Goal: Task Accomplishment & Management: Use online tool/utility

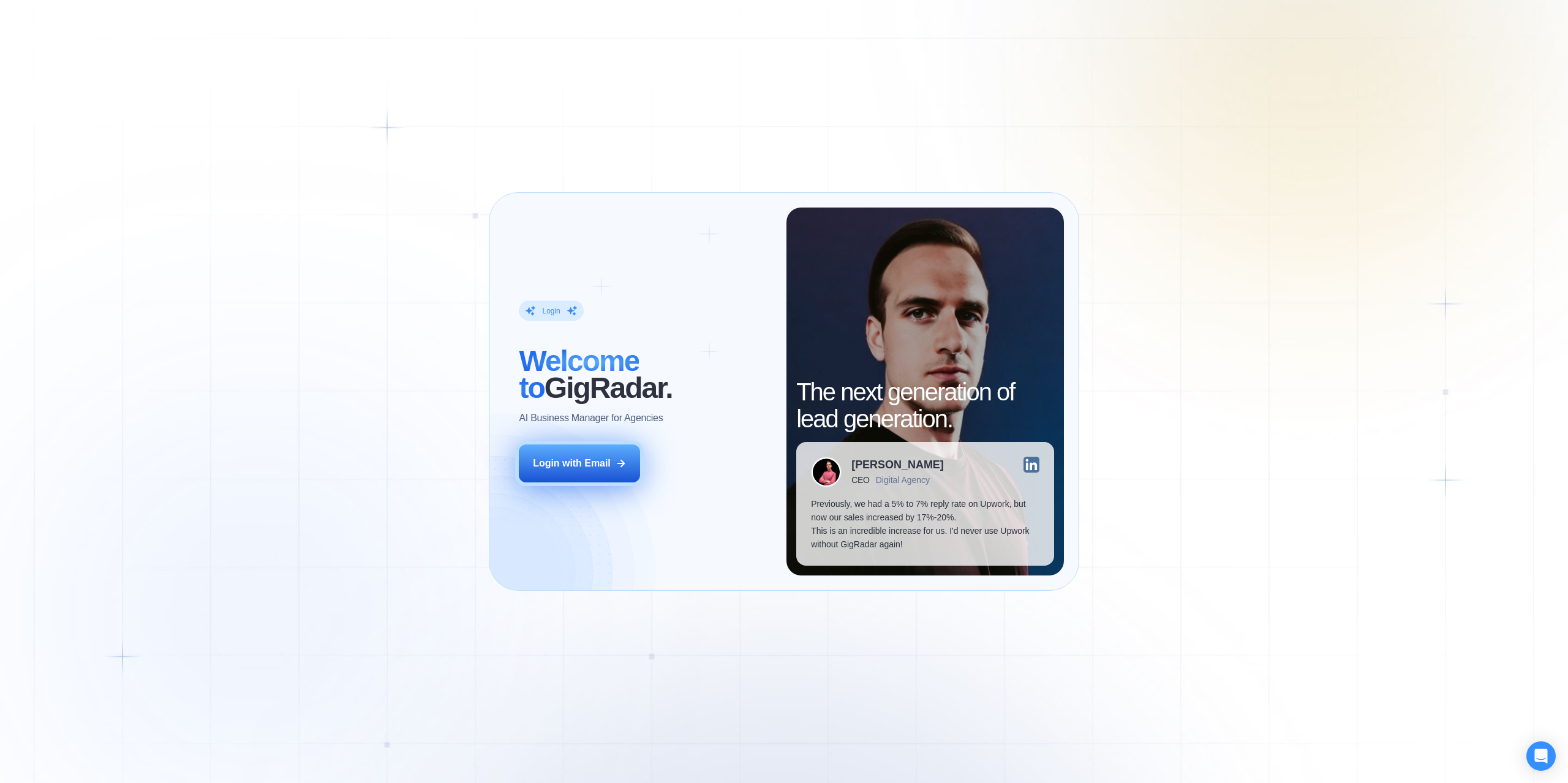
click at [587, 458] on div "Login with Email" at bounding box center [572, 464] width 78 height 13
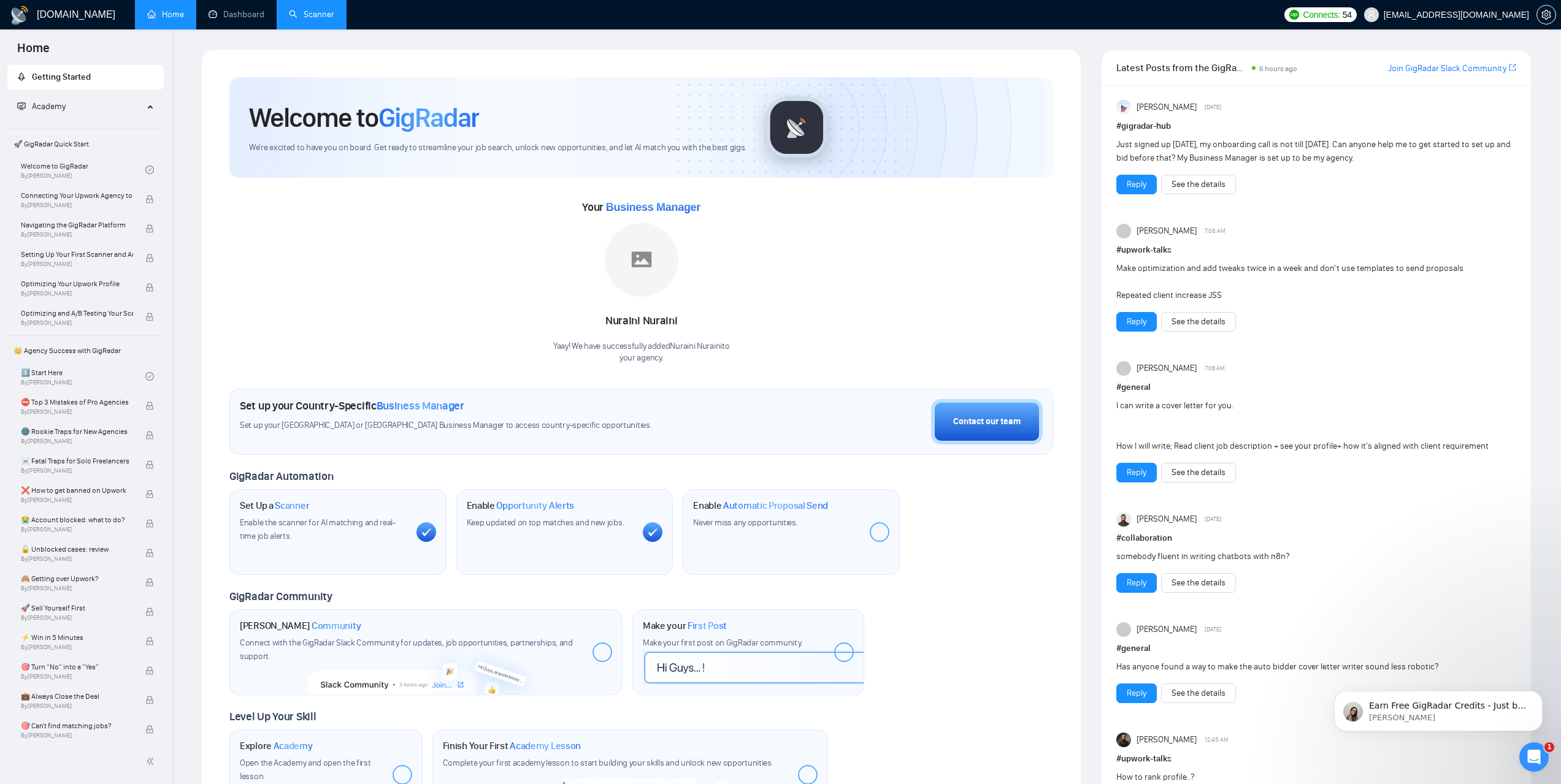
click at [313, 9] on link "Scanner" at bounding box center [311, 14] width 45 height 11
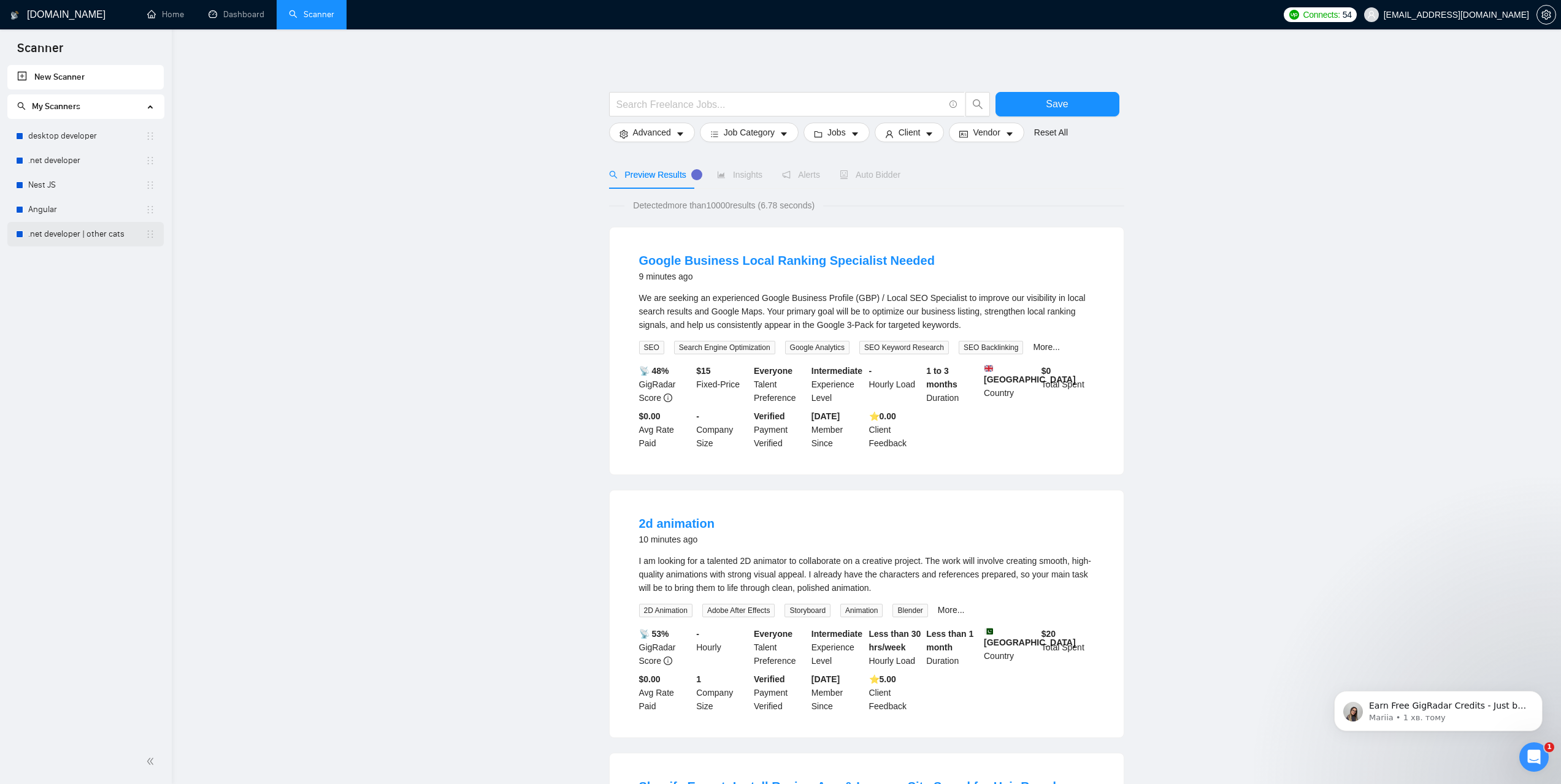
click at [79, 235] on link ".net developer | other cats" at bounding box center [86, 235] width 117 height 25
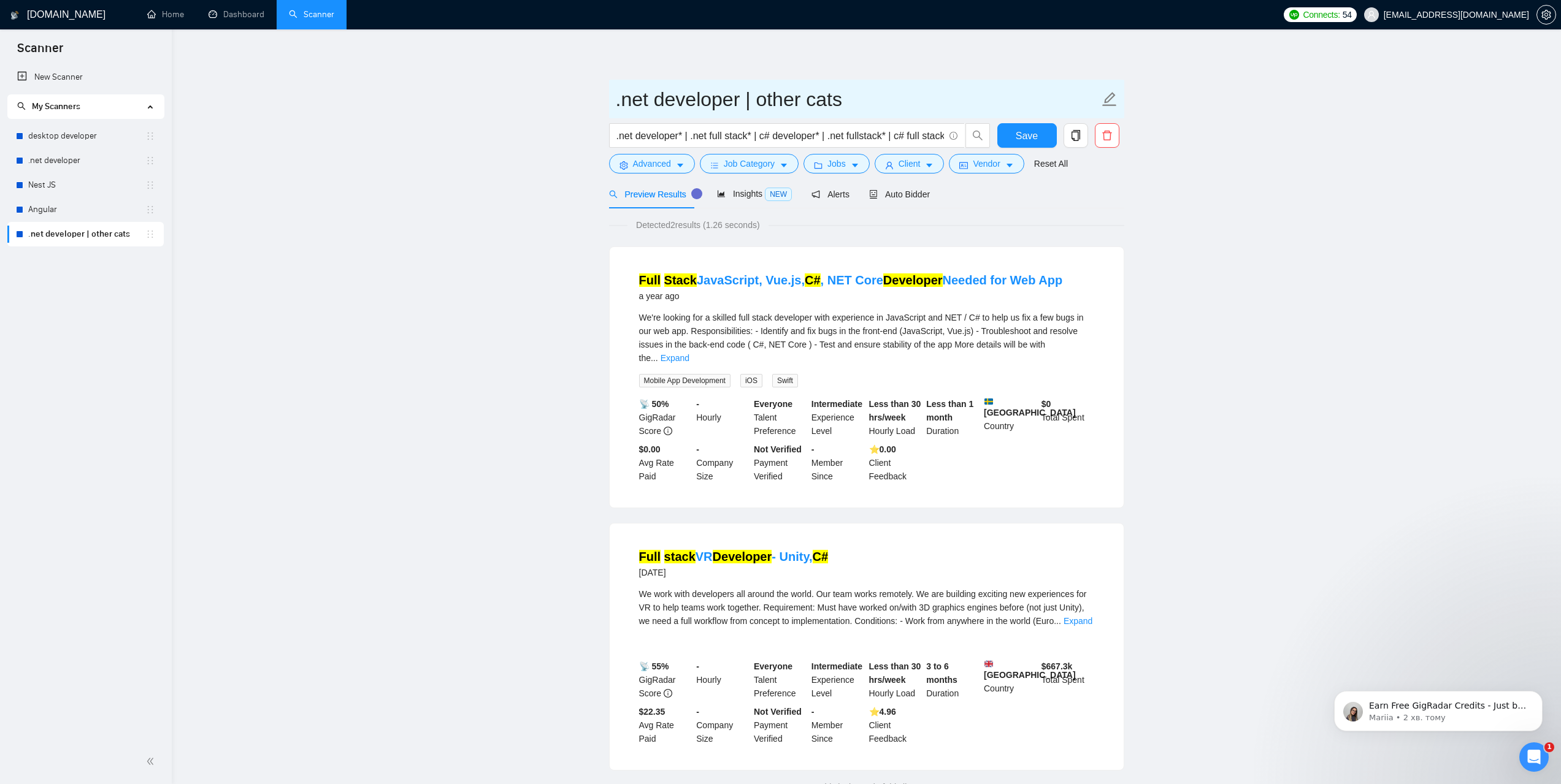
drag, startPoint x: 874, startPoint y: 96, endPoint x: 613, endPoint y: 106, distance: 261.2
click at [613, 106] on span ".net developer | other cats" at bounding box center [866, 98] width 515 height 39
drag, startPoint x: 616, startPoint y: 137, endPoint x: 1029, endPoint y: 165, distance: 413.9
click at [1010, 137] on div ".net developer* | .net full stack* | c# developer* | .net fullstack* | c# full …" at bounding box center [864, 138] width 515 height 30
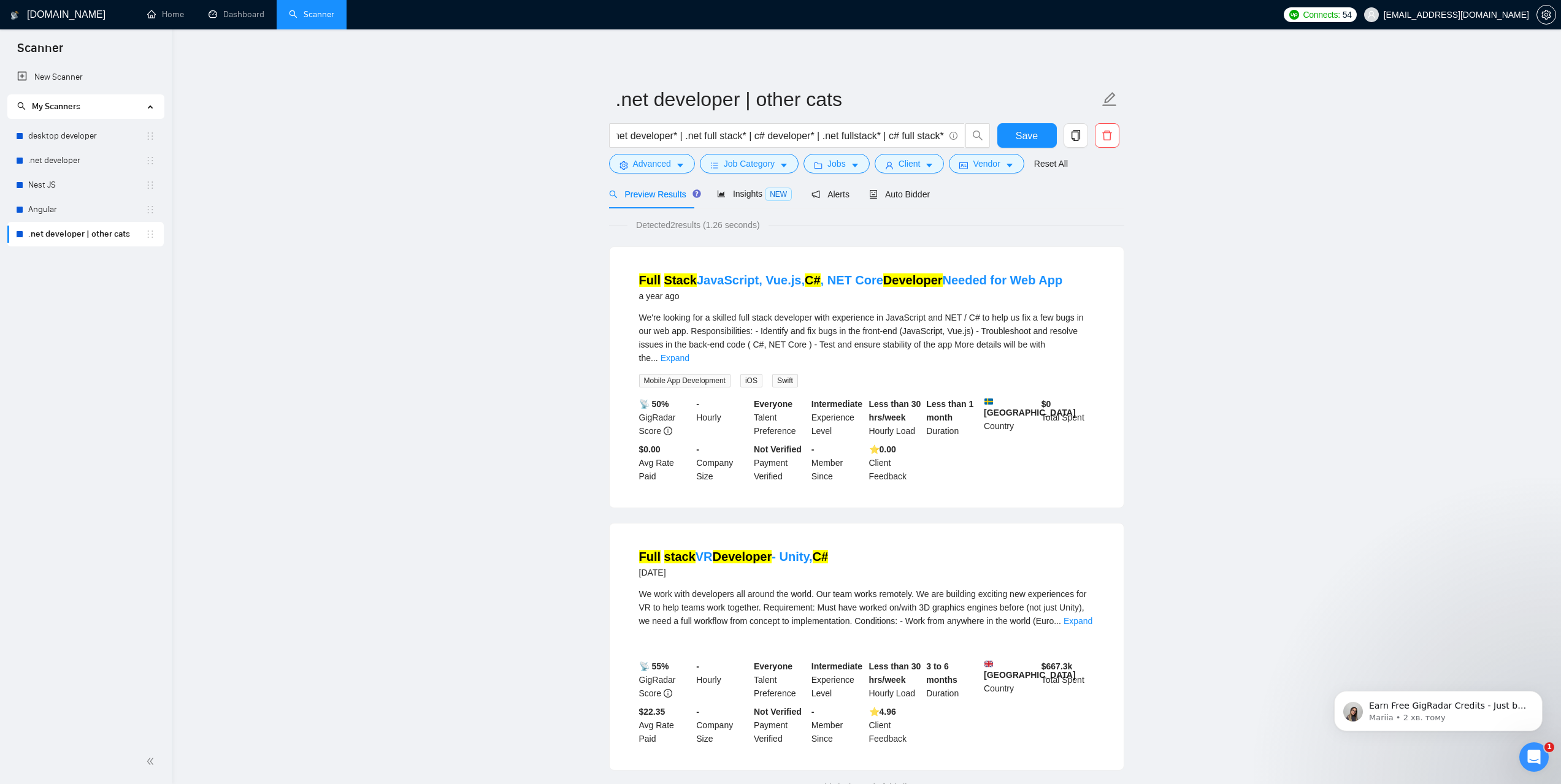
scroll to position [0, 0]
click at [753, 164] on span "Job Category" at bounding box center [749, 163] width 51 height 13
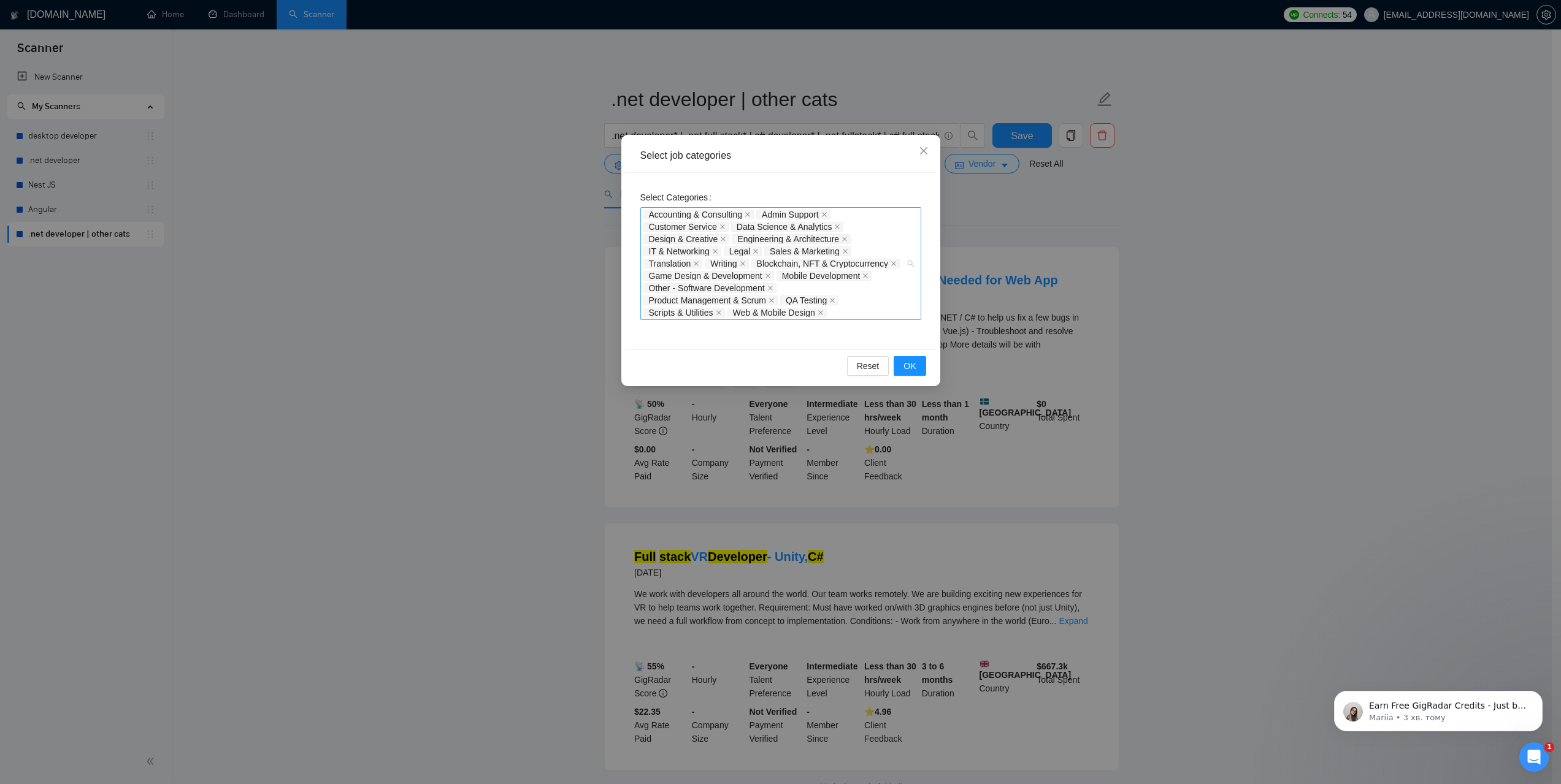
click at [854, 313] on div "Accounting & Consulting Admin Support Customer Service Data Science & Analytics…" at bounding box center [774, 263] width 262 height 111
drag, startPoint x: 857, startPoint y: 315, endPoint x: 737, endPoint y: 262, distance: 131.2
click at [719, 253] on div "Accounting & Consulting Admin Support Customer Service Data Science & Analytics…" at bounding box center [774, 263] width 262 height 111
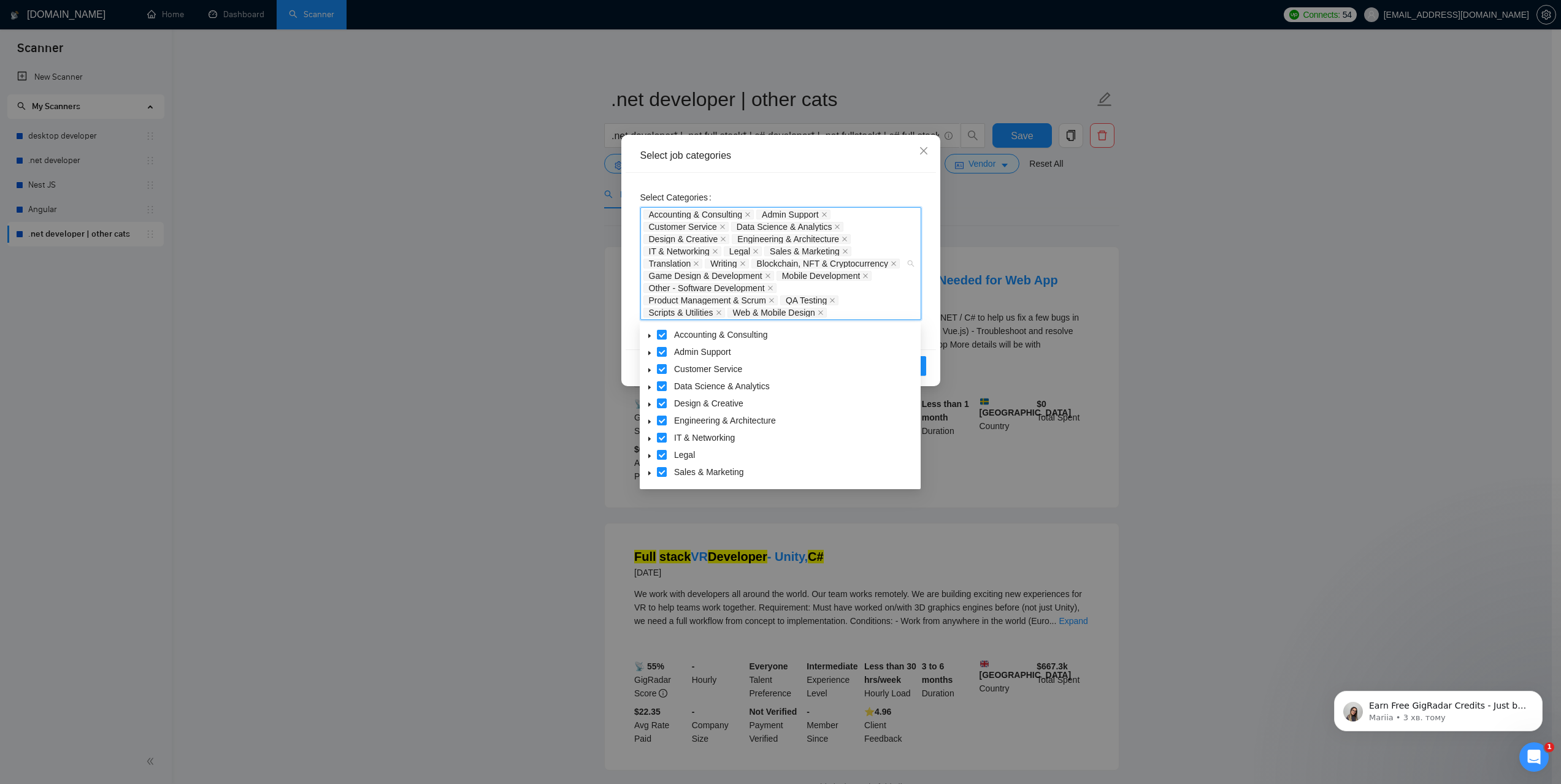
drag, startPoint x: 842, startPoint y: 308, endPoint x: 791, endPoint y: 286, distance: 55.5
click at [791, 286] on div "Accounting & Consulting Admin Support Customer Service Data Science & Analytics…" at bounding box center [774, 263] width 262 height 111
click at [872, 193] on div "Select Categories Accounting & Consulting, Admin Support, Customer Service, Dat…" at bounding box center [781, 254] width 281 height 133
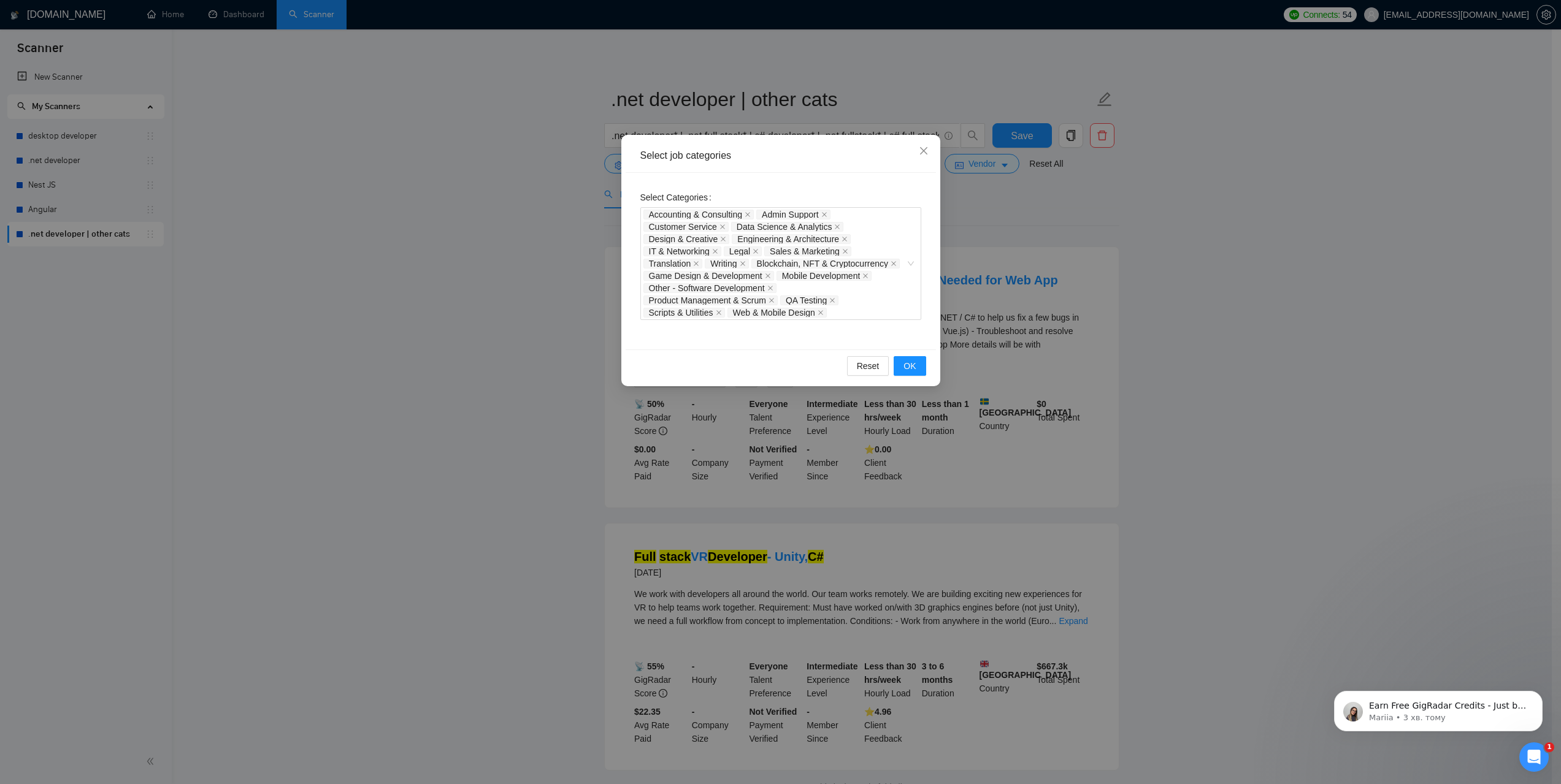
click at [815, 348] on div "Select Categories Accounting & Consulting Admin Support Customer Service Data S…" at bounding box center [781, 261] width 310 height 176
click at [673, 232] on div "Customer Service" at bounding box center [687, 226] width 88 height 12
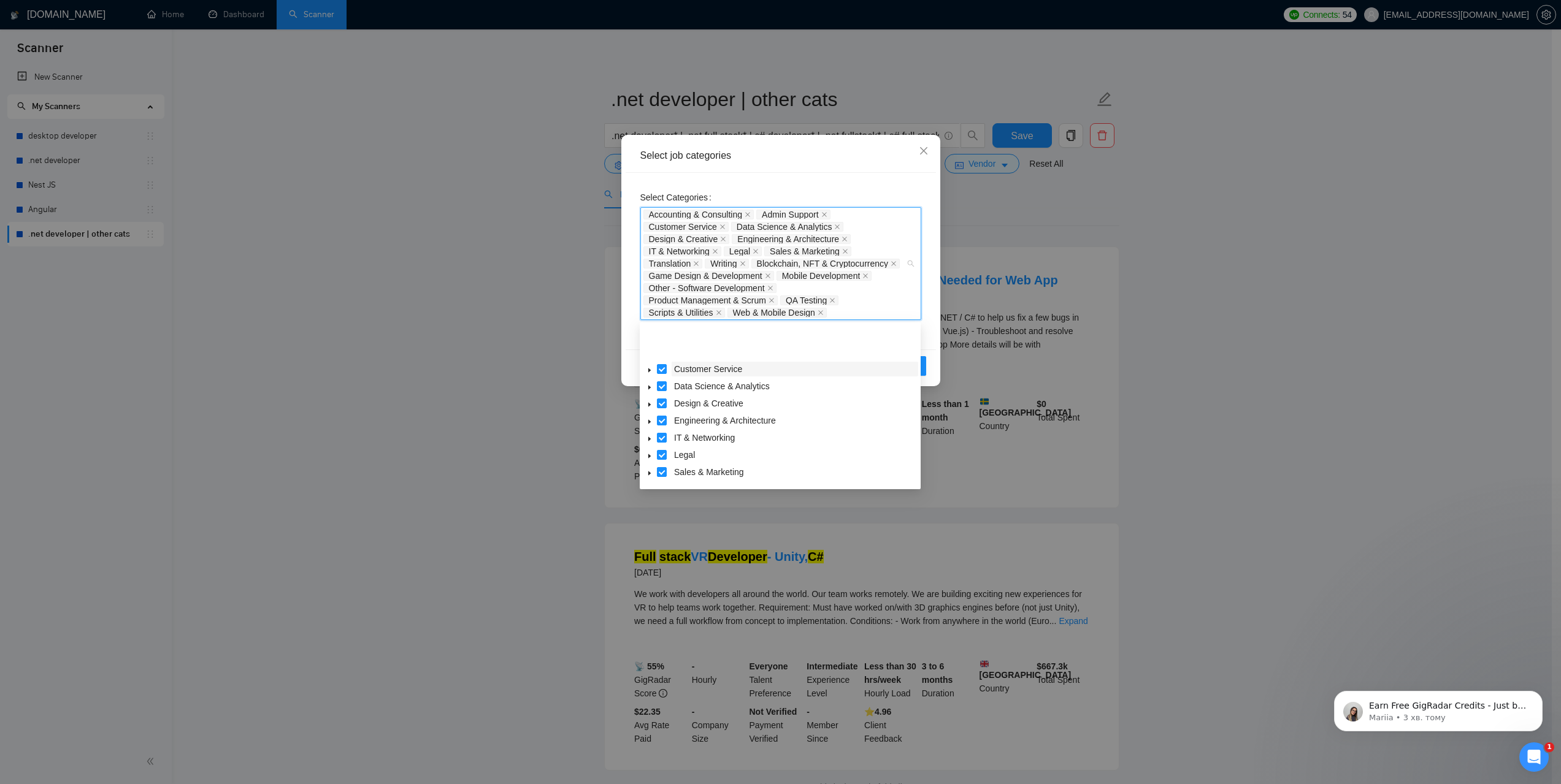
scroll to position [49, 0]
click at [651, 460] on icon "caret-down" at bounding box center [649, 458] width 6 height 6
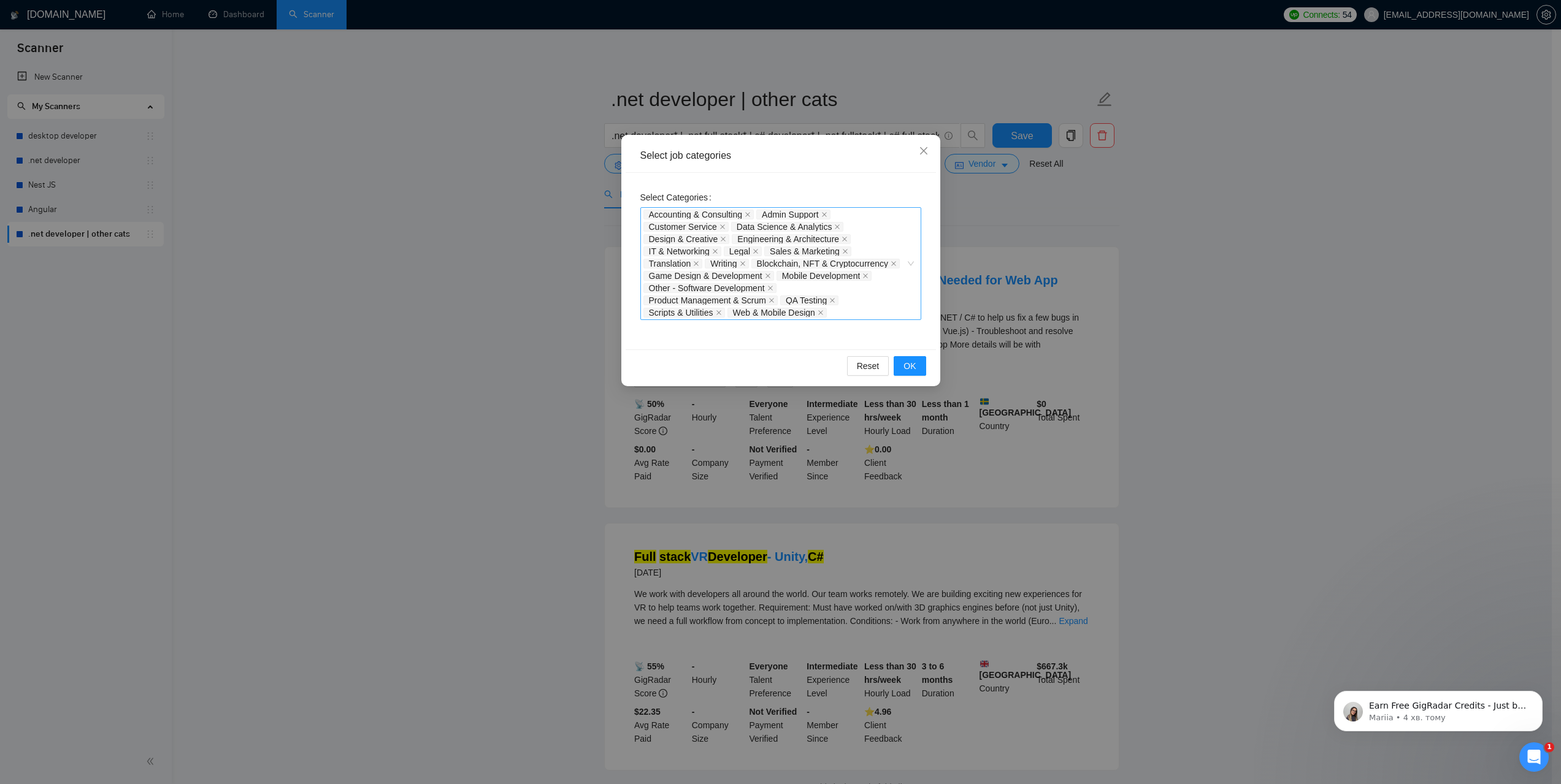
click at [850, 305] on div "Accounting & Consulting Admin Support Customer Service Data Science & Analytics…" at bounding box center [774, 263] width 262 height 111
click at [894, 295] on div "Accounting & Consulting Admin Support Customer Service Data Science & Analytics…" at bounding box center [774, 263] width 262 height 111
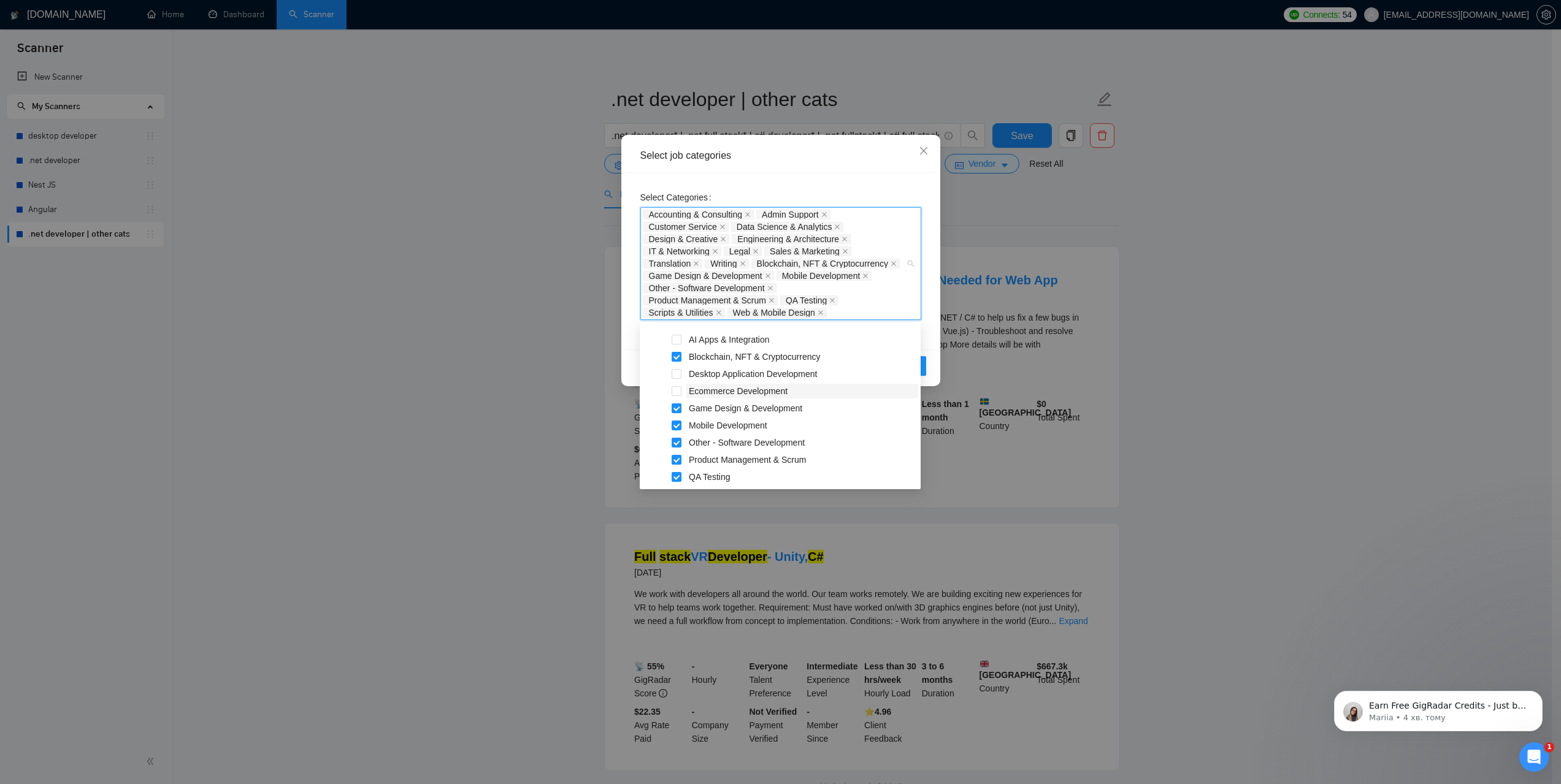
scroll to position [123, 0]
click at [861, 296] on div "Accounting & Consulting Admin Support Customer Service Data Science & Analytics…" at bounding box center [774, 263] width 262 height 111
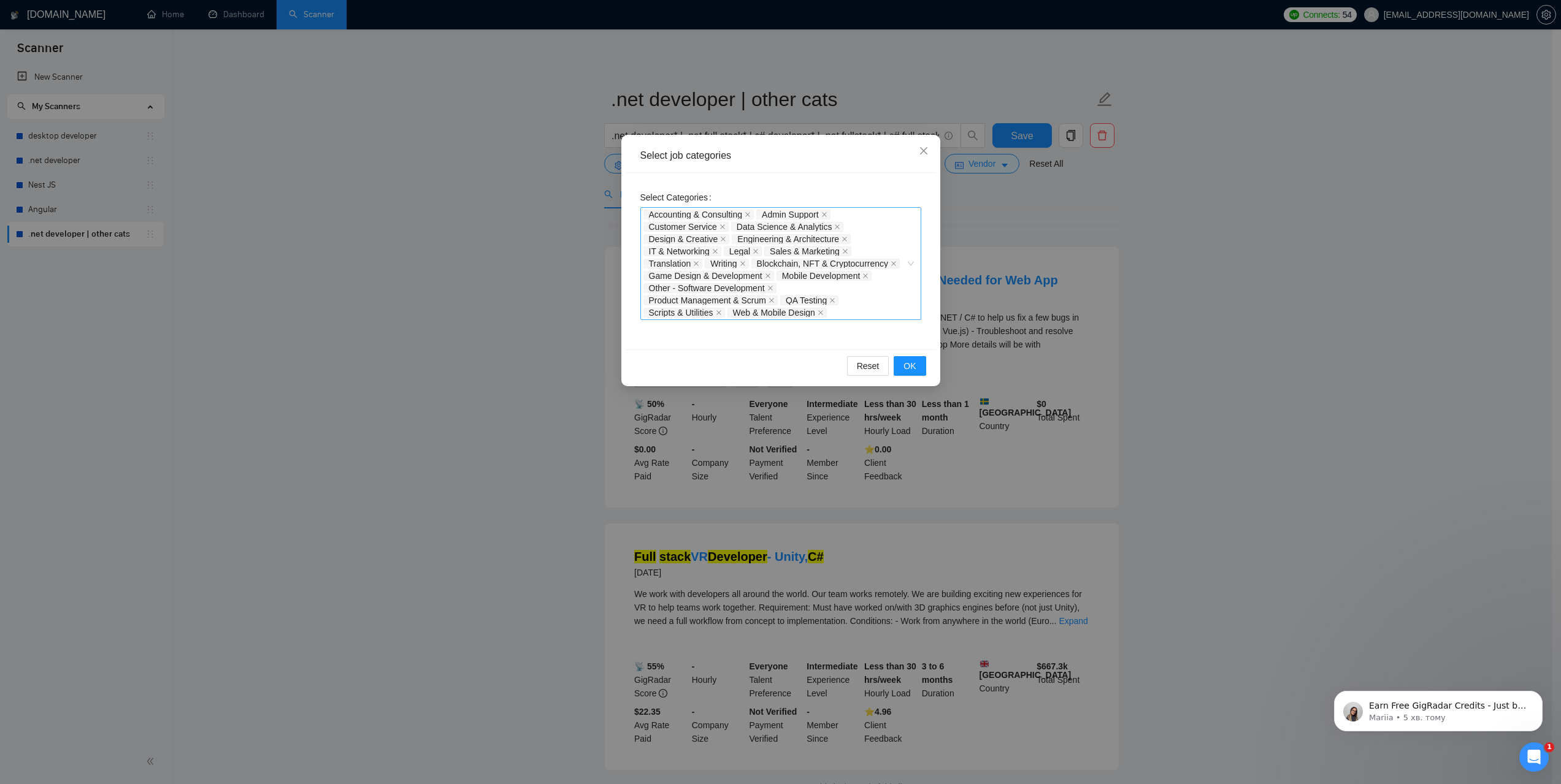
click at [857, 282] on div "Accounting & Consulting Admin Support Customer Service Data Science & Analytics…" at bounding box center [774, 263] width 262 height 111
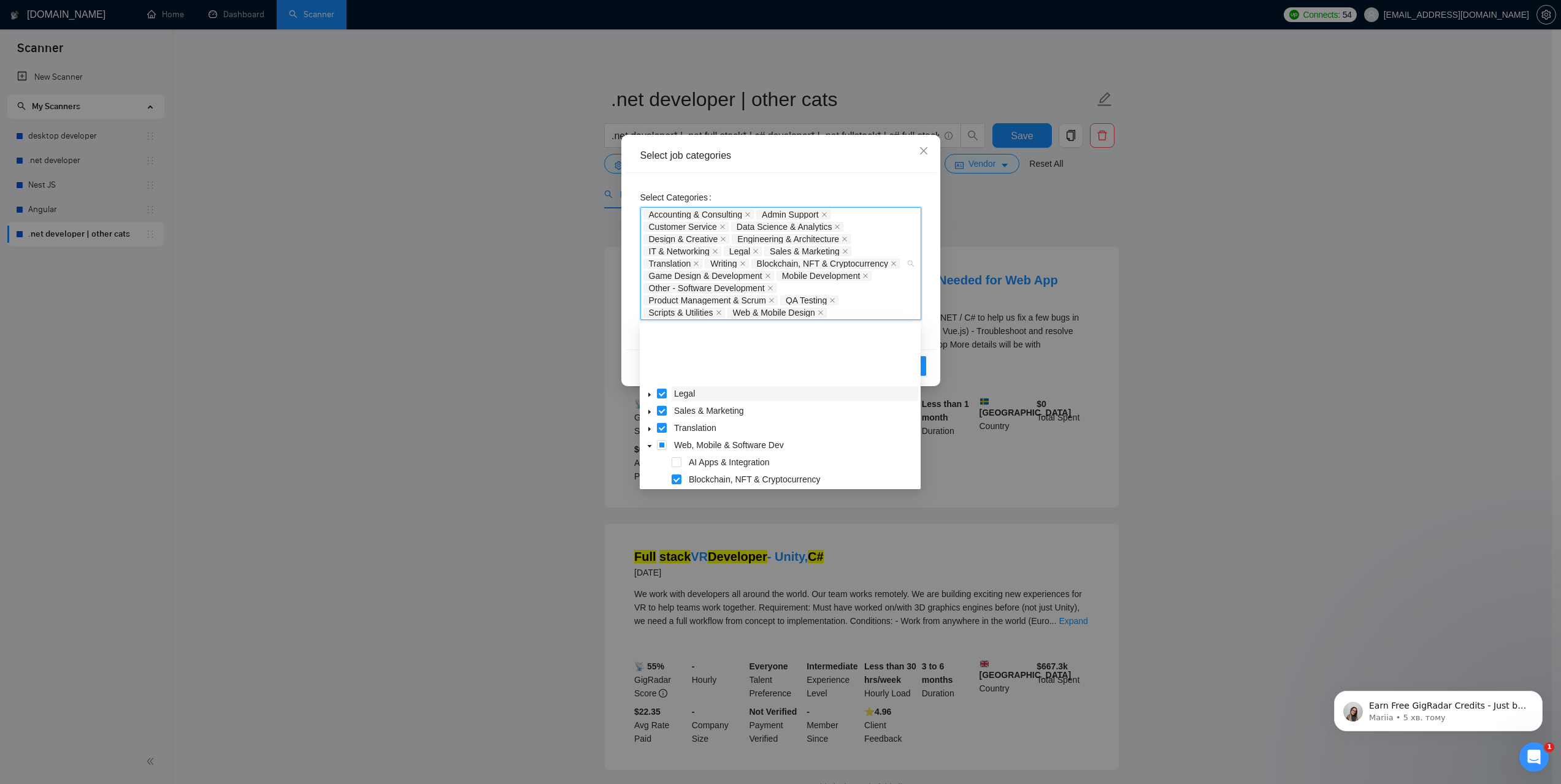
scroll to position [123, 0]
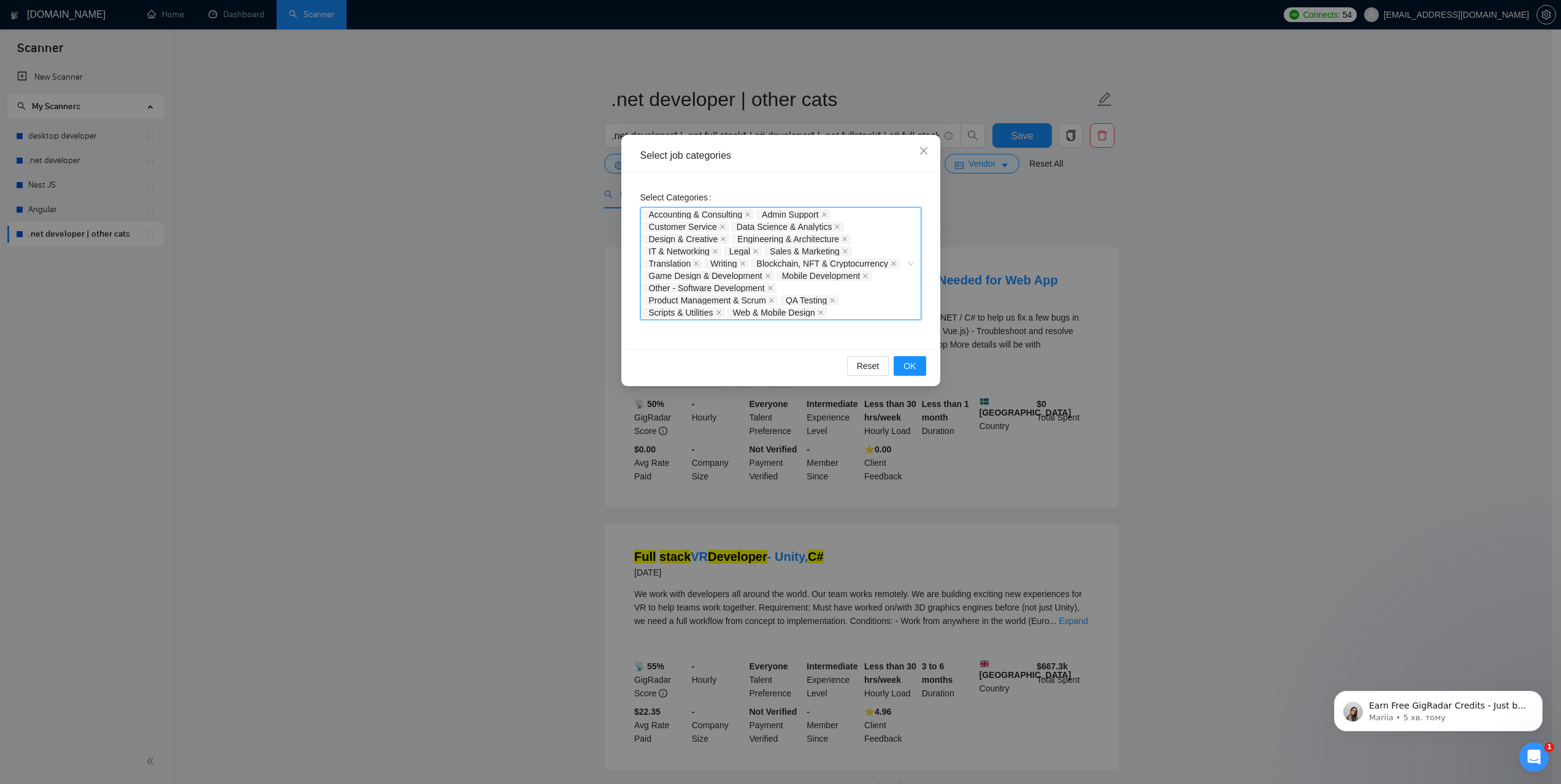
click at [829, 286] on div "Accounting & Consulting Admin Support Customer Service Data Science & Analytics…" at bounding box center [774, 263] width 262 height 111
click at [692, 299] on span "Product Management & Scrum" at bounding box center [707, 300] width 117 height 8
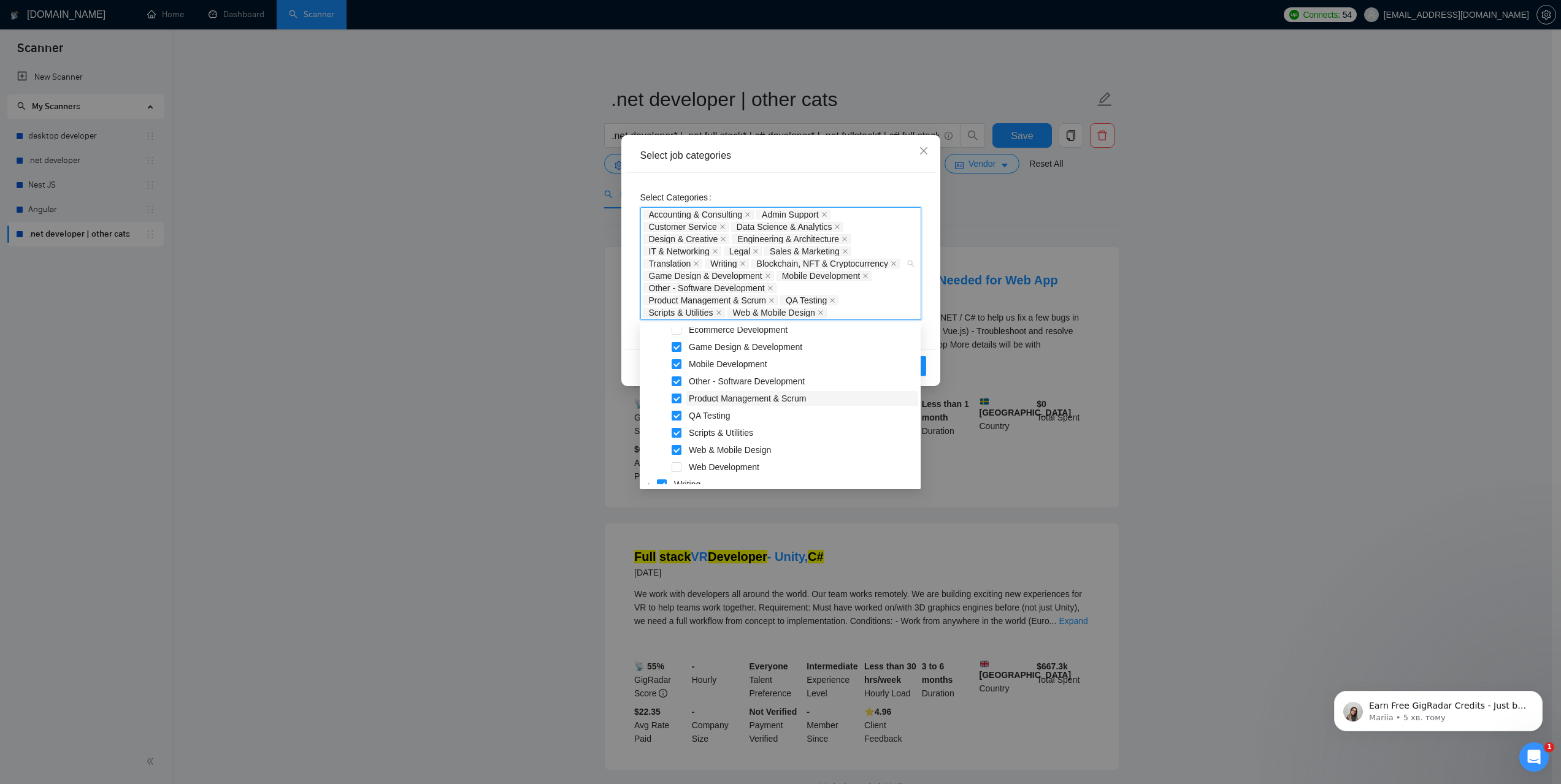
scroll to position [255, 0]
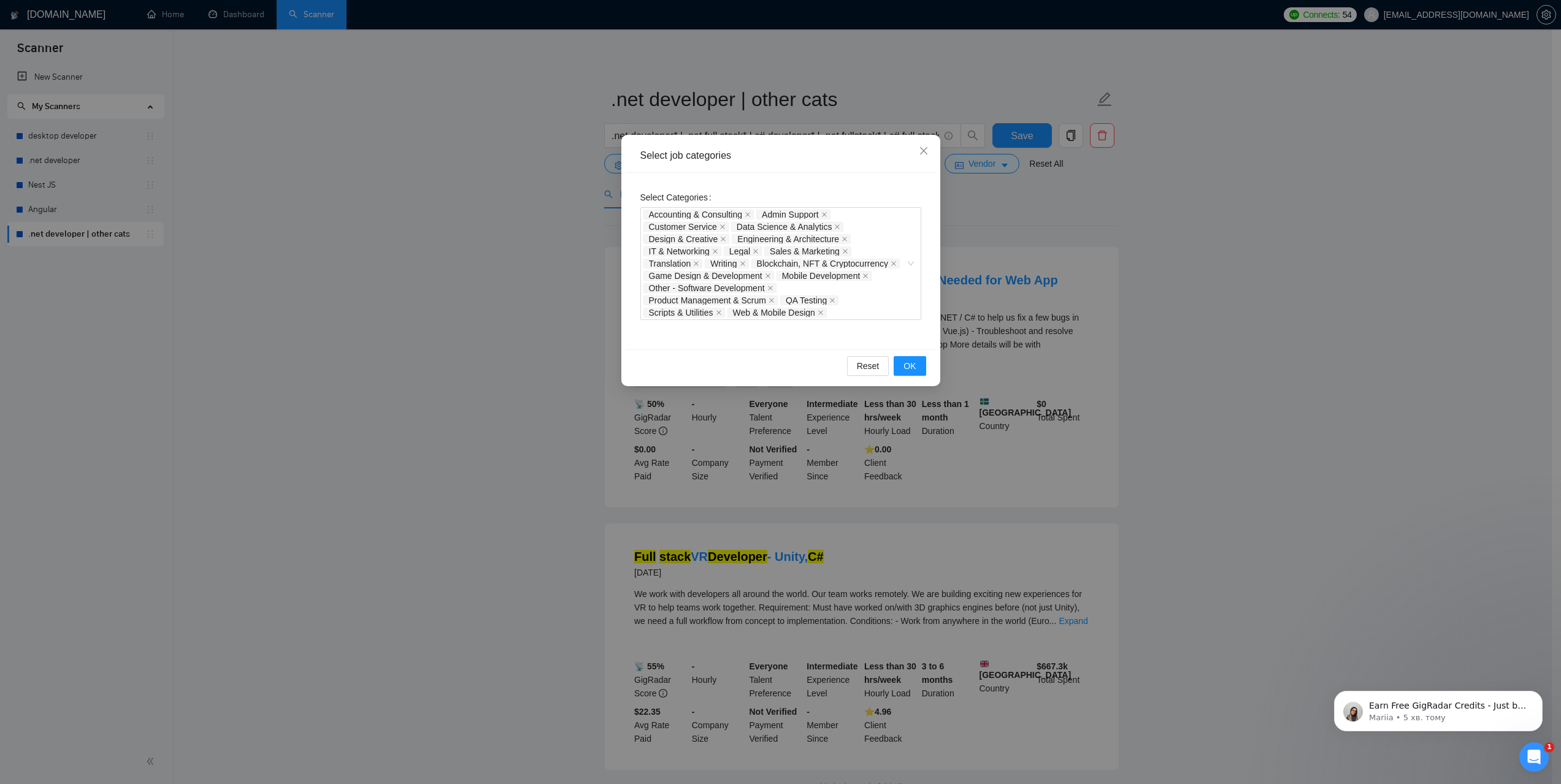
click at [551, 294] on div "Select job categories Select Categories Accounting & Consulting Admin Support C…" at bounding box center [780, 392] width 1561 height 784
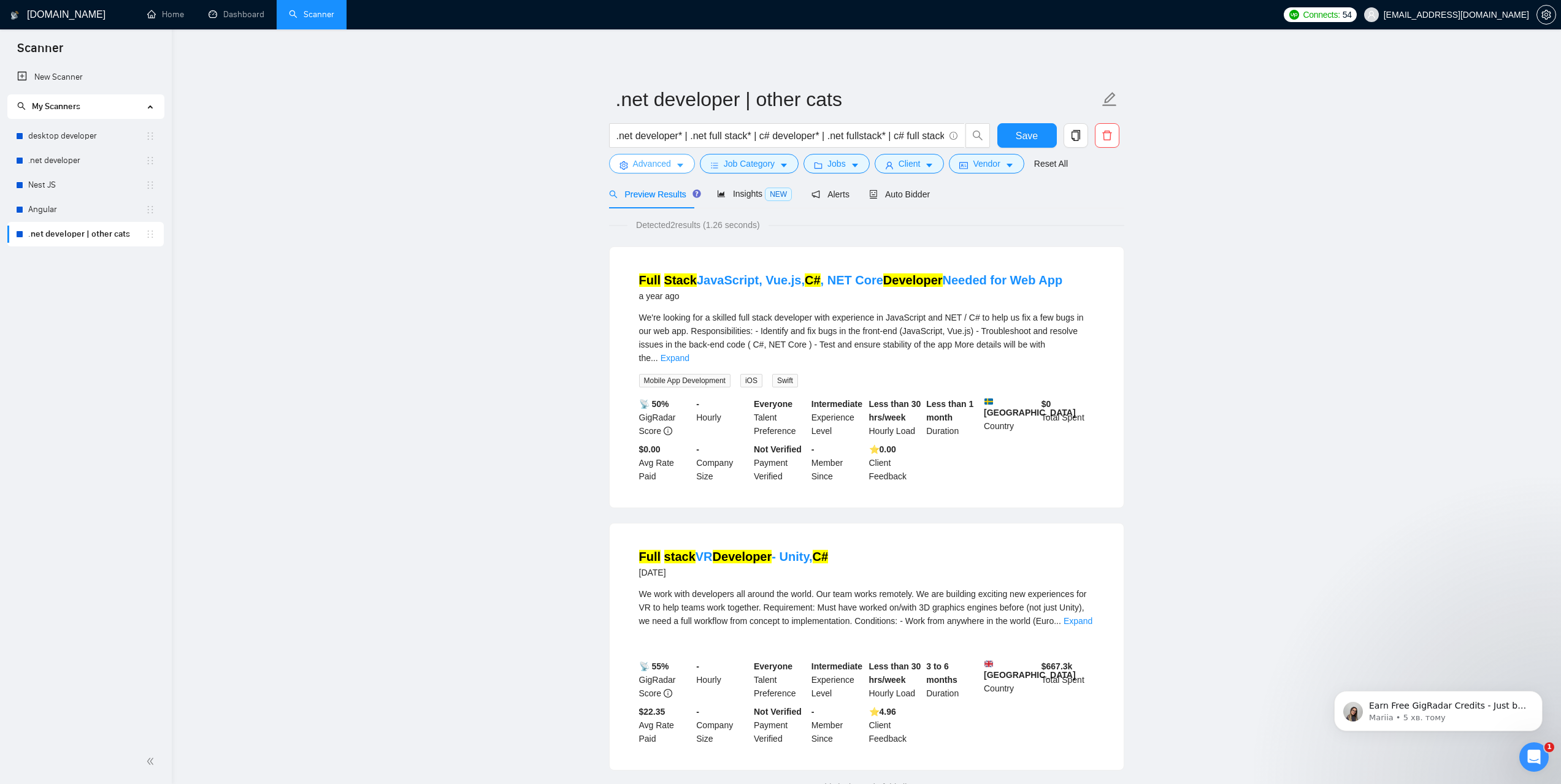
click at [665, 167] on span "Advanced" at bounding box center [652, 163] width 38 height 13
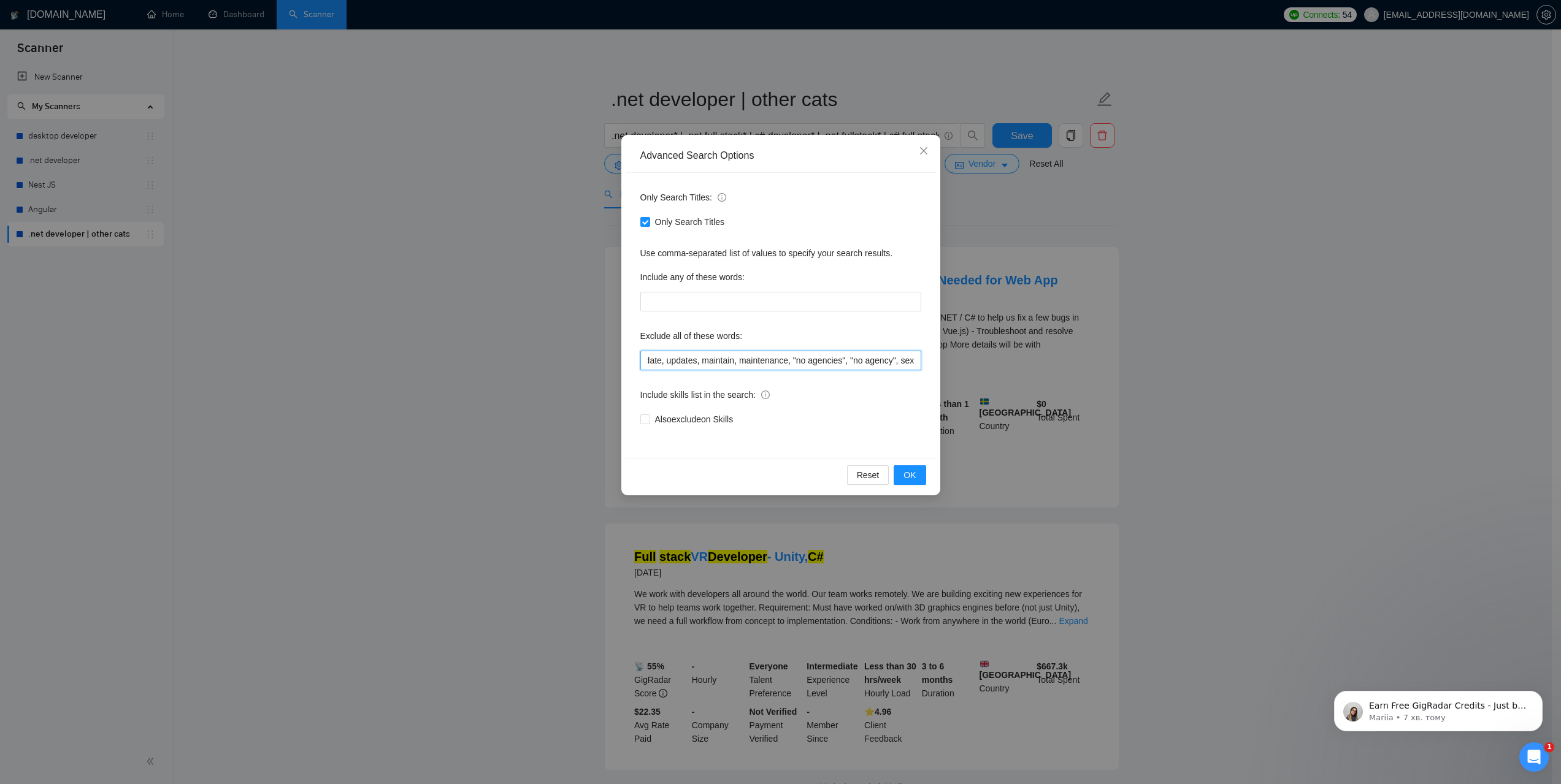
scroll to position [0, 309]
drag, startPoint x: 643, startPoint y: 362, endPoint x: 1055, endPoint y: 376, distance: 412.2
click at [1055, 376] on div "Advanced Search Options Only Search Titles: Only Search Titles Use comma-separa…" at bounding box center [780, 392] width 1561 height 784
click at [888, 358] on input ""Join our team", bot, urgent, consulting, consult, tutor, teacher, mentor, upda…" at bounding box center [781, 361] width 281 height 20
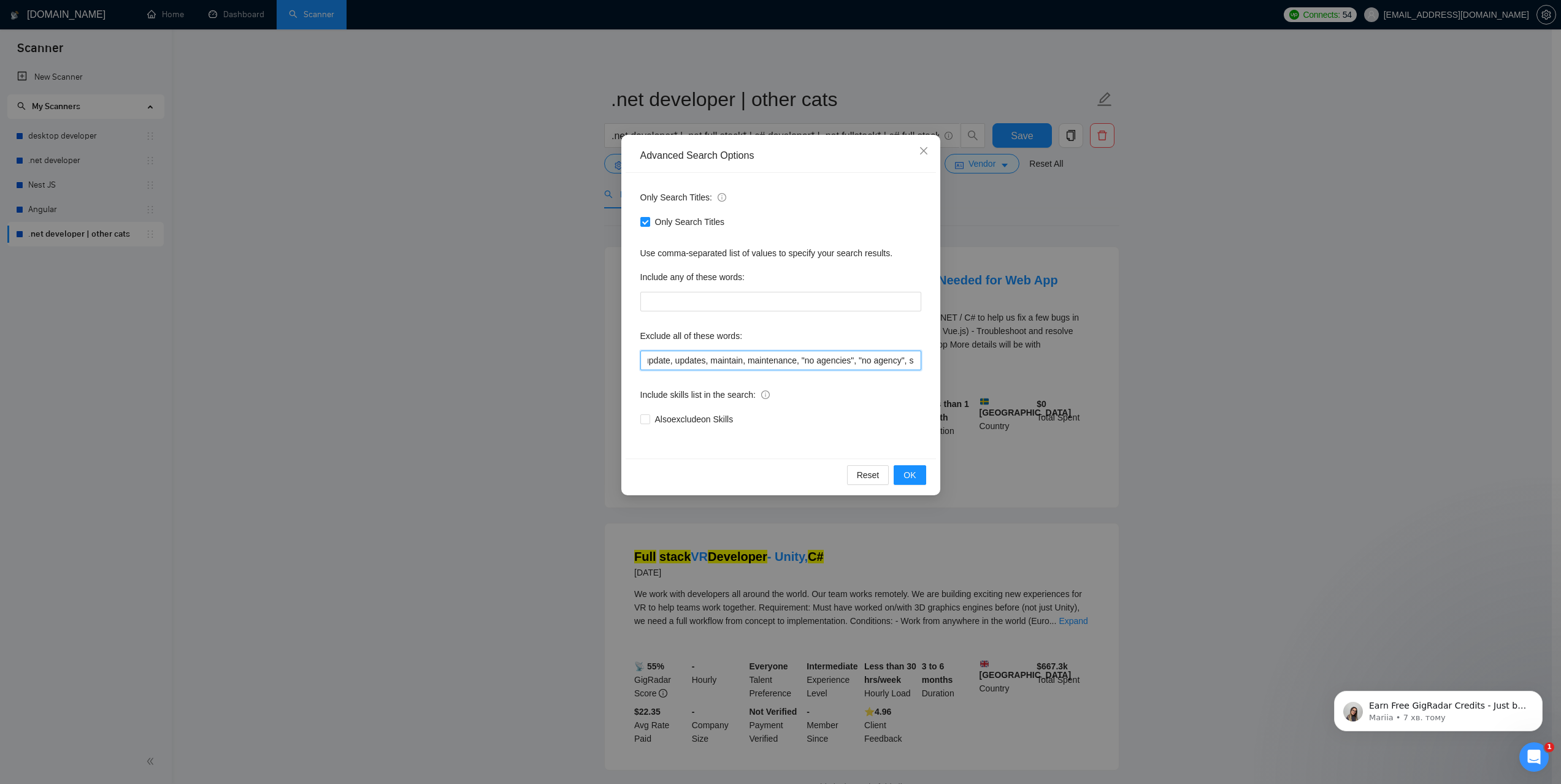
scroll to position [0, 309]
drag, startPoint x: 886, startPoint y: 359, endPoint x: 934, endPoint y: 356, distance: 48.1
click at [934, 356] on div "Only Search Titles: Only Search Titles Use comma-separated list of values to sp…" at bounding box center [781, 316] width 310 height 285
click at [912, 335] on div "Exclude all of these words:" at bounding box center [781, 339] width 281 height 25
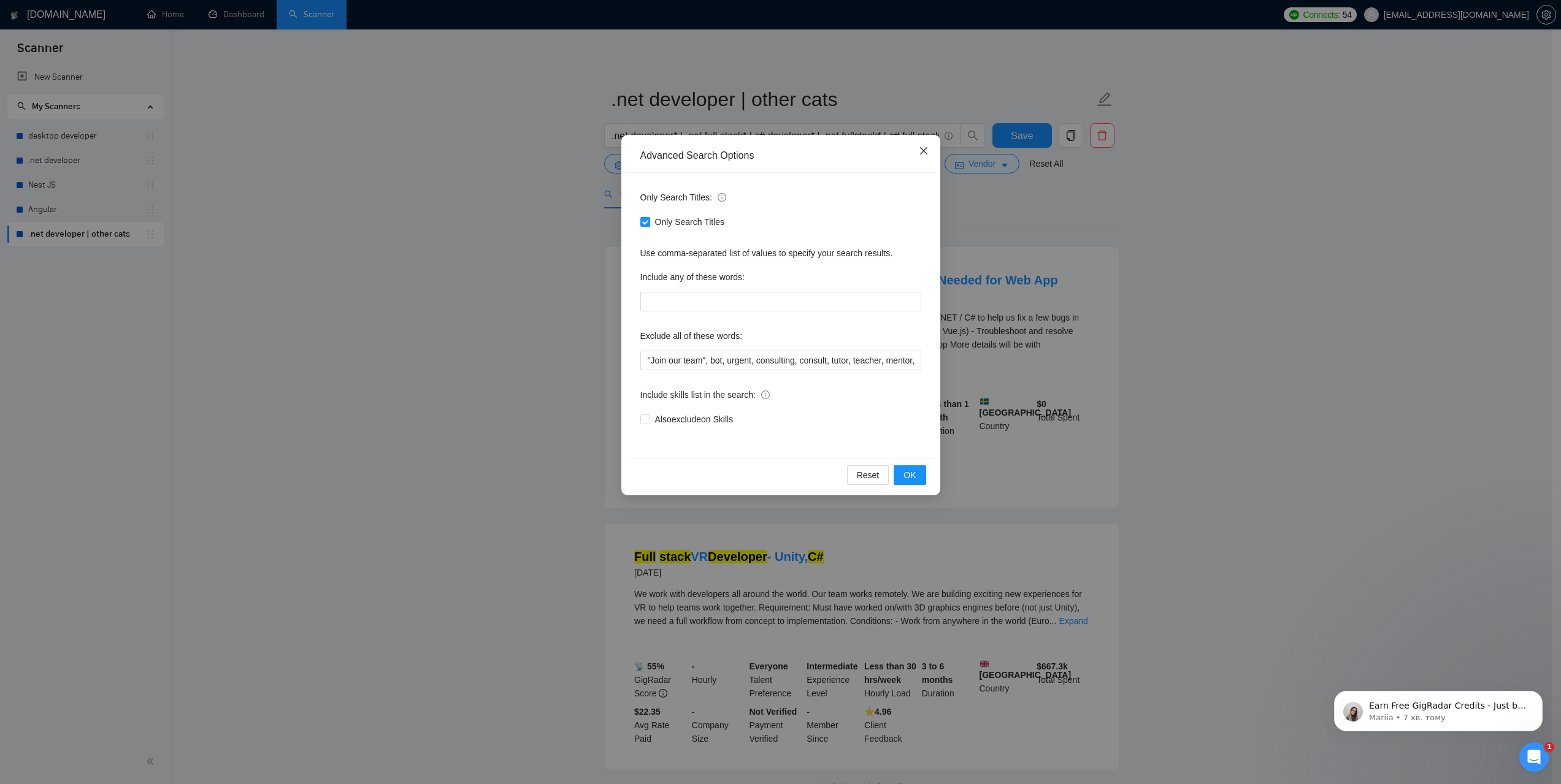
click at [925, 144] on span "Close" at bounding box center [924, 151] width 33 height 33
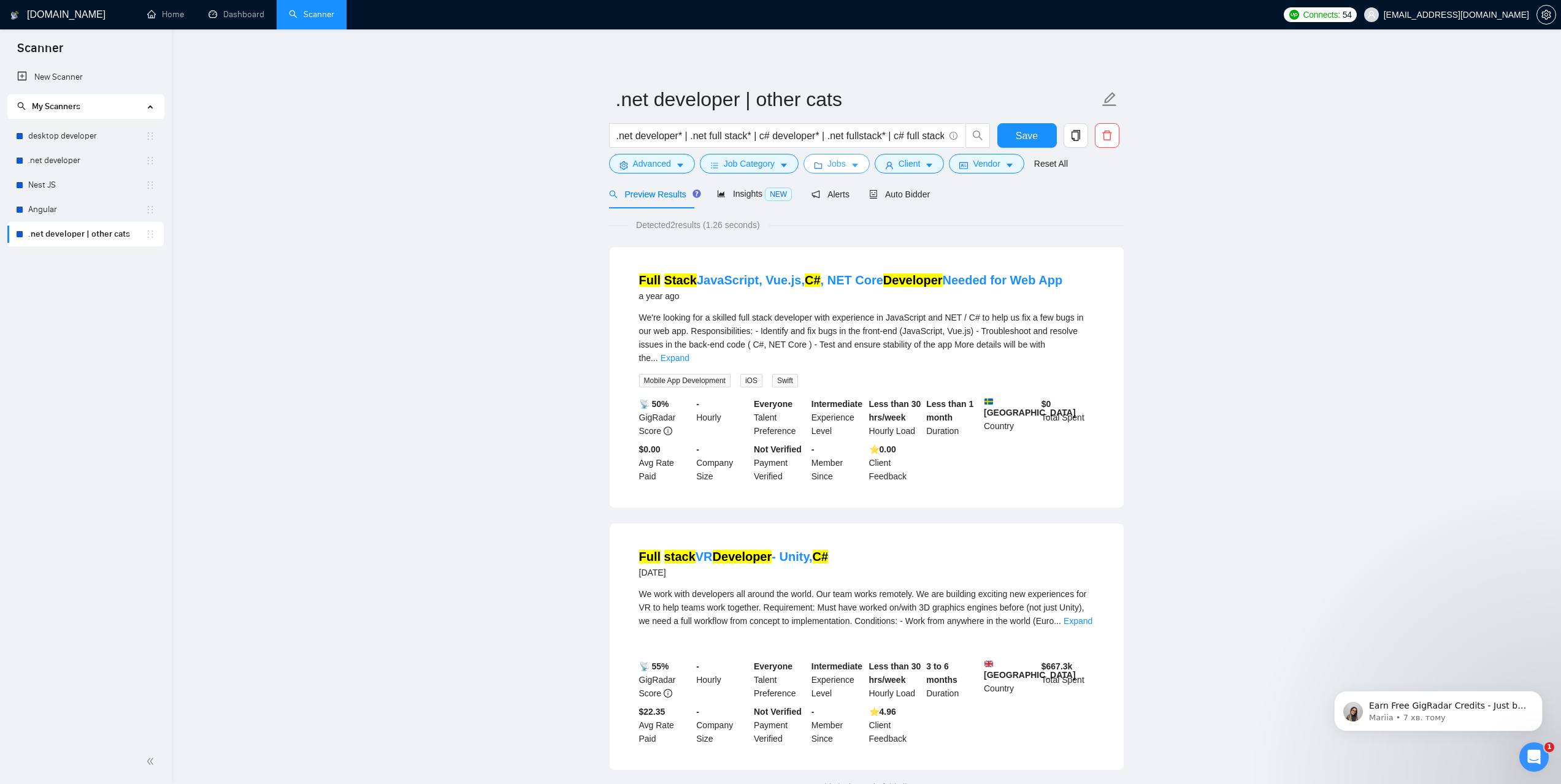
click at [845, 159] on button "Jobs" at bounding box center [837, 164] width 66 height 20
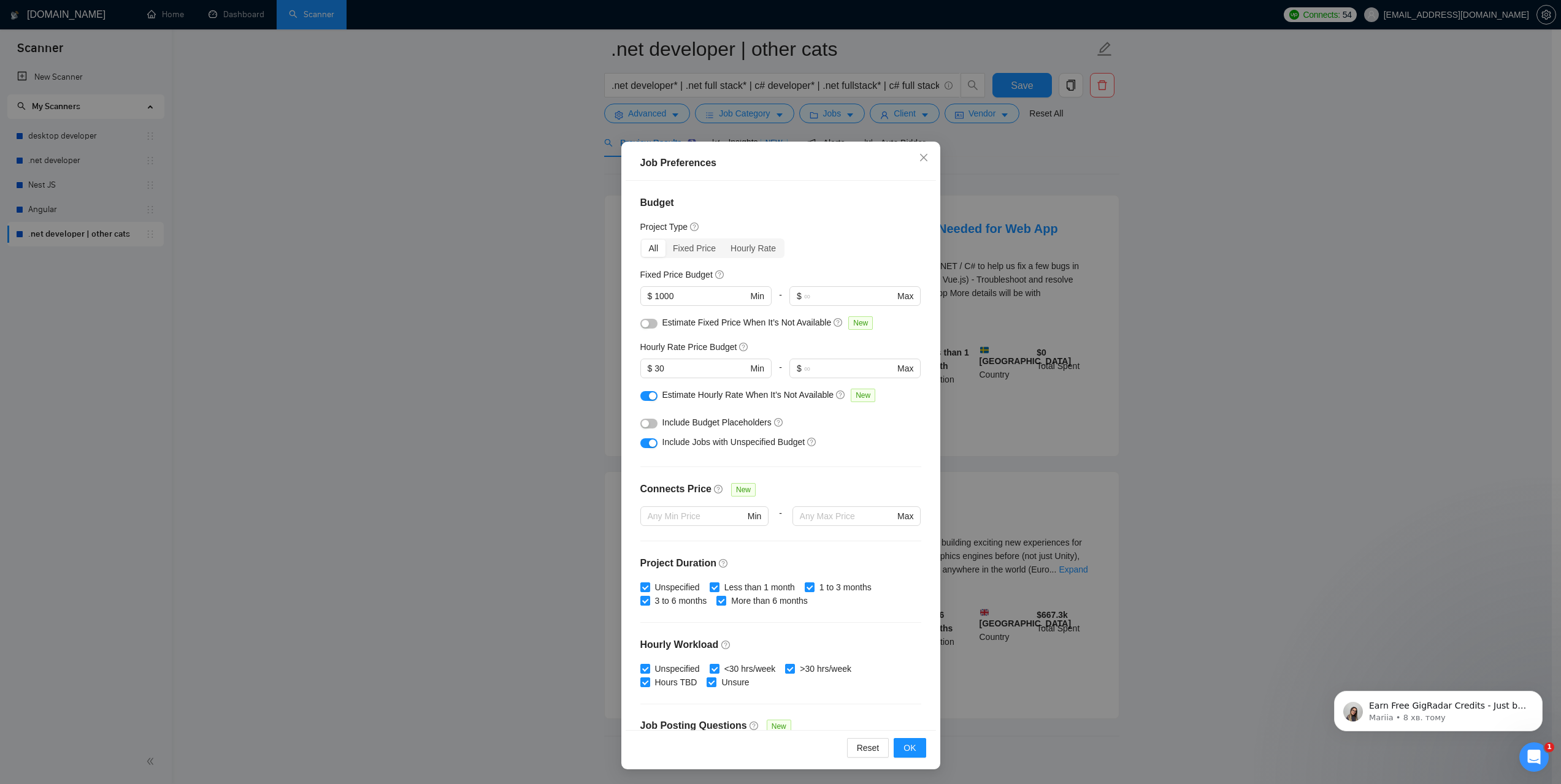
click at [1214, 330] on div "Job Preferences Budget Project Type All Fixed Price Hourly Rate Fixed Price Bud…" at bounding box center [780, 392] width 1561 height 784
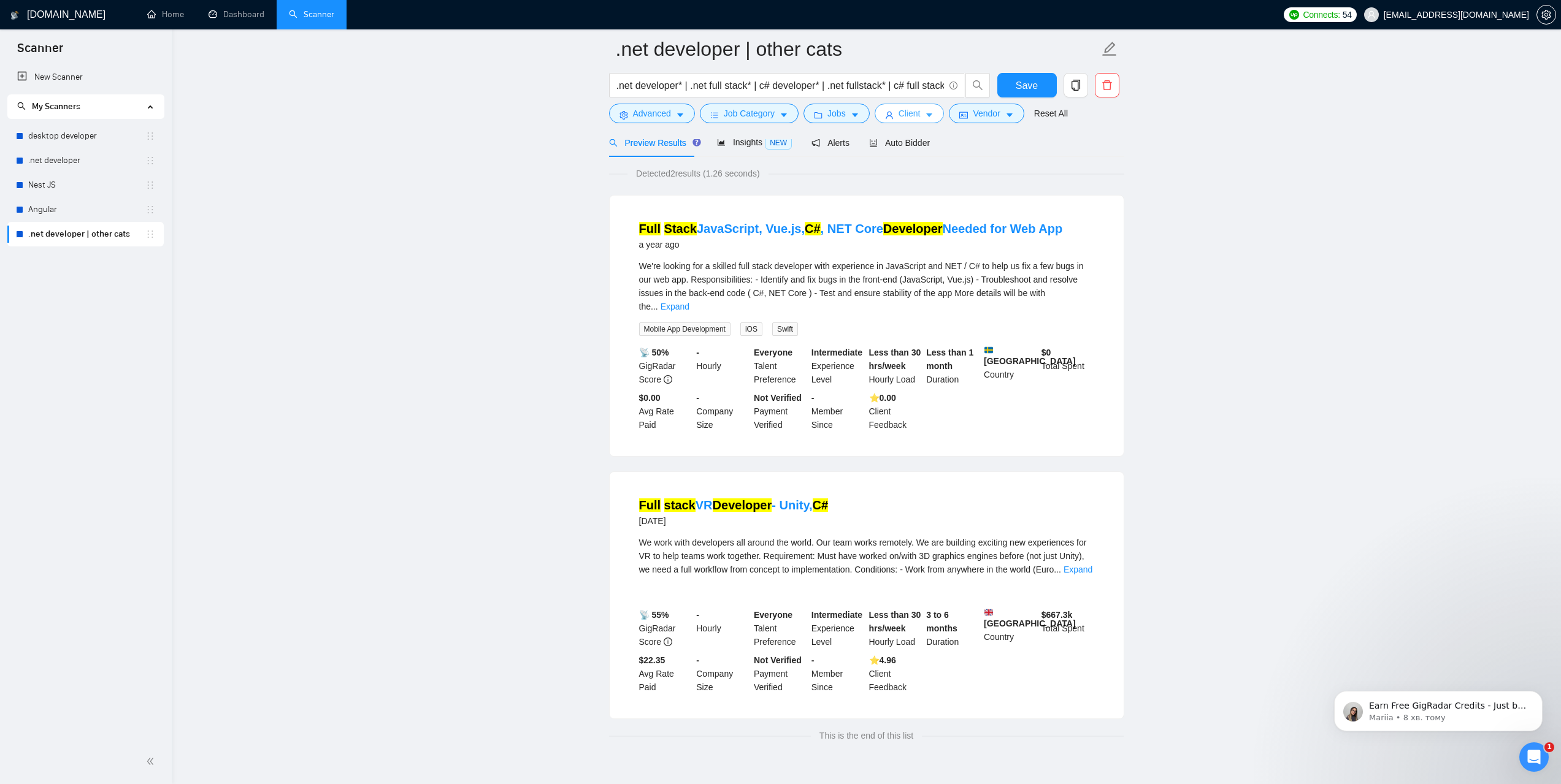
click at [913, 112] on span "Client" at bounding box center [909, 113] width 22 height 13
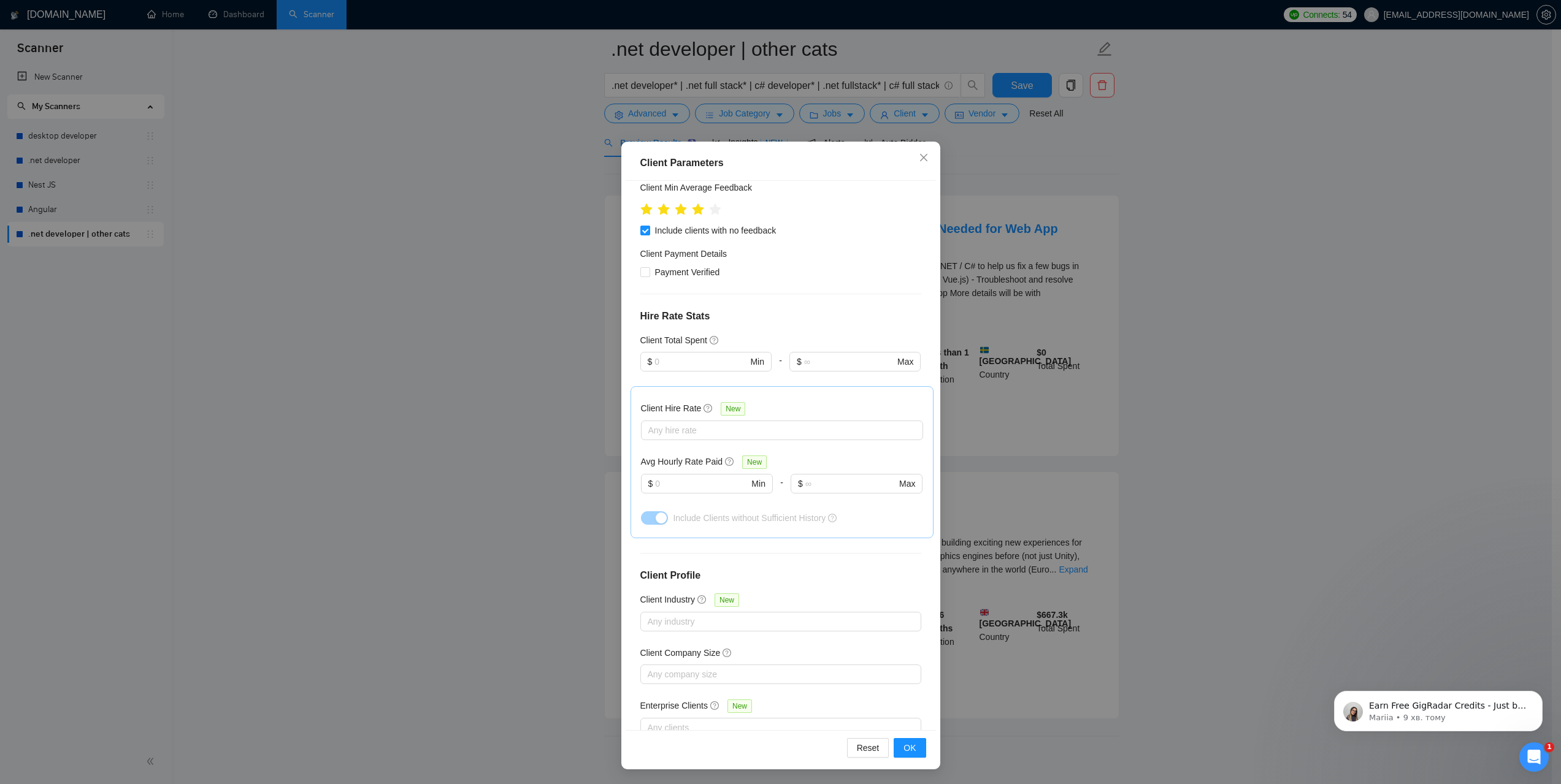
scroll to position [118, 0]
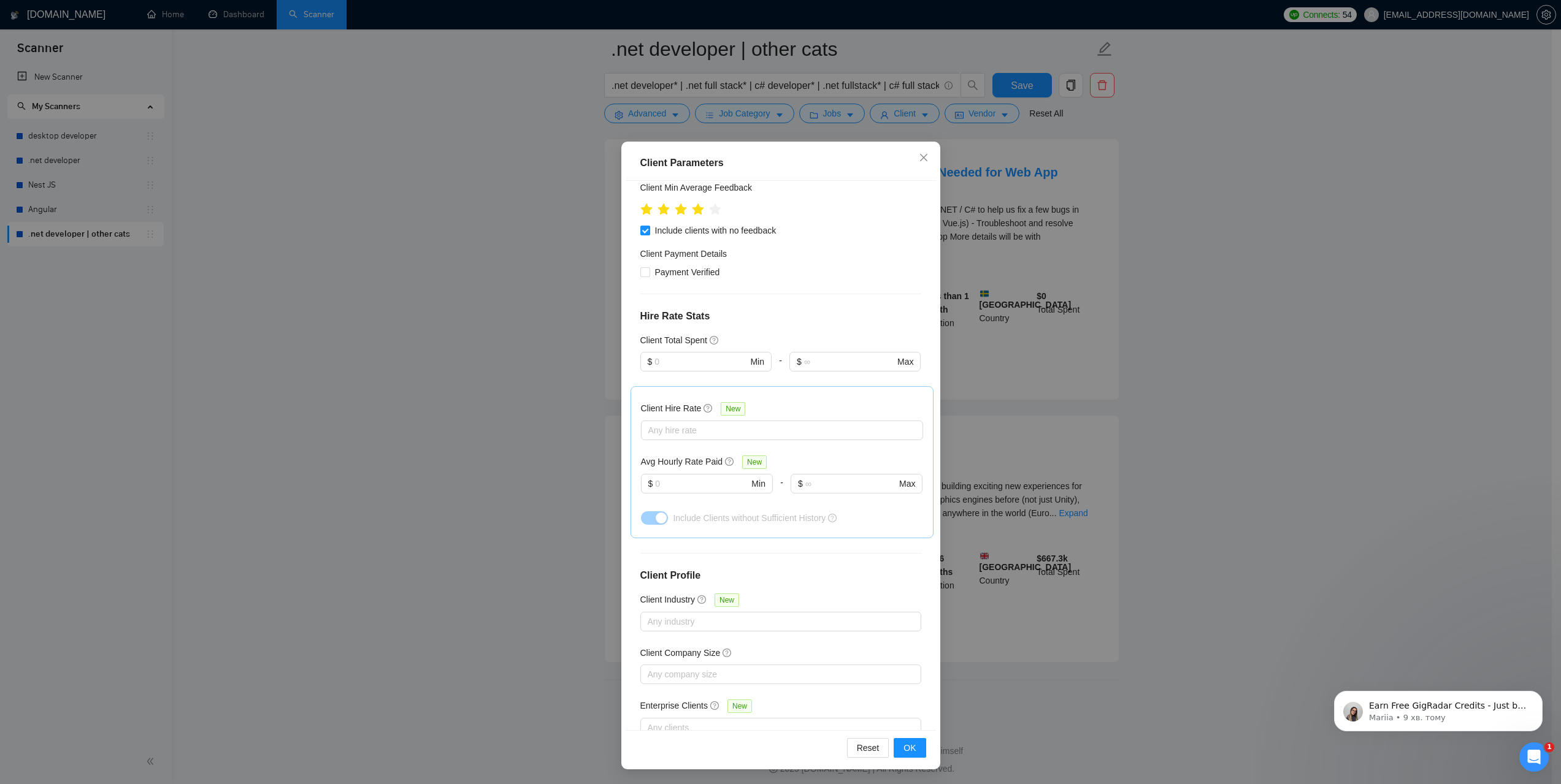
click at [1213, 488] on div "Client Parameters Client Location Include Client Countries Select Exclude Clien…" at bounding box center [780, 392] width 1561 height 784
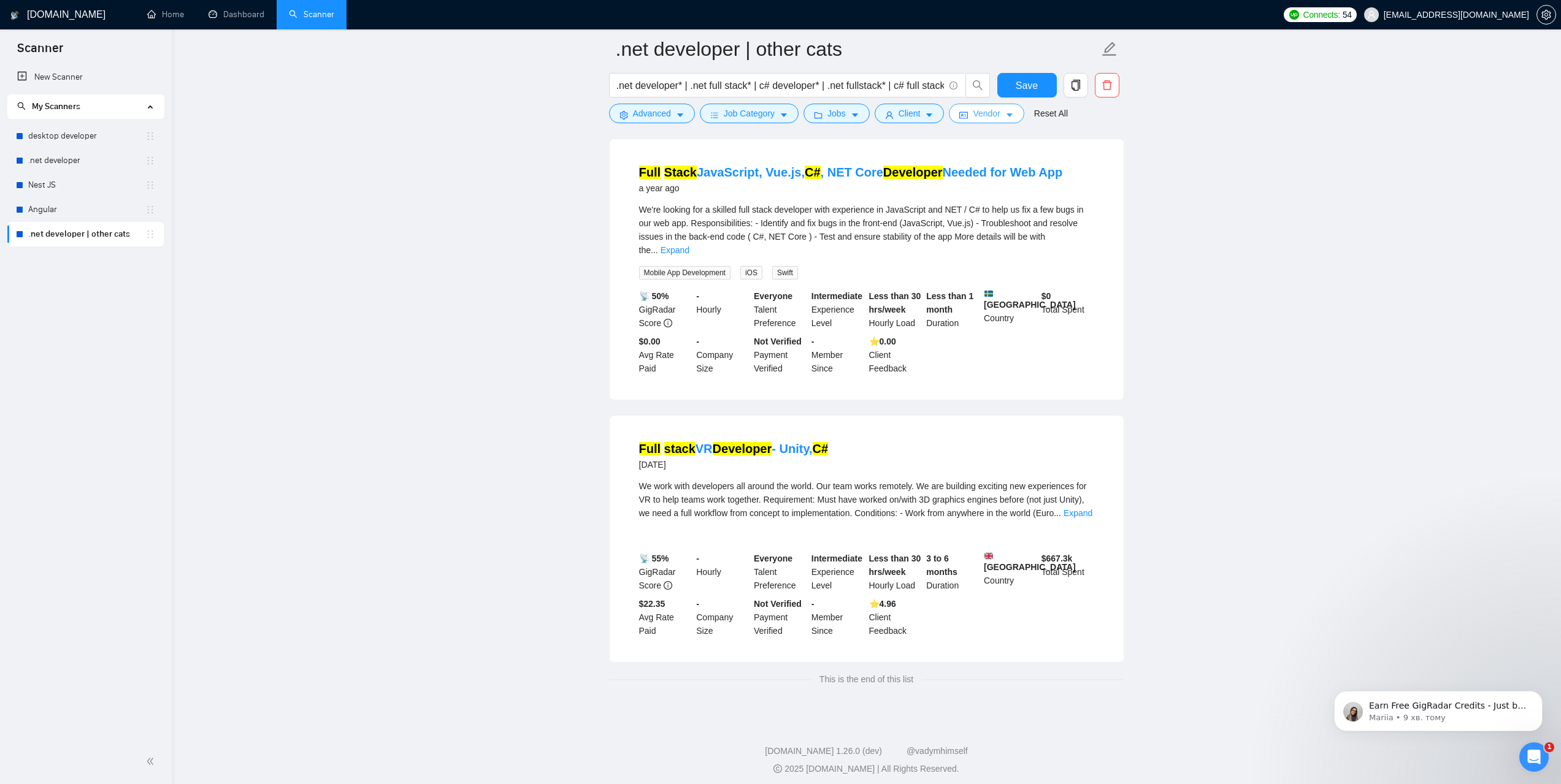
click at [989, 116] on span "Vendor" at bounding box center [986, 113] width 27 height 13
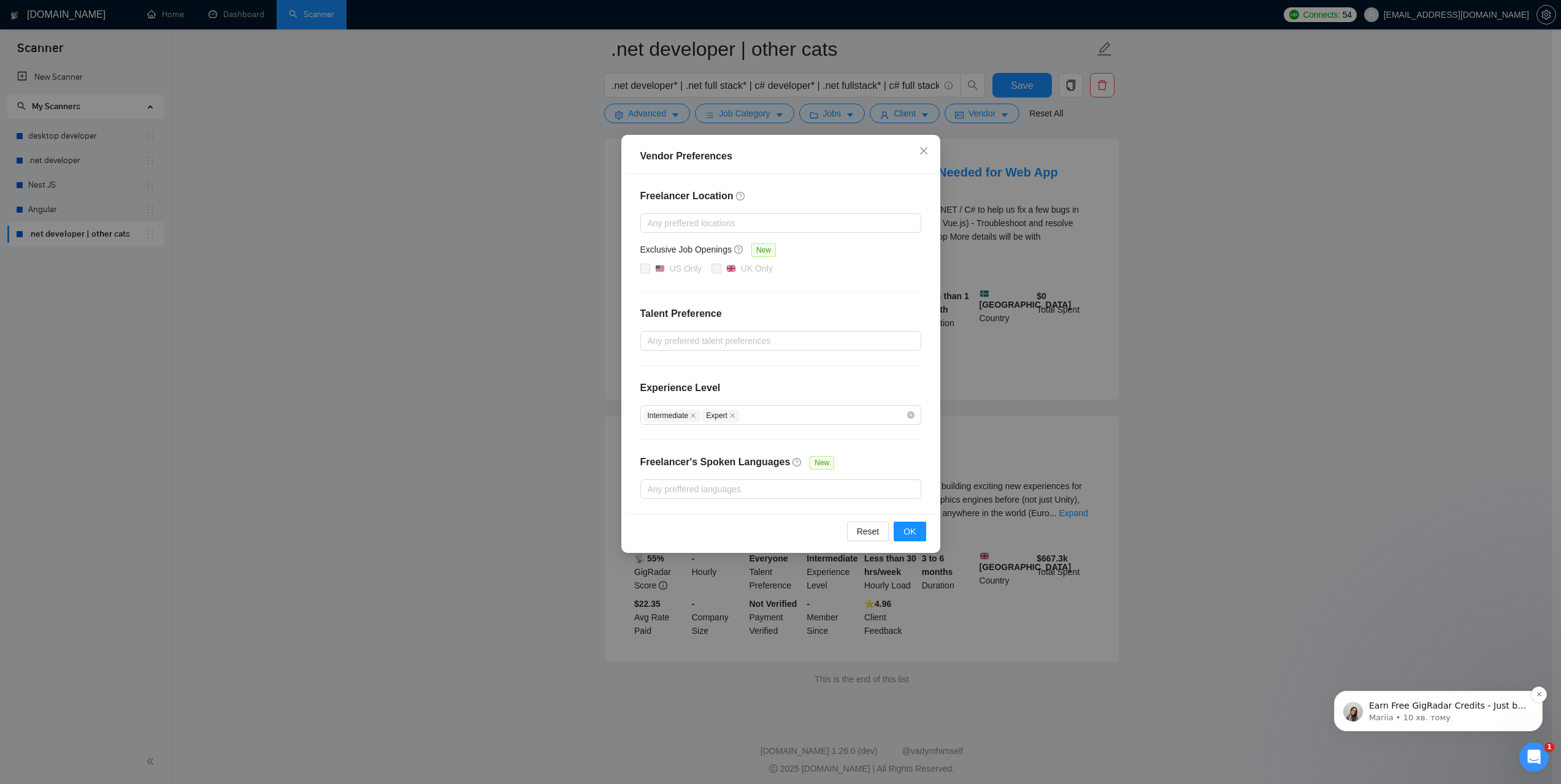
click at [1421, 713] on p "Mariia • 10 хв. тому" at bounding box center [1448, 718] width 158 height 11
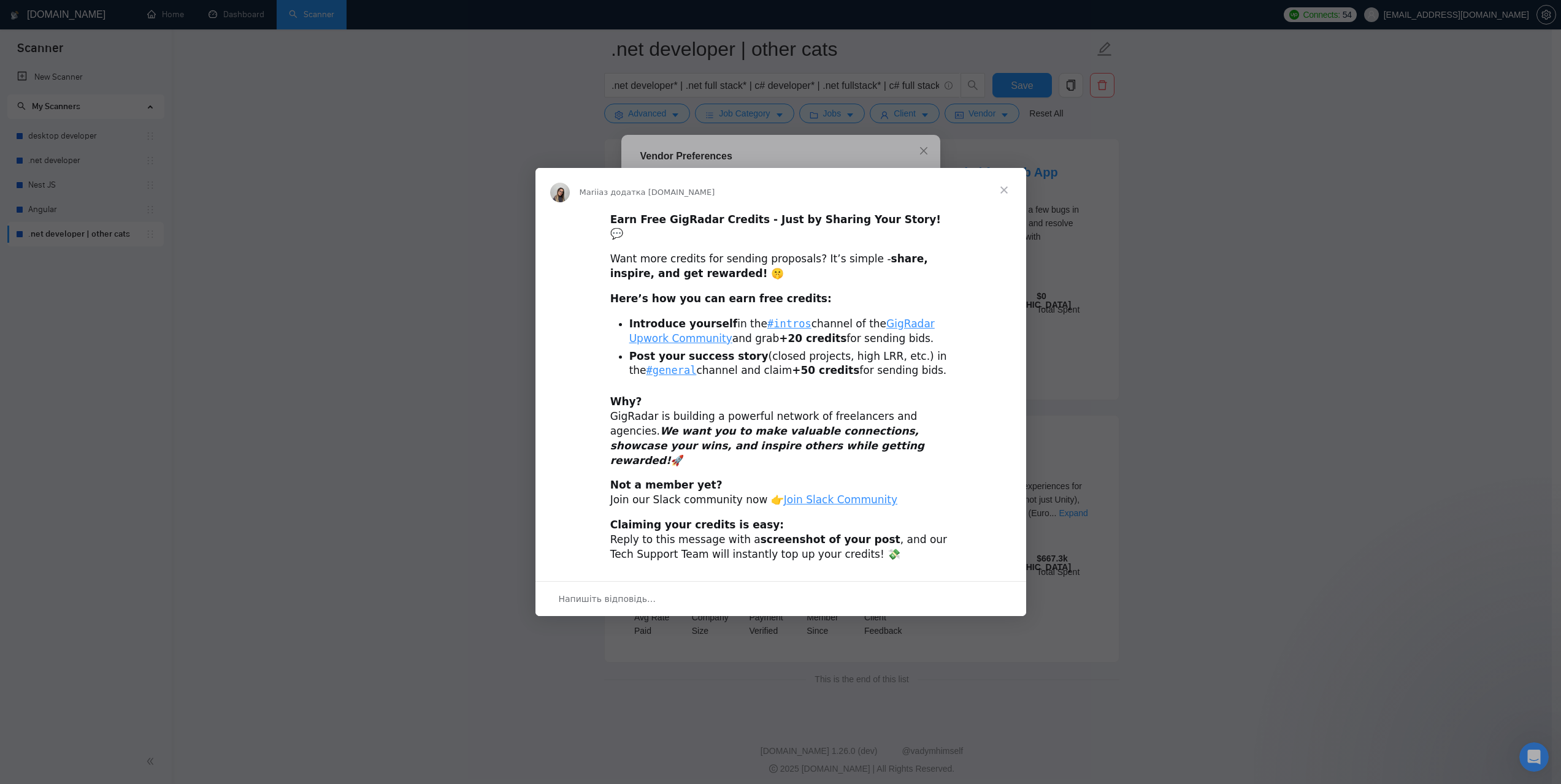
click at [1002, 202] on span "Закрити" at bounding box center [1004, 190] width 44 height 44
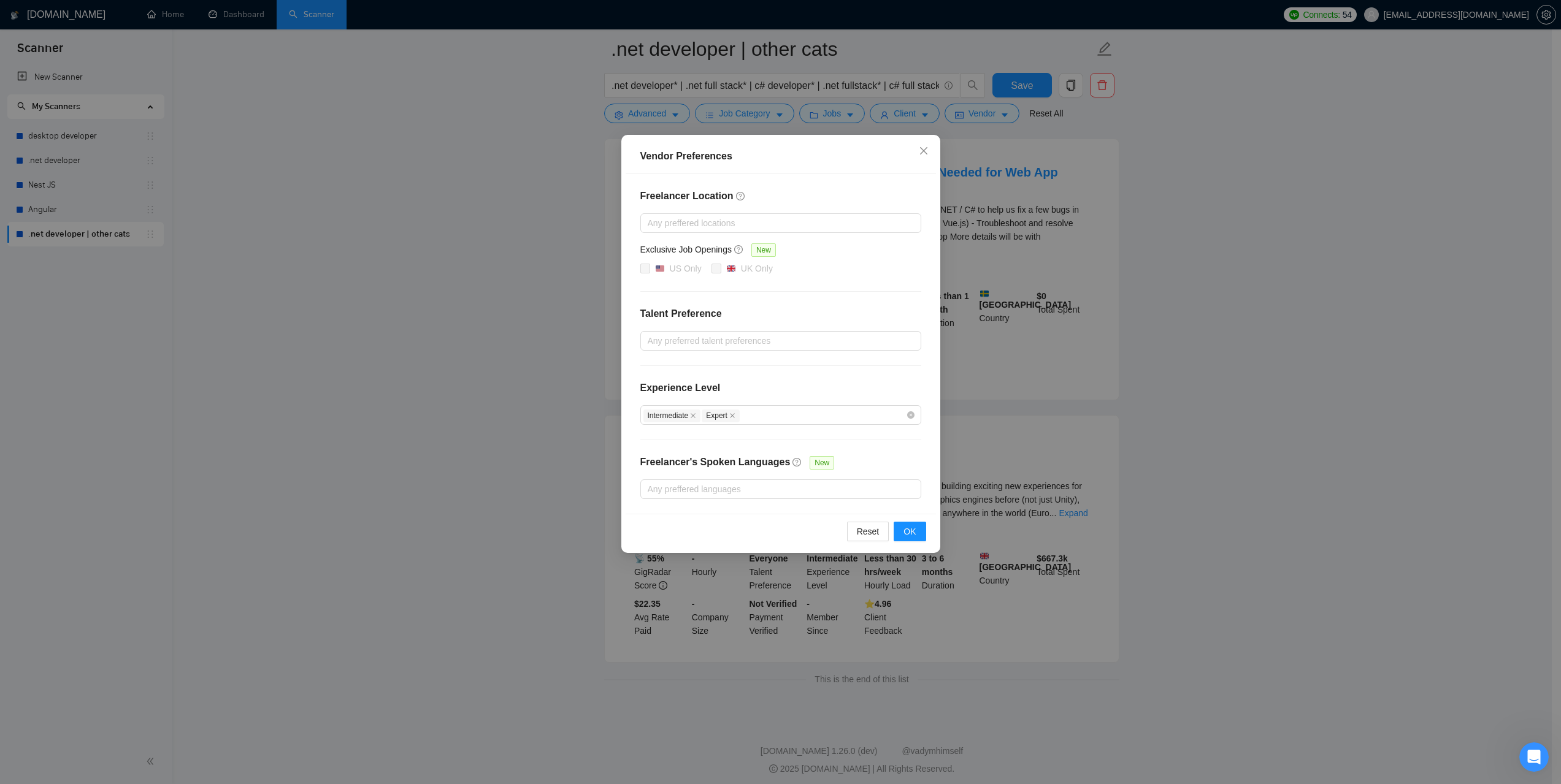
click at [1251, 358] on div "Vendor Preferences Freelancer Location Any preffered locations Exclusive Job Op…" at bounding box center [780, 392] width 1561 height 784
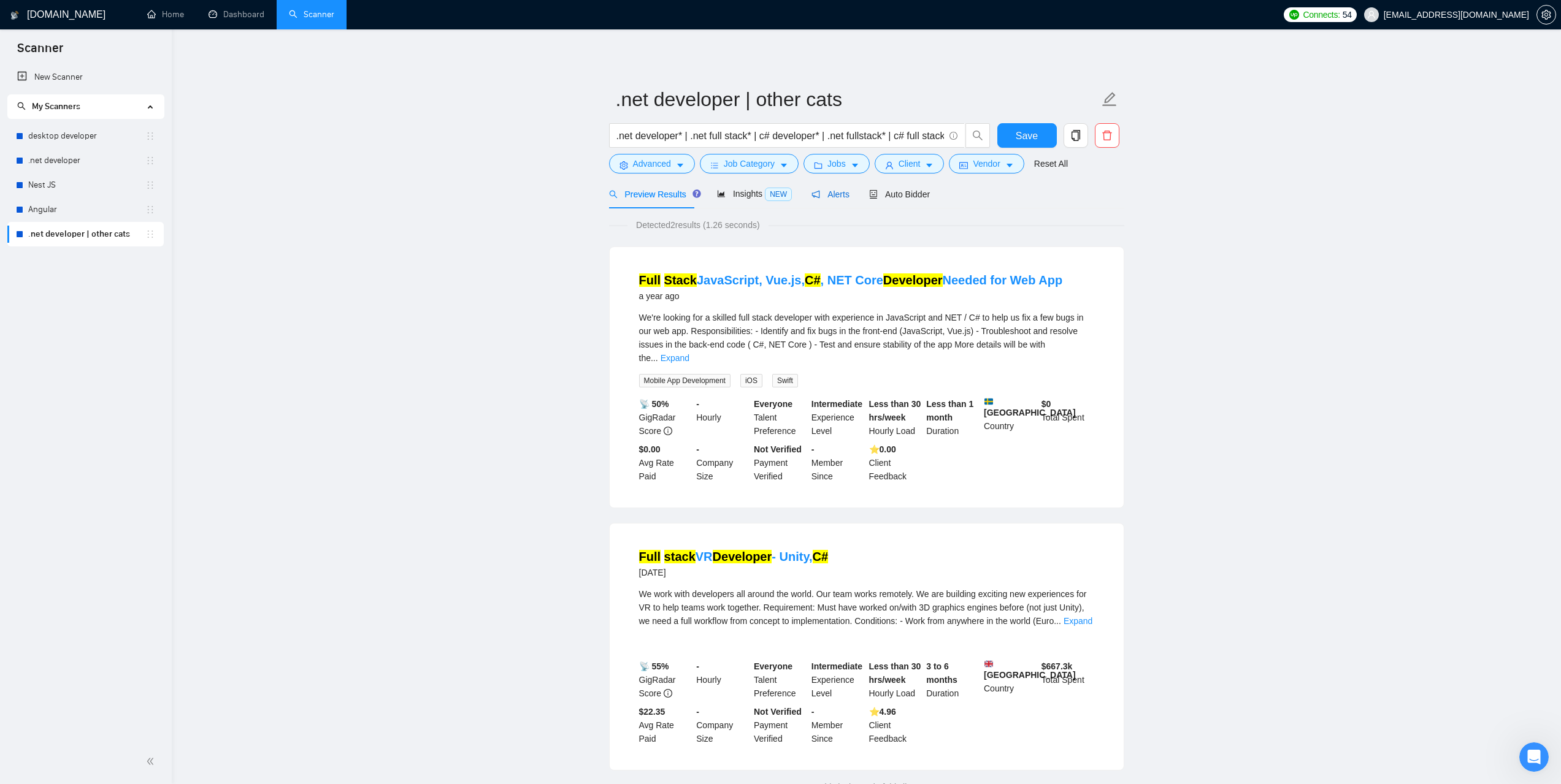
click at [840, 193] on span "Alerts" at bounding box center [830, 194] width 38 height 10
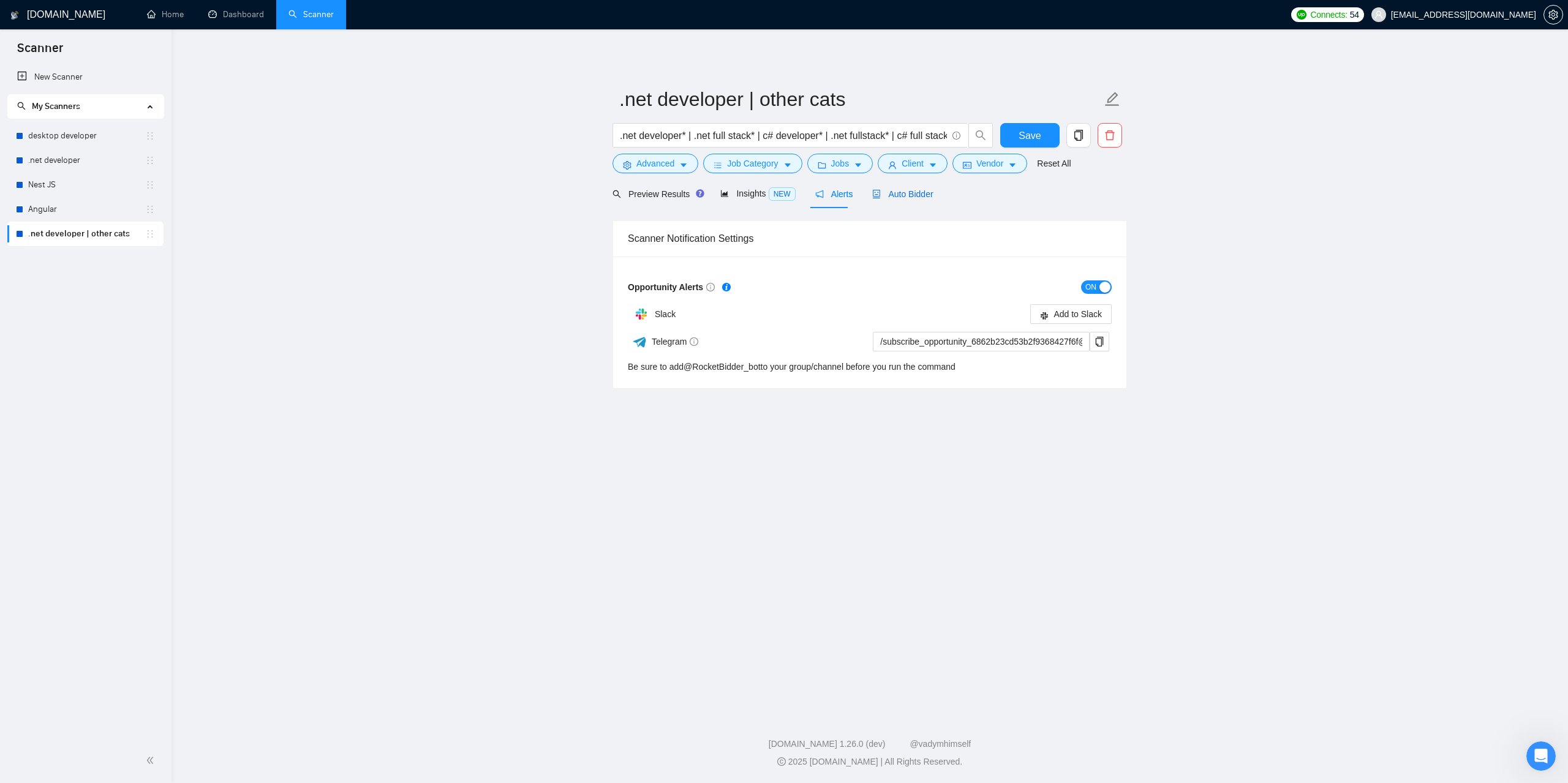
click at [914, 192] on span "Auto Bidder" at bounding box center [903, 194] width 61 height 10
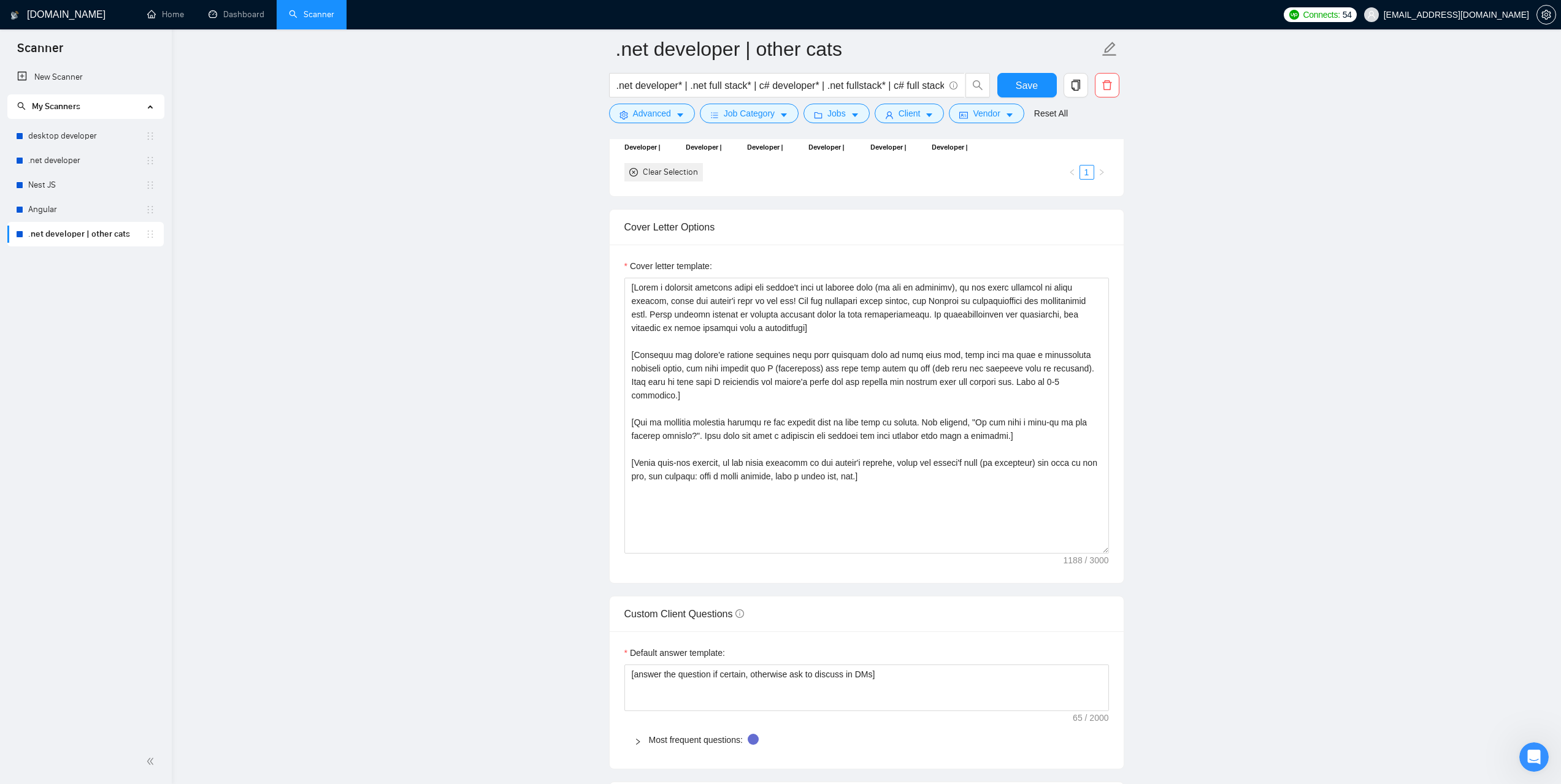
scroll to position [1288, 0]
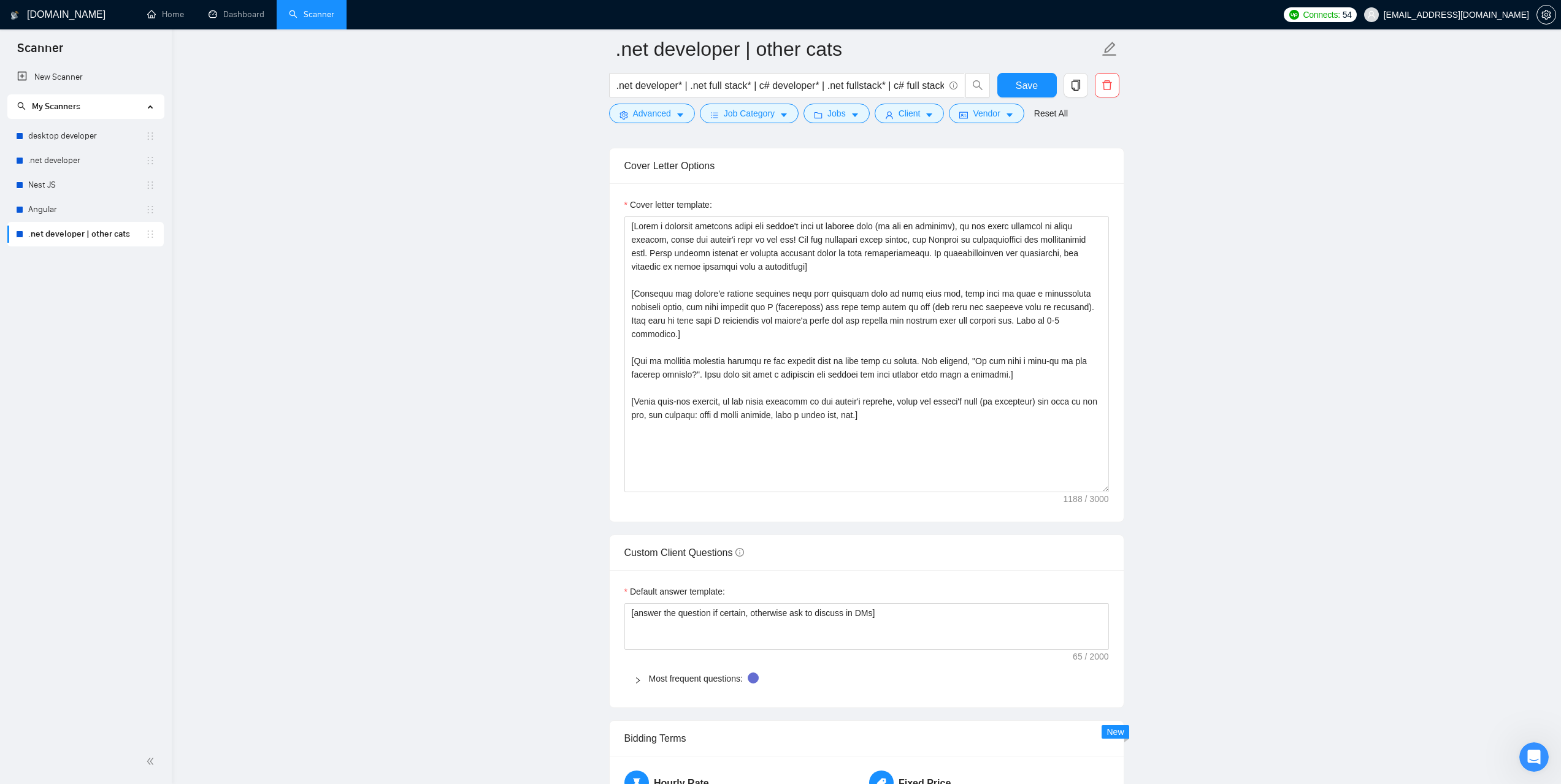
click at [637, 683] on icon "right" at bounding box center [637, 680] width 7 height 7
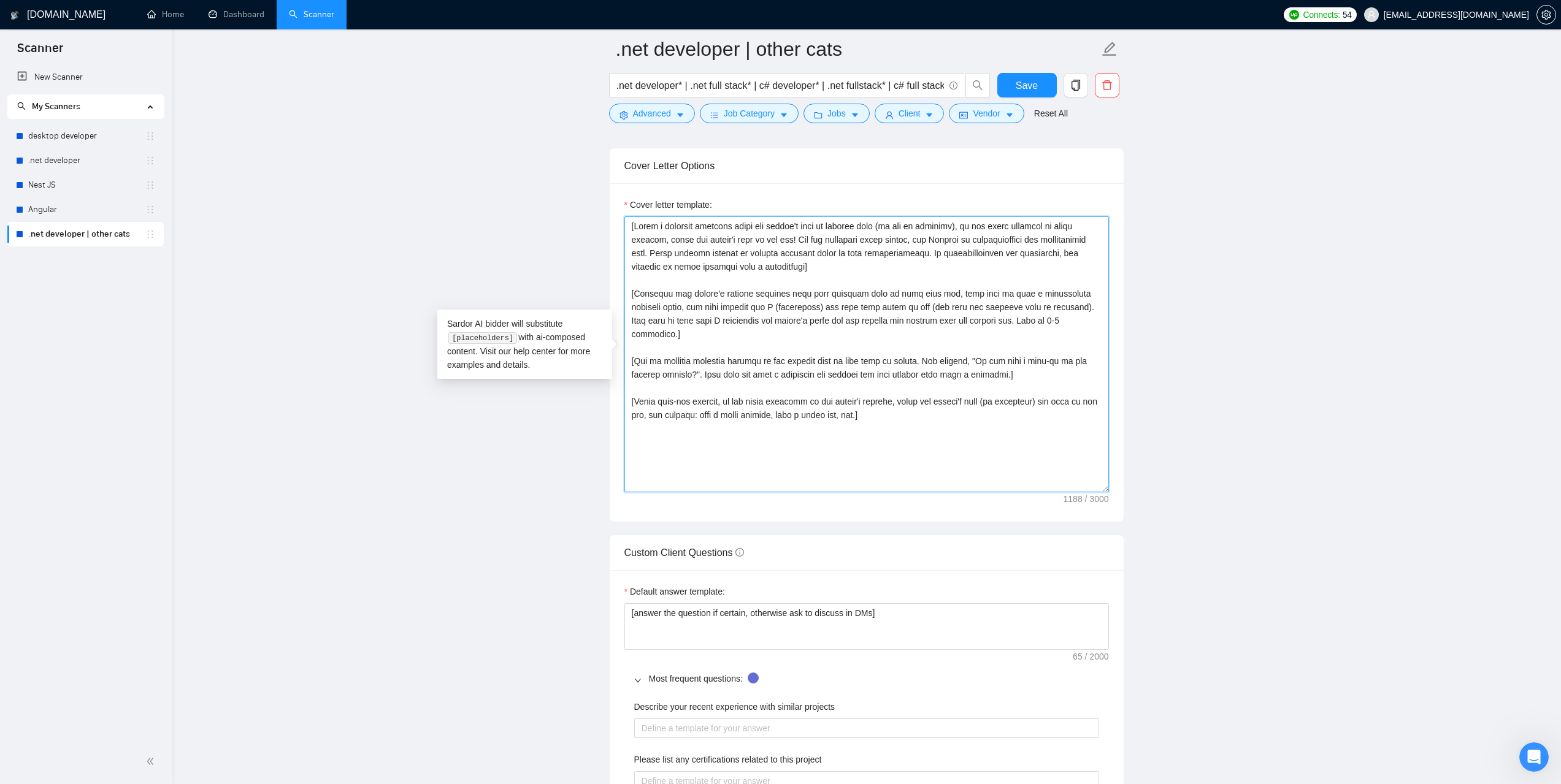
drag, startPoint x: 630, startPoint y: 225, endPoint x: 929, endPoint y: 426, distance: 360.3
click at [929, 426] on textarea "Cover letter template:" at bounding box center [866, 354] width 485 height 276
click at [632, 555] on span "Custom Client Questions" at bounding box center [684, 553] width 120 height 11
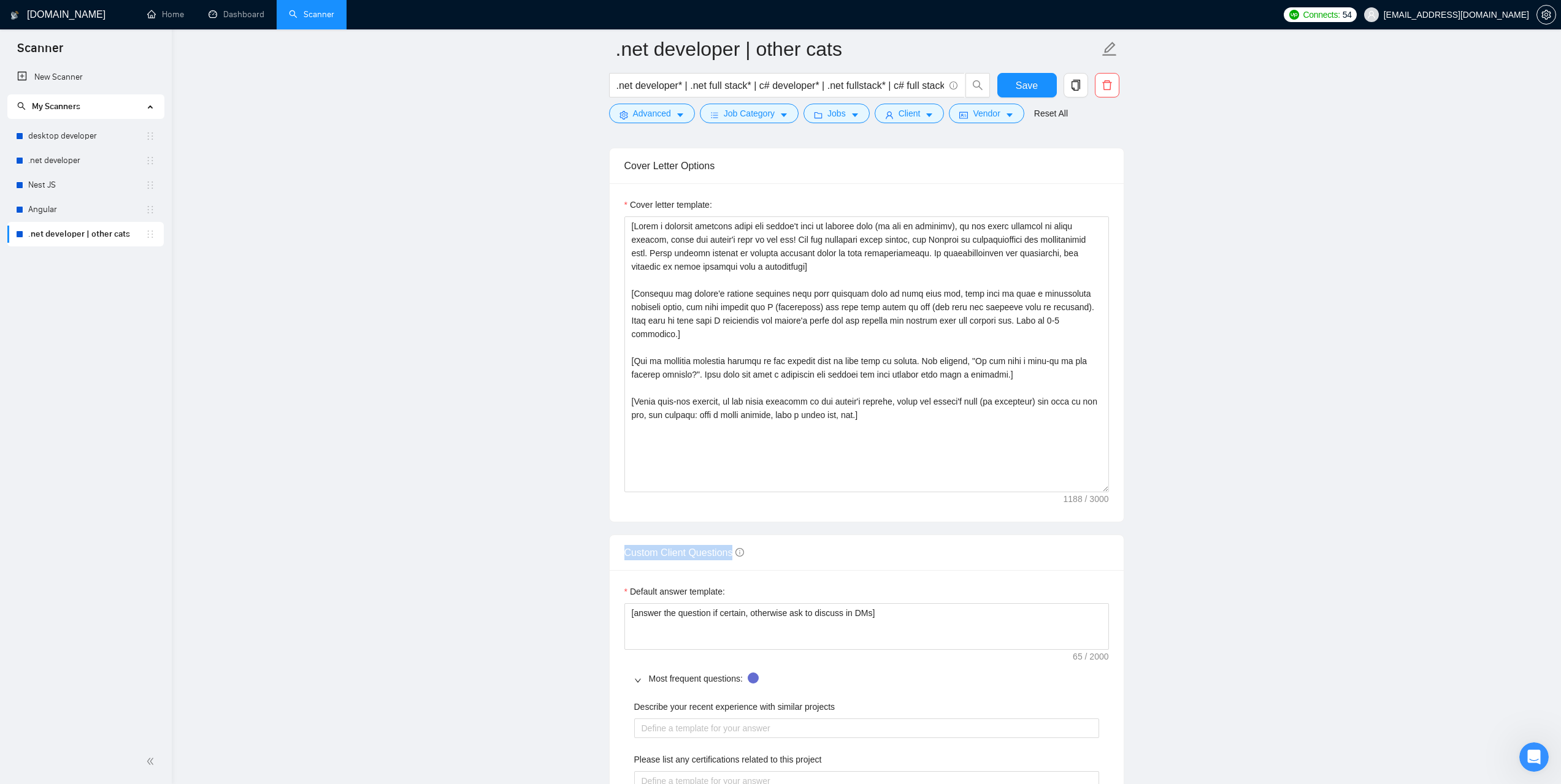
drag, startPoint x: 623, startPoint y: 550, endPoint x: 735, endPoint y: 550, distance: 112.0
click at [735, 550] on div "Custom Client Questions" at bounding box center [866, 553] width 514 height 35
copy span "Custom Client Questions"
drag, startPoint x: 892, startPoint y: 618, endPoint x: 614, endPoint y: 613, distance: 278.0
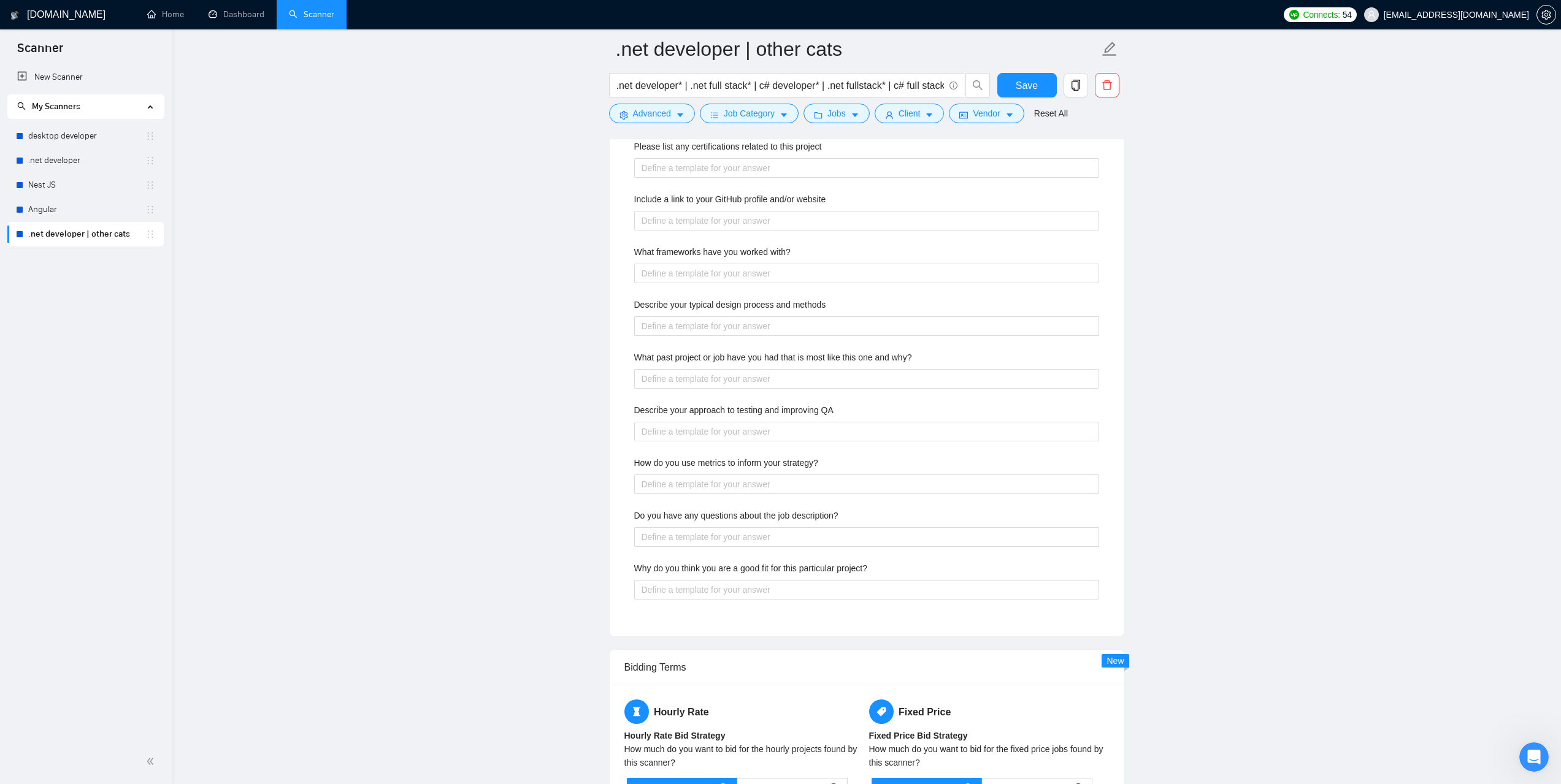
scroll to position [1778, 0]
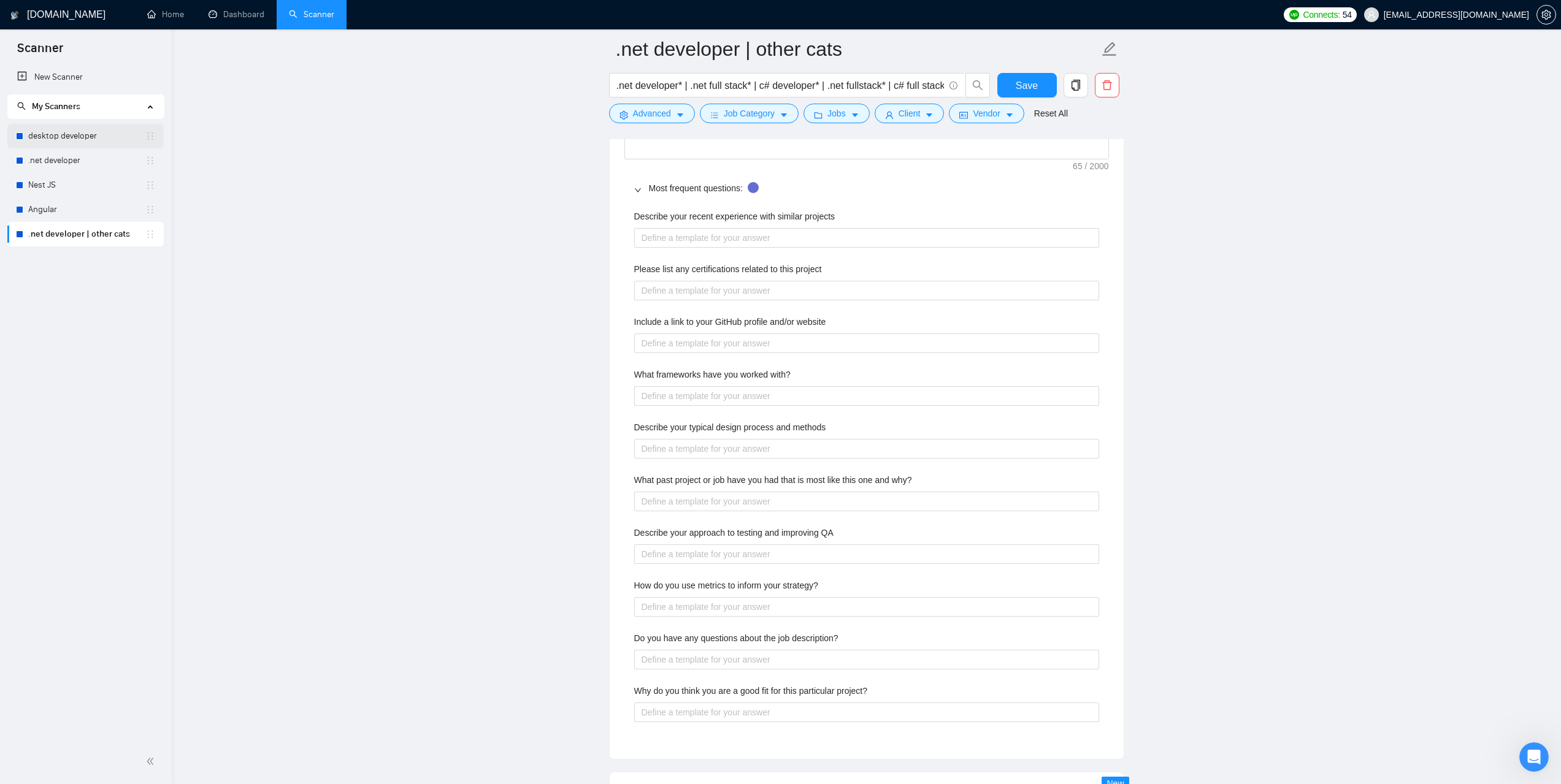
click at [79, 134] on link "desktop developer" at bounding box center [86, 136] width 117 height 25
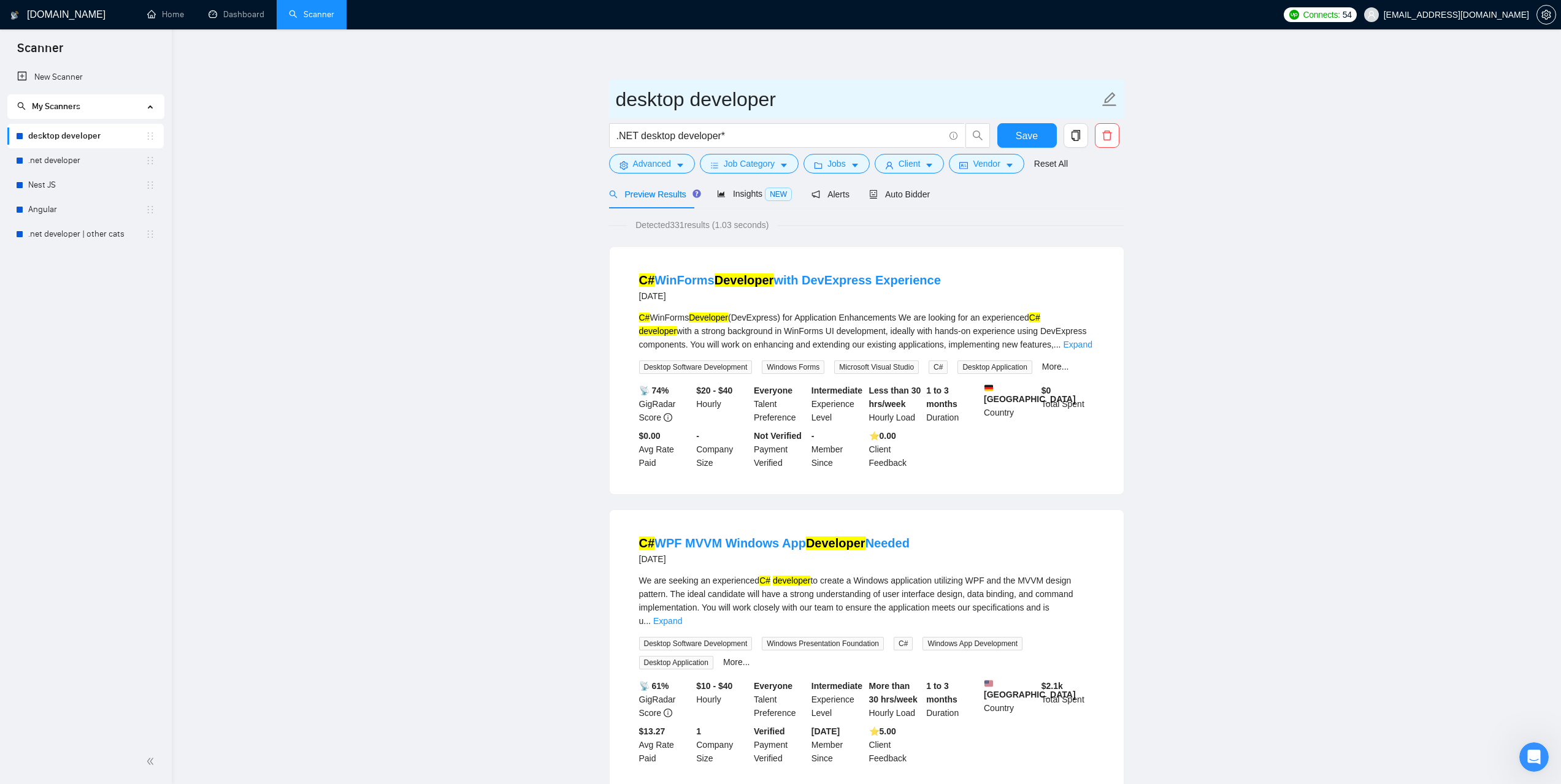
drag, startPoint x: 797, startPoint y: 94, endPoint x: 614, endPoint y: 91, distance: 183.0
click at [614, 91] on span "desktop developer" at bounding box center [866, 98] width 515 height 39
drag, startPoint x: 765, startPoint y: 138, endPoint x: 558, endPoint y: 131, distance: 207.1
click at [646, 159] on span "Advanced" at bounding box center [652, 163] width 38 height 13
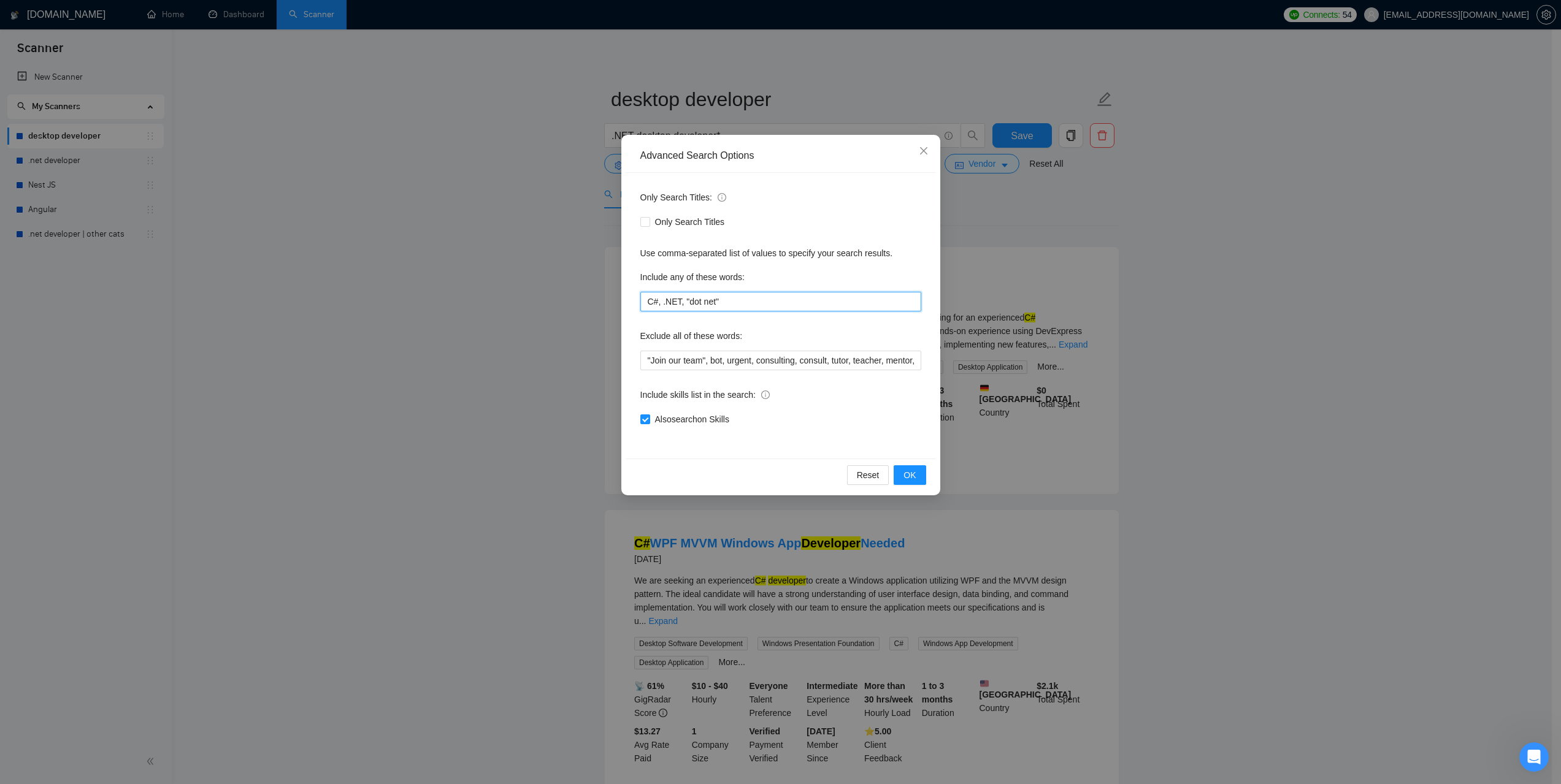
drag, startPoint x: 736, startPoint y: 300, endPoint x: 619, endPoint y: 297, distance: 117.0
click at [619, 297] on div "Advanced Search Options Only Search Titles: Only Search Titles Use comma-separa…" at bounding box center [780, 392] width 1561 height 784
drag, startPoint x: 644, startPoint y: 363, endPoint x: 1030, endPoint y: 367, distance: 386.0
click at [1030, 367] on div "Advanced Search Options Only Search Titles: Only Search Titles Use comma-separa…" at bounding box center [780, 392] width 1561 height 784
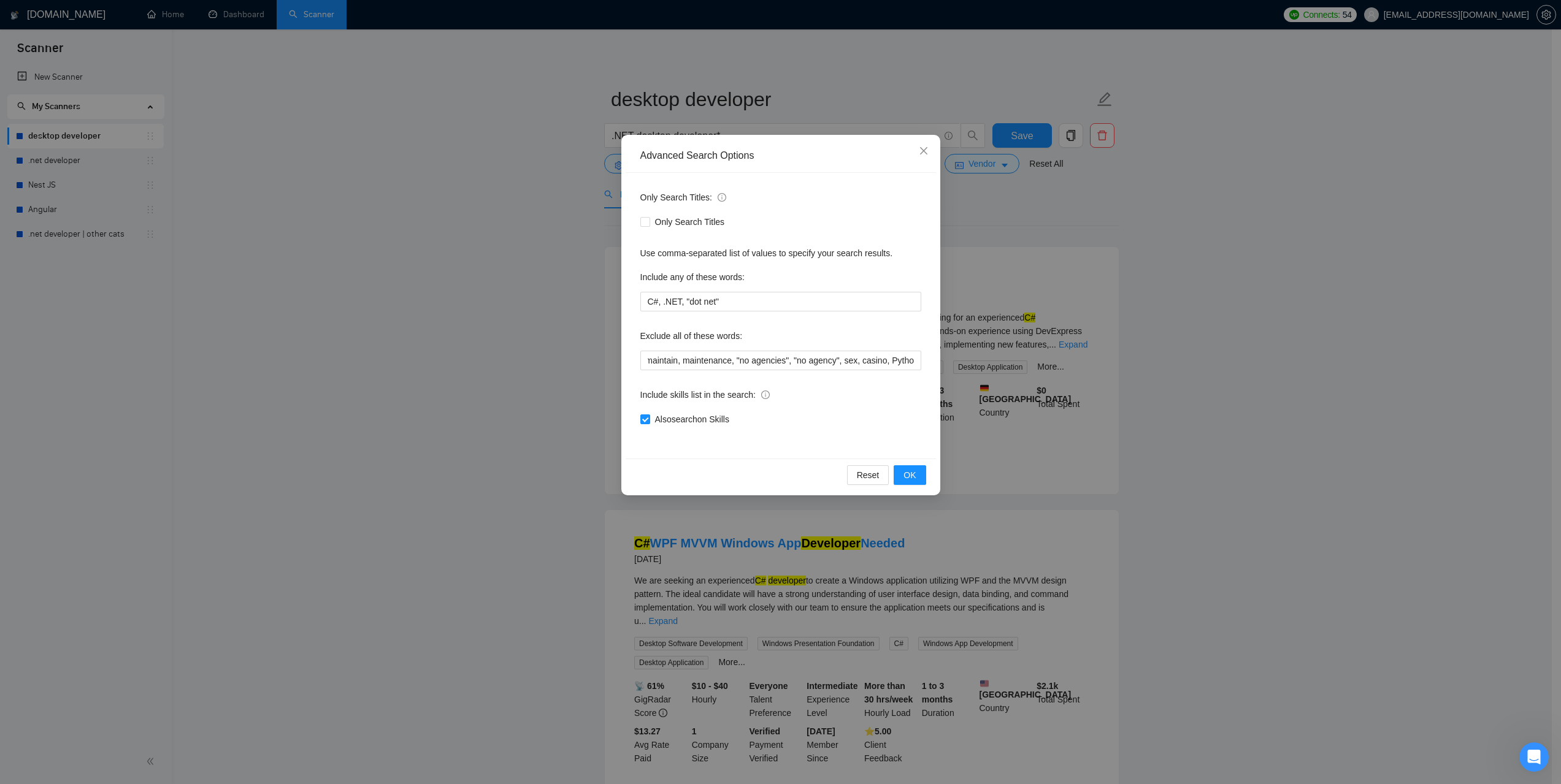
scroll to position [0, 0]
click at [751, 300] on input "C#, .NET, "dot net"" at bounding box center [781, 302] width 281 height 20
drag, startPoint x: 756, startPoint y: 303, endPoint x: 646, endPoint y: 302, distance: 110.0
click at [646, 302] on input "C#, .NET, "dot net"" at bounding box center [781, 302] width 281 height 20
click at [1367, 536] on div "Advanced Search Options Only Search Titles: Only Search Titles Use comma-separa…" at bounding box center [780, 392] width 1561 height 784
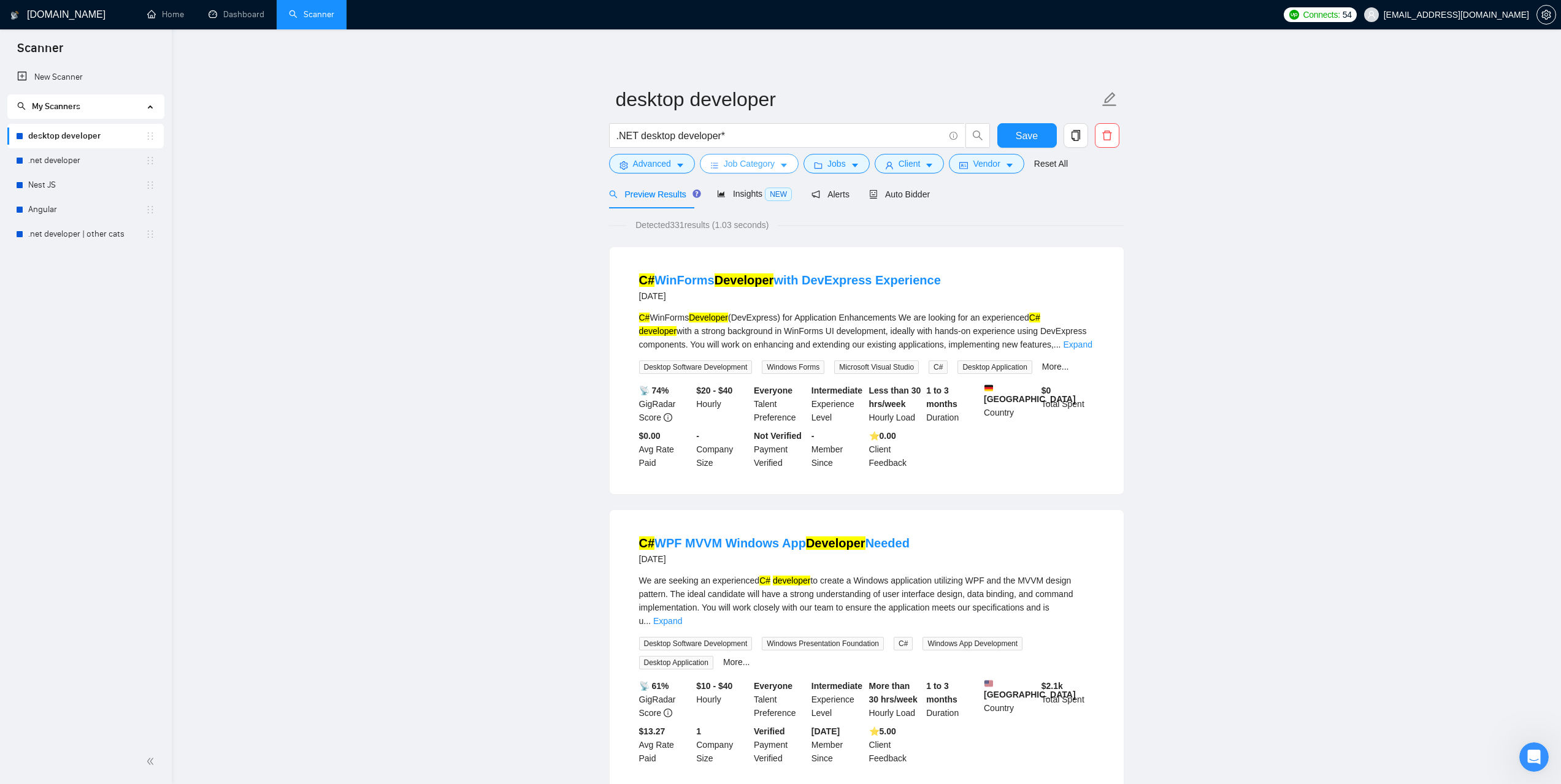
click at [764, 166] on span "Job Category" at bounding box center [749, 163] width 51 height 13
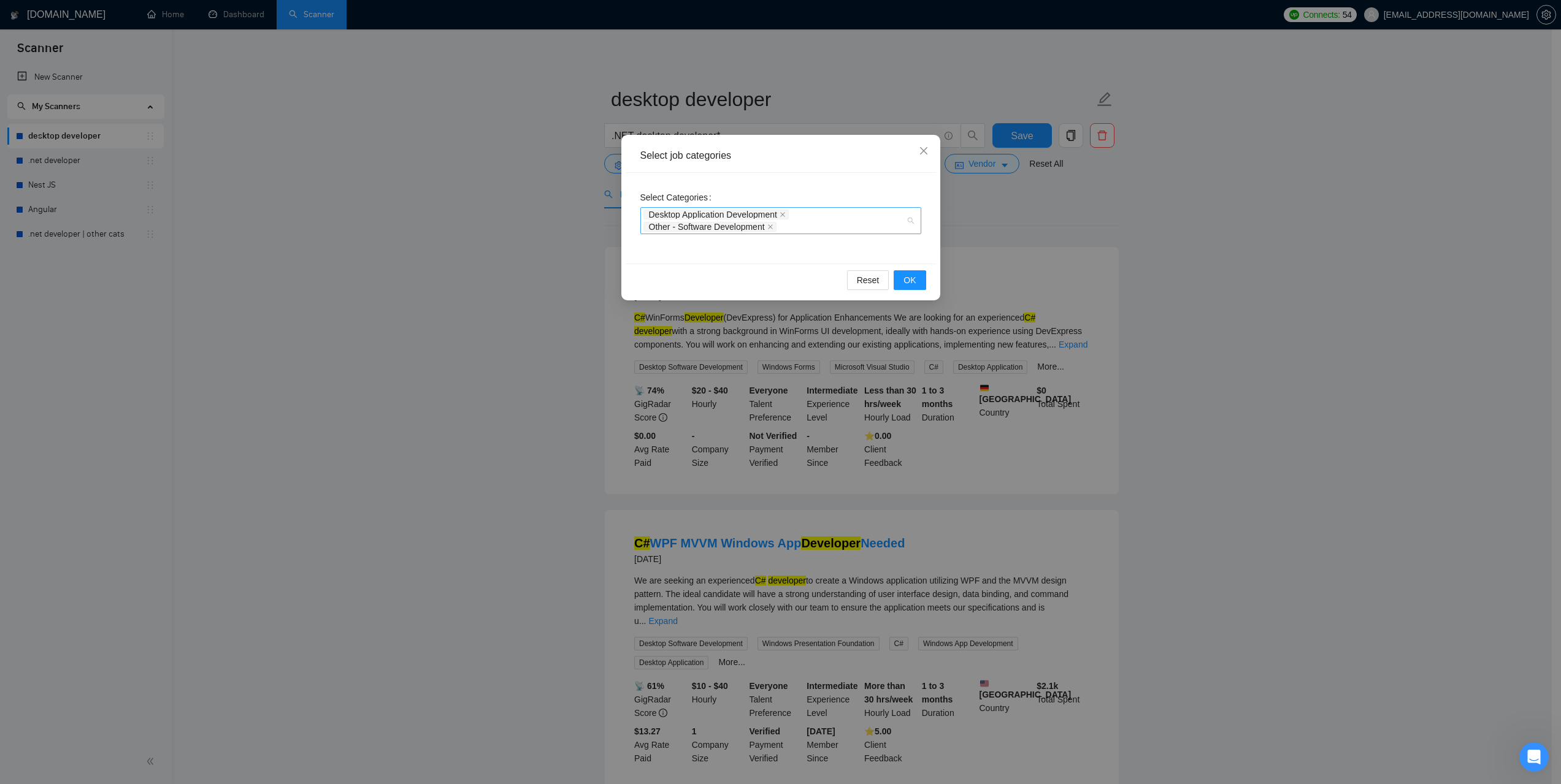
click at [807, 217] on div "Desktop Application Development Other - Software Development" at bounding box center [774, 221] width 262 height 25
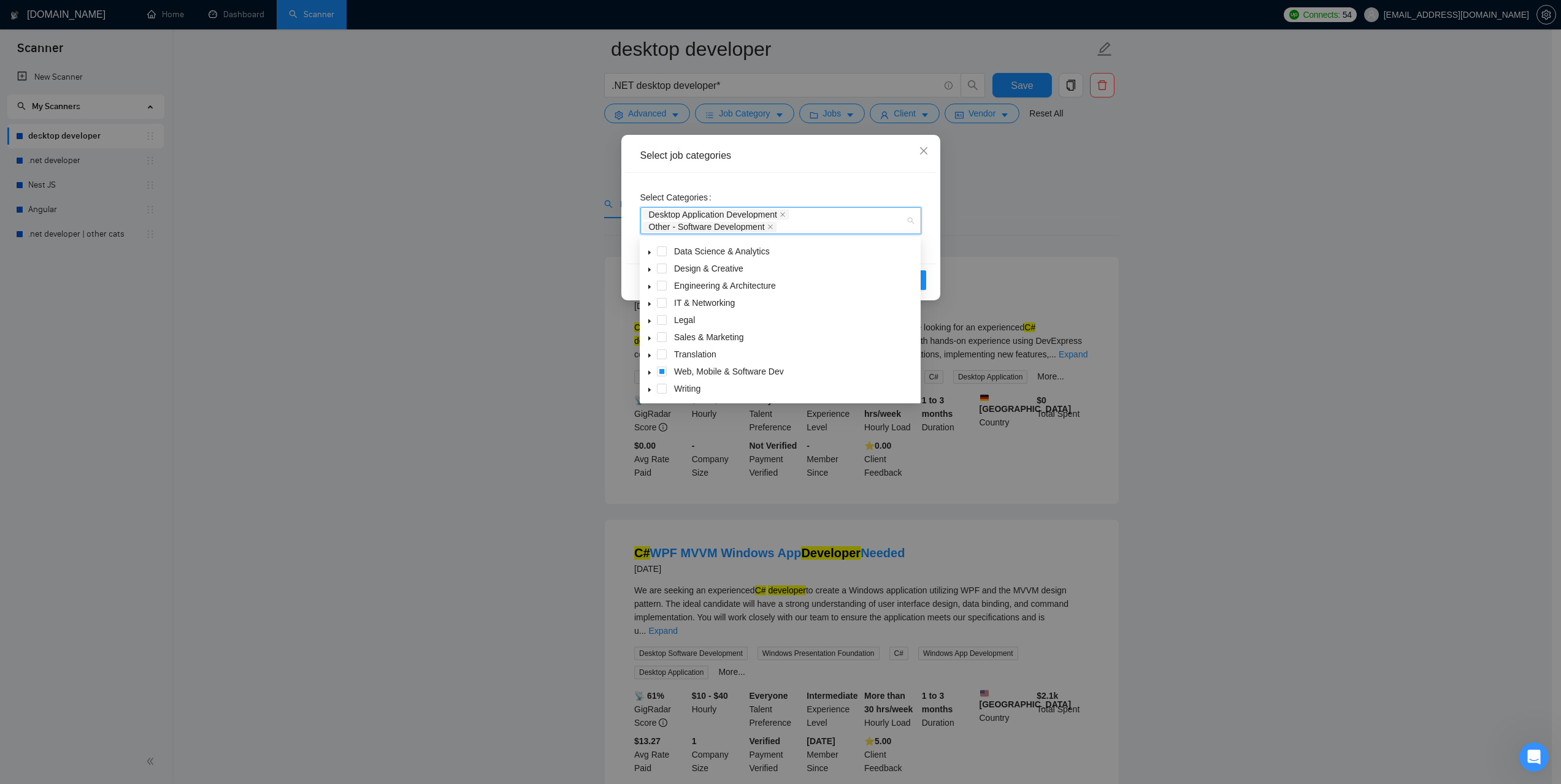
scroll to position [62, 0]
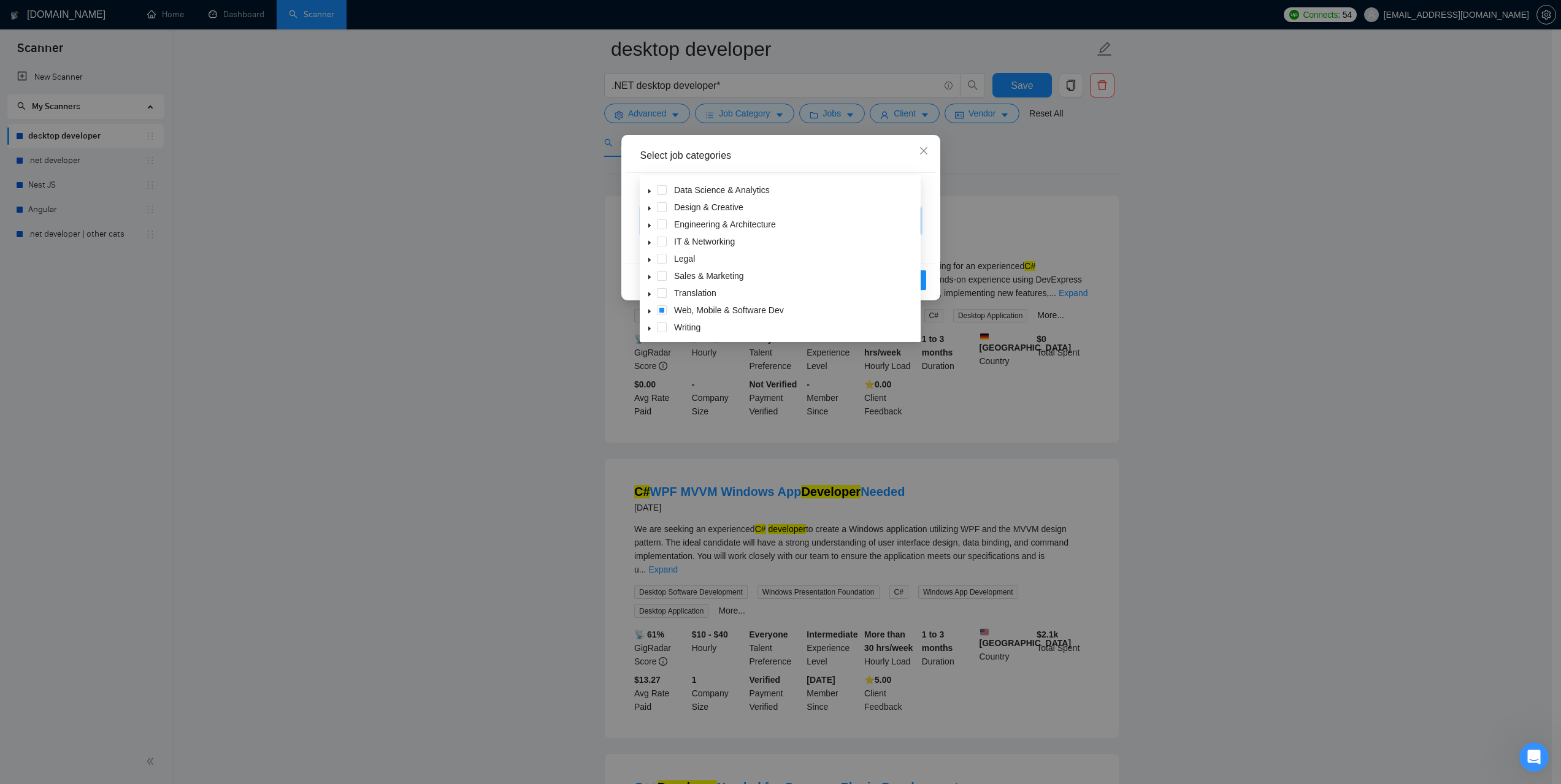
click at [650, 310] on icon "caret-down" at bounding box center [649, 311] width 6 height 6
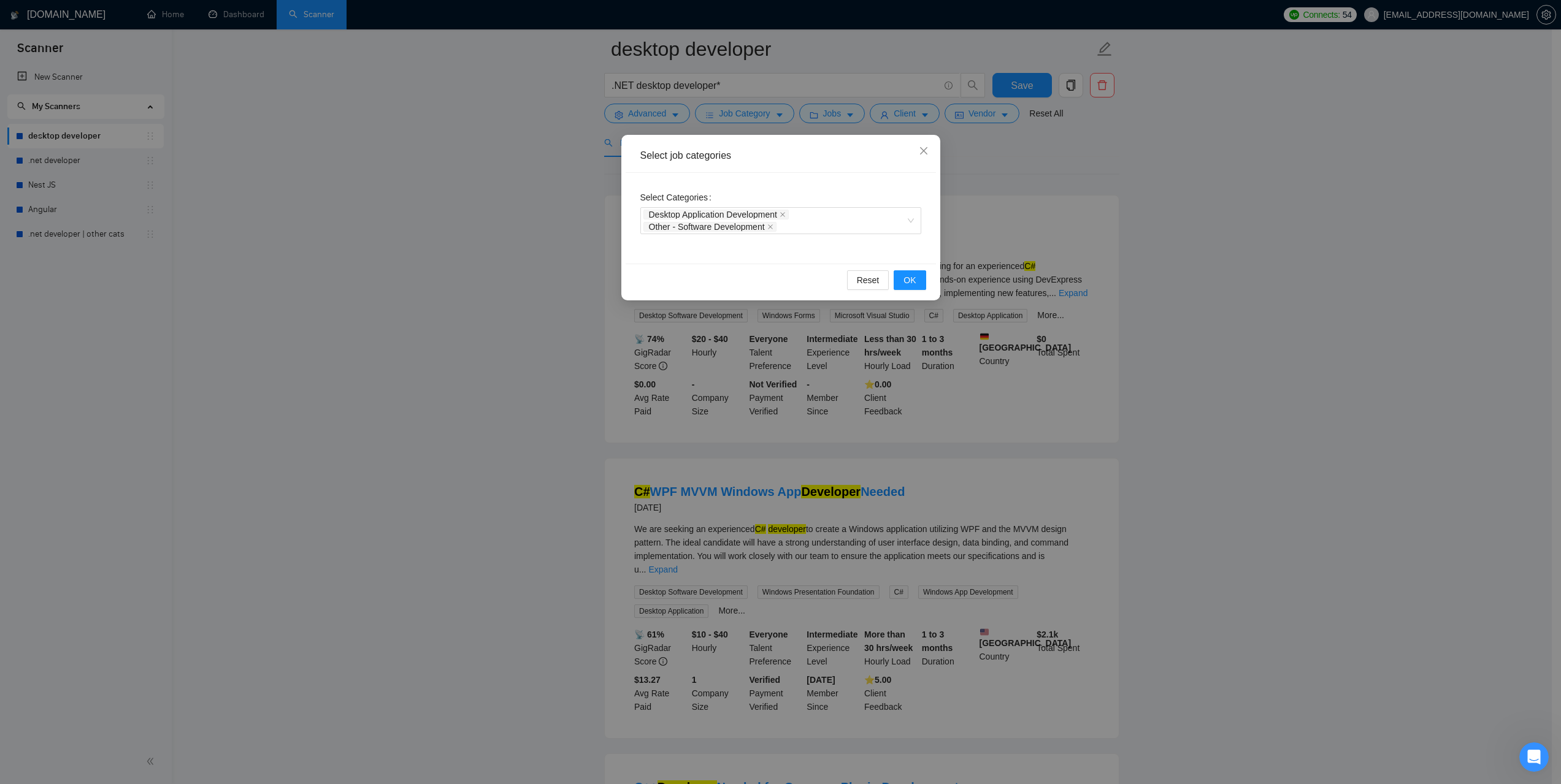
click at [1248, 210] on div "Select job categories Select Categories Desktop Application Development Other -…" at bounding box center [780, 392] width 1561 height 784
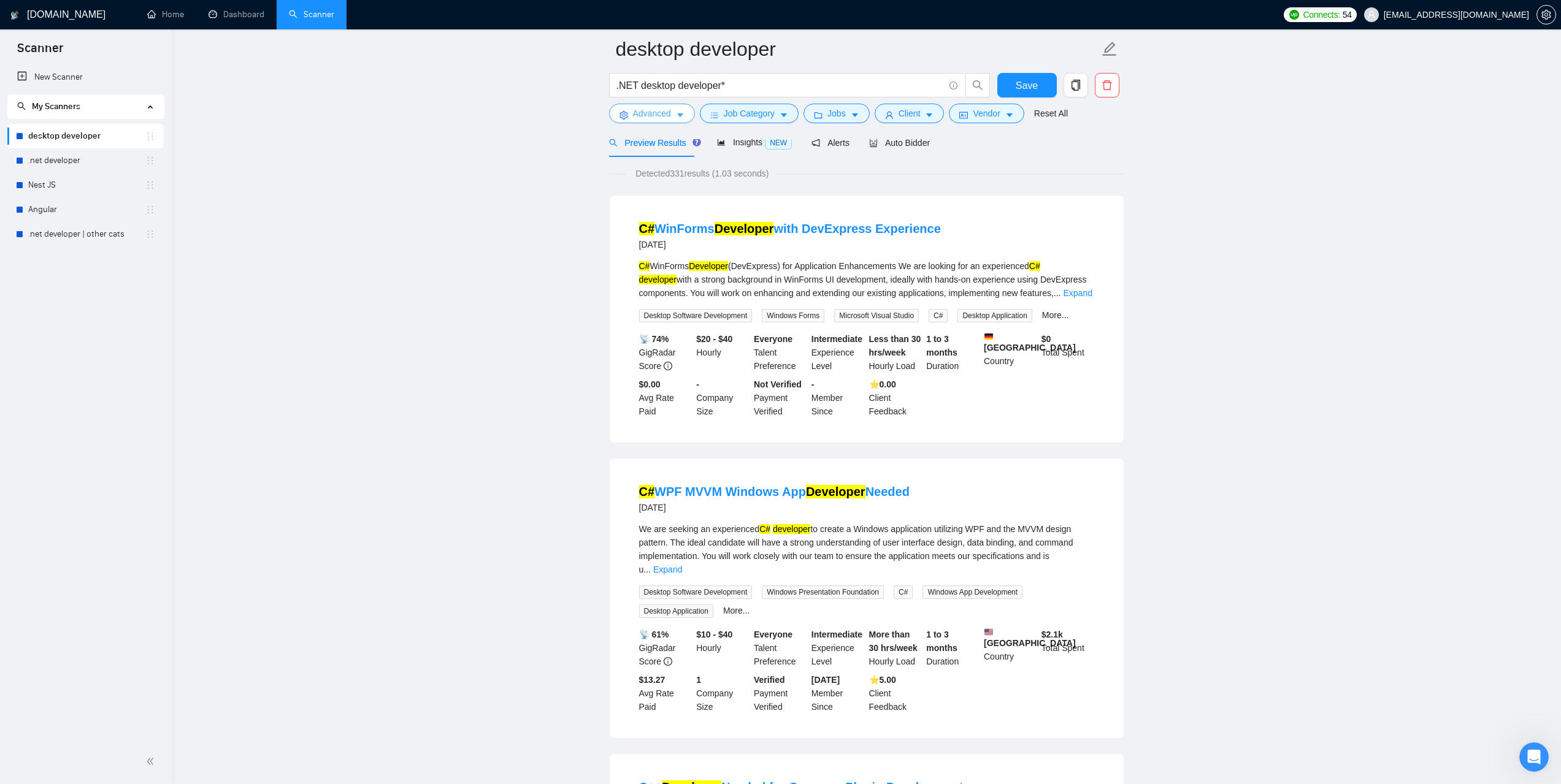
click at [662, 116] on span "Advanced" at bounding box center [652, 113] width 38 height 13
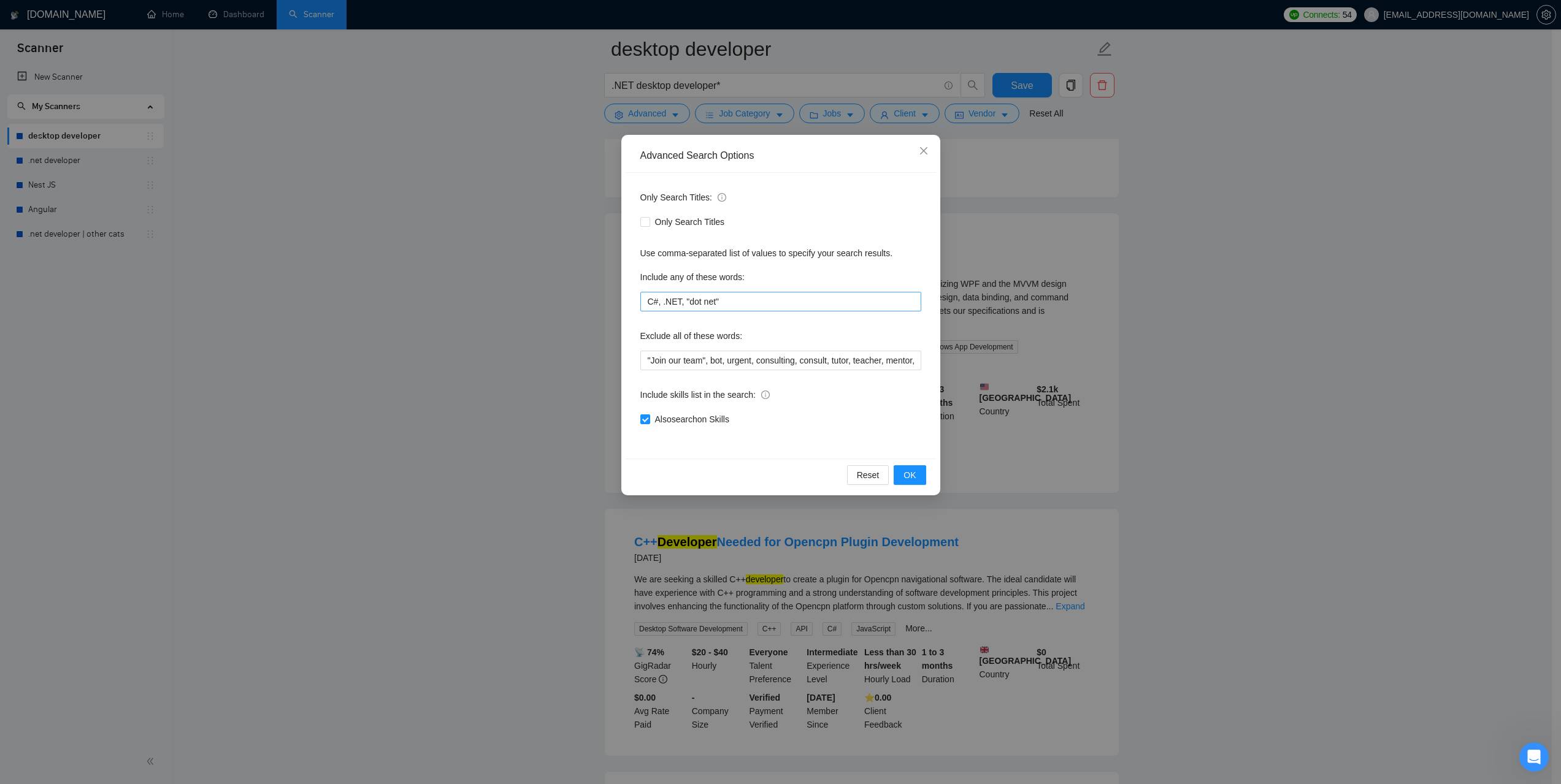
scroll to position [62, 0]
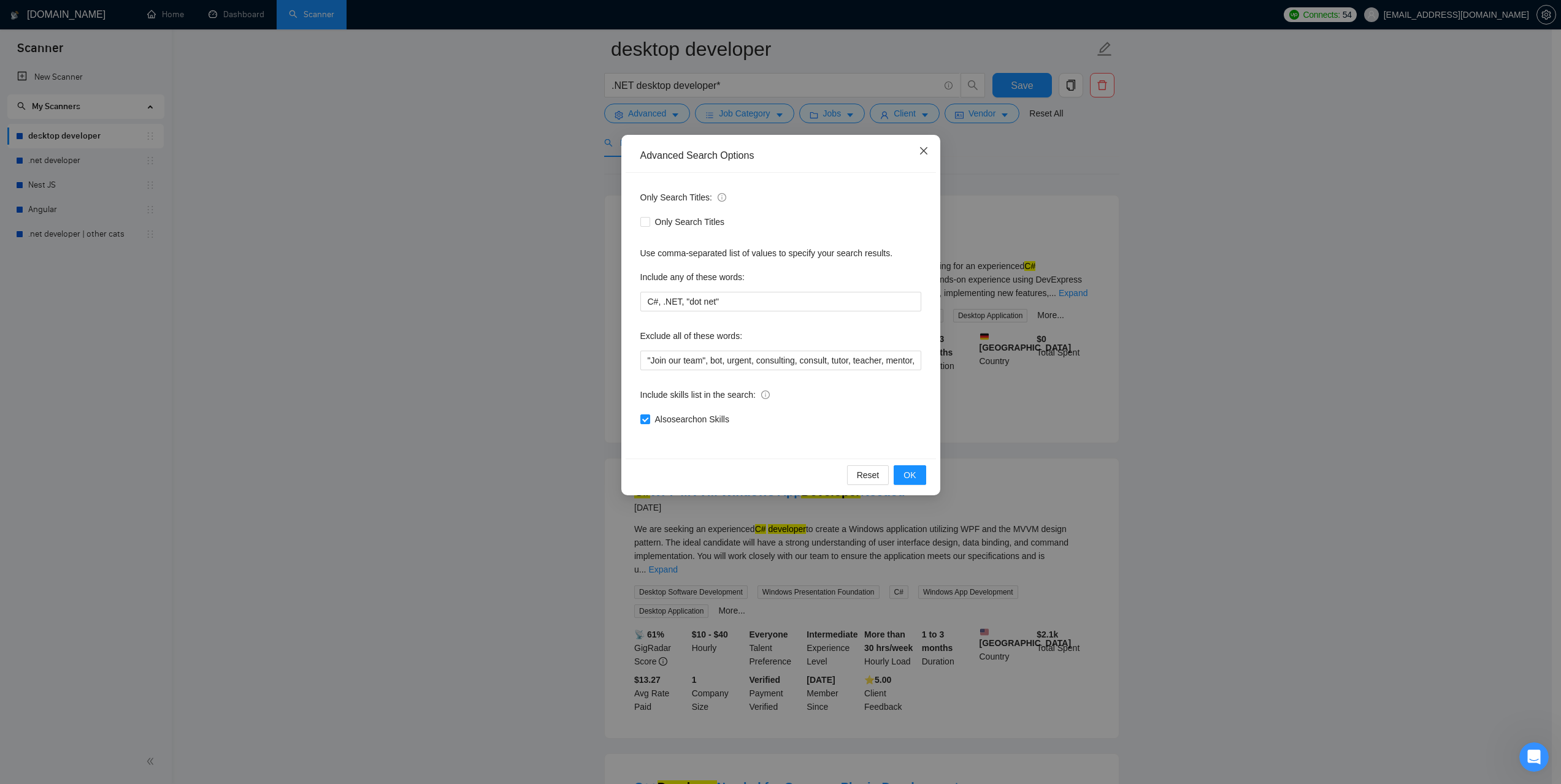
click at [919, 148] on icon "close" at bounding box center [924, 151] width 10 height 10
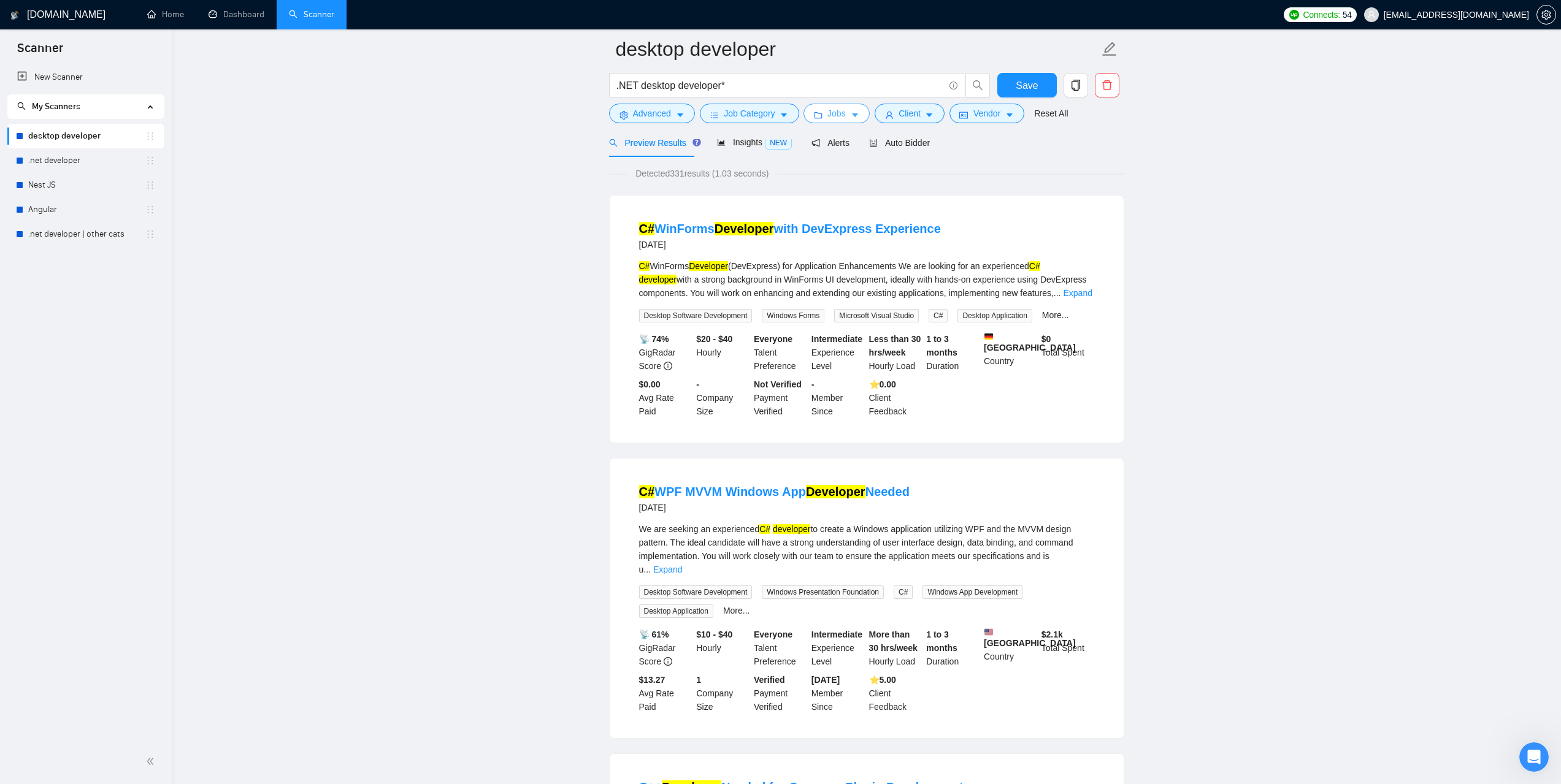
click at [835, 116] on span "Jobs" at bounding box center [837, 113] width 18 height 13
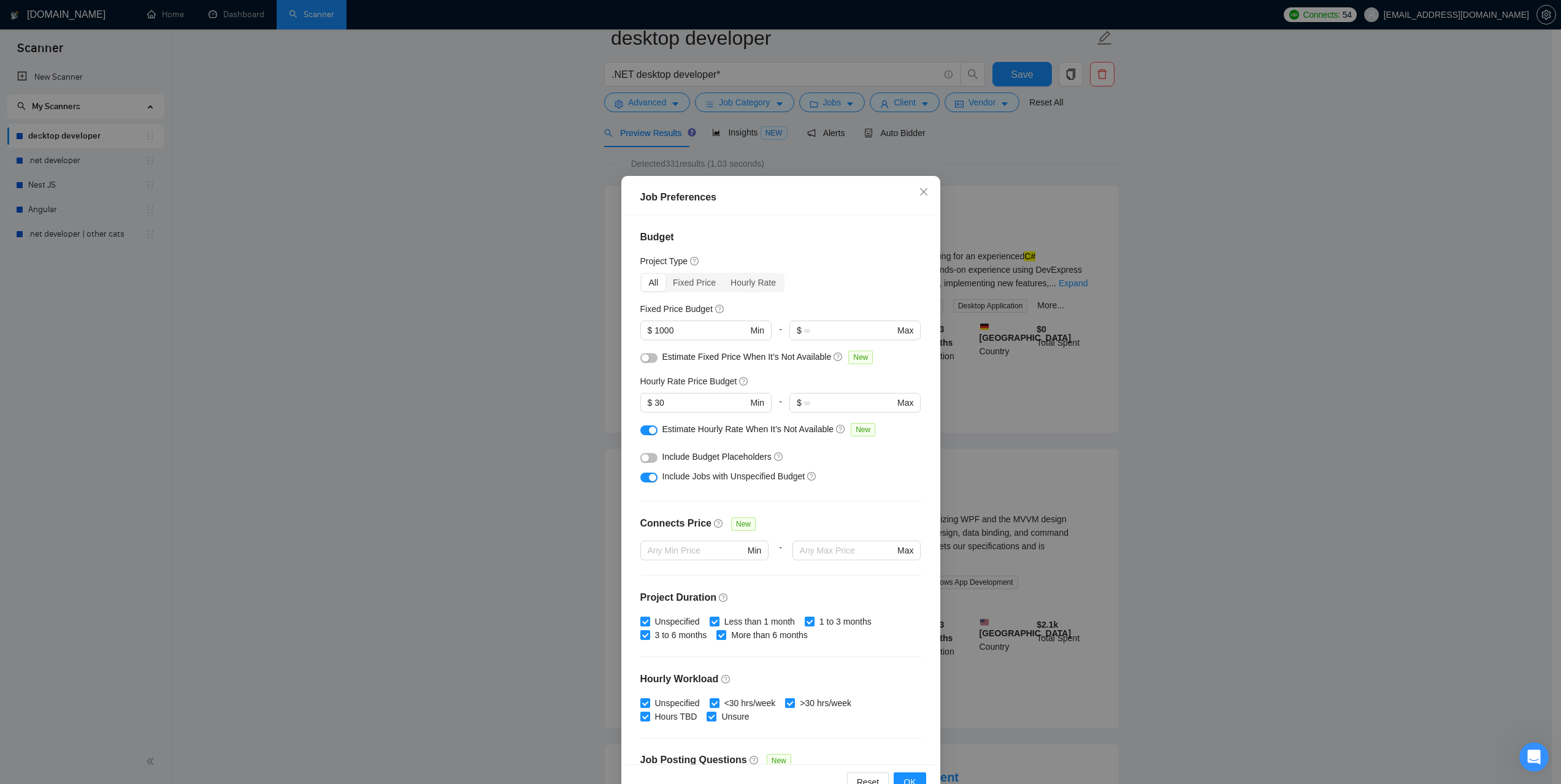
scroll to position [0, 0]
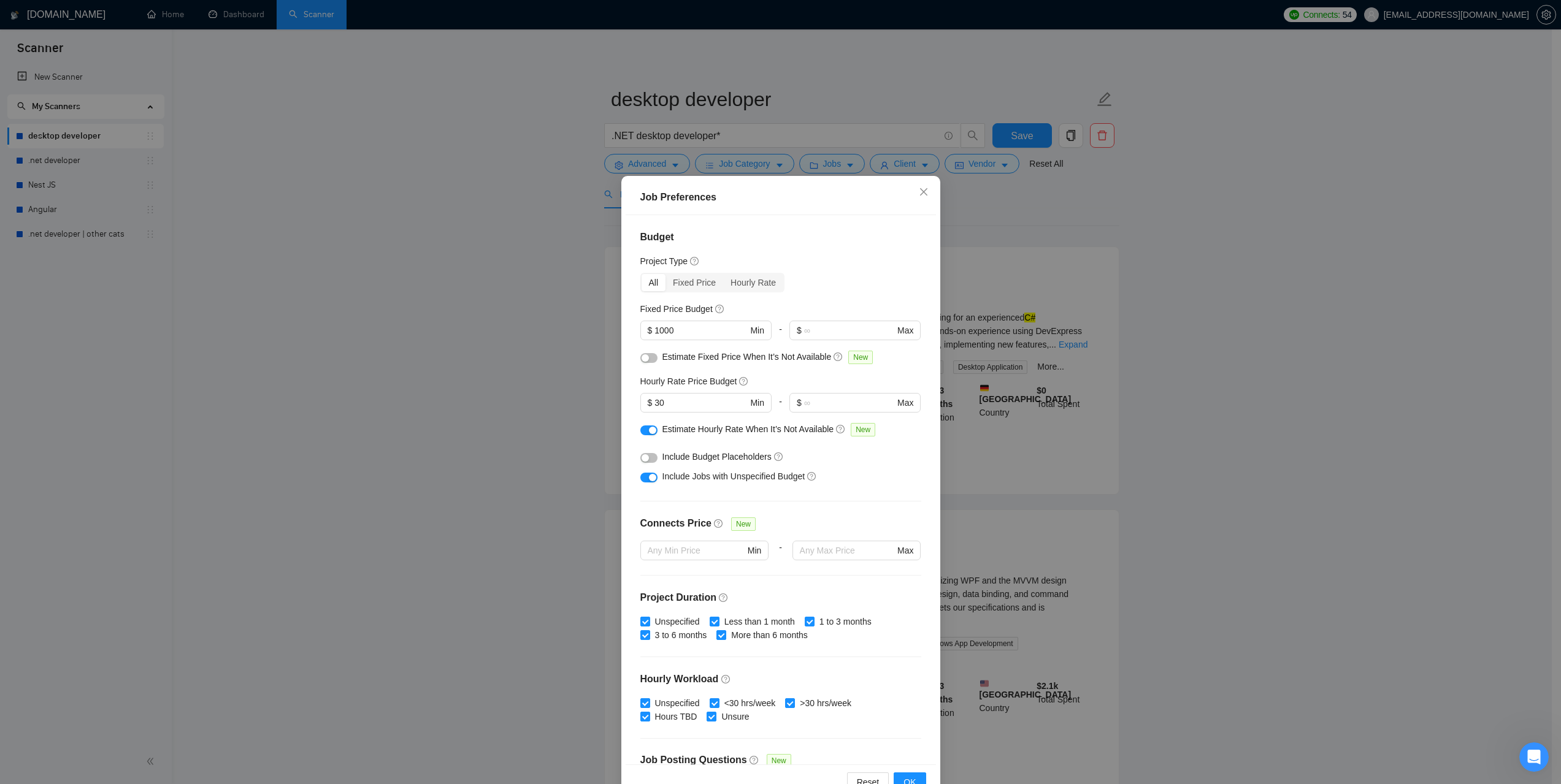
click at [1286, 531] on div "Job Preferences Budget Project Type All Fixed Price Hourly Rate Fixed Price Bud…" at bounding box center [780, 392] width 1561 height 784
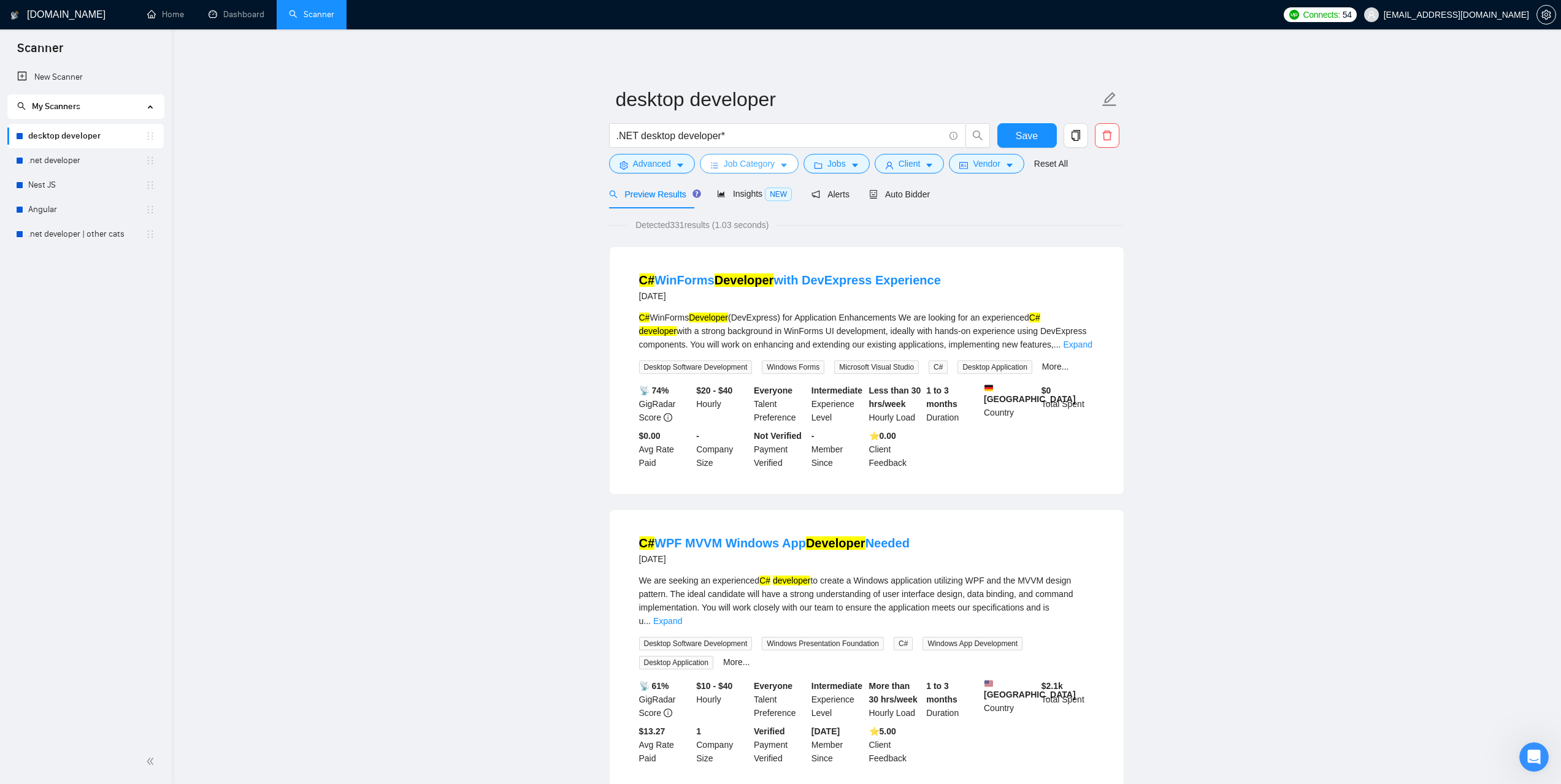
click at [745, 163] on span "Job Category" at bounding box center [749, 163] width 51 height 13
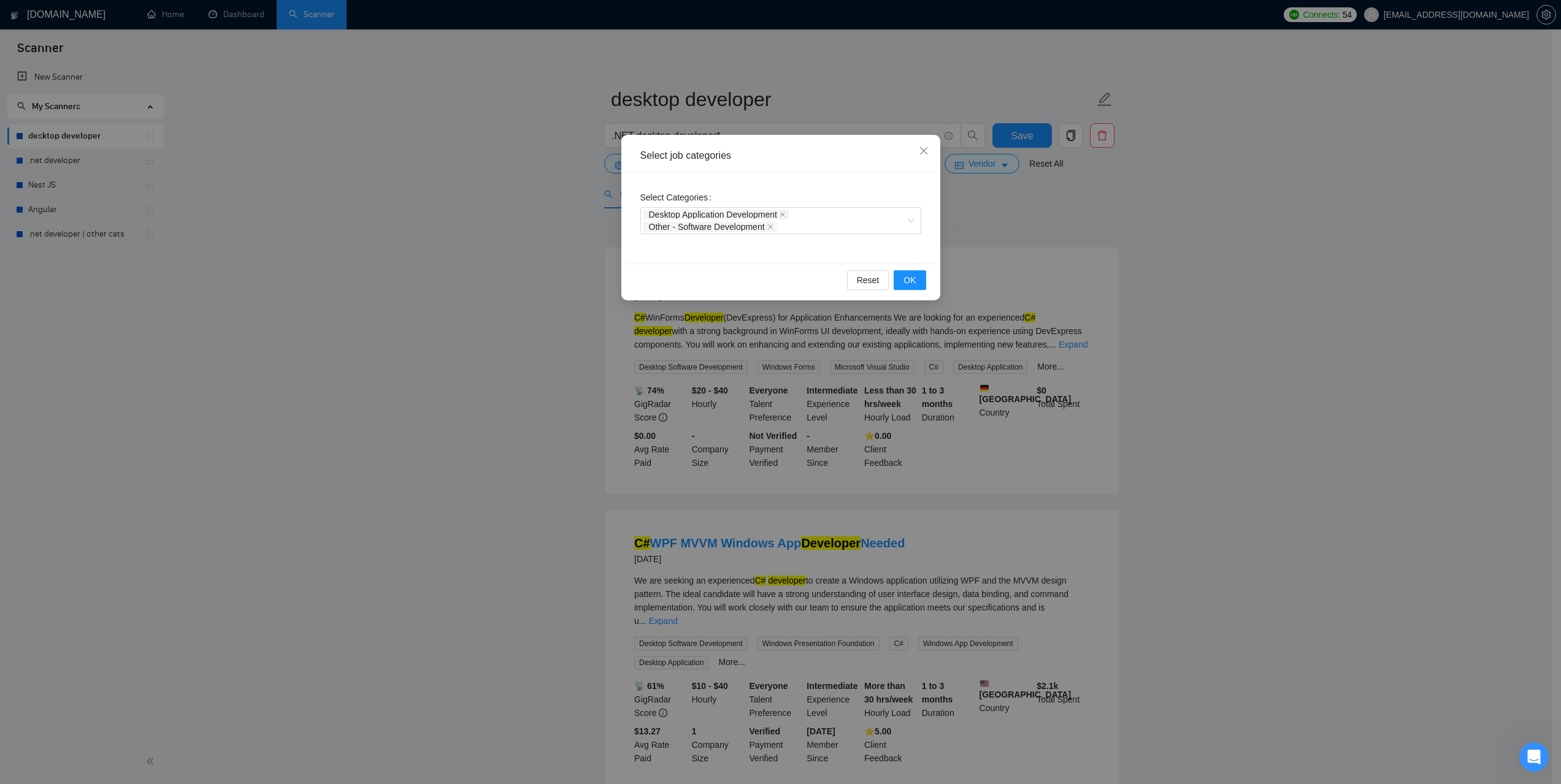
click at [1207, 220] on div "Select job categories Select Categories Desktop Application Development Other -…" at bounding box center [780, 392] width 1561 height 784
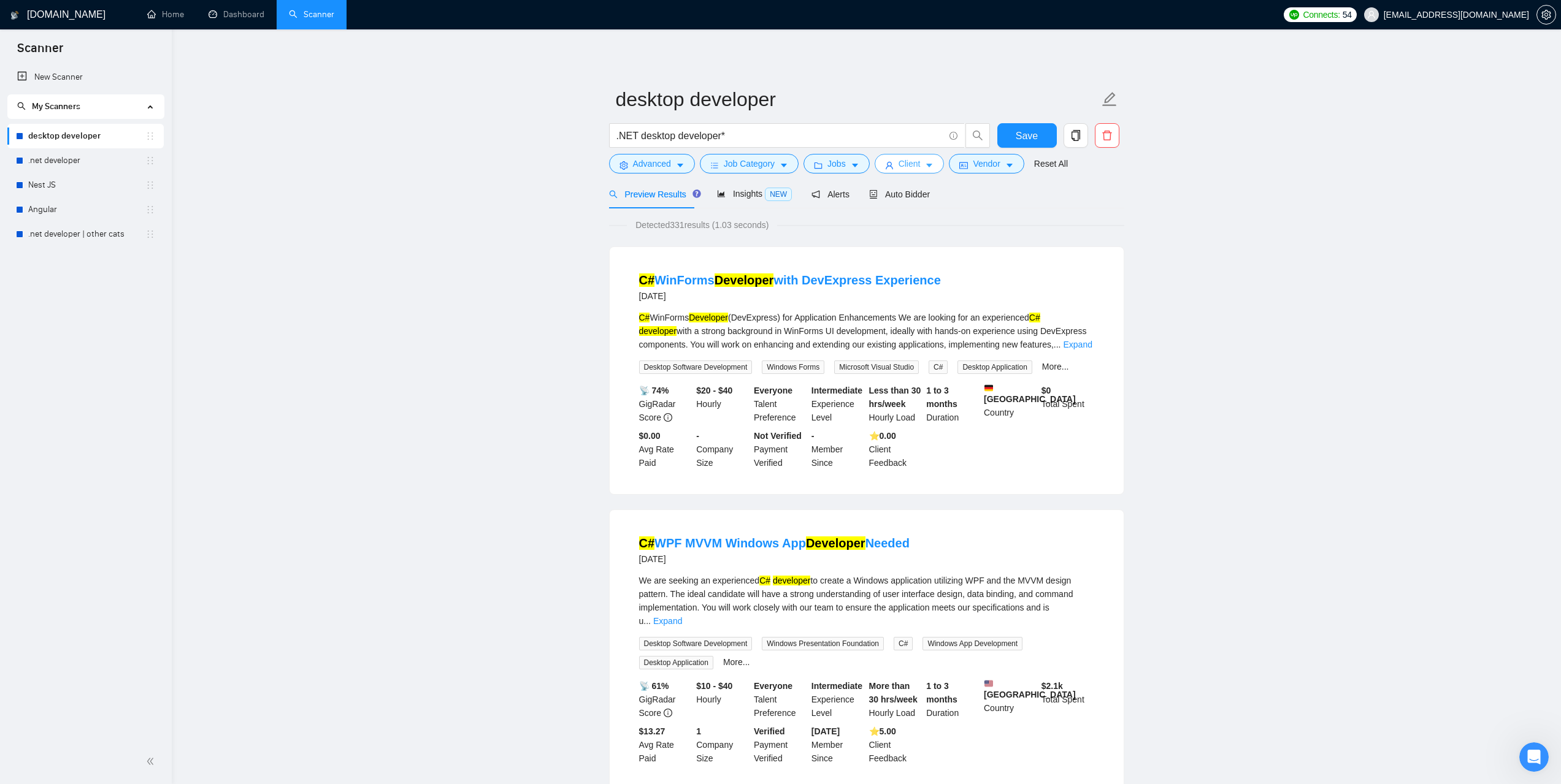
click at [901, 161] on span "Client" at bounding box center [909, 163] width 22 height 13
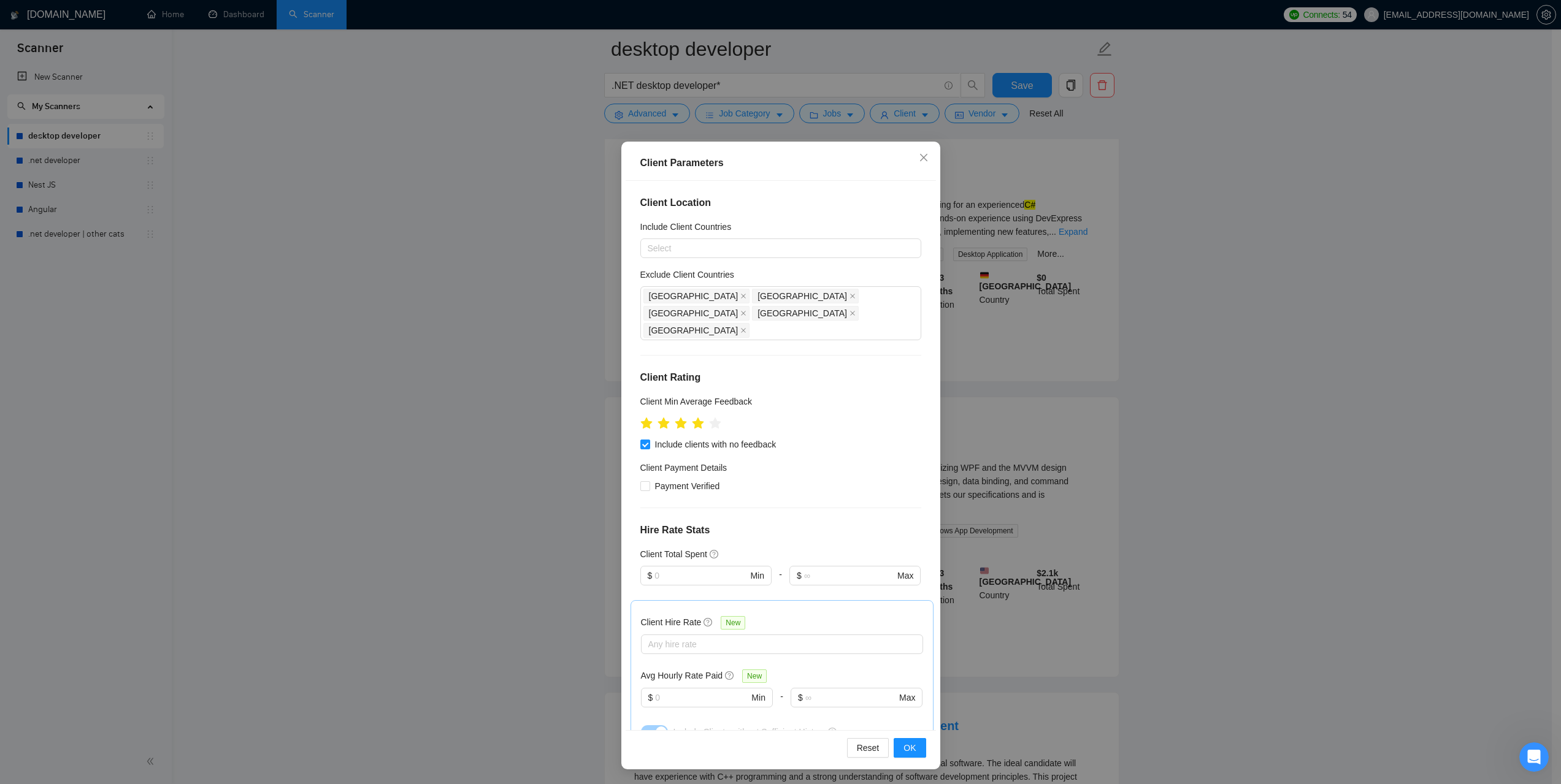
click at [1335, 441] on div "Client Parameters Client Location Include Client Countries Select Exclude Clien…" at bounding box center [780, 392] width 1561 height 784
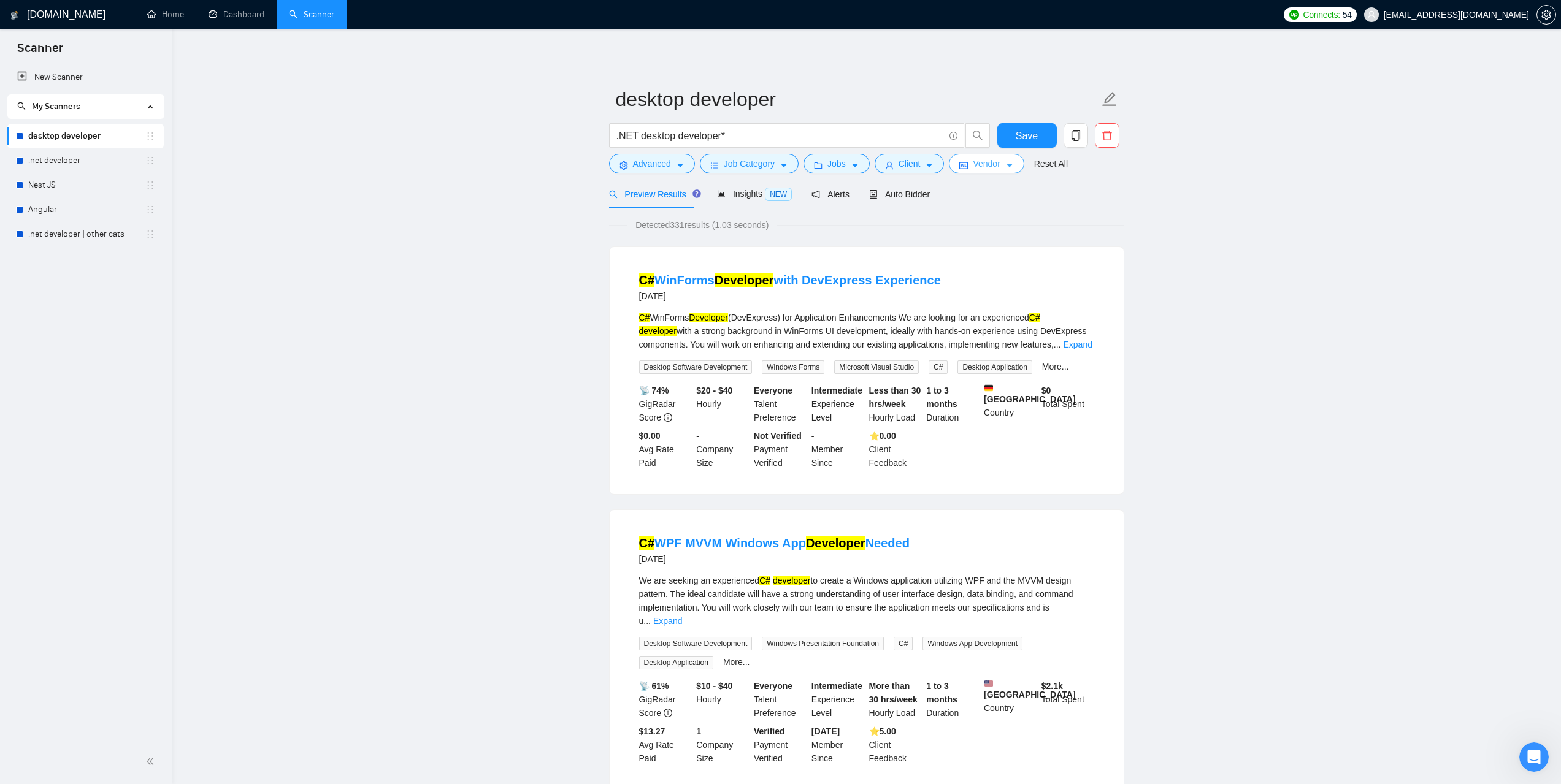
click at [973, 157] on span "Vendor" at bounding box center [986, 163] width 27 height 13
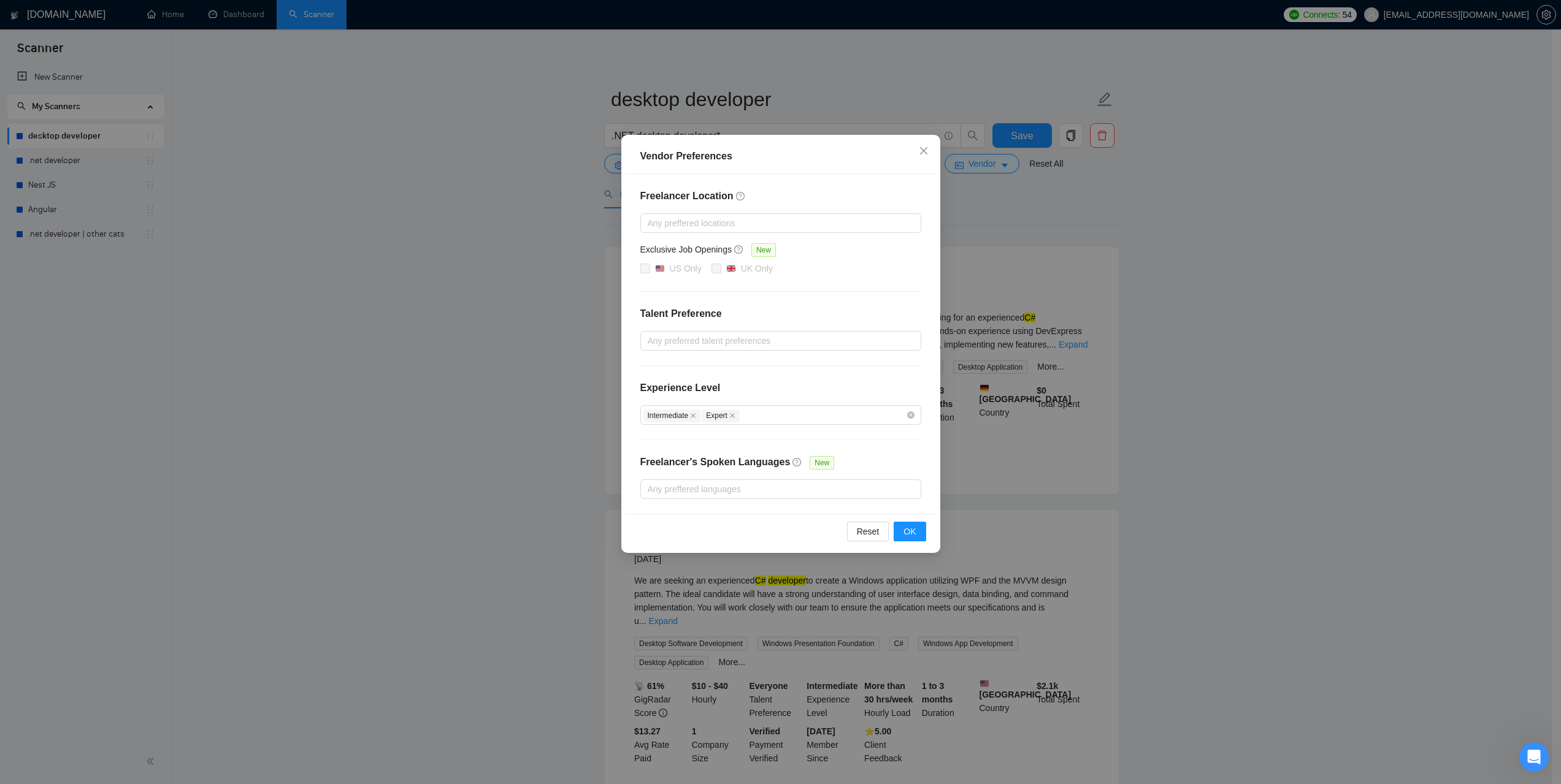
click at [1392, 346] on div "Vendor Preferences Freelancer Location Any preffered locations Exclusive Job Op…" at bounding box center [780, 392] width 1561 height 784
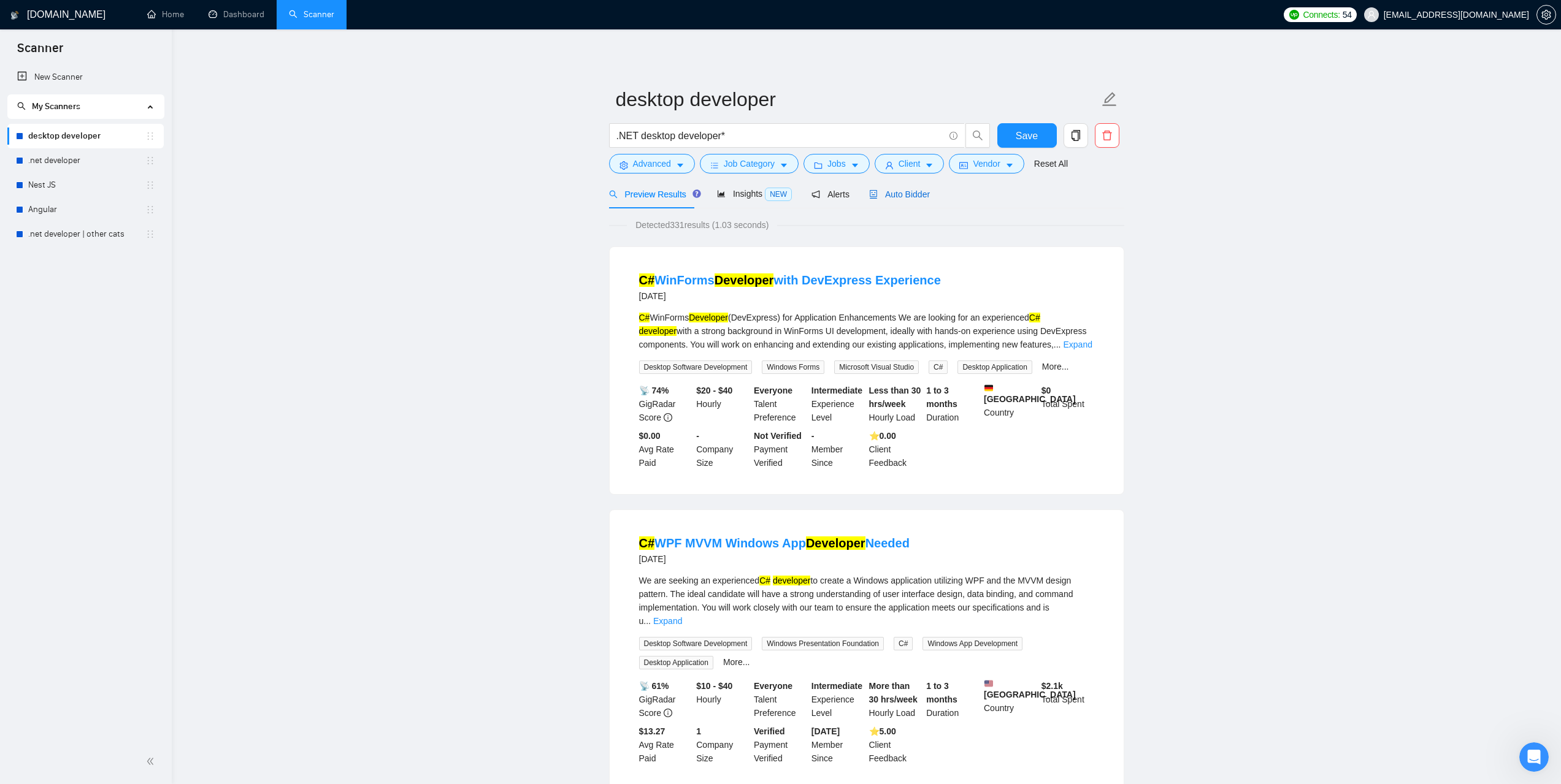
click at [894, 192] on span "Auto Bidder" at bounding box center [900, 194] width 61 height 10
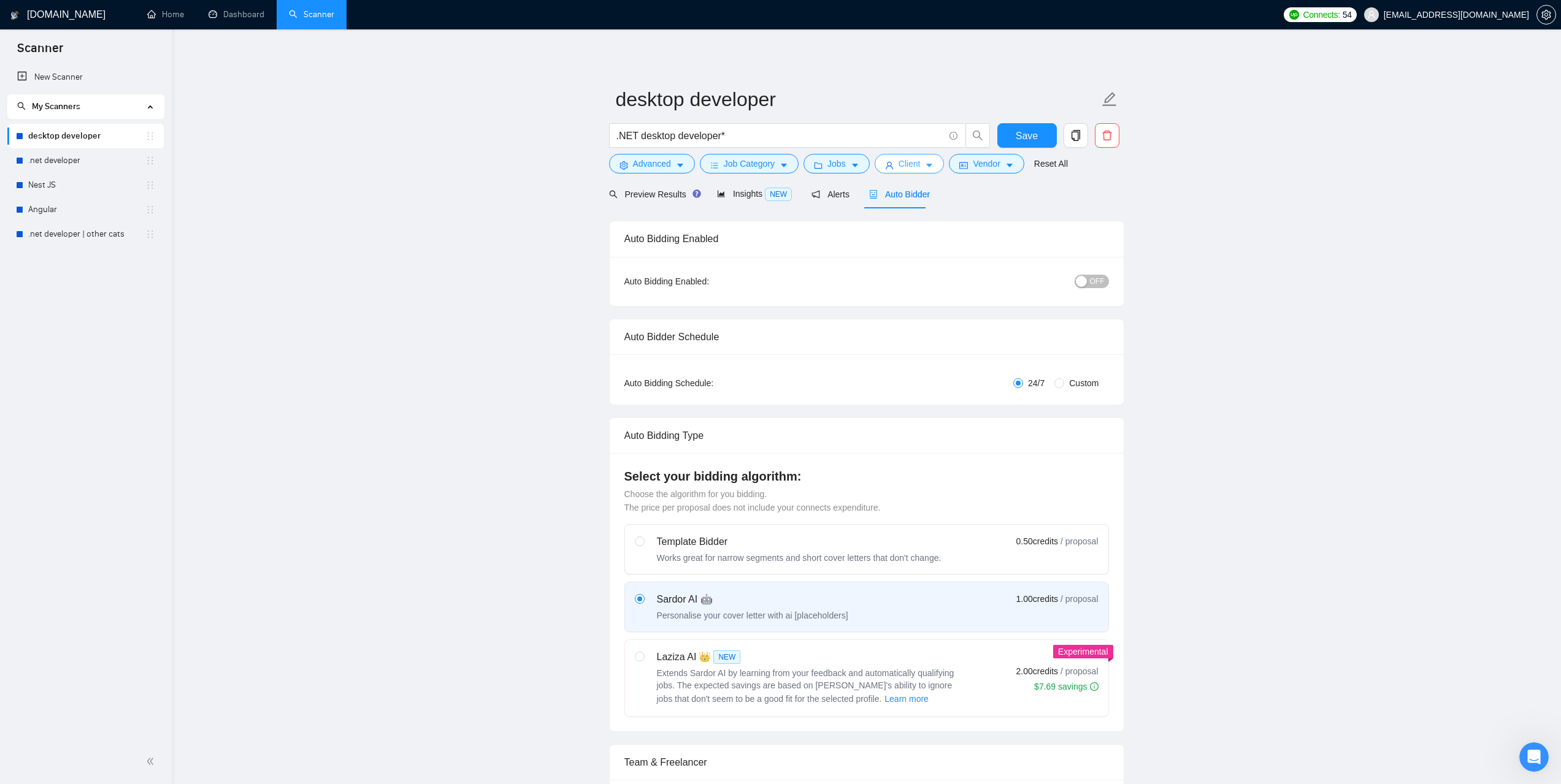
click at [911, 163] on span "Client" at bounding box center [909, 163] width 22 height 13
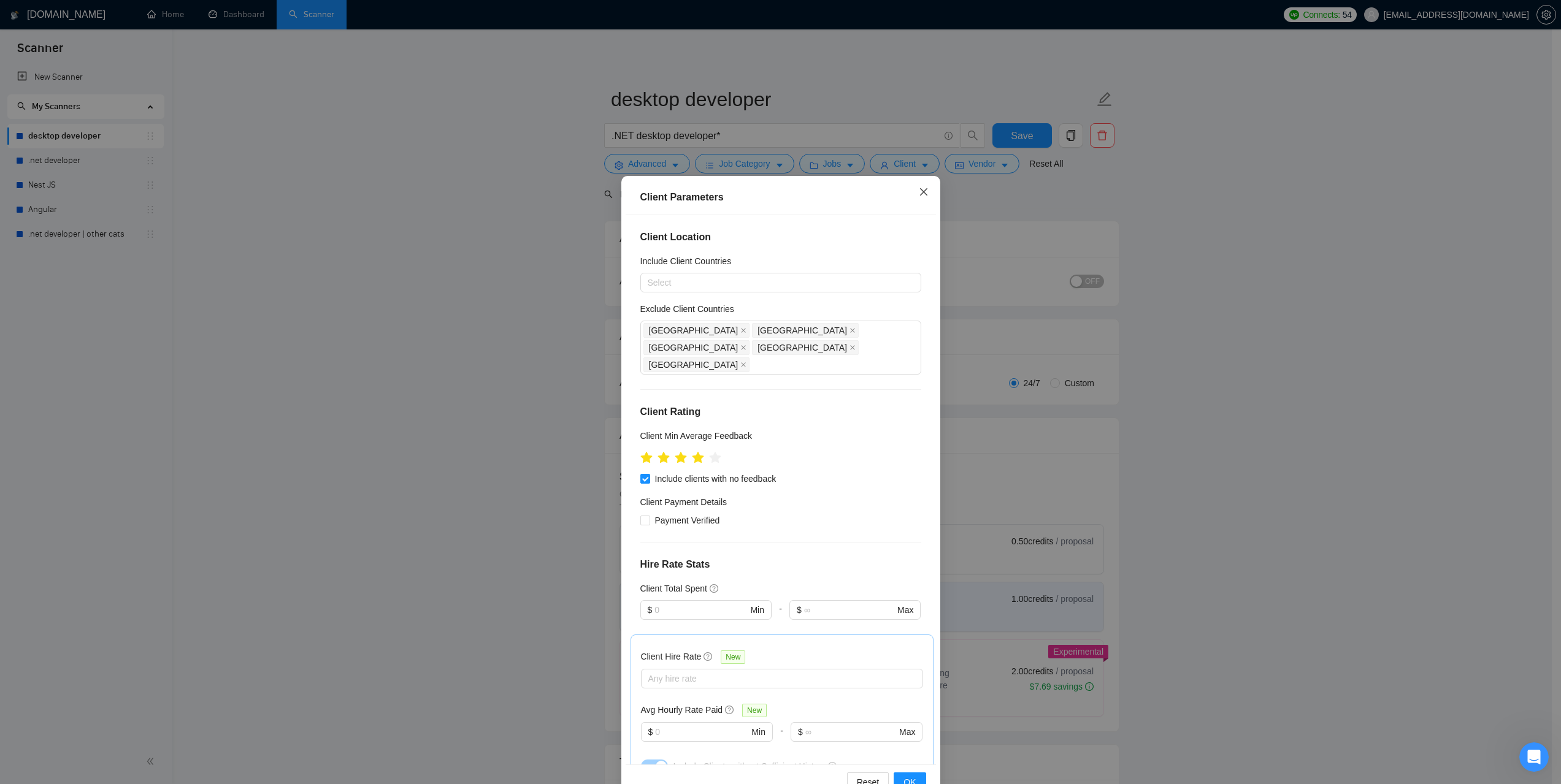
click at [922, 190] on icon "close" at bounding box center [923, 192] width 7 height 7
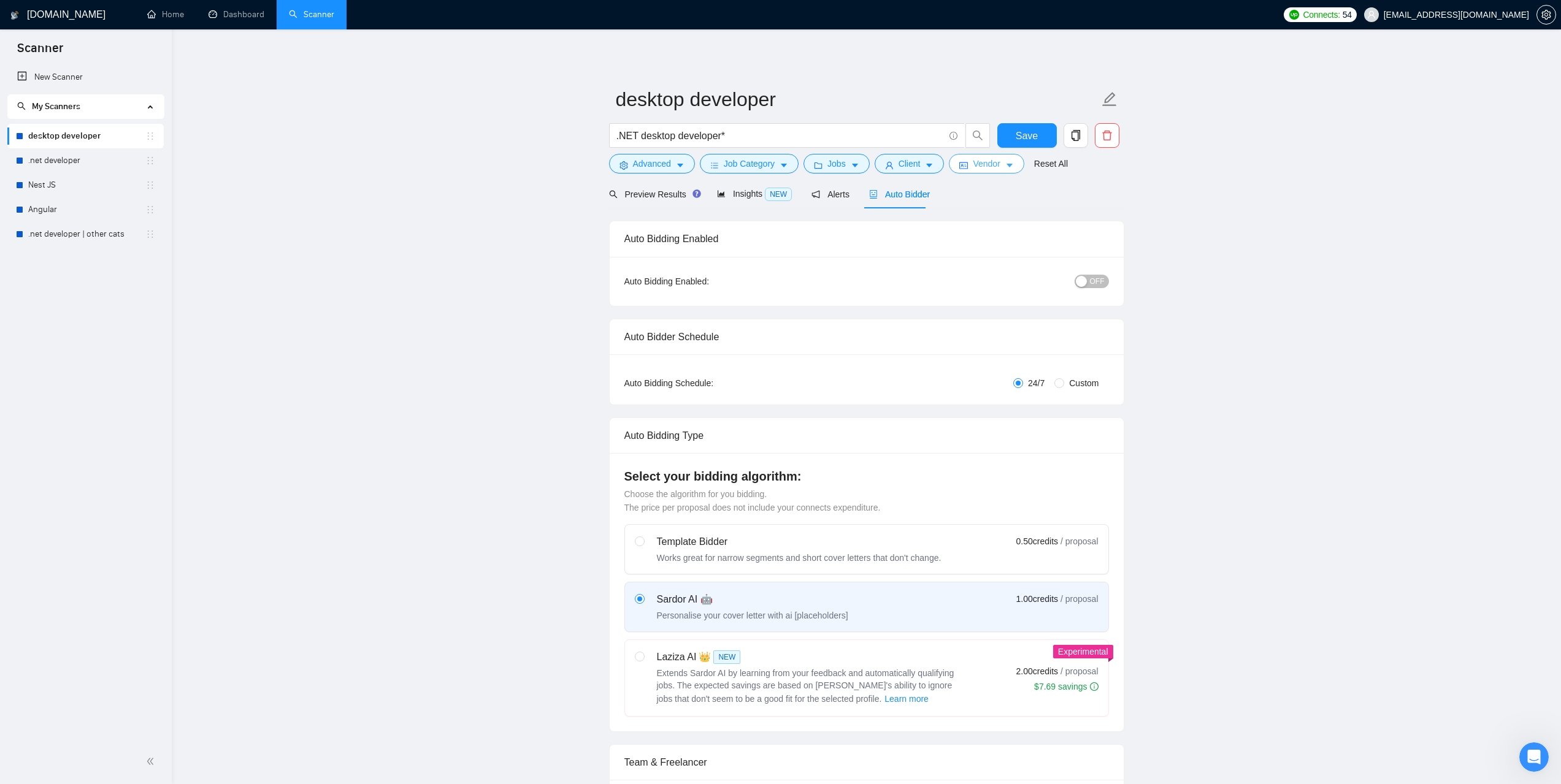
click at [986, 164] on span "Vendor" at bounding box center [986, 163] width 27 height 13
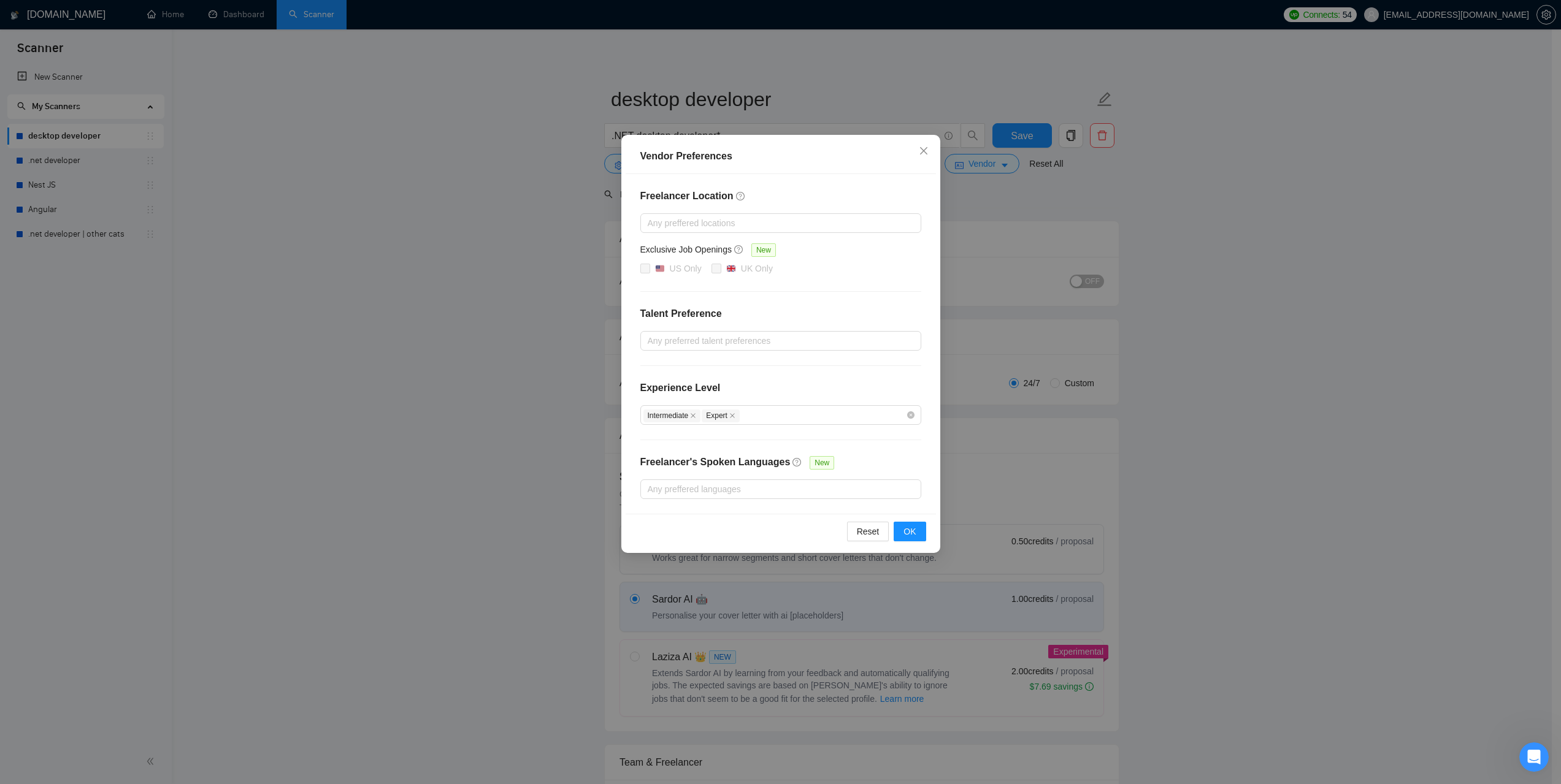
click at [1339, 260] on div "Vendor Preferences Freelancer Location Any preffered locations Exclusive Job Op…" at bounding box center [780, 392] width 1561 height 784
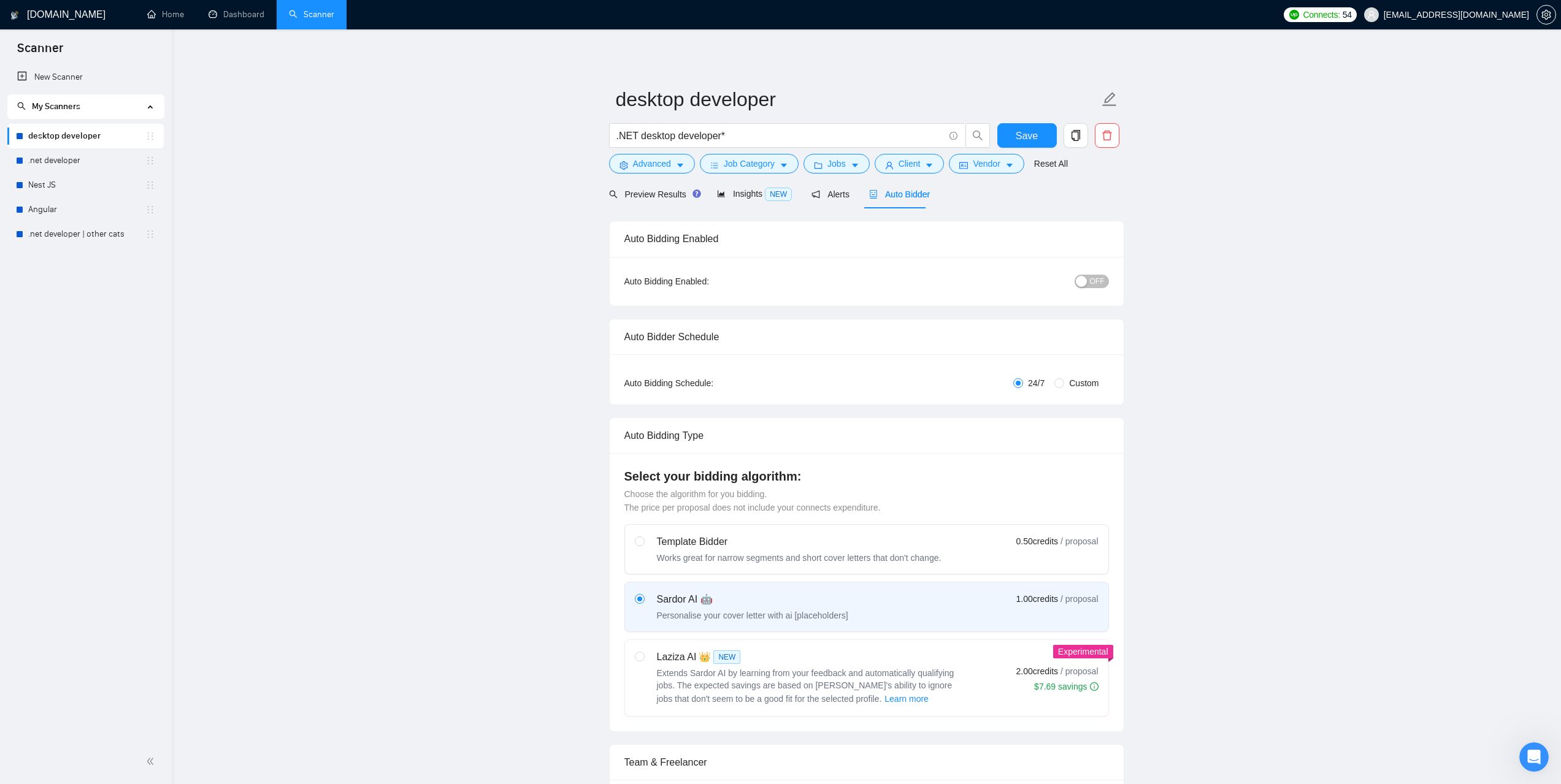
drag, startPoint x: 69, startPoint y: 157, endPoint x: 334, endPoint y: 250, distance: 280.8
click at [69, 157] on link ".net developer" at bounding box center [86, 161] width 117 height 25
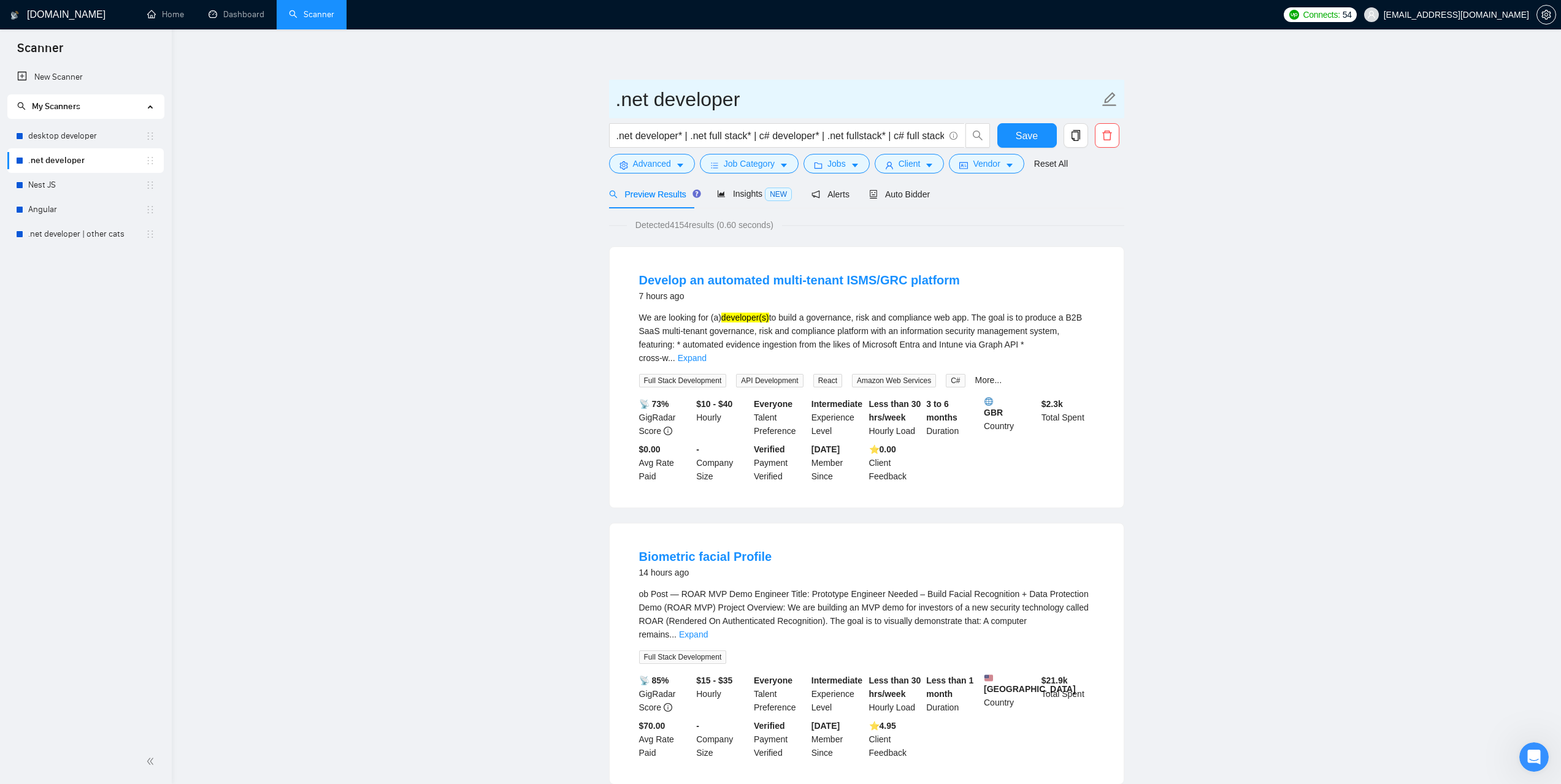
drag, startPoint x: 763, startPoint y: 103, endPoint x: 602, endPoint y: 98, distance: 161.1
drag, startPoint x: 616, startPoint y: 137, endPoint x: 1028, endPoint y: 145, distance: 412.1
click at [1028, 145] on div ".net developer* | .net full stack* | c# developer* | .net fullstack* | c# full …" at bounding box center [864, 138] width 515 height 30
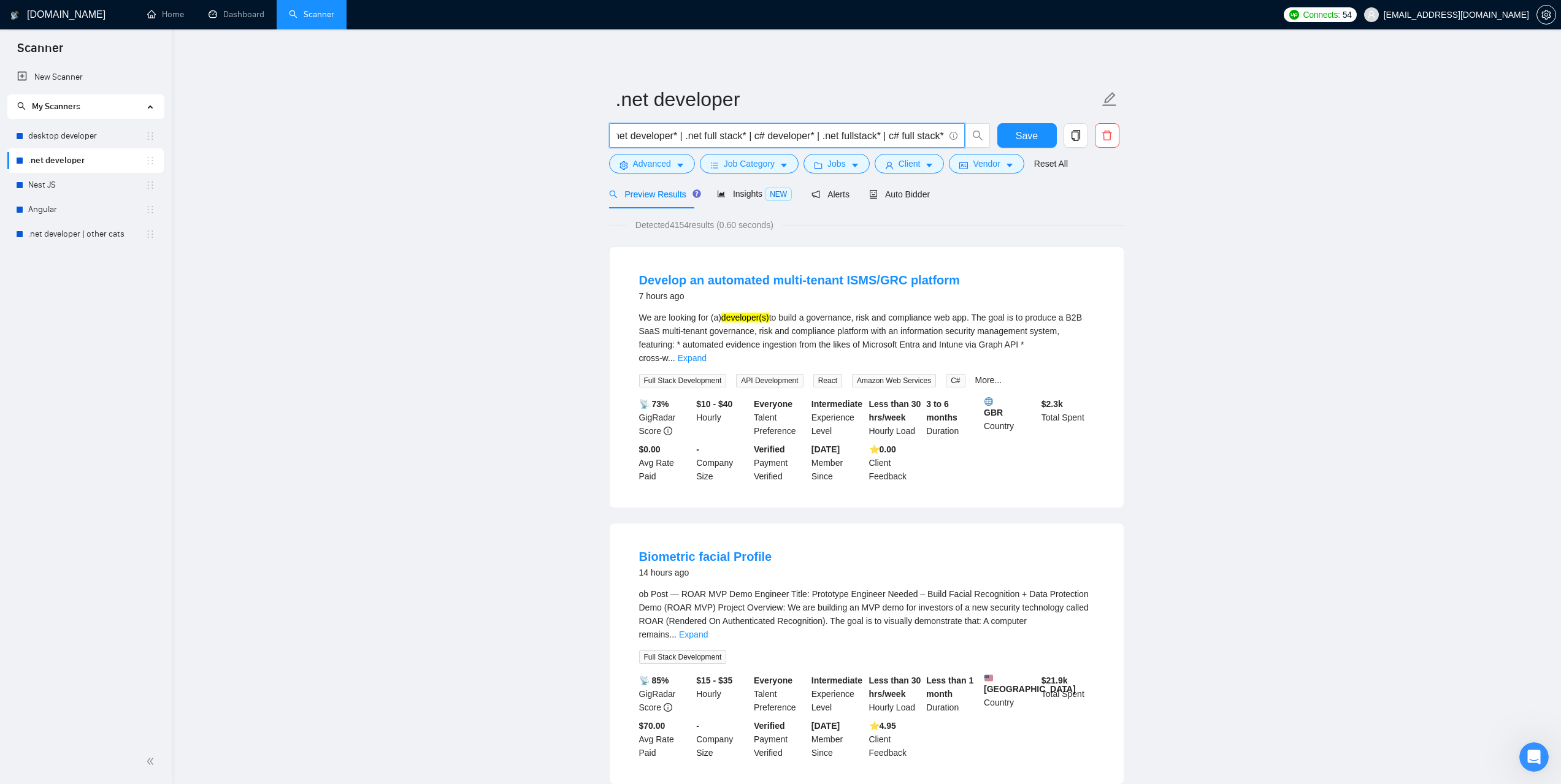
scroll to position [0, 0]
drag, startPoint x: 463, startPoint y: 256, endPoint x: 531, endPoint y: 222, distance: 76.0
click at [639, 165] on span "Advanced" at bounding box center [652, 163] width 38 height 13
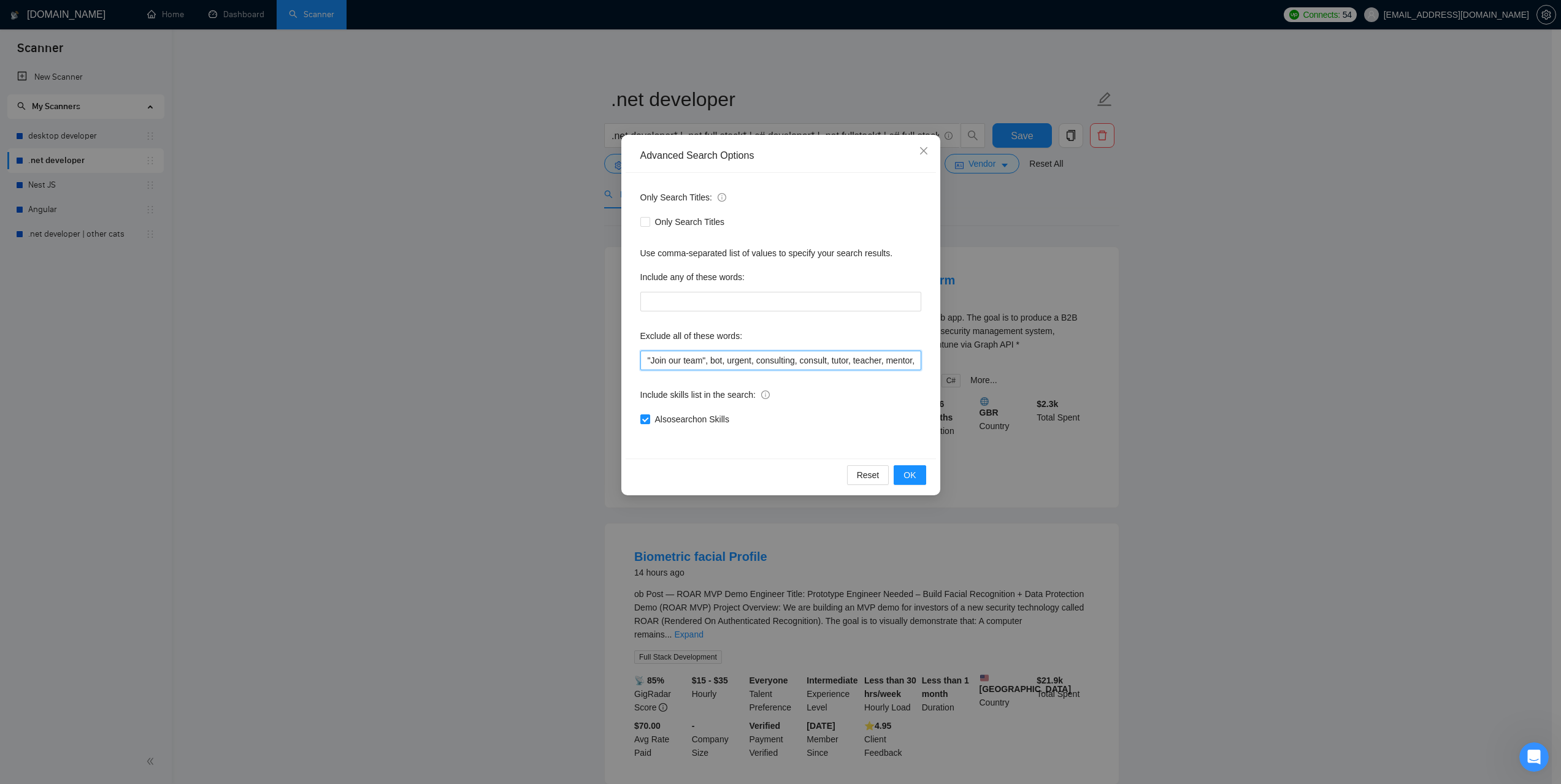
scroll to position [0, 309]
drag, startPoint x: 643, startPoint y: 360, endPoint x: 1047, endPoint y: 370, distance: 404.1
click at [1047, 370] on div "Advanced Search Options Only Search Titles: Only Search Titles Use comma-separa…" at bounding box center [780, 392] width 1561 height 784
click at [859, 419] on div "Also search on Skills" at bounding box center [781, 419] width 281 height 13
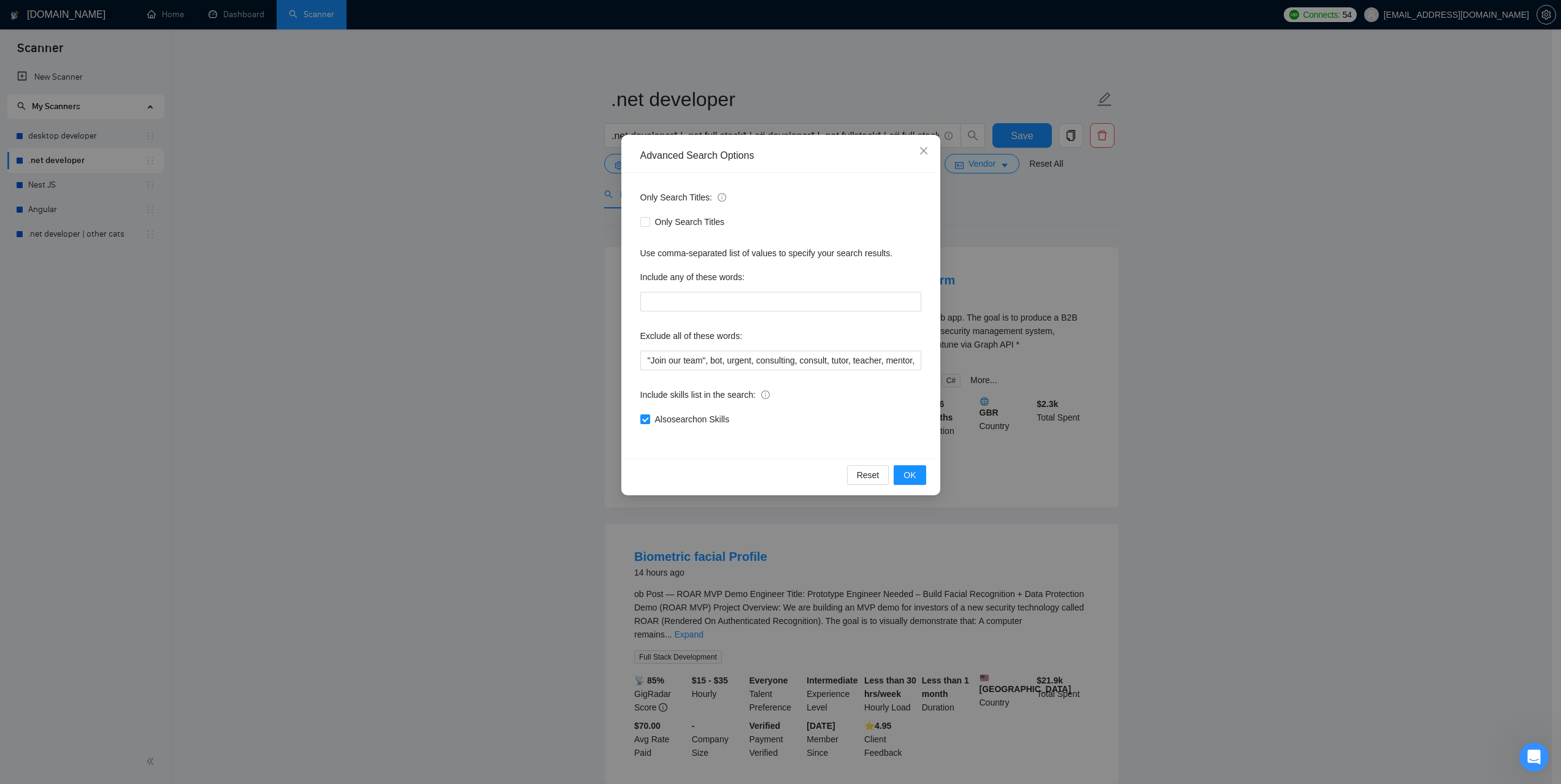
click at [1423, 387] on div "Advanced Search Options Only Search Titles: Only Search Titles Use comma-separa…" at bounding box center [780, 392] width 1561 height 784
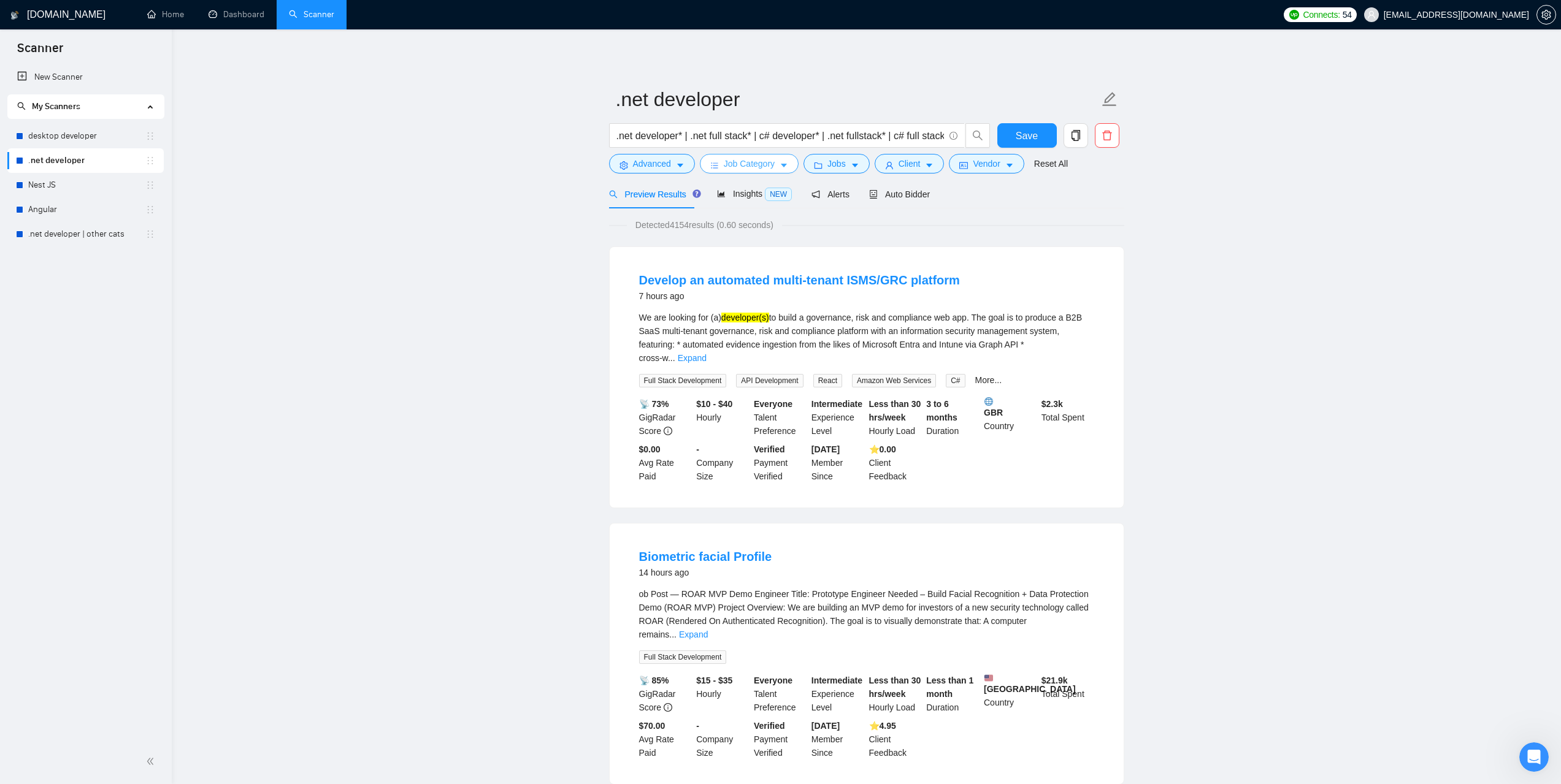
click at [769, 166] on span "Job Category" at bounding box center [749, 163] width 51 height 13
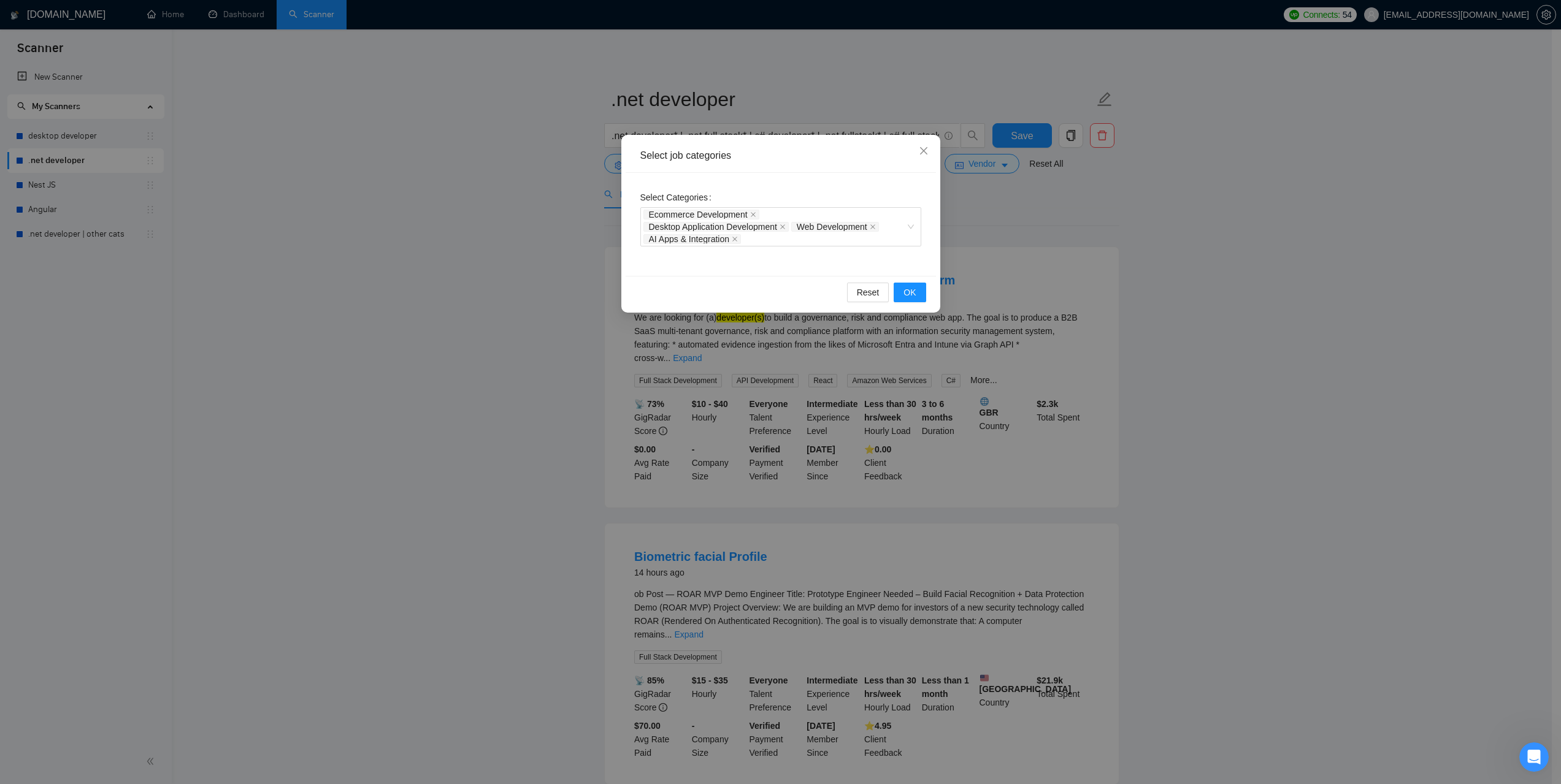
click at [1204, 376] on div "Select job categories Select Categories Ecommerce Development Desktop Applicati…" at bounding box center [780, 392] width 1561 height 784
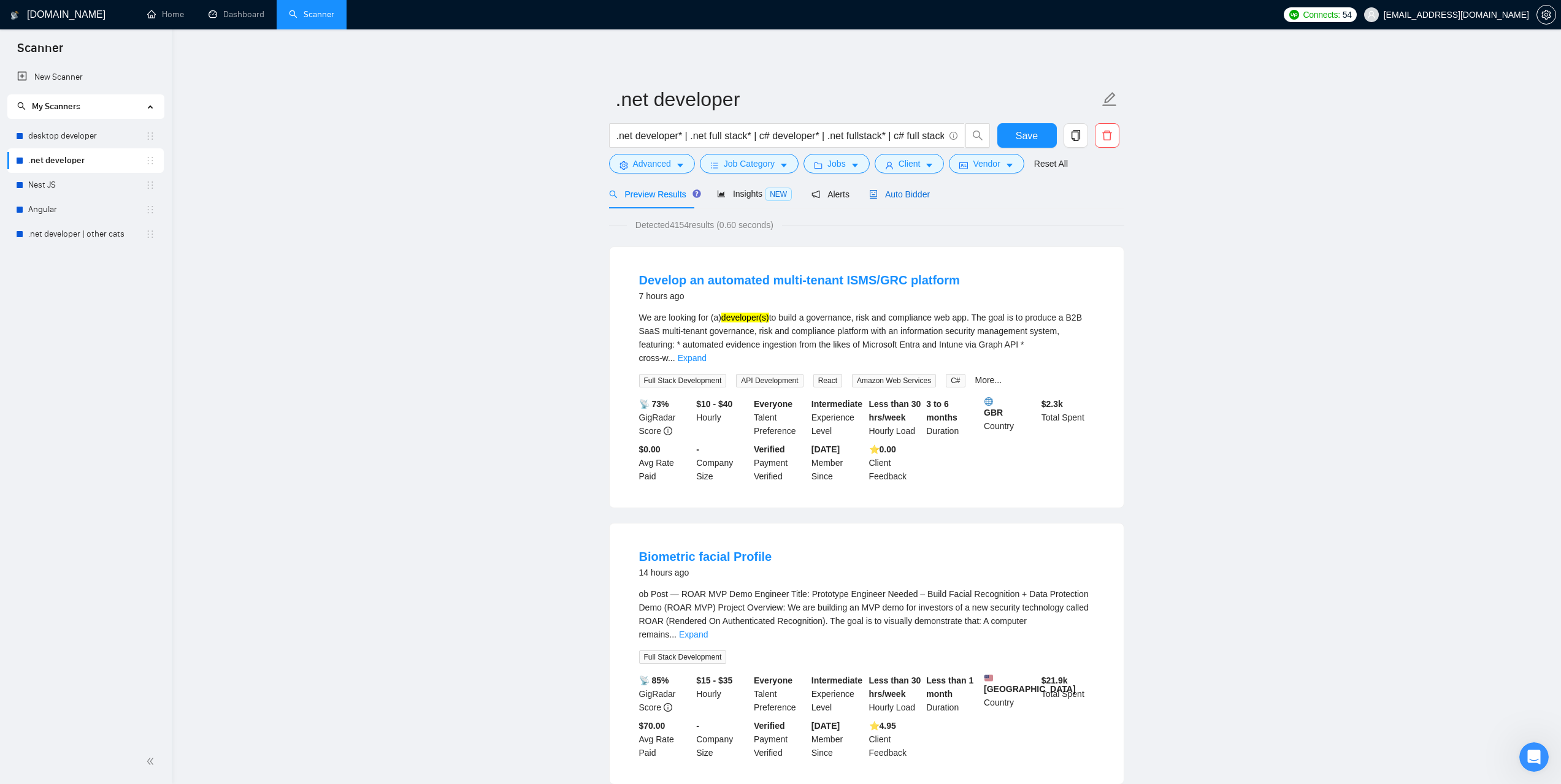
click at [895, 196] on span "Auto Bidder" at bounding box center [900, 194] width 61 height 10
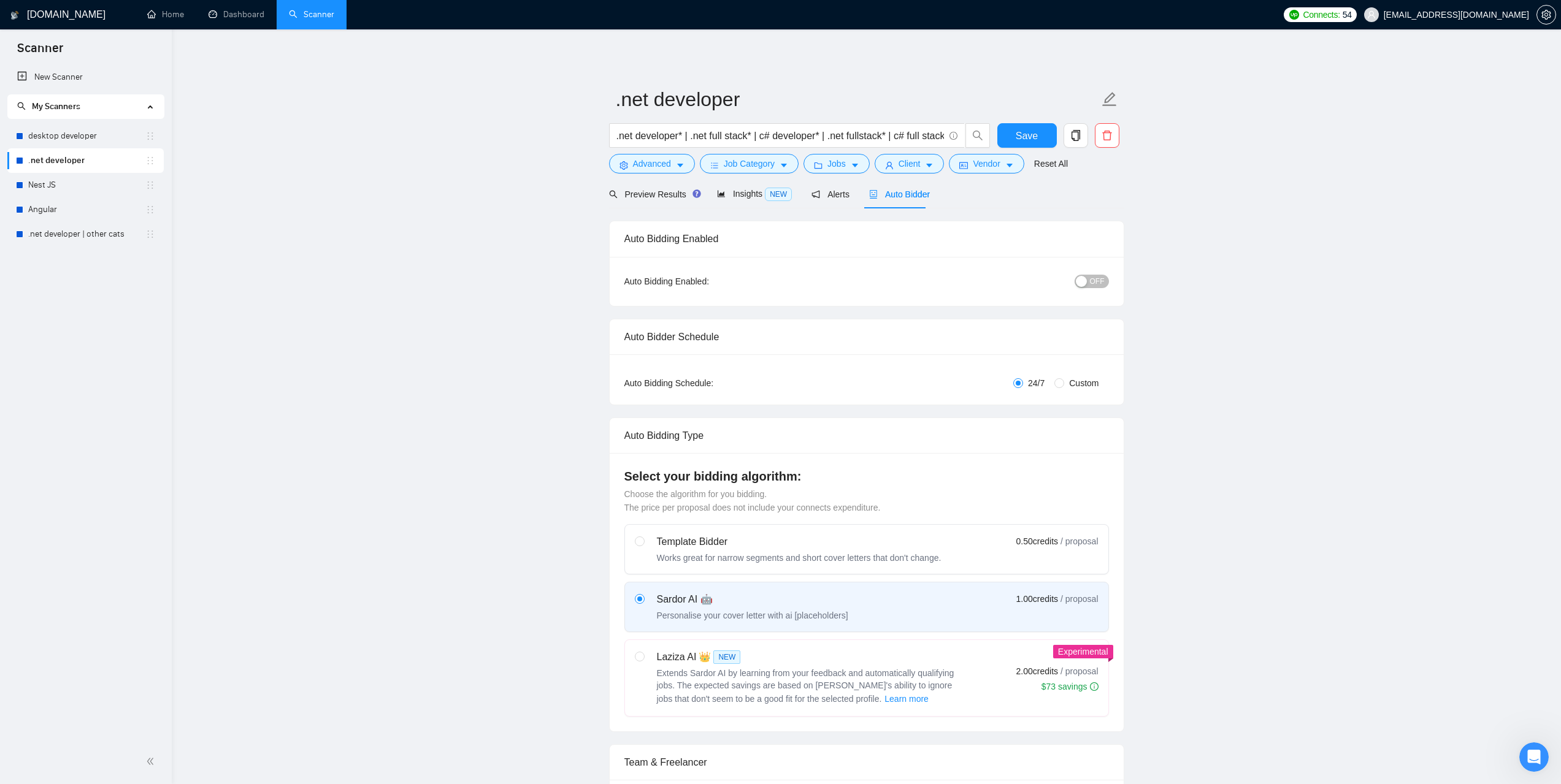
drag, startPoint x: 39, startPoint y: 185, endPoint x: 358, endPoint y: 249, distance: 325.4
click at [39, 185] on link "Nest JS" at bounding box center [86, 185] width 117 height 25
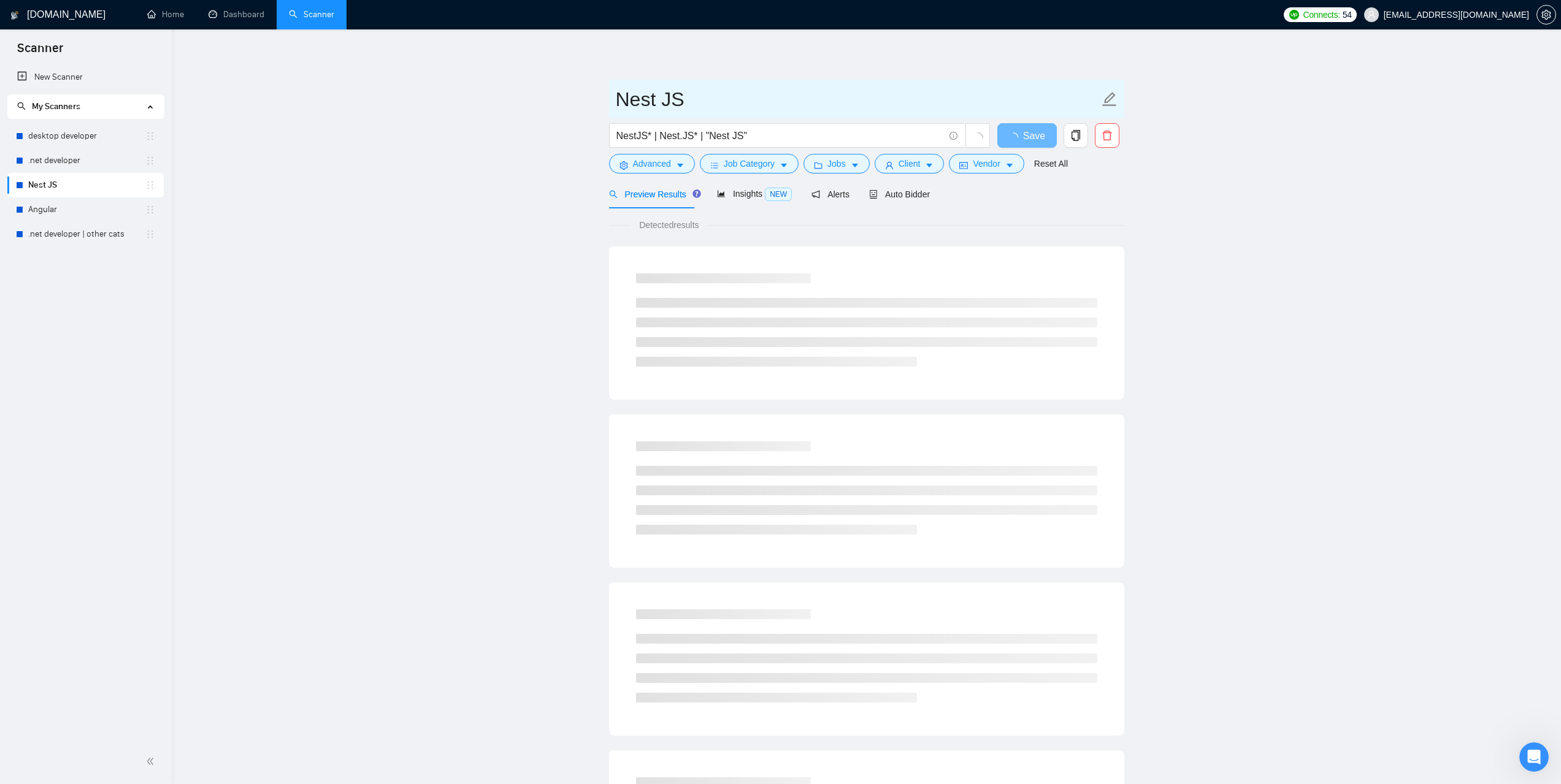
drag, startPoint x: 705, startPoint y: 103, endPoint x: 600, endPoint y: 101, distance: 105.0
click at [600, 101] on main "Nest JS NestJS* | Nest.JS* | "Nest JS" Save Advanced Job Category Jobs Client V…" at bounding box center [866, 560] width 1350 height 1023
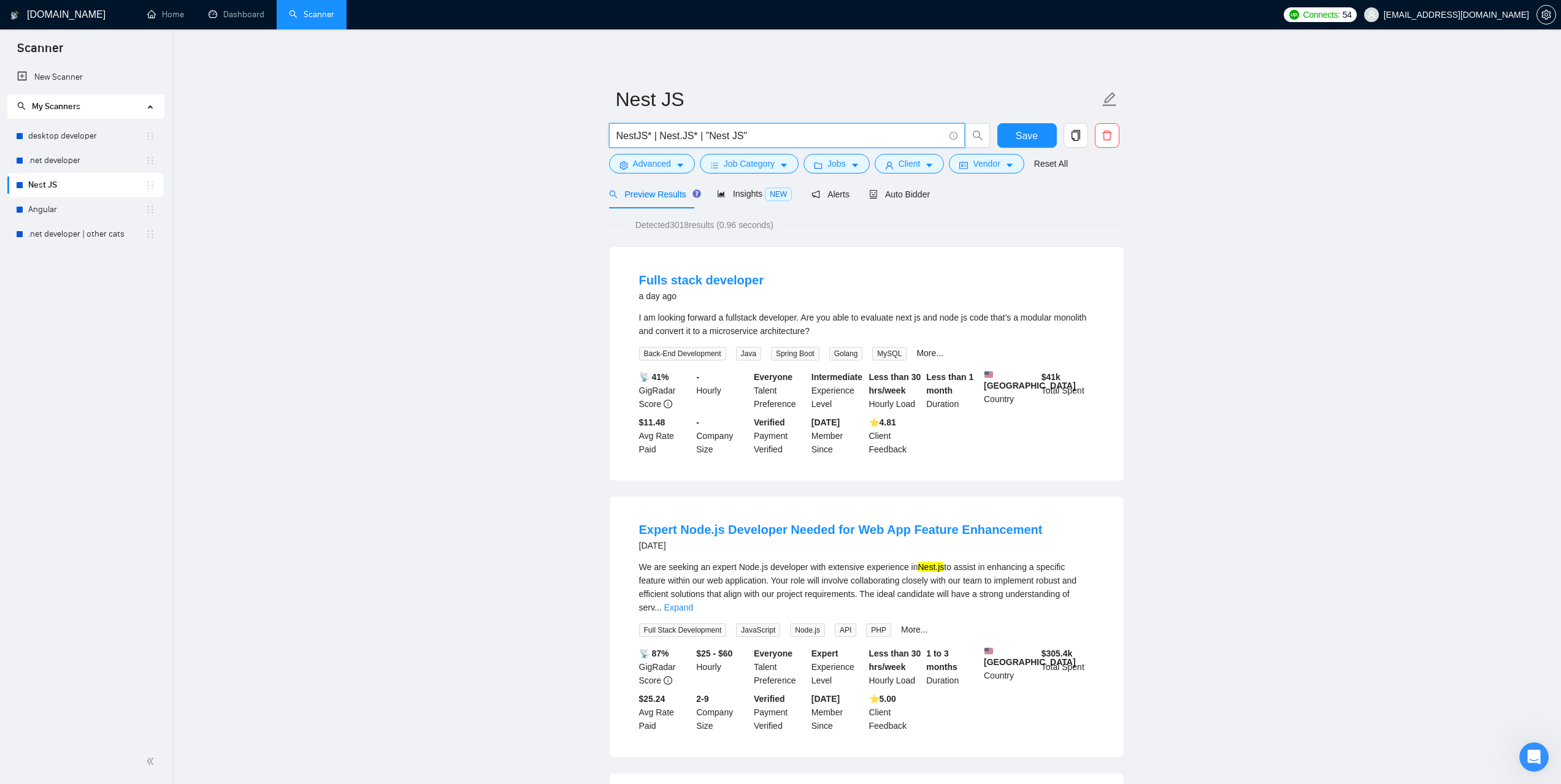
drag, startPoint x: 769, startPoint y: 131, endPoint x: 590, endPoint y: 141, distance: 179.3
click at [638, 164] on span "Advanced" at bounding box center [652, 163] width 38 height 13
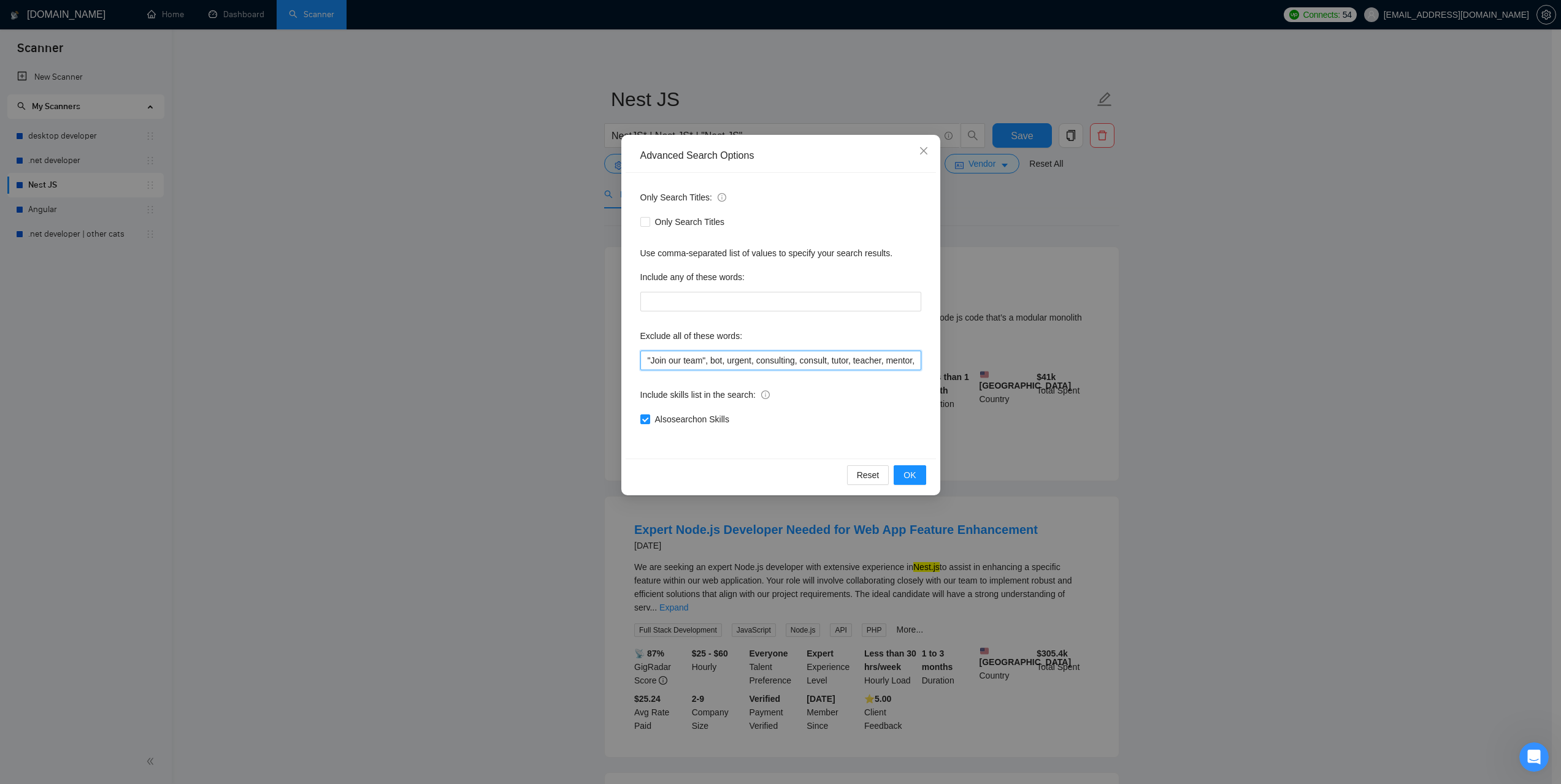
scroll to position [0, 309]
drag, startPoint x: 643, startPoint y: 361, endPoint x: 1039, endPoint y: 380, distance: 396.5
click at [1039, 380] on div "Advanced Search Options Only Search Titles: Only Search Titles Use comma-separa…" at bounding box center [780, 392] width 1561 height 784
click at [1139, 408] on div "Advanced Search Options Only Search Titles: Only Search Titles Use comma-separa…" at bounding box center [780, 392] width 1561 height 784
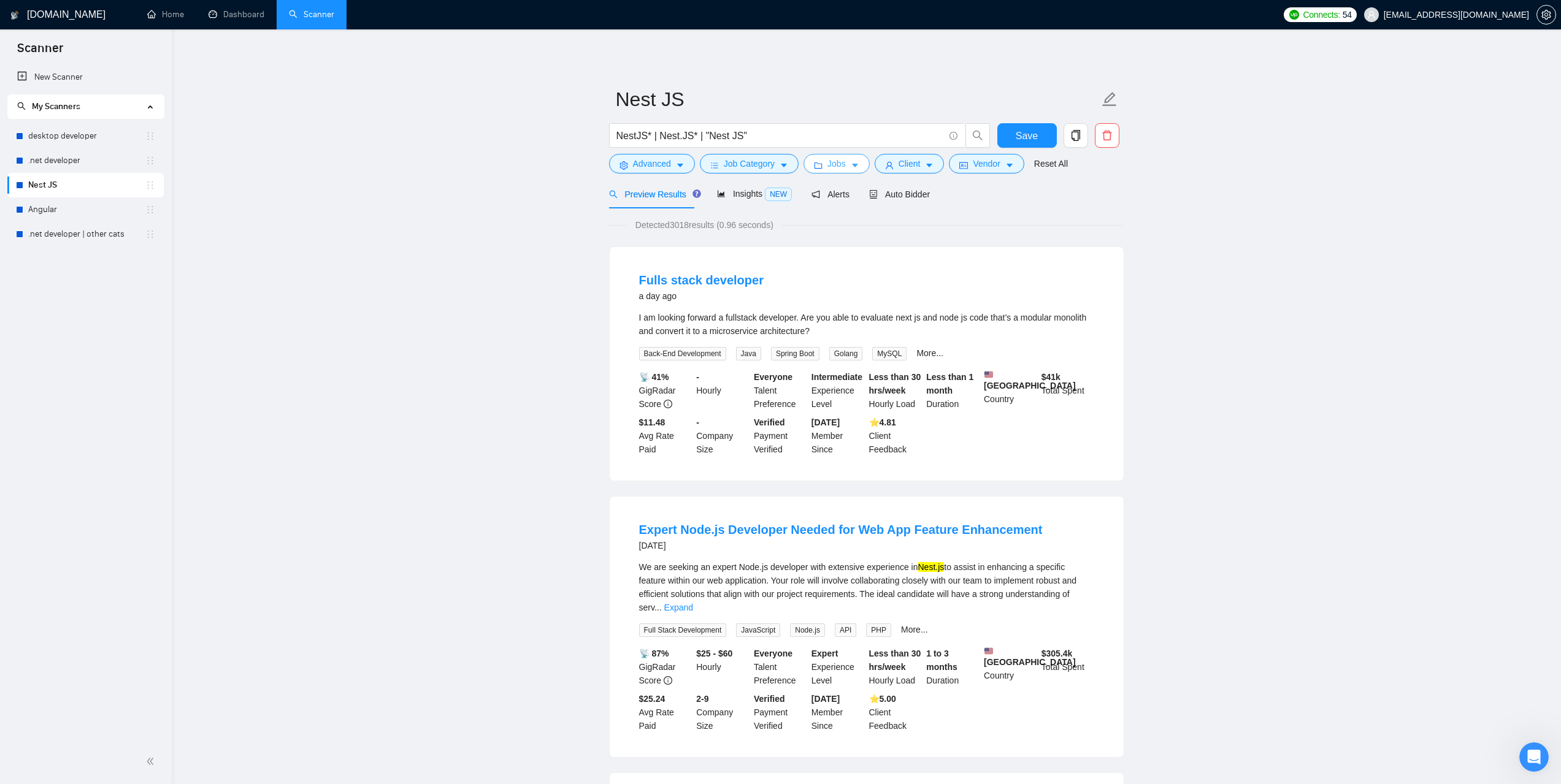
click at [842, 164] on span "Jobs" at bounding box center [837, 163] width 18 height 13
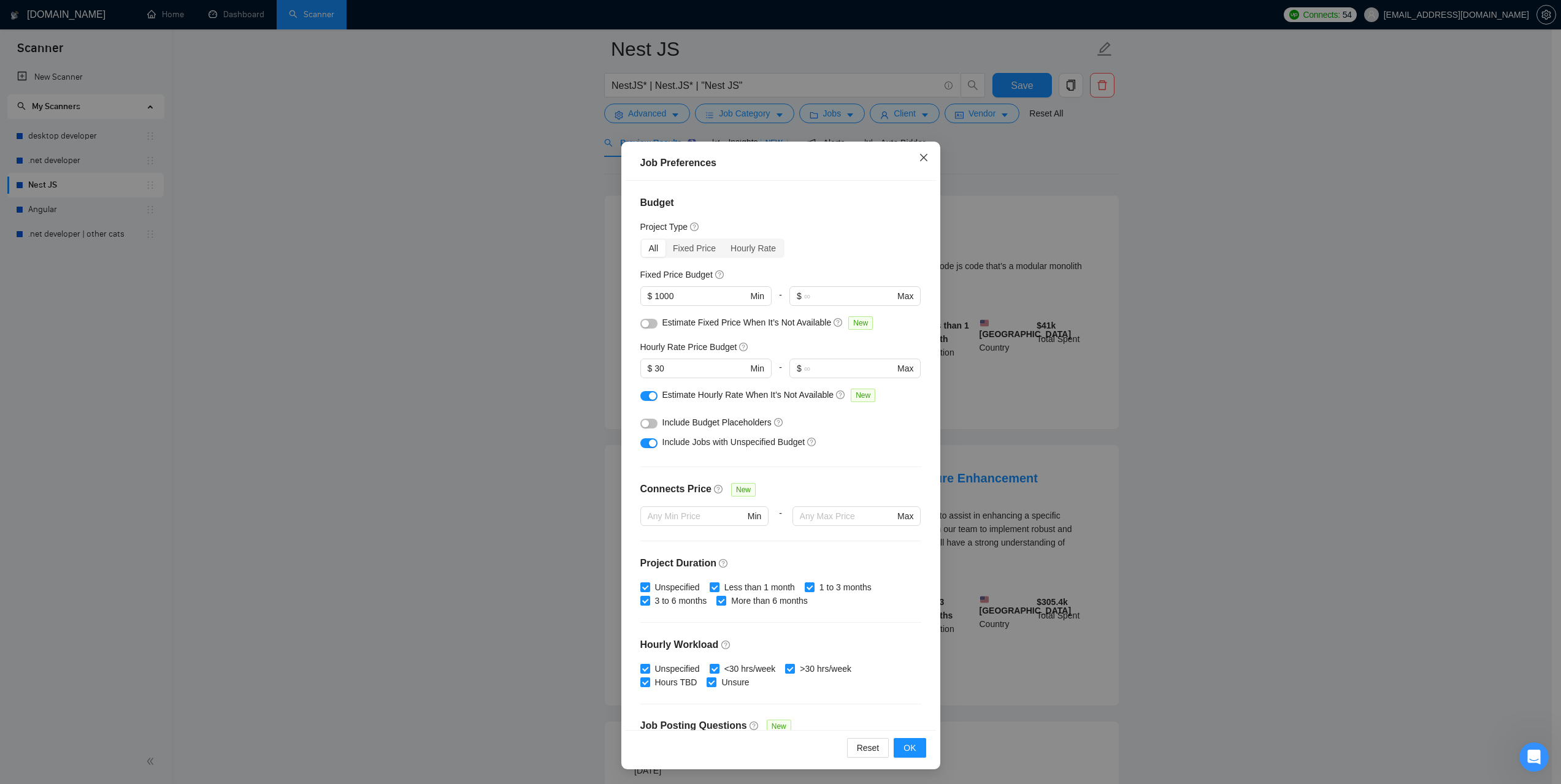
click at [920, 154] on icon "close" at bounding box center [924, 157] width 10 height 10
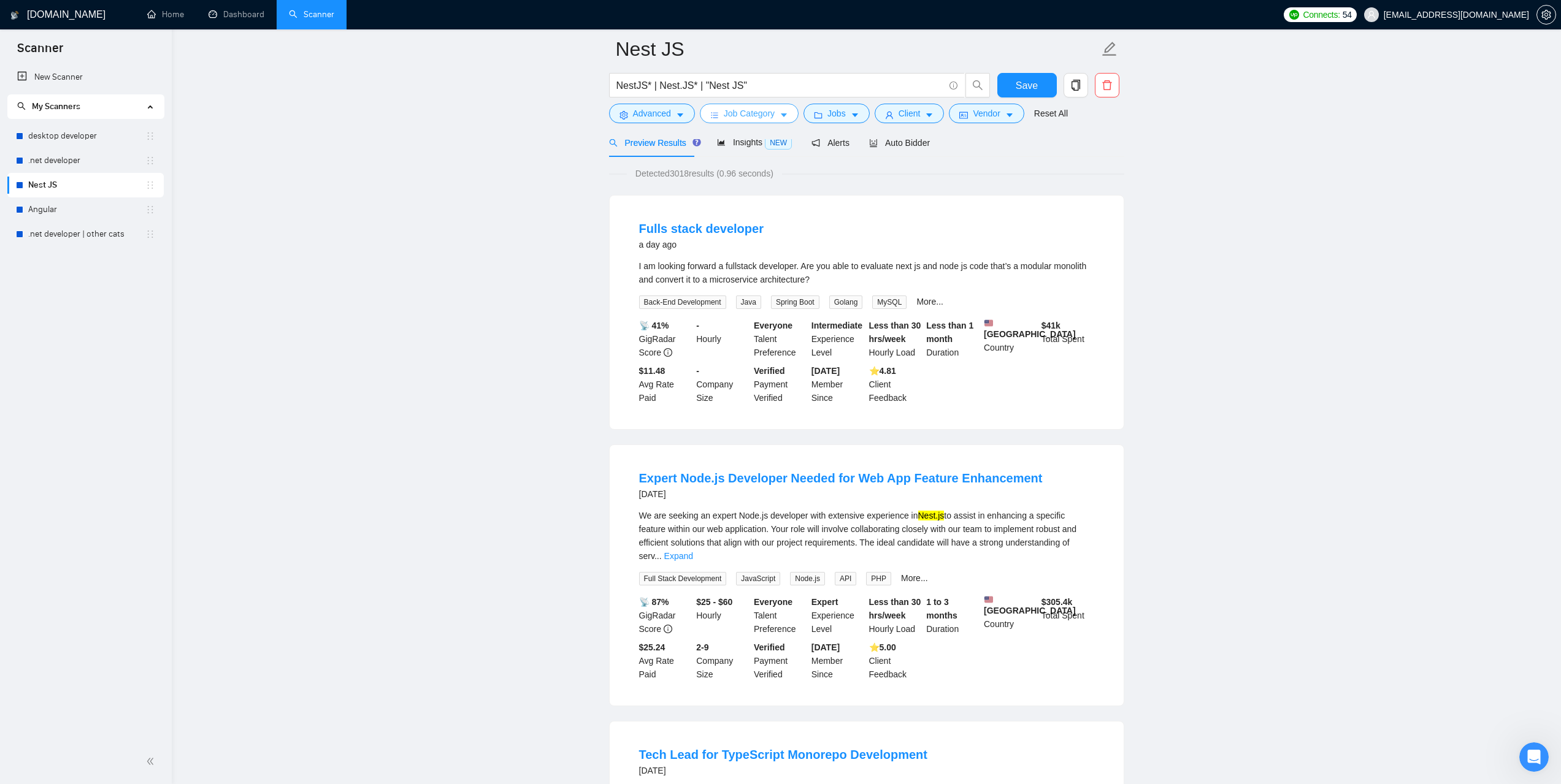
click at [757, 112] on span "Job Category" at bounding box center [749, 113] width 51 height 13
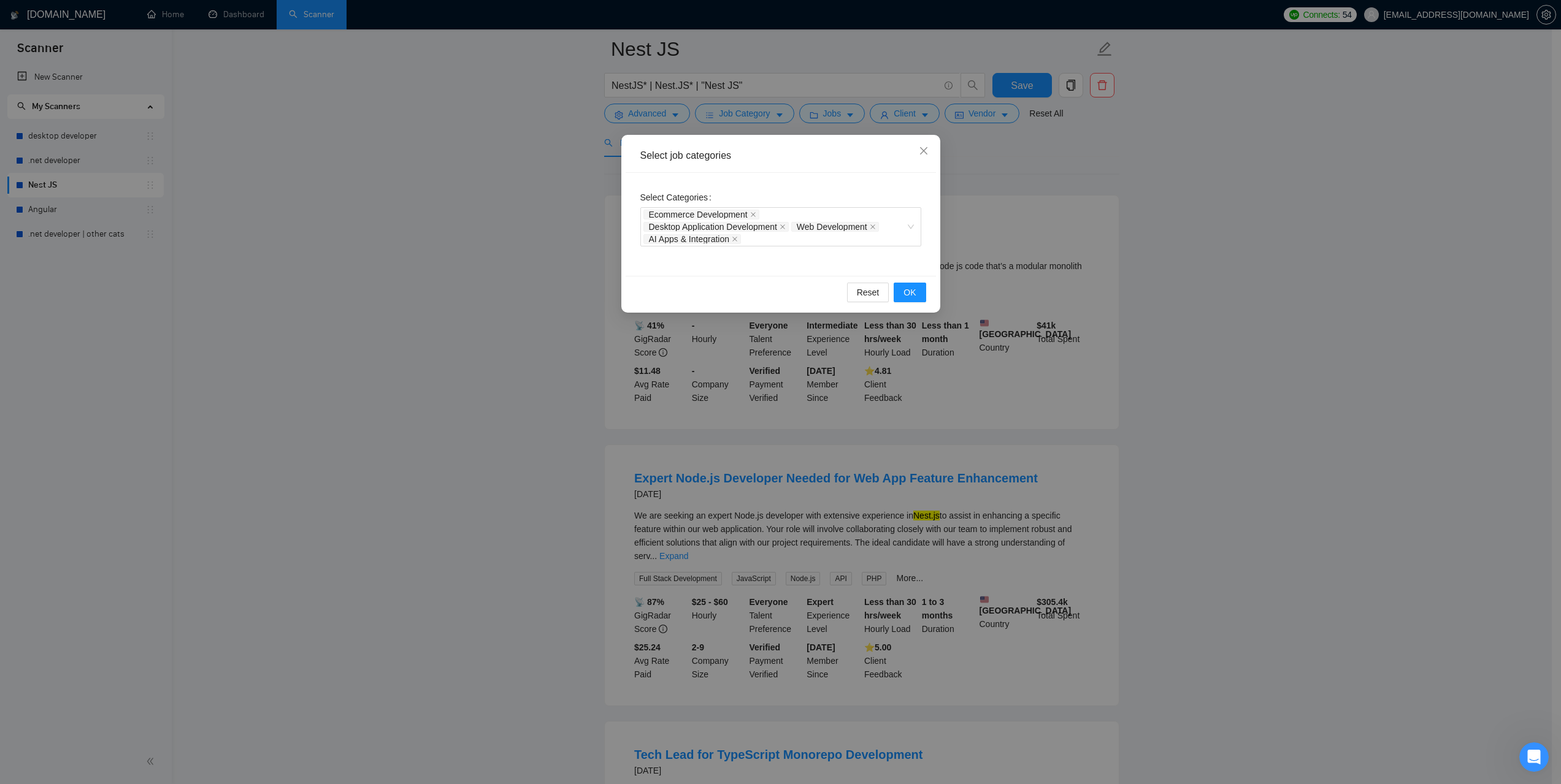
click at [1385, 393] on div "Select job categories Select Categories Ecommerce Development Desktop Applicati…" at bounding box center [780, 392] width 1561 height 784
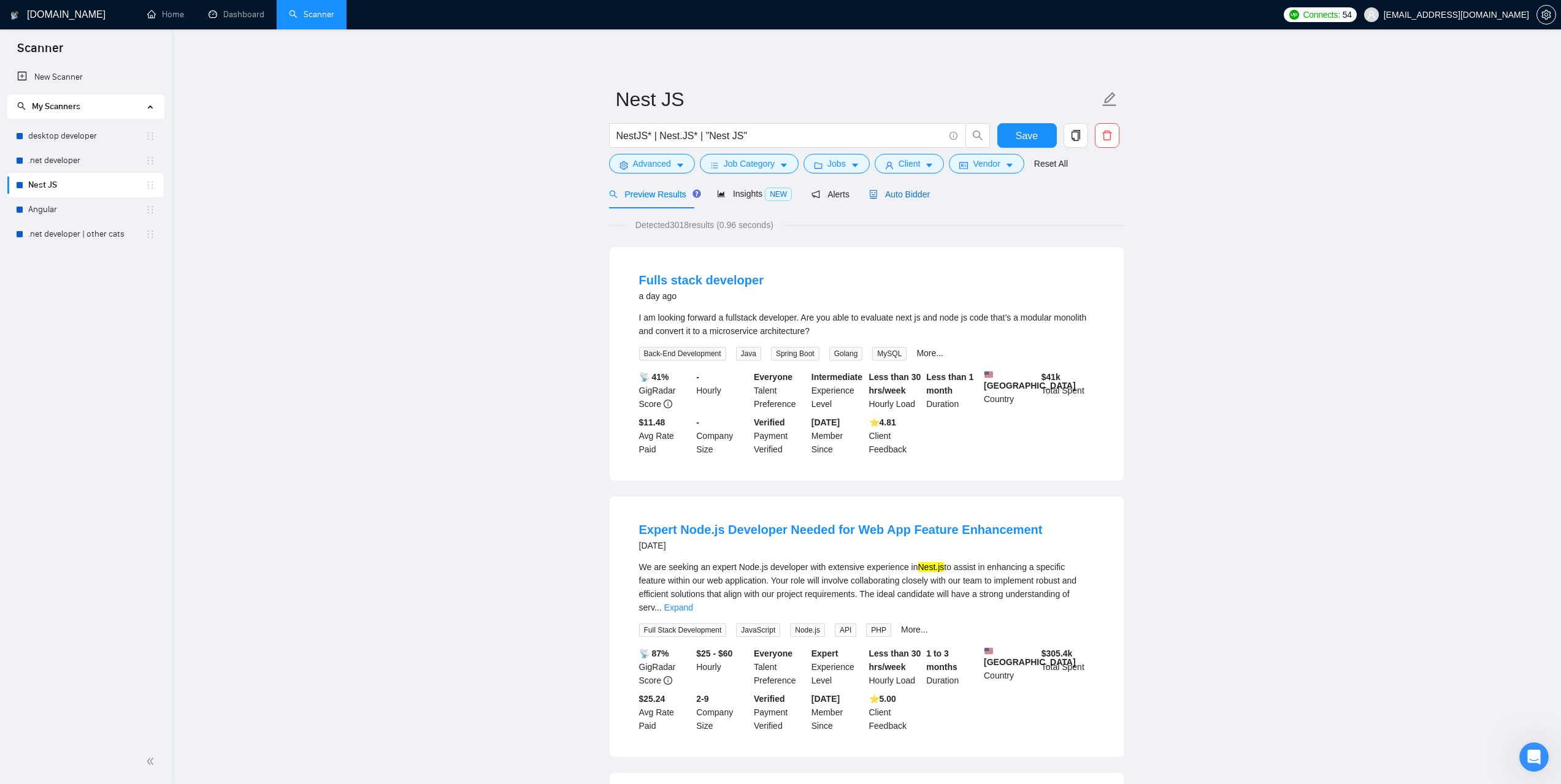
click at [893, 196] on span "Auto Bidder" at bounding box center [900, 194] width 61 height 10
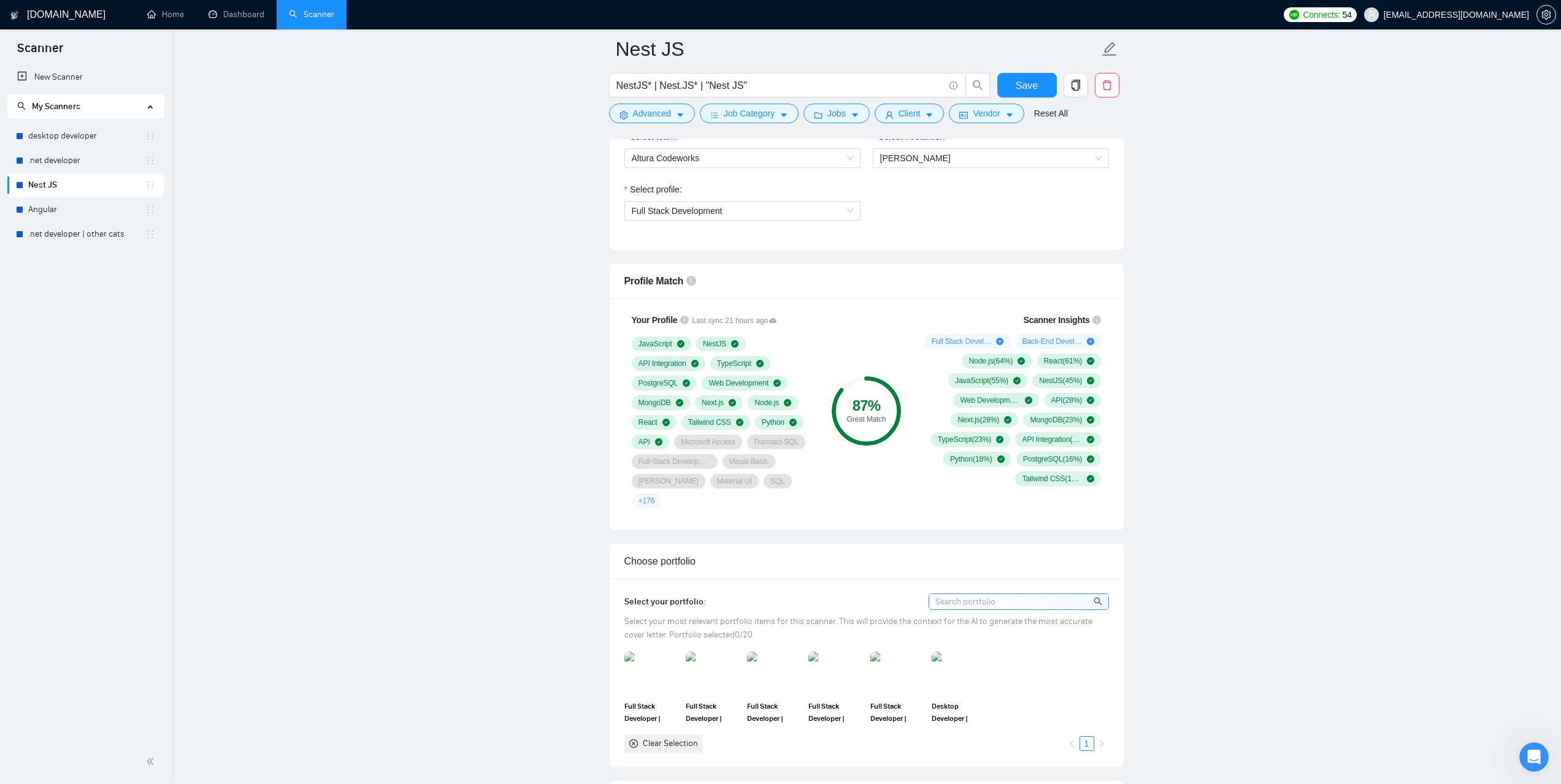
scroll to position [552, 0]
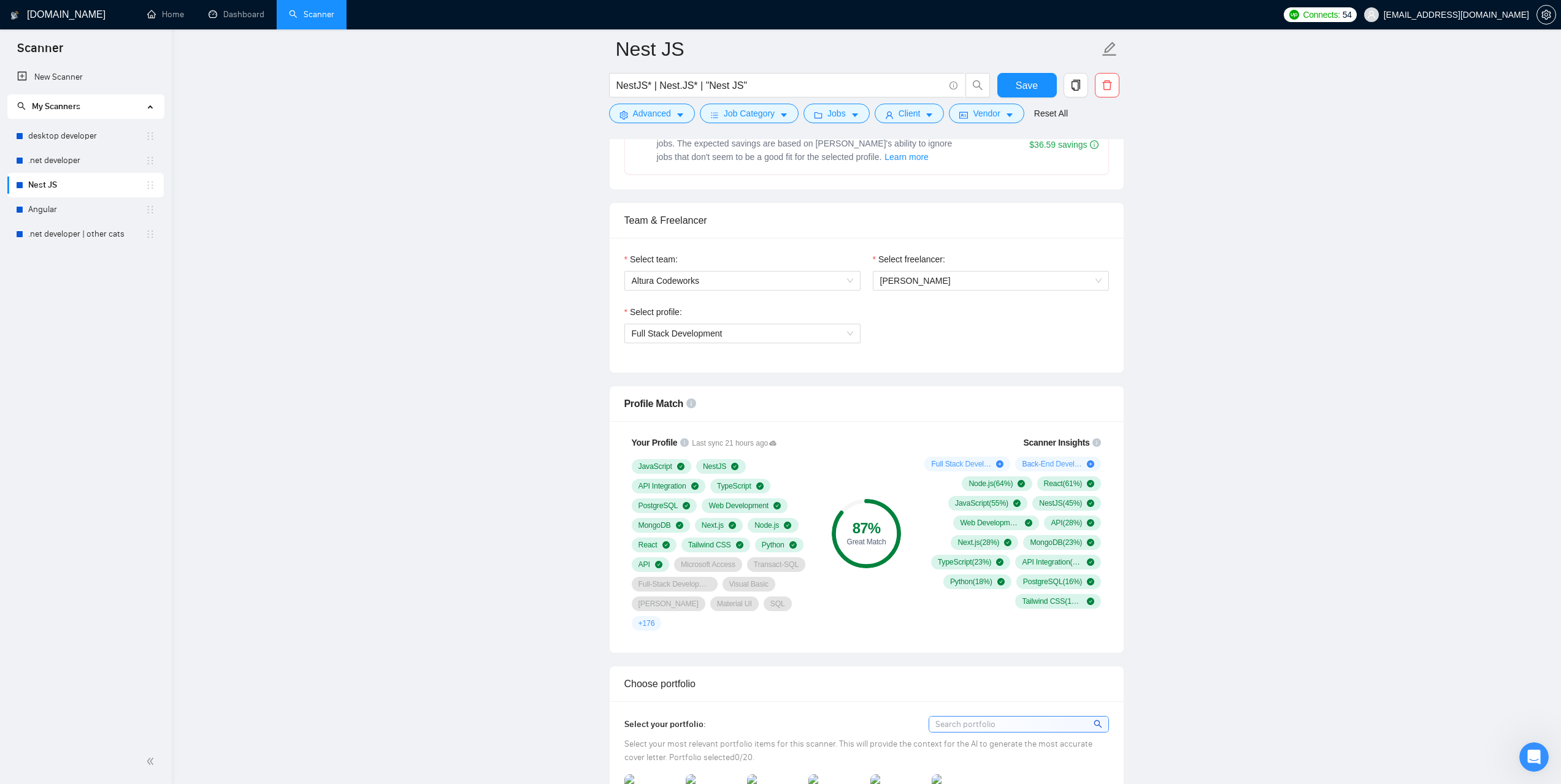
drag, startPoint x: 55, startPoint y: 210, endPoint x: 173, endPoint y: 256, distance: 126.6
click at [55, 210] on link "Angular" at bounding box center [86, 210] width 117 height 25
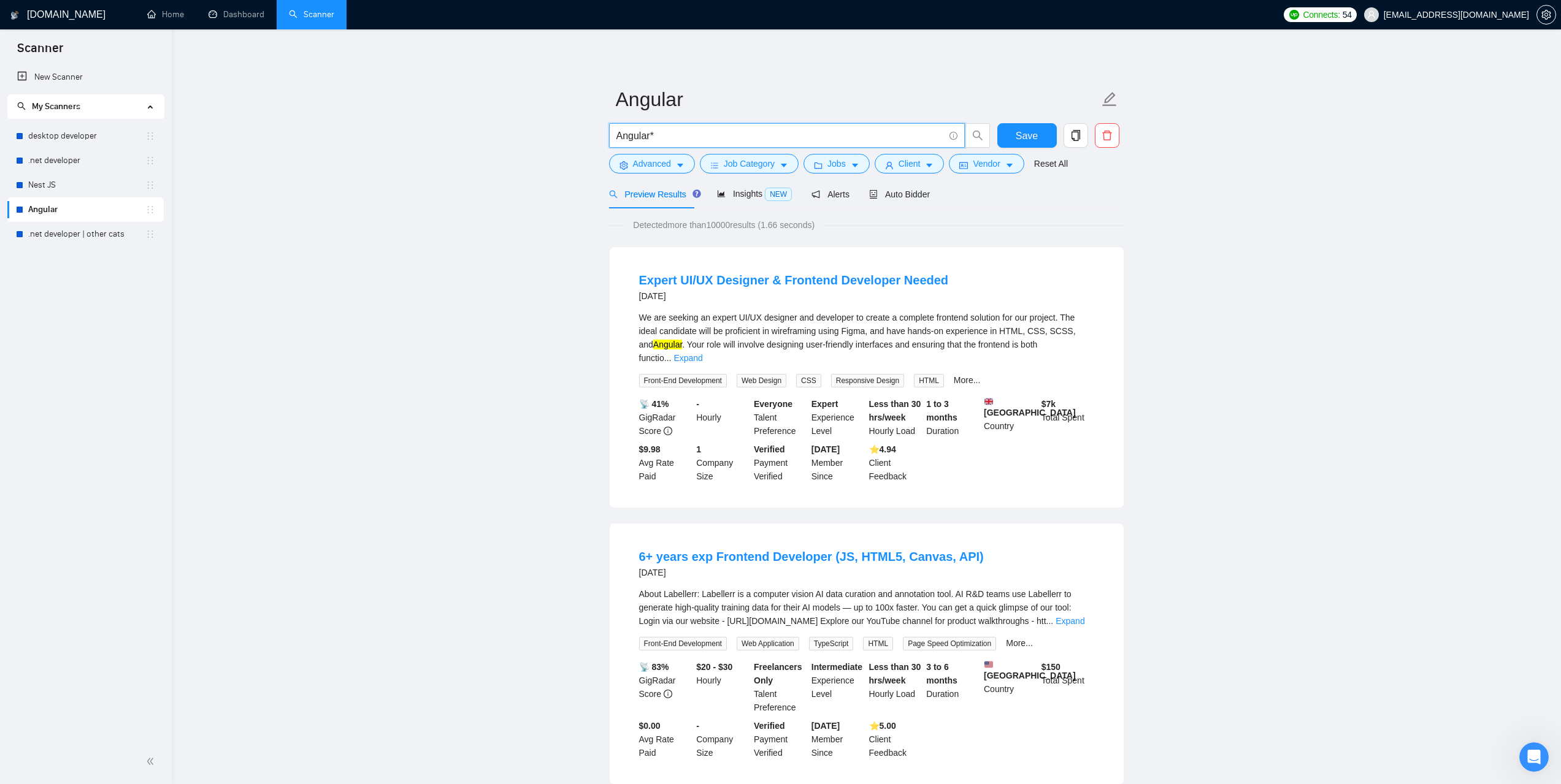
drag, startPoint x: 667, startPoint y: 133, endPoint x: 596, endPoint y: 134, distance: 71.0
click at [651, 164] on span "Advanced" at bounding box center [652, 163] width 38 height 13
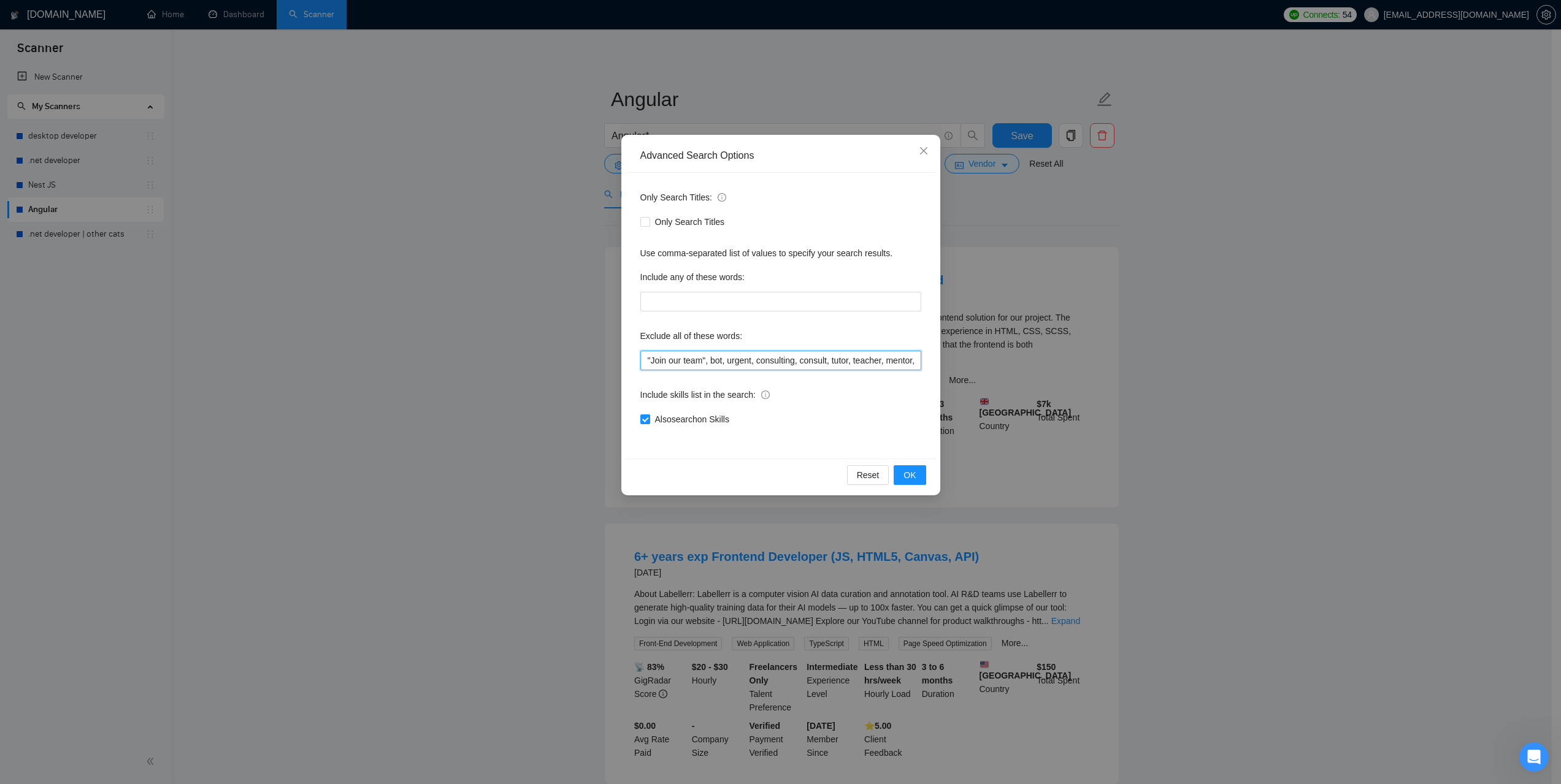
scroll to position [0, 543]
drag, startPoint x: 823, startPoint y: 361, endPoint x: 962, endPoint y: 363, distance: 139.0
click at [962, 363] on div "Advanced Search Options Only Search Titles: Only Search Titles Use comma-separa…" at bounding box center [780, 392] width 1561 height 784
click at [840, 365] on input ""Join our team", bot, urgent, consulting, consult, tutor, teacher, mentor, upda…" at bounding box center [781, 361] width 281 height 20
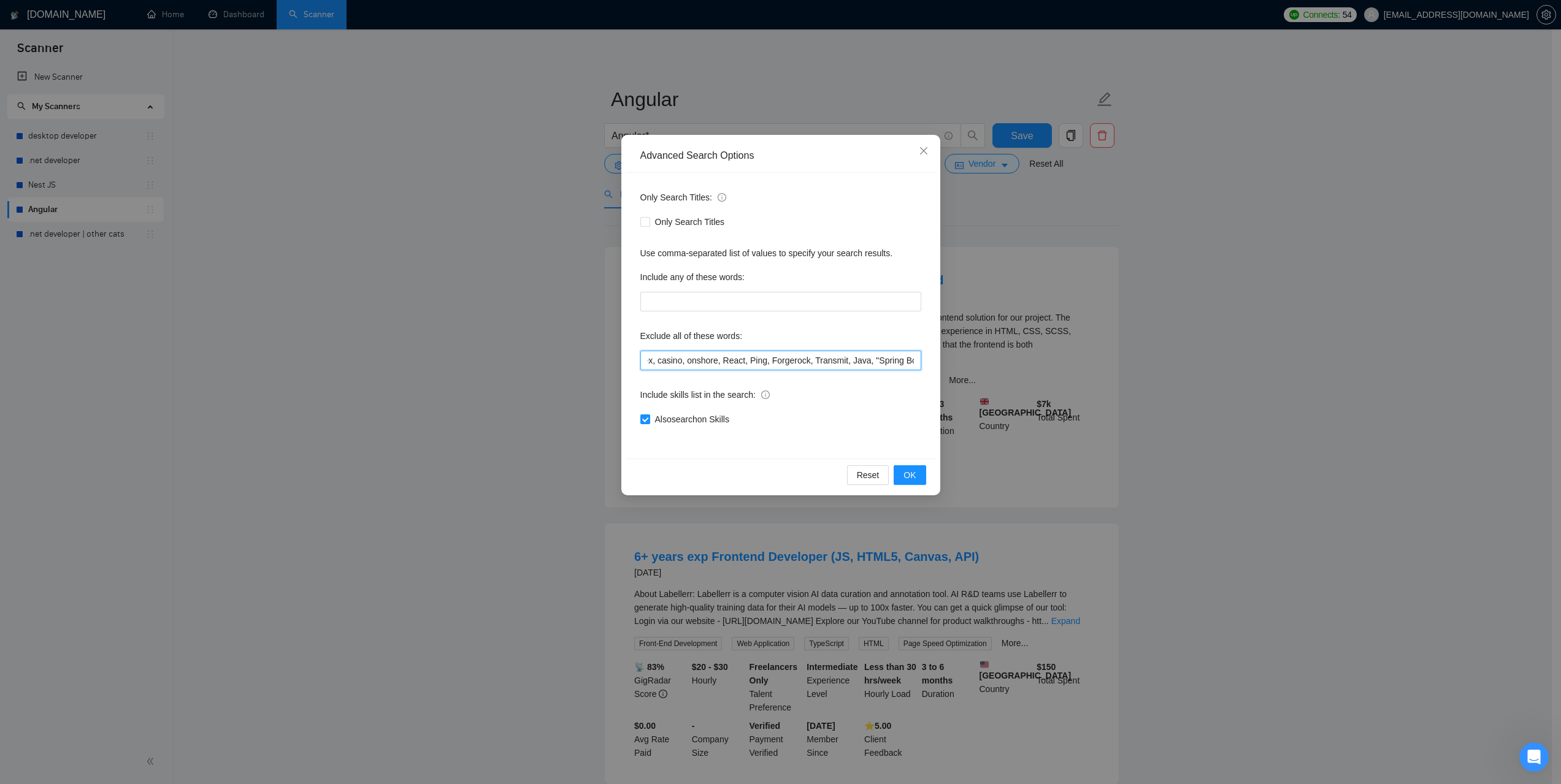
click at [840, 365] on input ""Join our team", bot, urgent, consulting, consult, tutor, teacher, mentor, upda…" at bounding box center [781, 361] width 281 height 20
click at [872, 363] on input ""Join our team", bot, urgent, consulting, consult, tutor, teacher, mentor, upda…" at bounding box center [781, 361] width 281 height 20
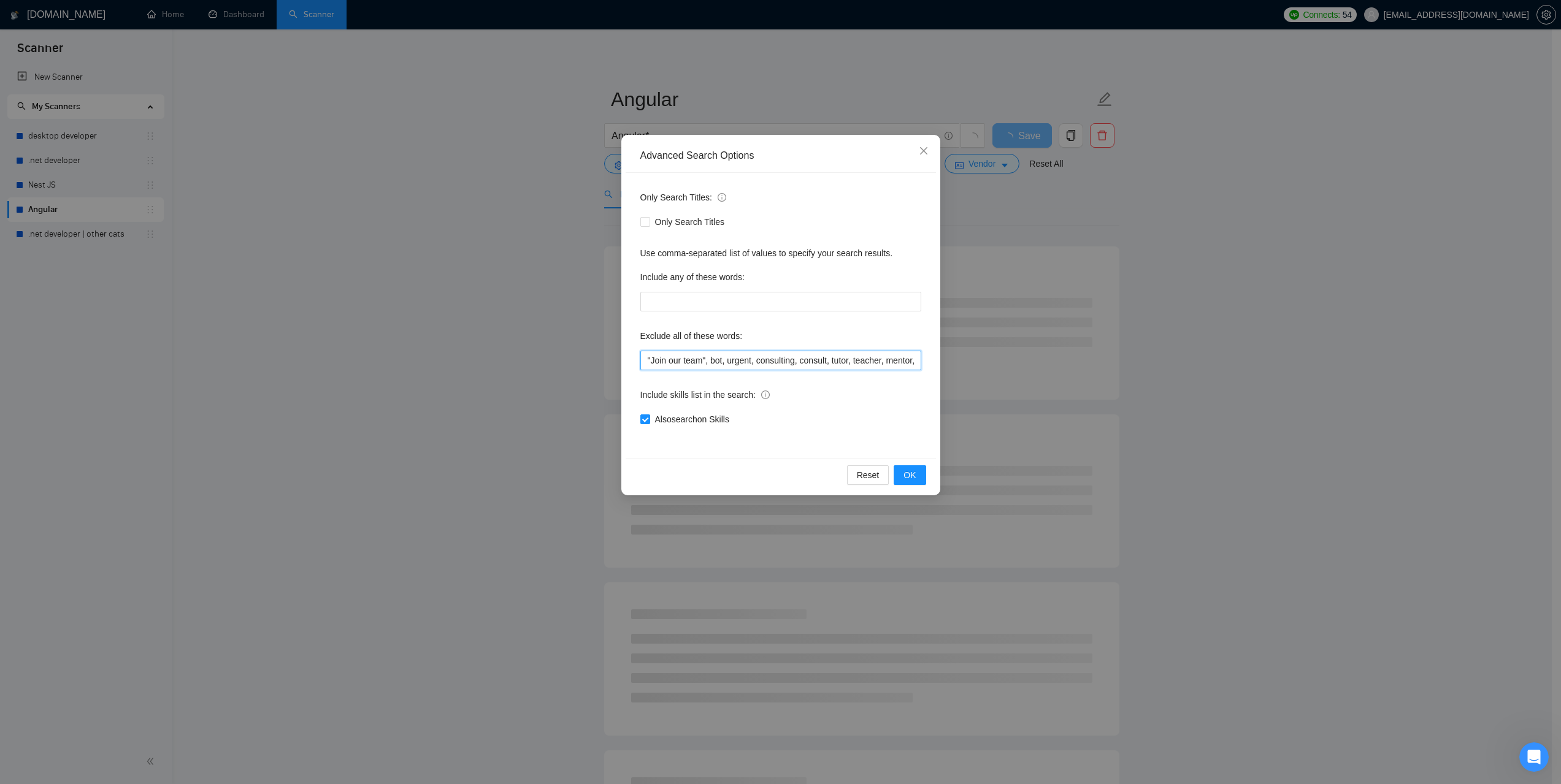
drag, startPoint x: 737, startPoint y: 361, endPoint x: 567, endPoint y: 376, distance: 170.7
click at [564, 374] on div "Advanced Search Options Only Search Titles: Only Search Titles Use comma-separa…" at bounding box center [780, 392] width 1561 height 784
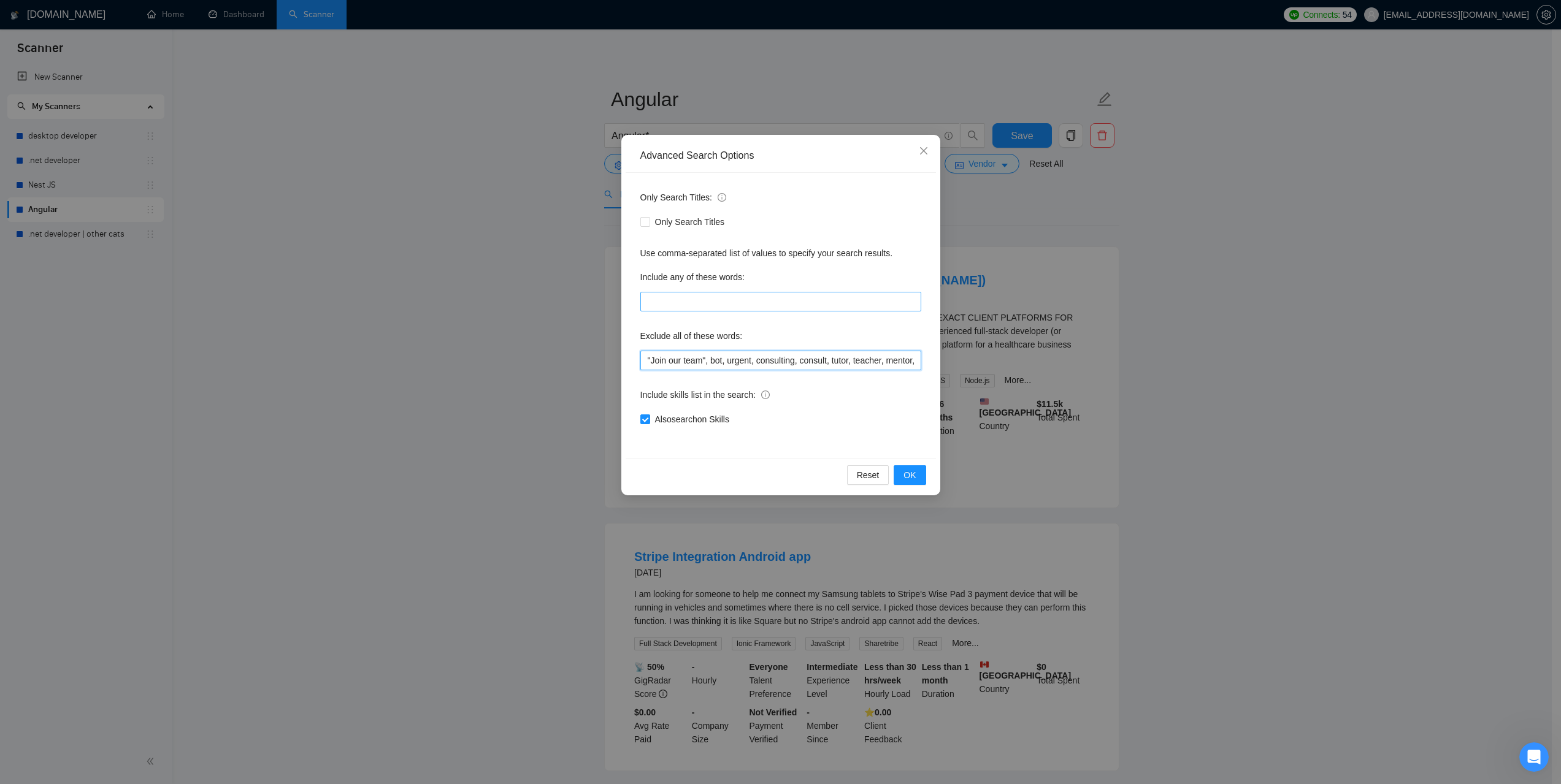
type input ""Join our team", bot, urgent, consulting, consult, tutor, teacher, mentor, upda…"
click at [746, 300] on input "text" at bounding box center [781, 302] width 281 height 20
click at [828, 267] on div "Only Search Titles: Only Search Titles Use comma-separated list of values to sp…" at bounding box center [781, 316] width 310 height 285
click at [1340, 404] on div "Advanced Search Options Only Search Titles: Only Search Titles Use comma-separa…" at bounding box center [780, 392] width 1561 height 784
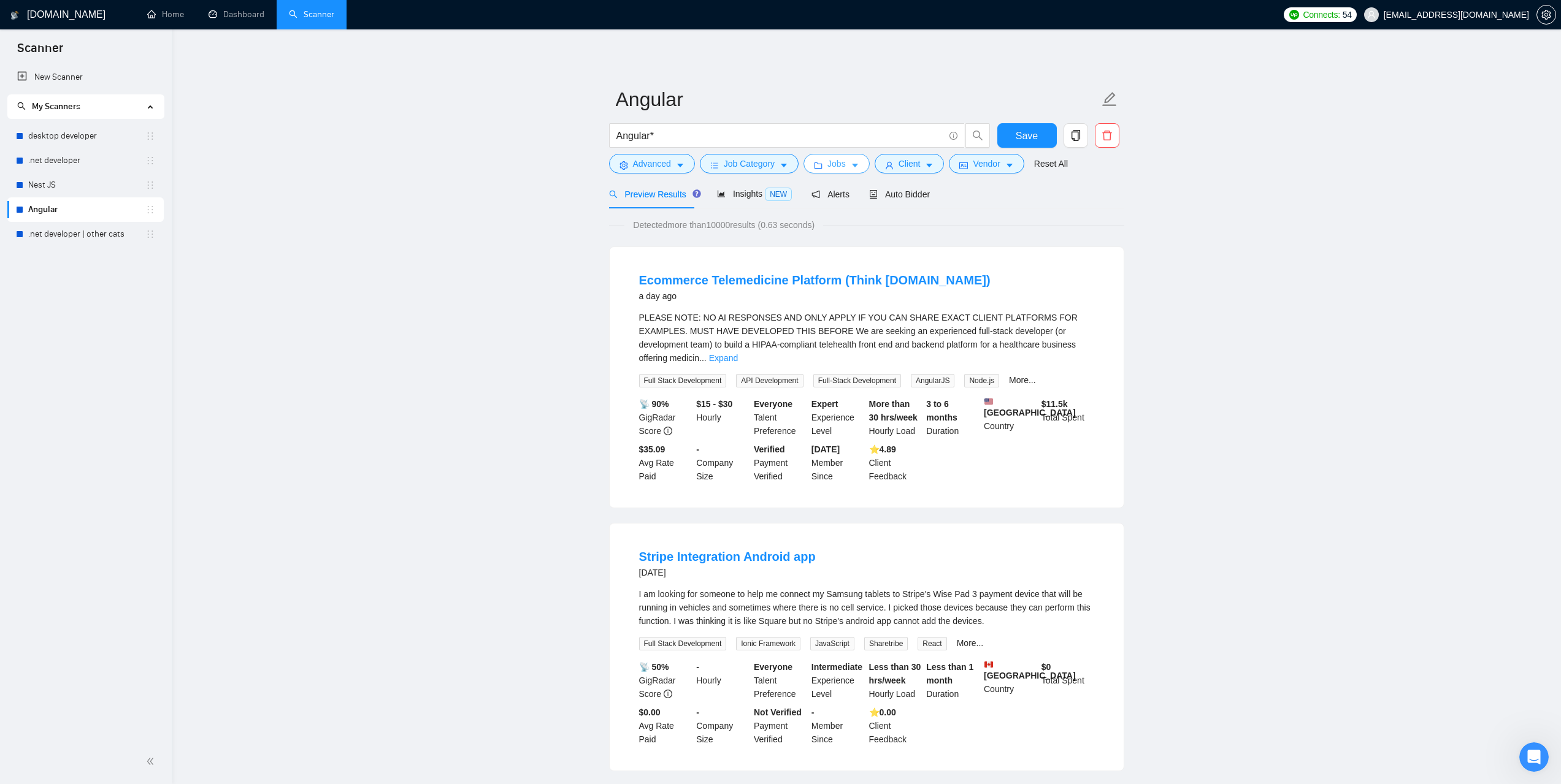
click at [819, 162] on icon "folder" at bounding box center [818, 166] width 8 height 8
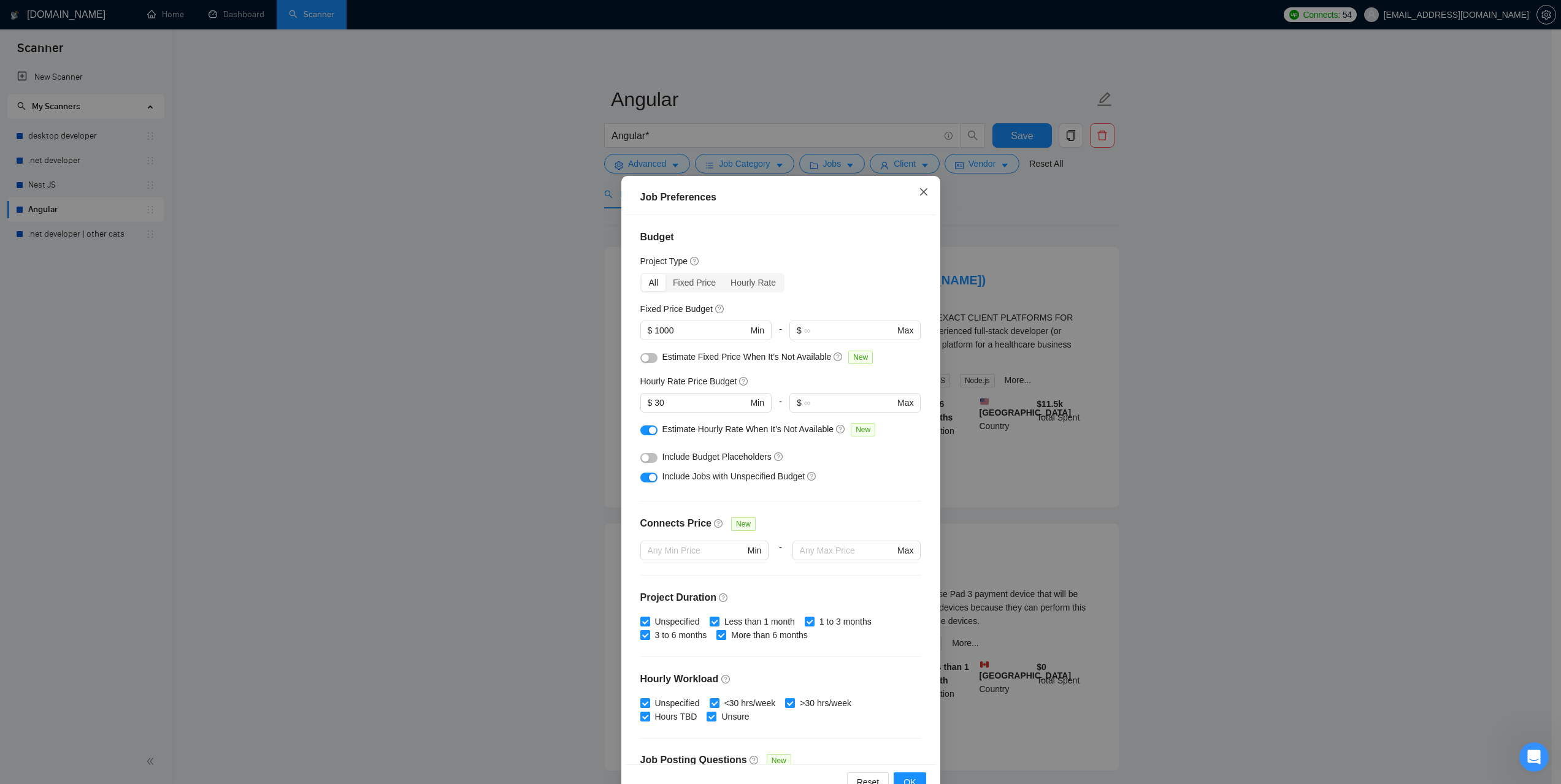
click at [923, 191] on icon "close" at bounding box center [924, 192] width 10 height 10
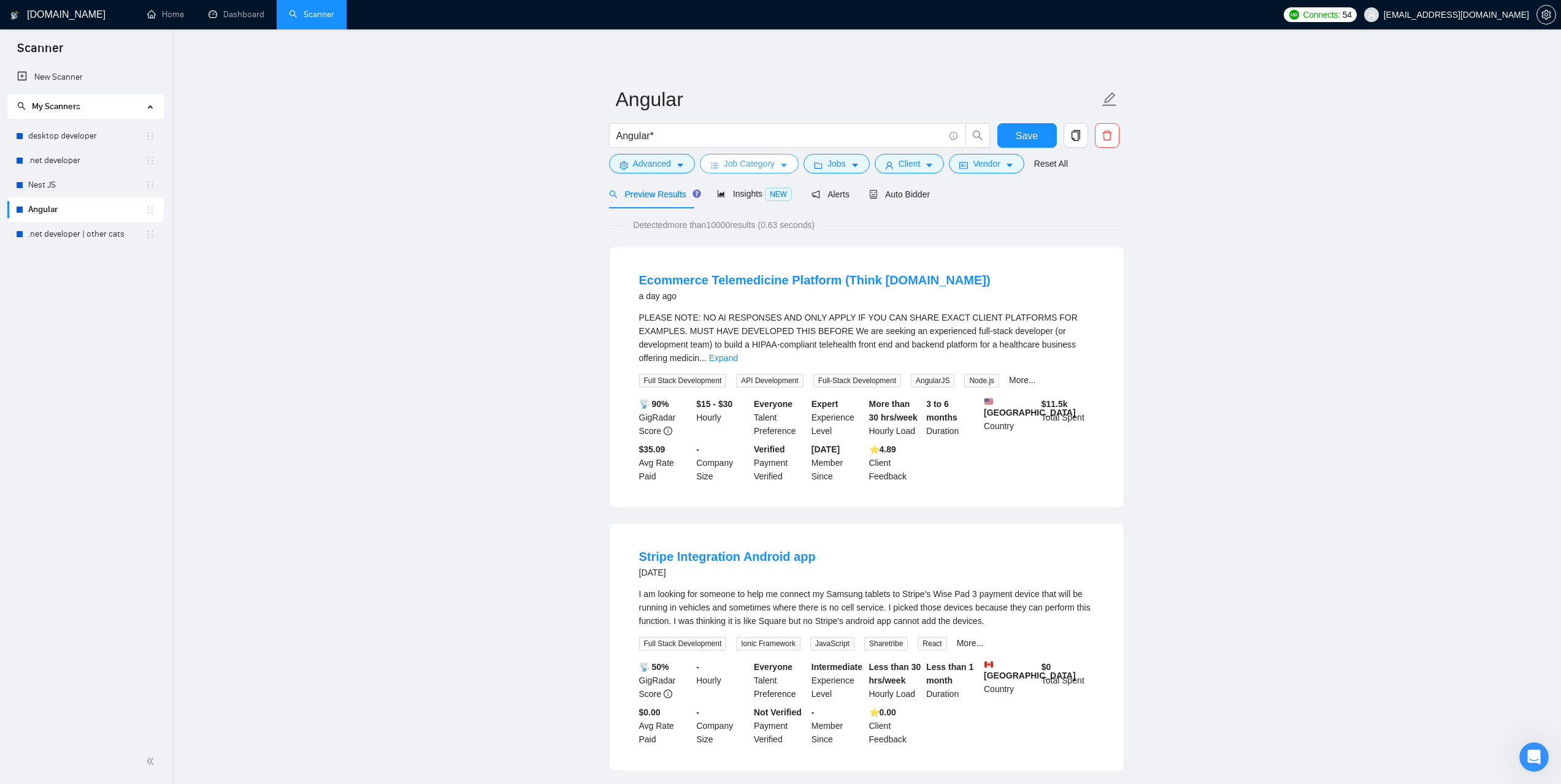
click at [748, 165] on span "Job Category" at bounding box center [749, 163] width 51 height 13
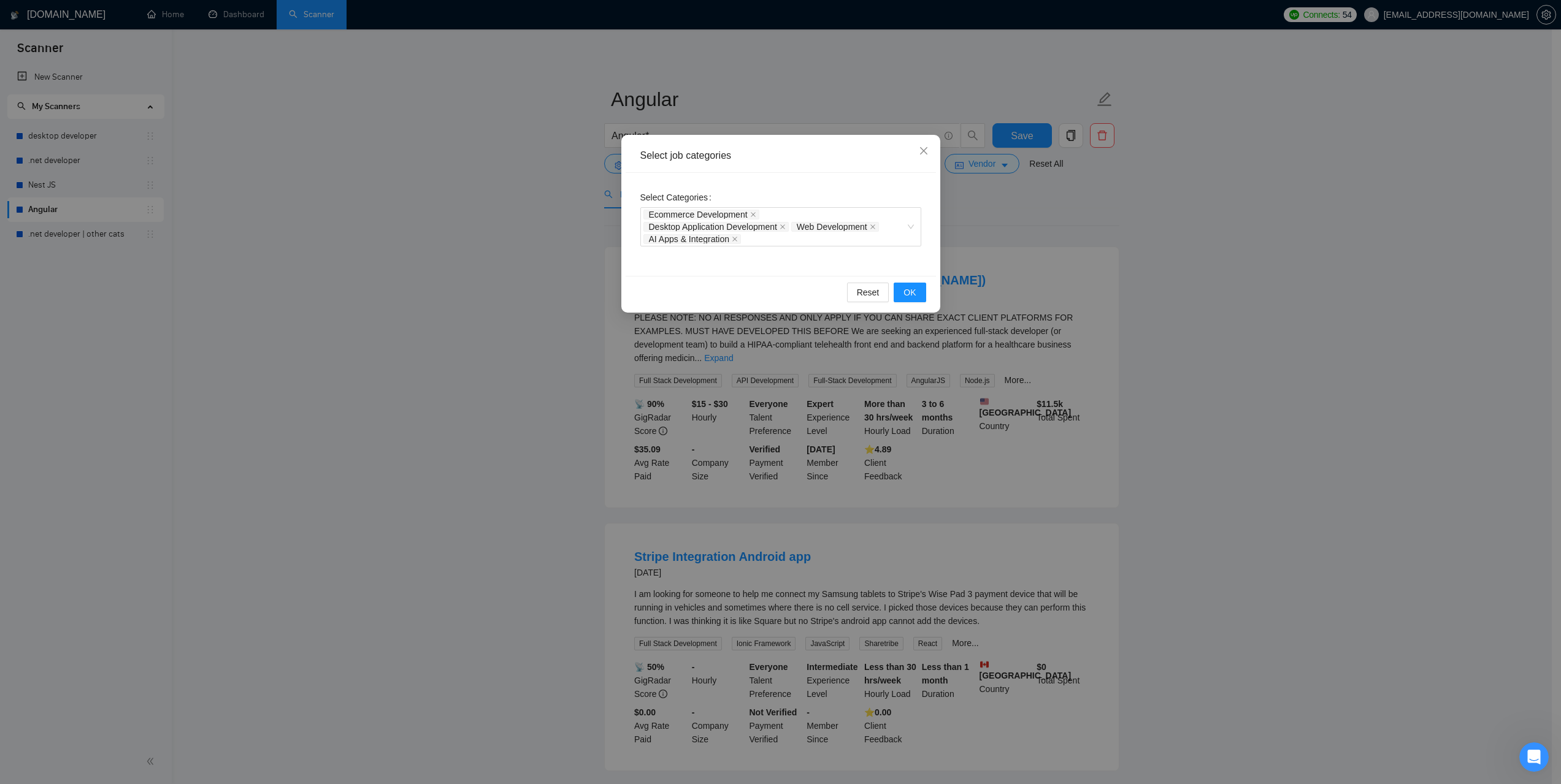
click at [1236, 176] on div "Select job categories Select Categories Ecommerce Development Desktop Applicati…" at bounding box center [780, 392] width 1561 height 784
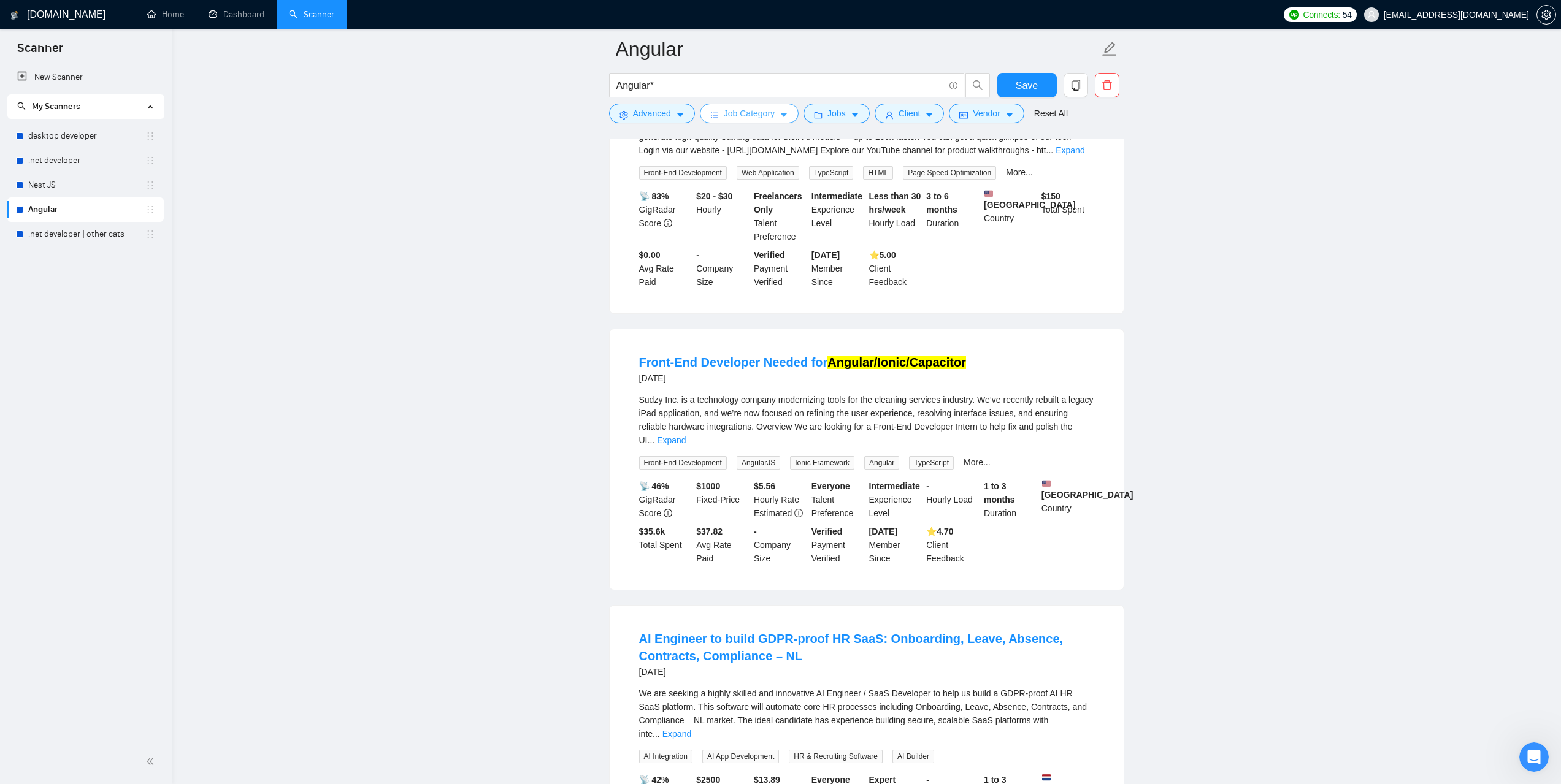
scroll to position [1962, 0]
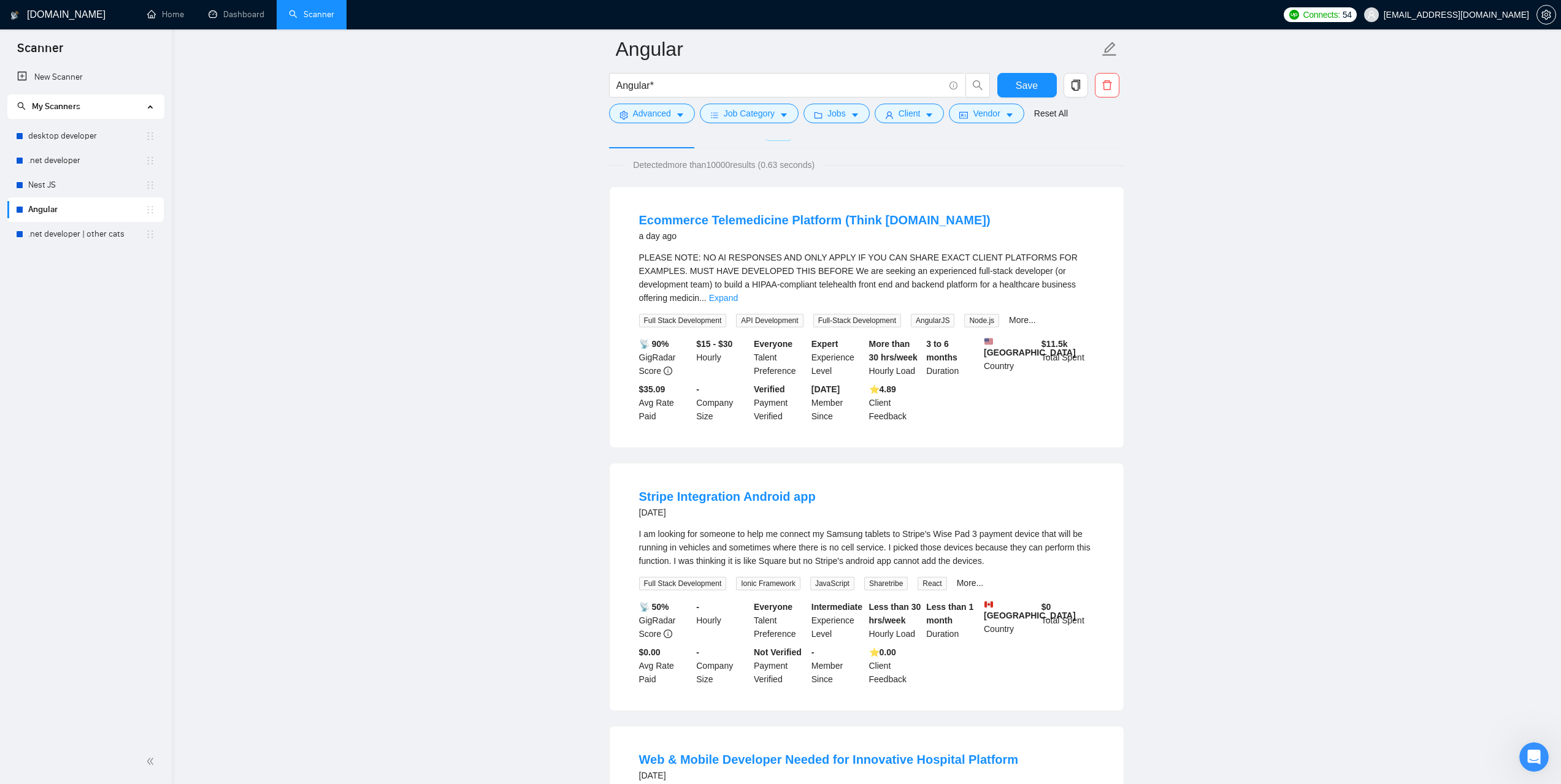
scroll to position [0, 0]
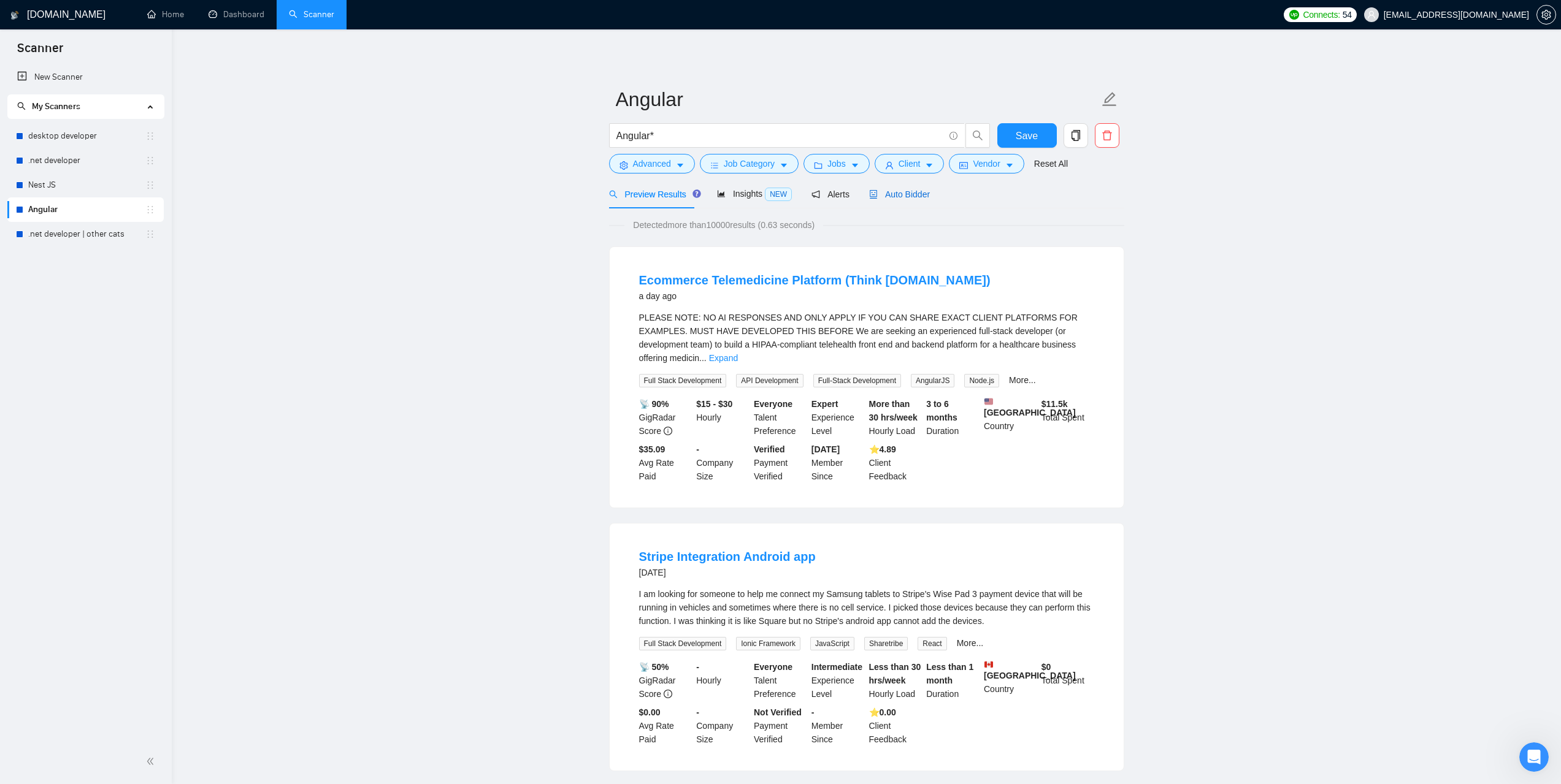
click at [913, 194] on span "Auto Bidder" at bounding box center [900, 194] width 61 height 10
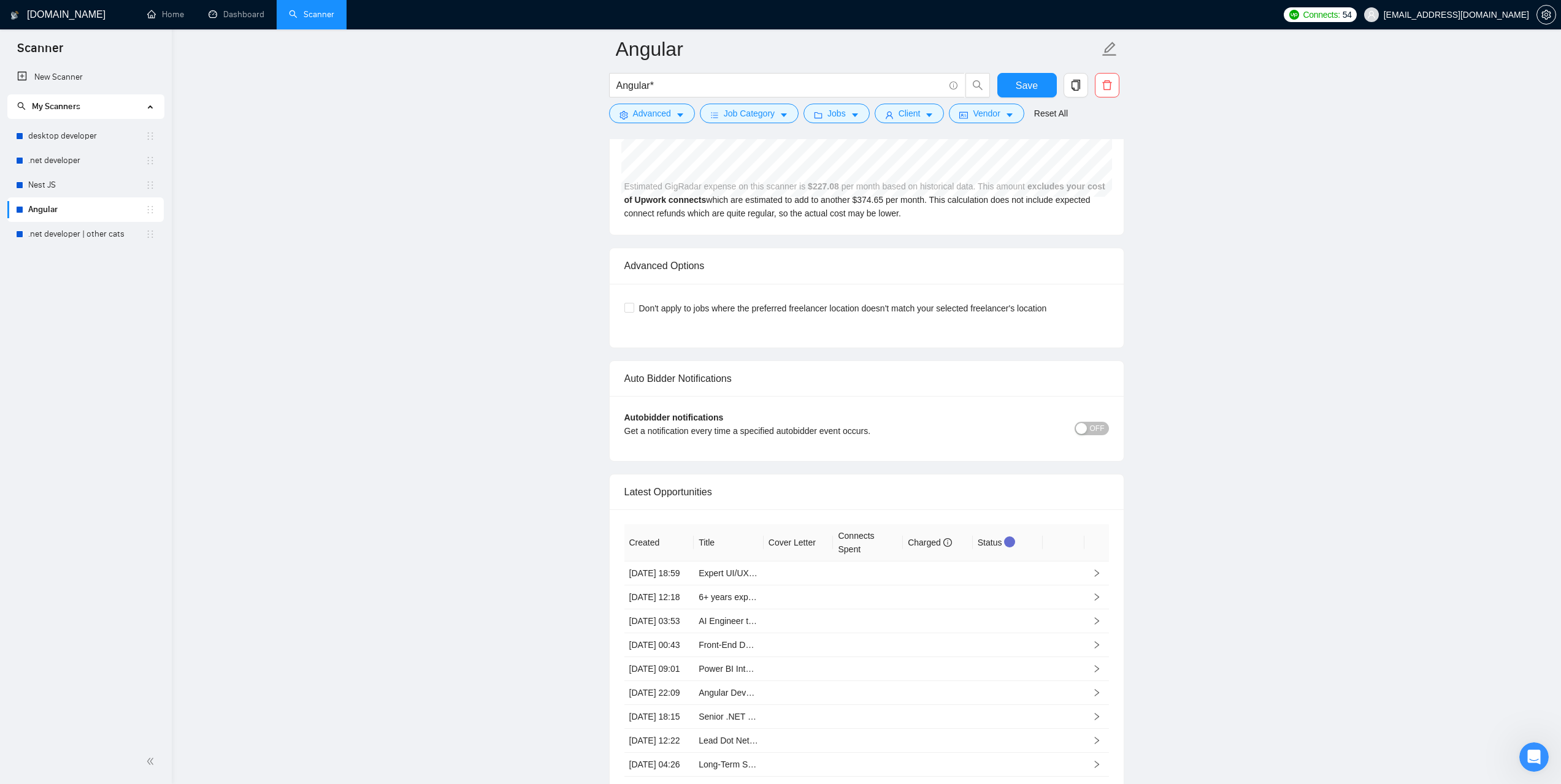
scroll to position [2575, 0]
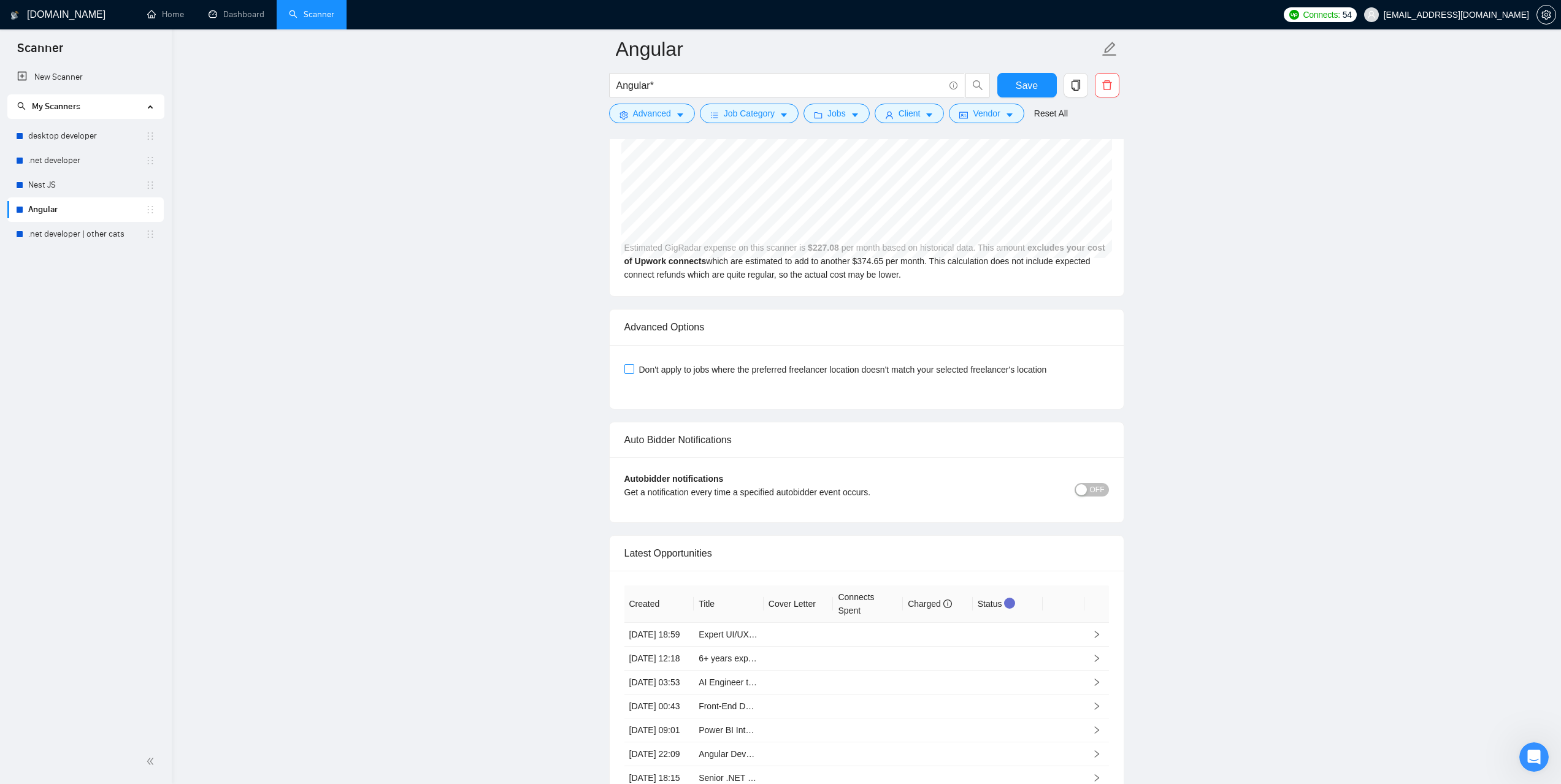
click at [626, 367] on input "Don't apply to jobs where the preferred freelancer location doesn't match your …" at bounding box center [628, 368] width 8 height 8
checkbox input "true"
click at [82, 235] on link ".net developer | other cats" at bounding box center [86, 235] width 117 height 25
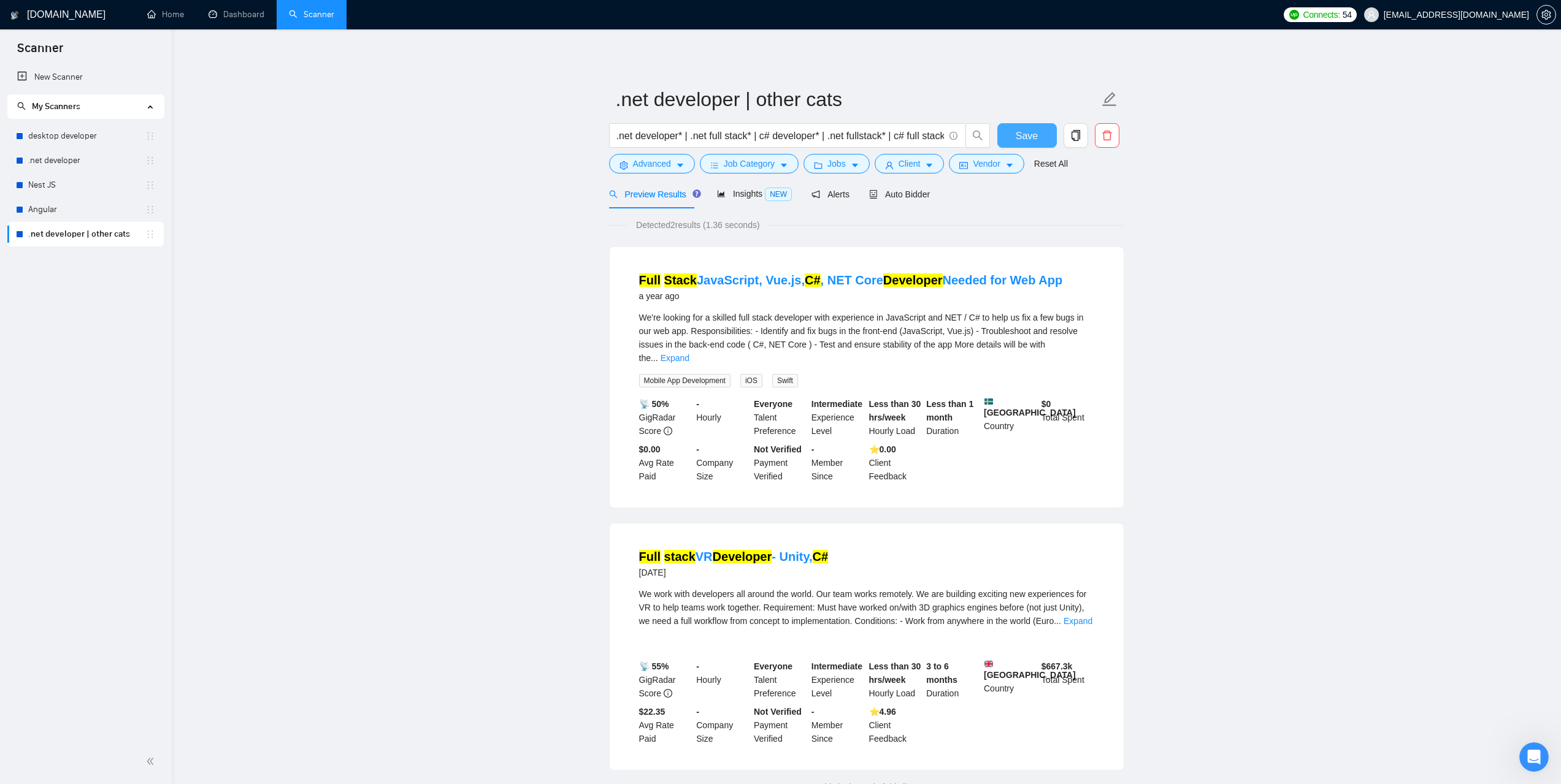
click at [1033, 134] on span "Save" at bounding box center [1026, 135] width 22 height 16
click at [38, 210] on link "Angular" at bounding box center [86, 210] width 117 height 25
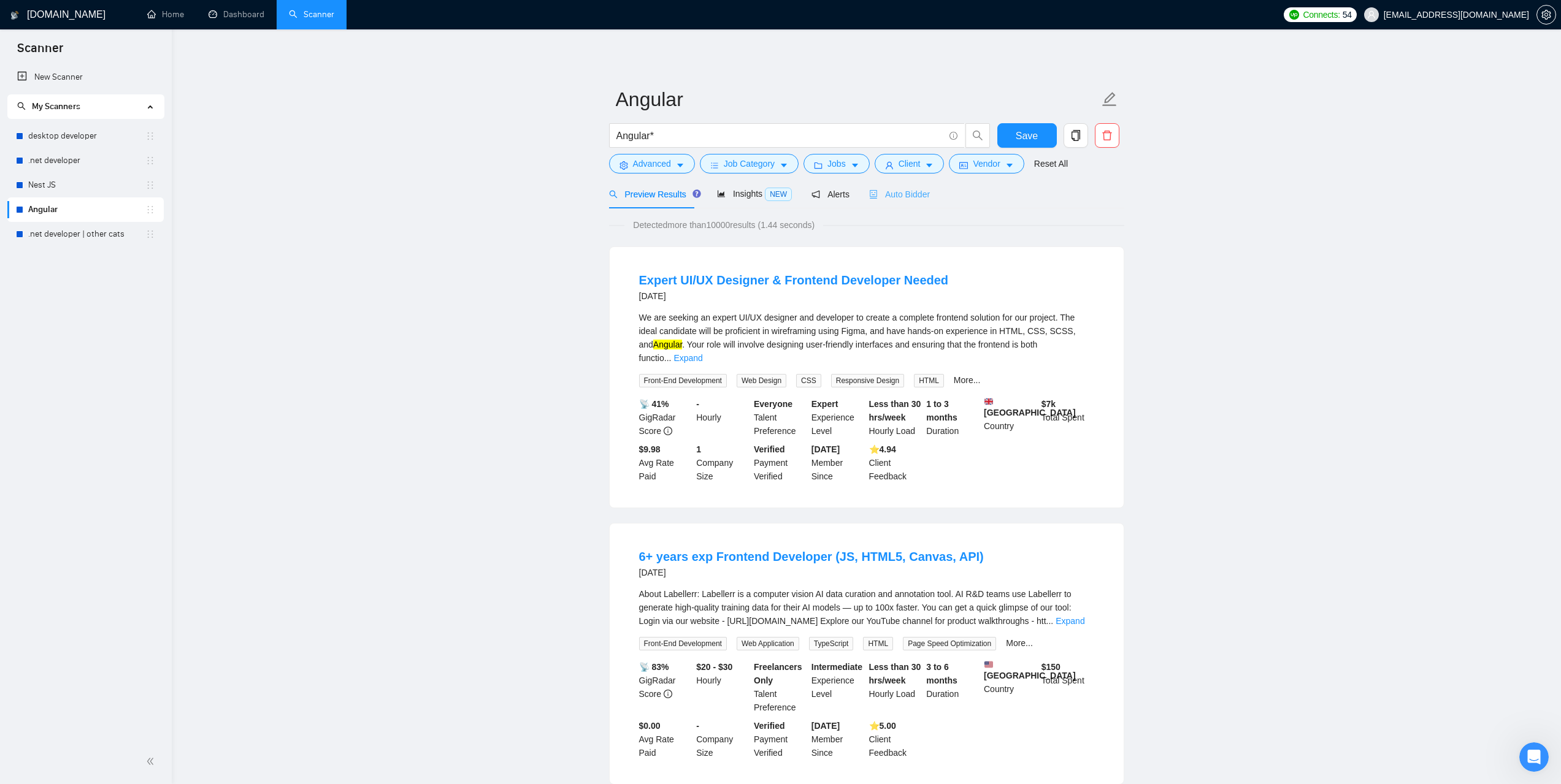
click at [910, 203] on div "Auto Bidder" at bounding box center [900, 194] width 61 height 29
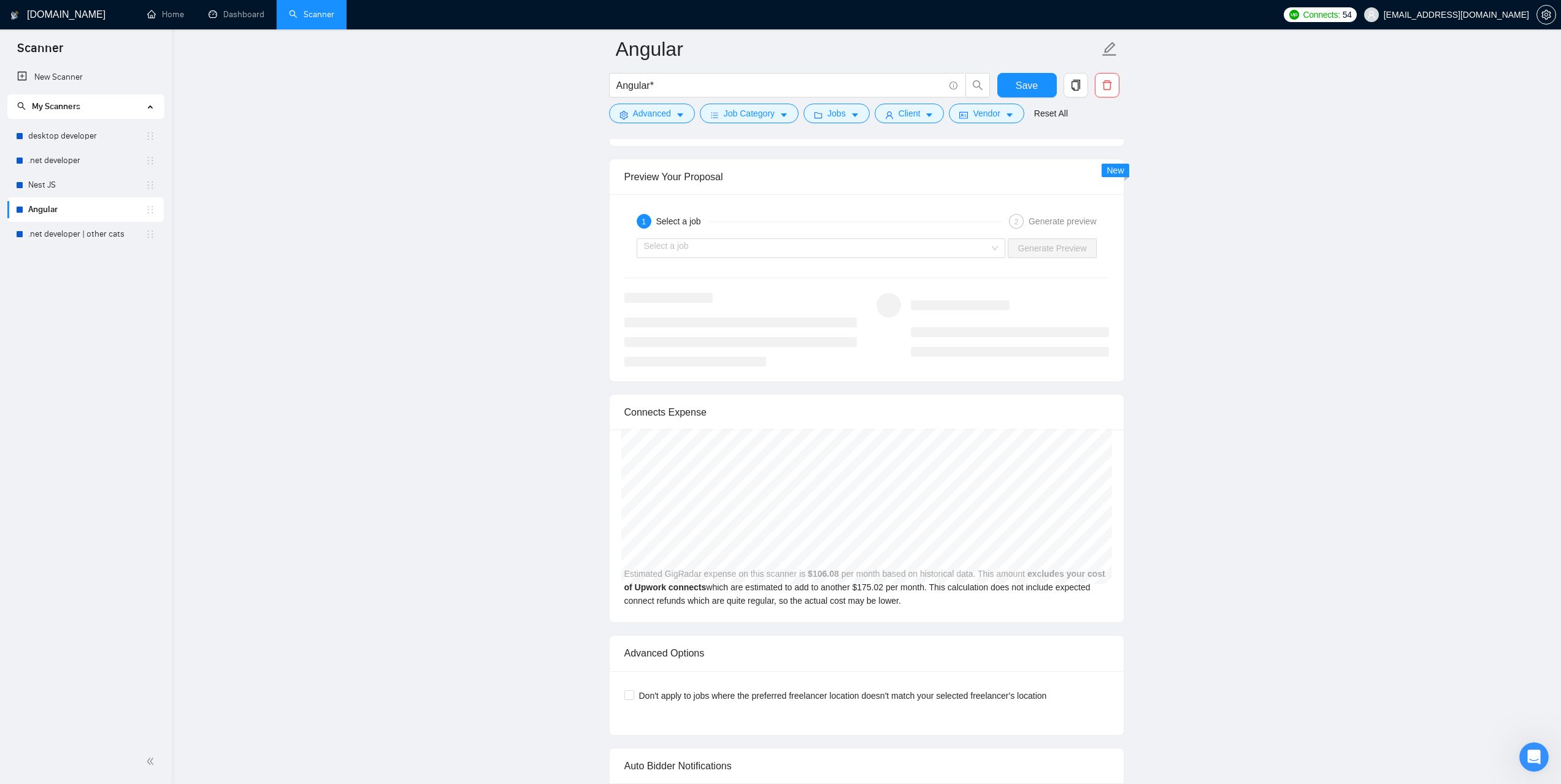
scroll to position [2575, 0]
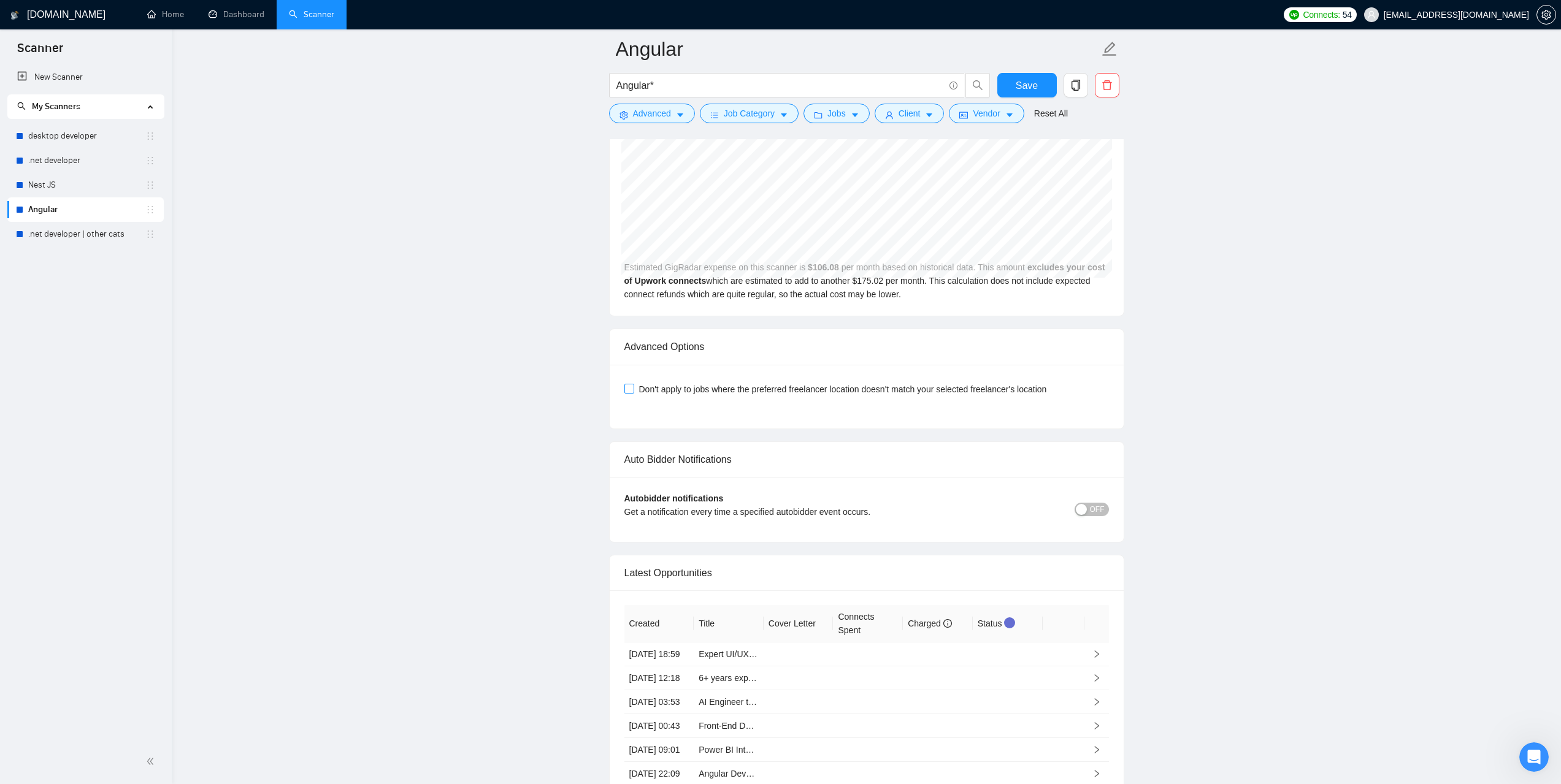
click at [626, 387] on input "Don't apply to jobs where the preferred freelancer location doesn't match your …" at bounding box center [628, 388] width 8 height 8
checkbox input "true"
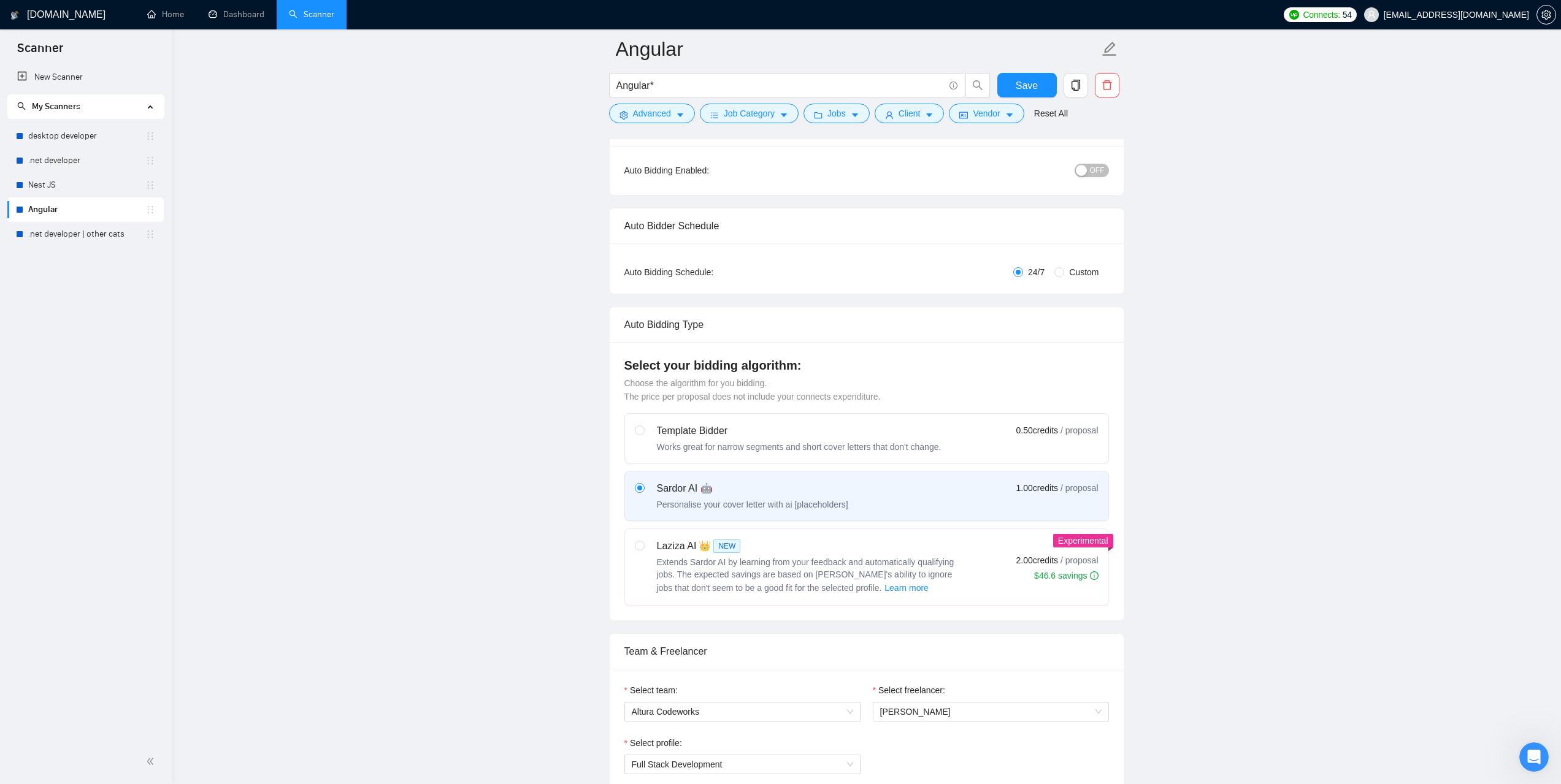
scroll to position [60, 0]
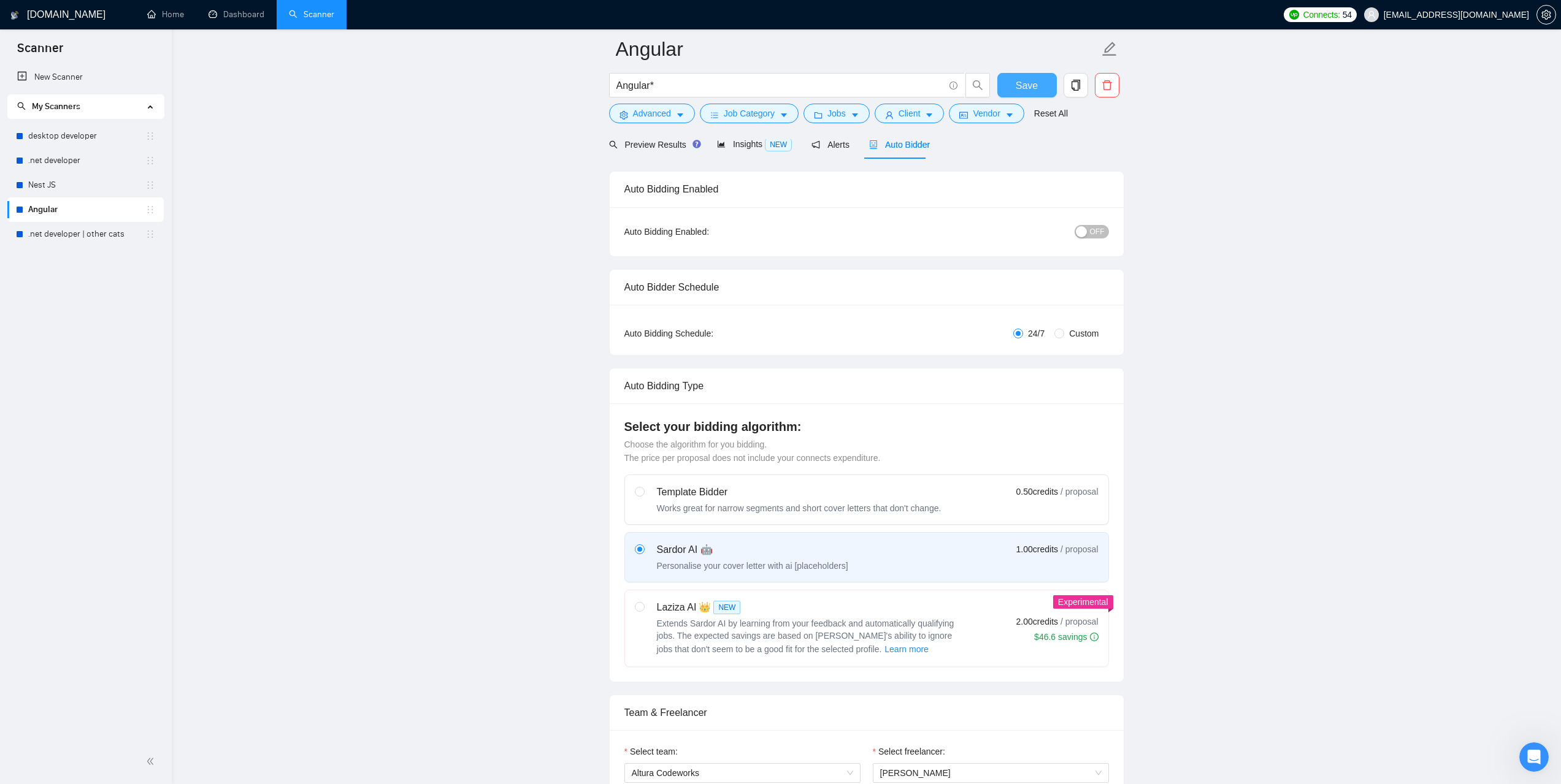
click at [1027, 87] on span "Save" at bounding box center [1026, 85] width 22 height 16
click at [102, 230] on link ".net developer | other cats" at bounding box center [86, 235] width 117 height 25
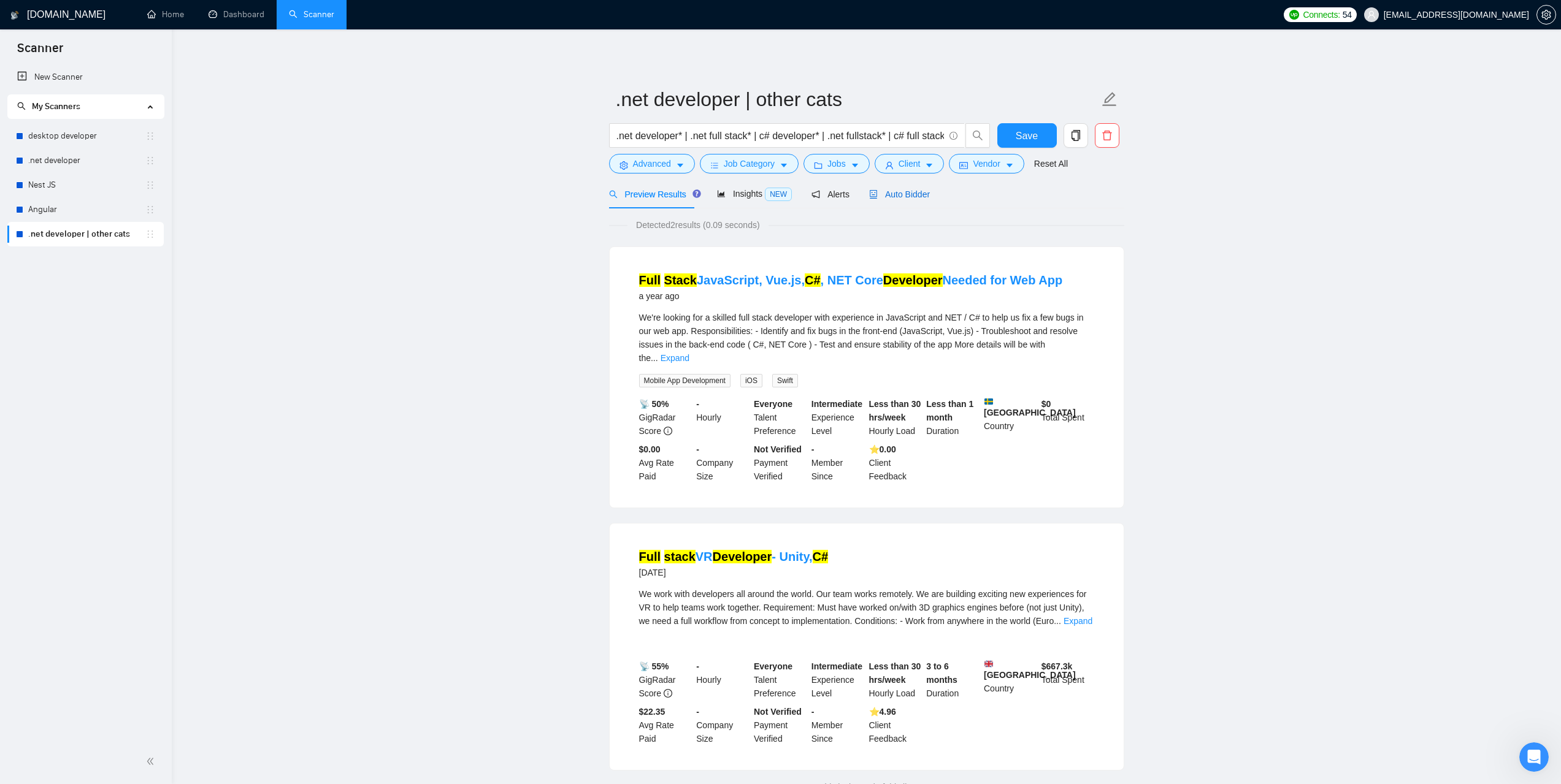
click at [906, 188] on div "Auto Bidder" at bounding box center [900, 194] width 61 height 13
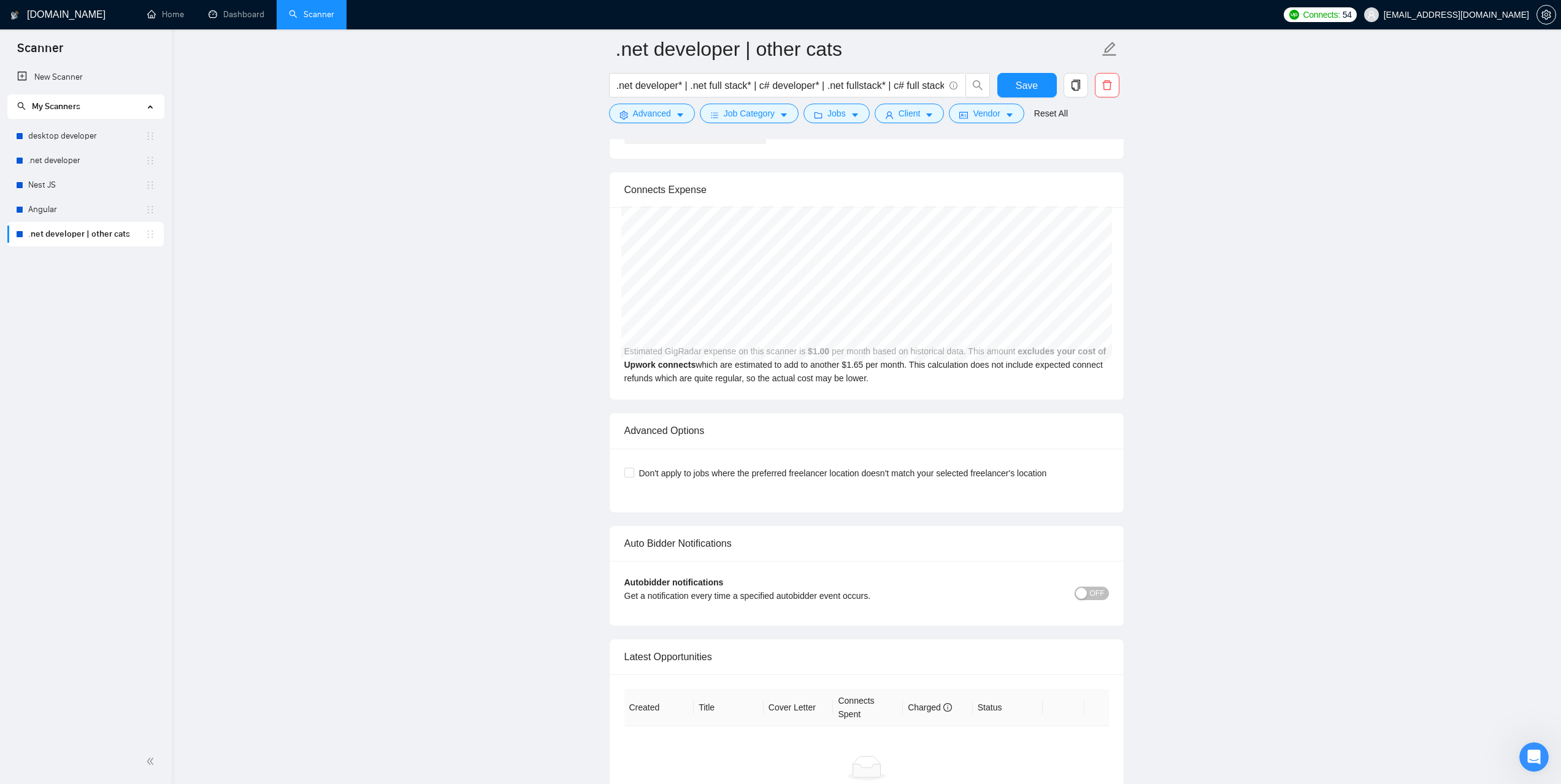
scroll to position [2626, 0]
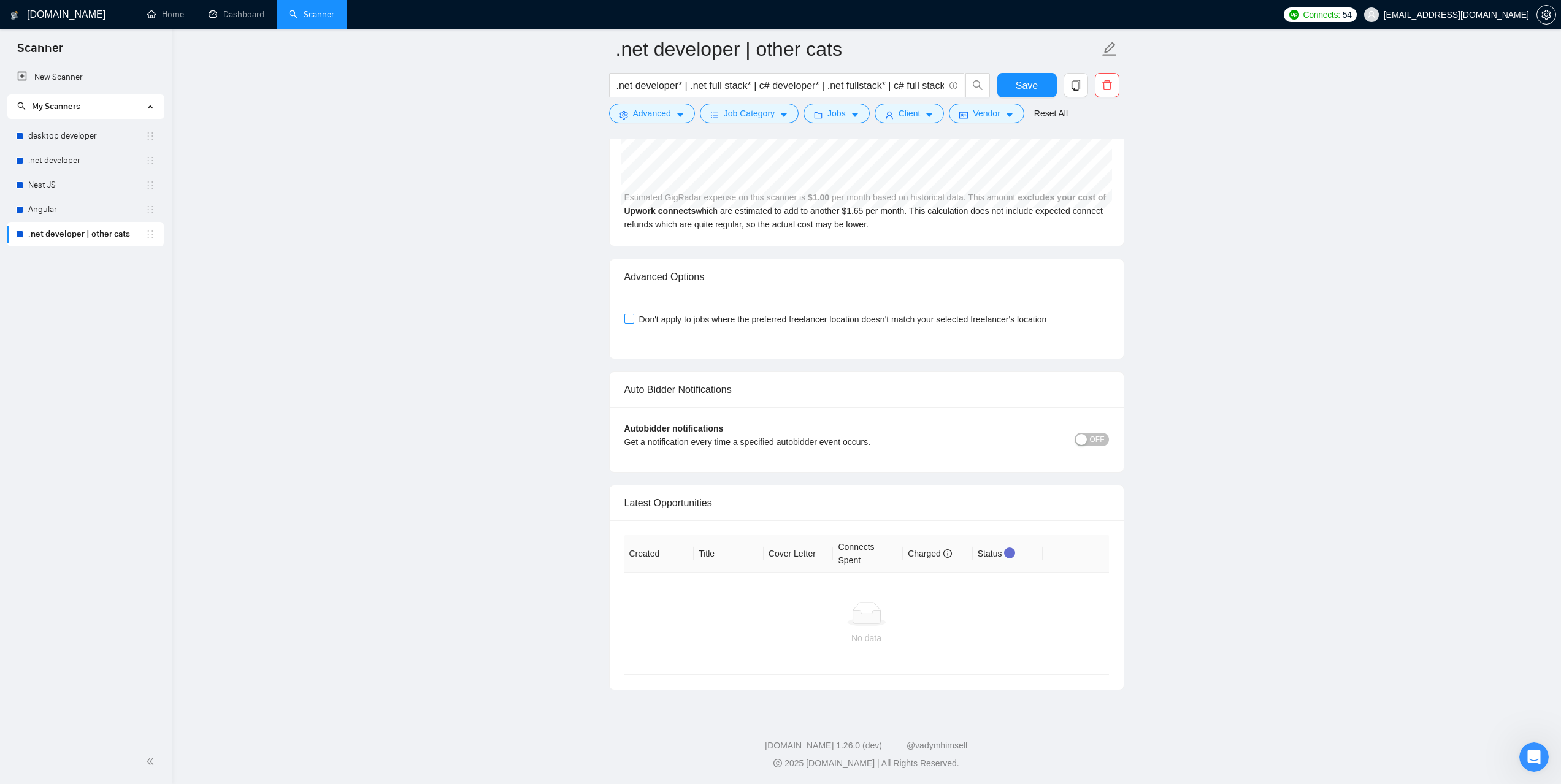
click at [630, 315] on input "Don't apply to jobs where the preferred freelancer location doesn't match your …" at bounding box center [628, 318] width 8 height 8
checkbox input "true"
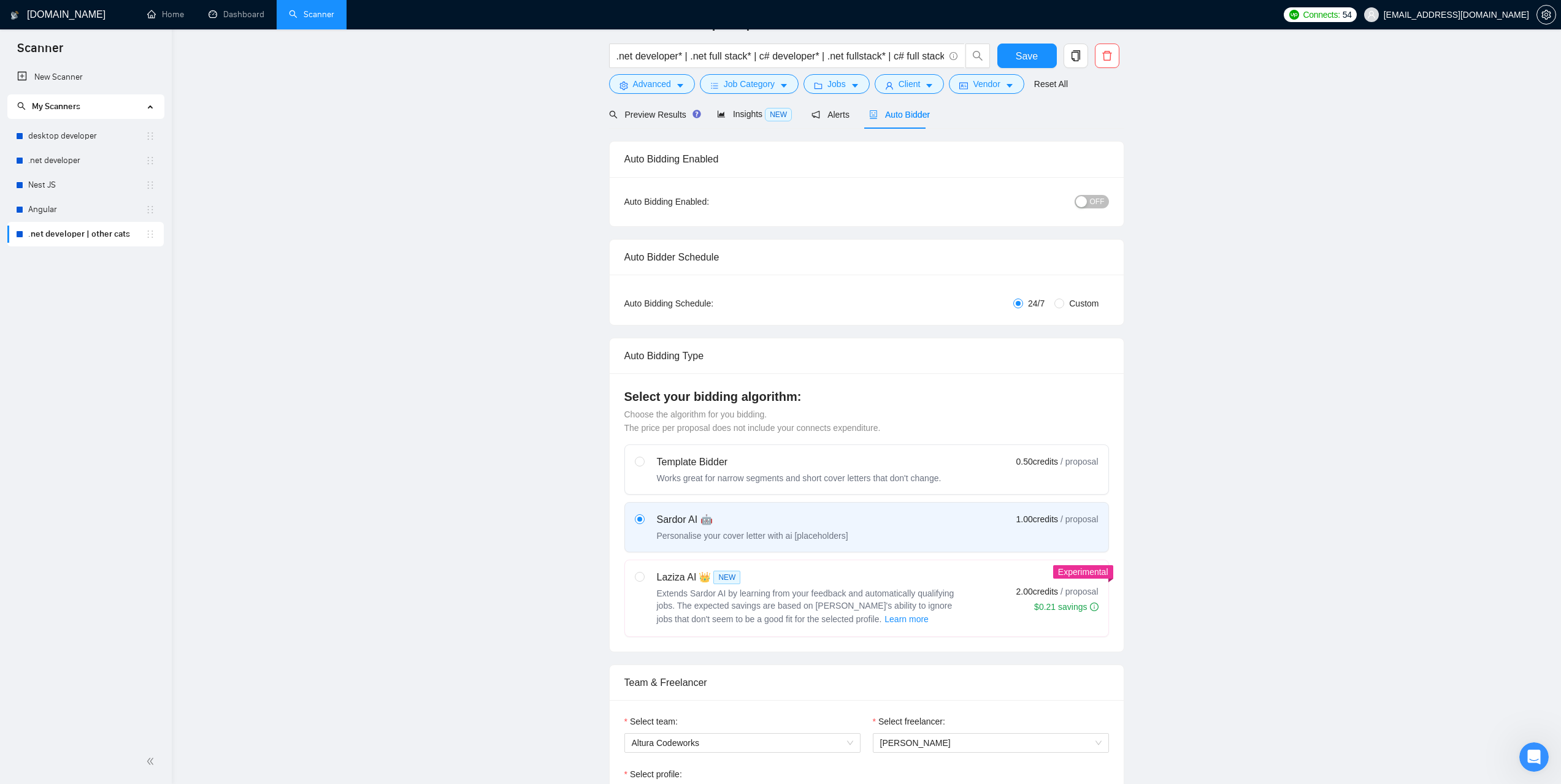
scroll to position [0, 0]
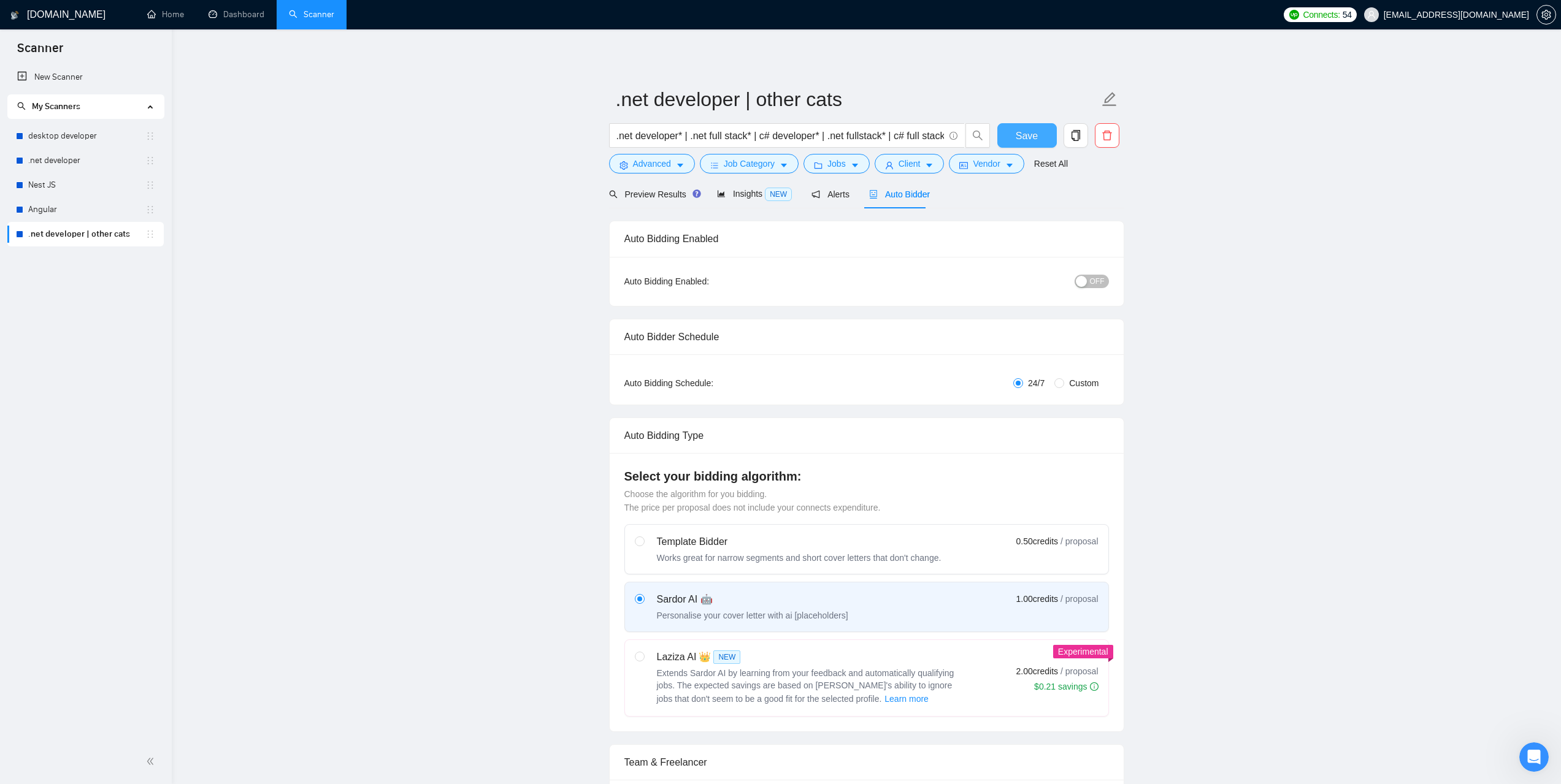
click at [1032, 142] on span "Save" at bounding box center [1026, 135] width 22 height 16
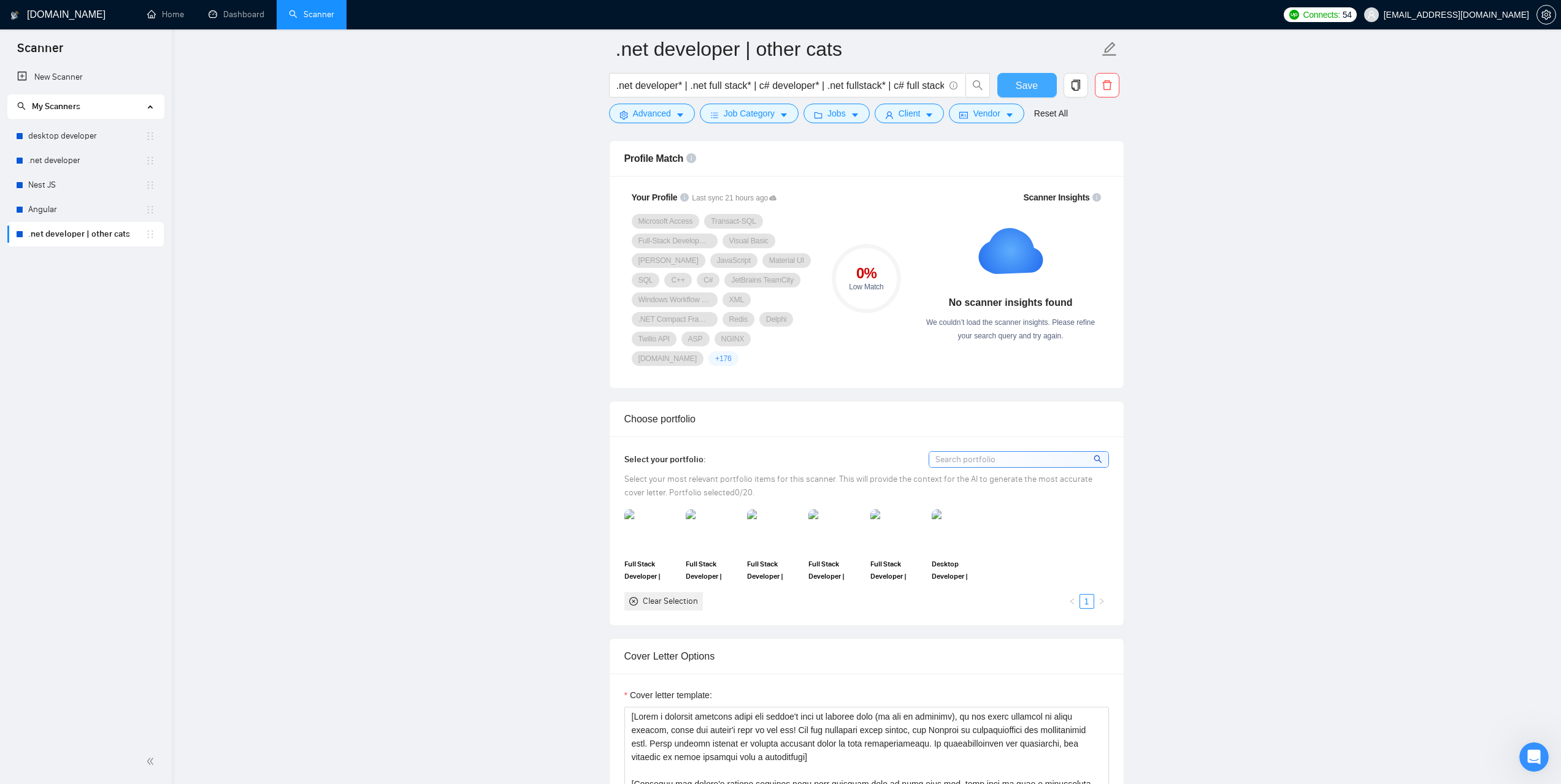
scroll to position [552, 0]
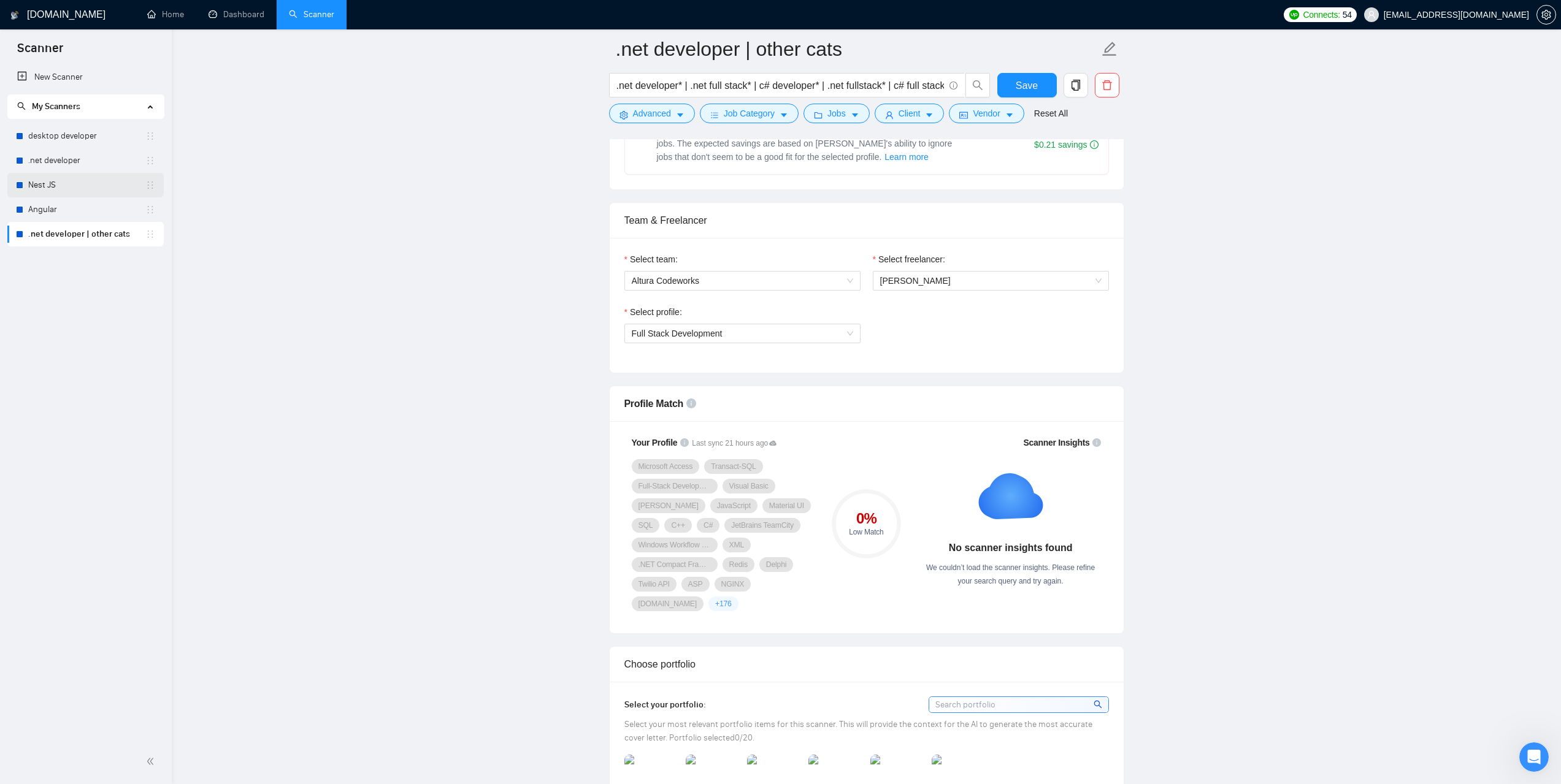
click at [49, 183] on link "Nest JS" at bounding box center [86, 185] width 117 height 25
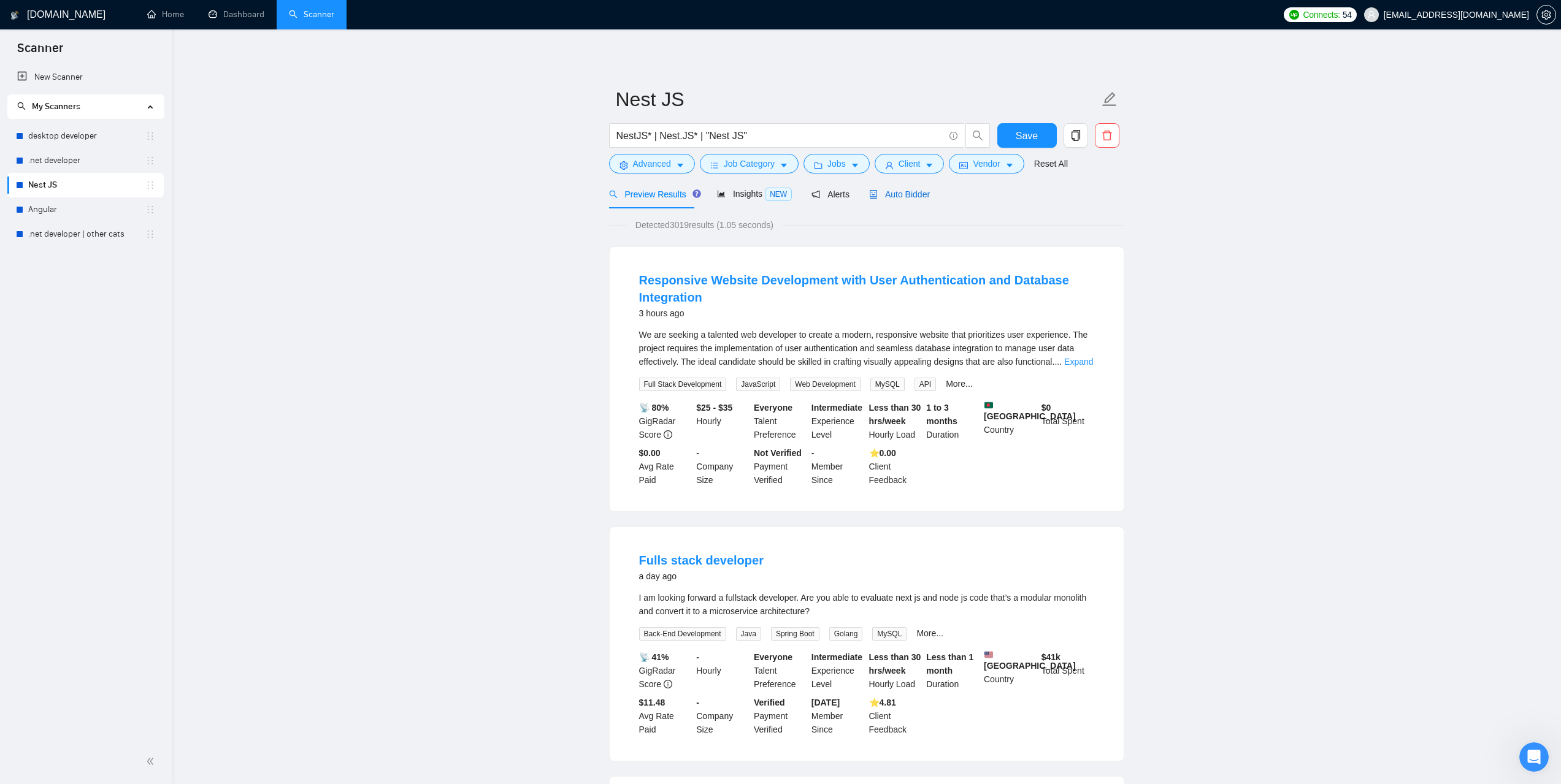
click at [903, 191] on span "Auto Bidder" at bounding box center [900, 194] width 61 height 10
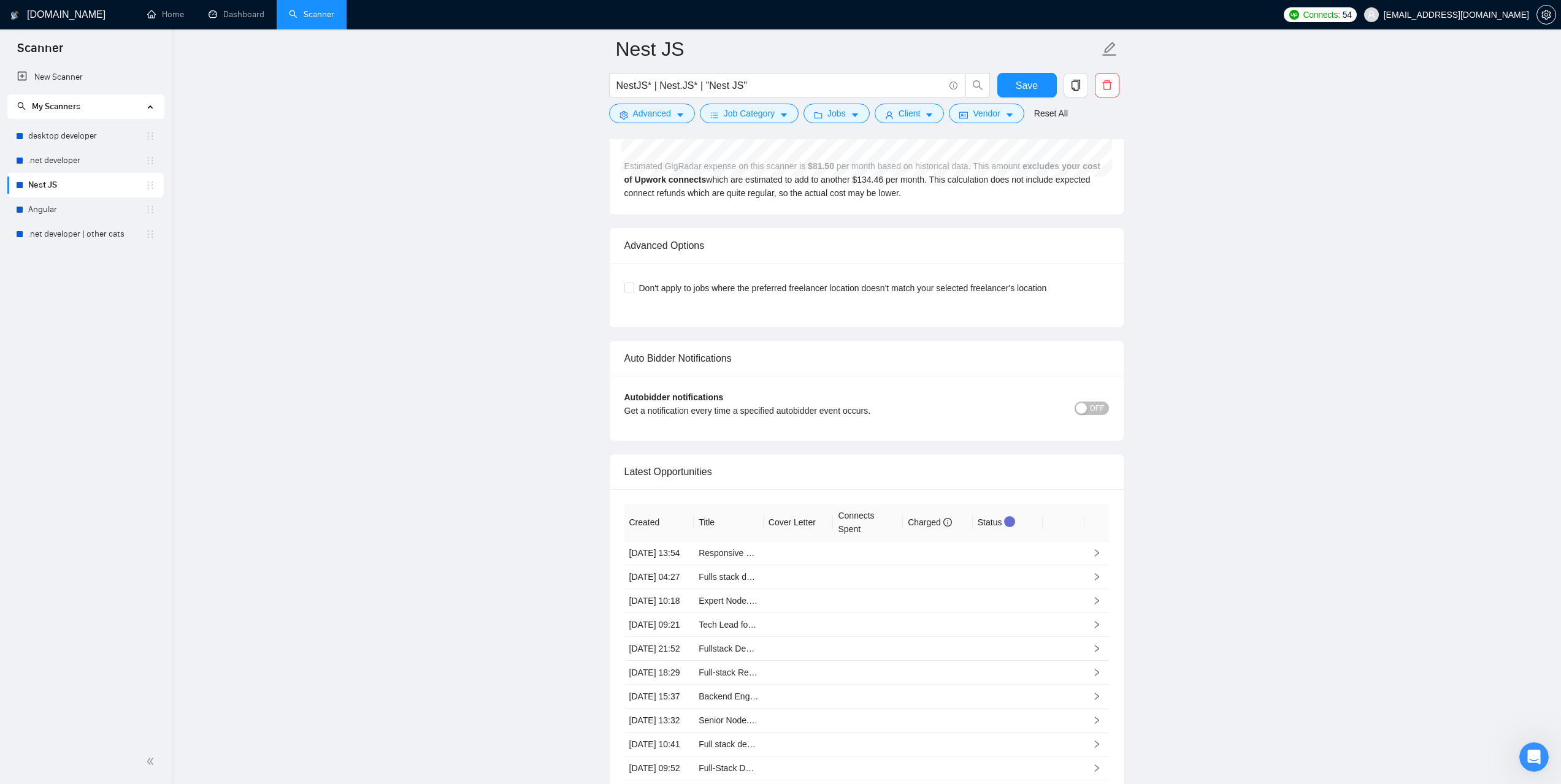
scroll to position [2554, 0]
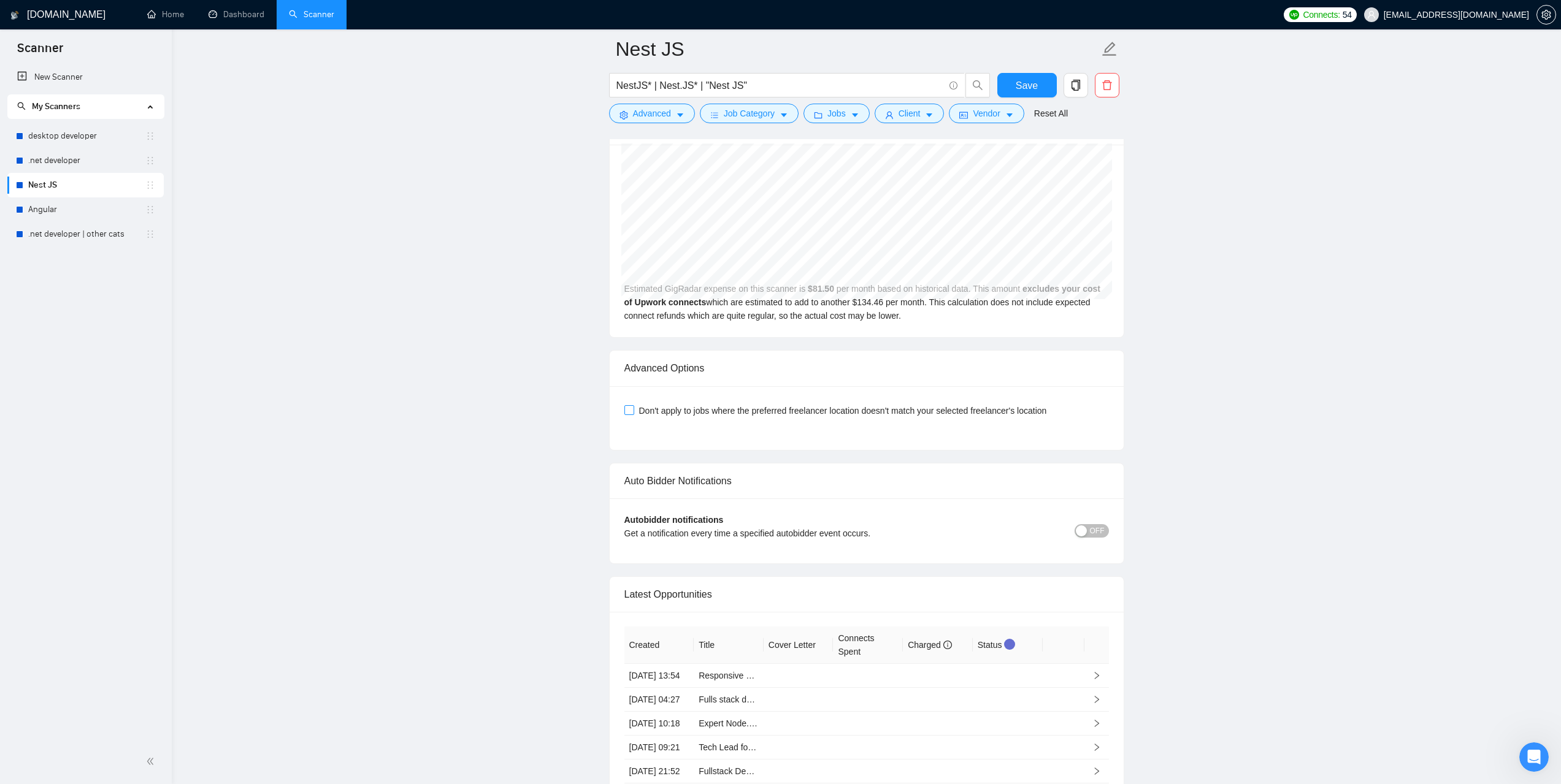
click at [628, 405] on input "Don't apply to jobs where the preferred freelancer location doesn't match your …" at bounding box center [628, 409] width 8 height 8
checkbox input "true"
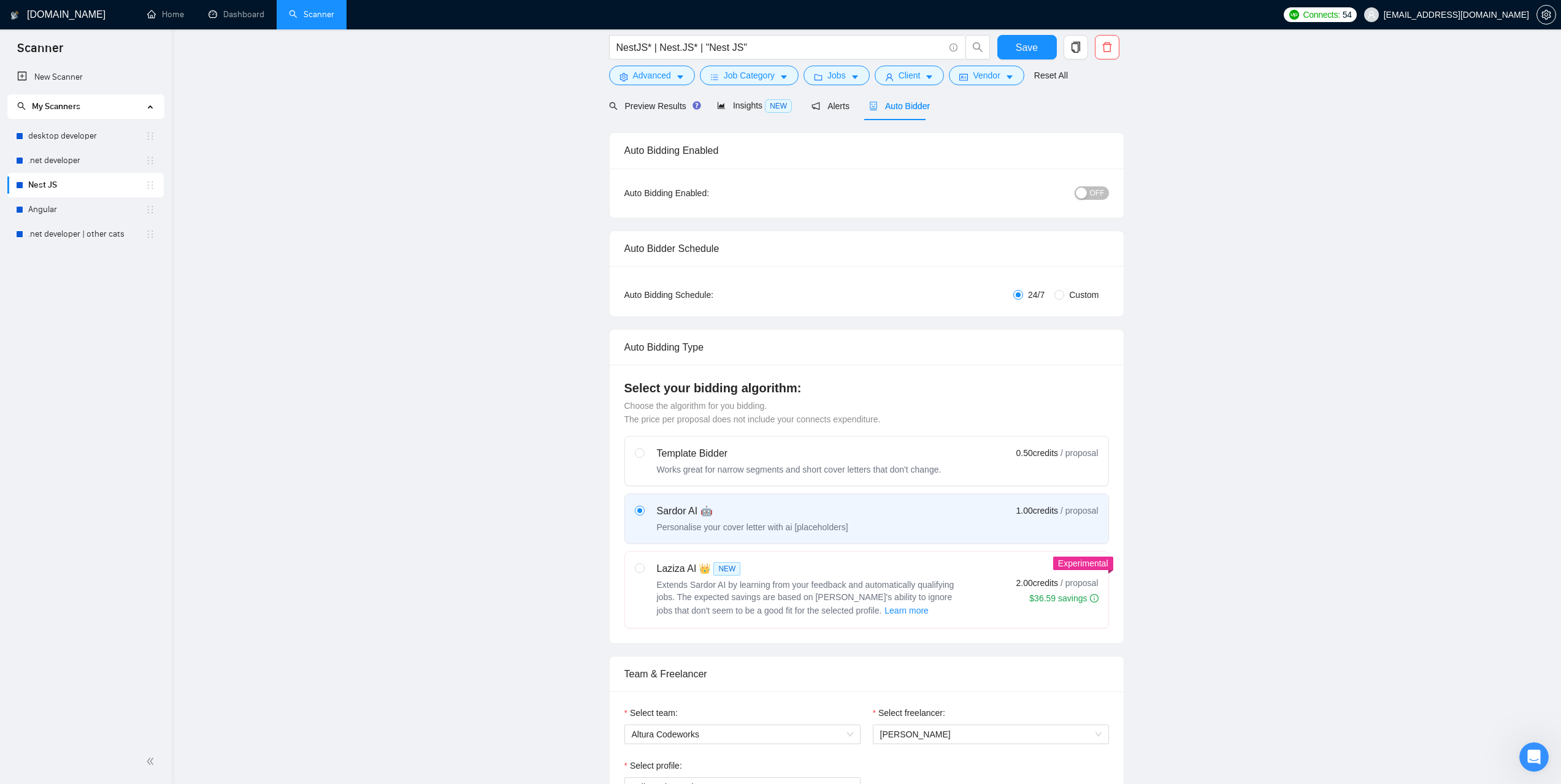
scroll to position [0, 0]
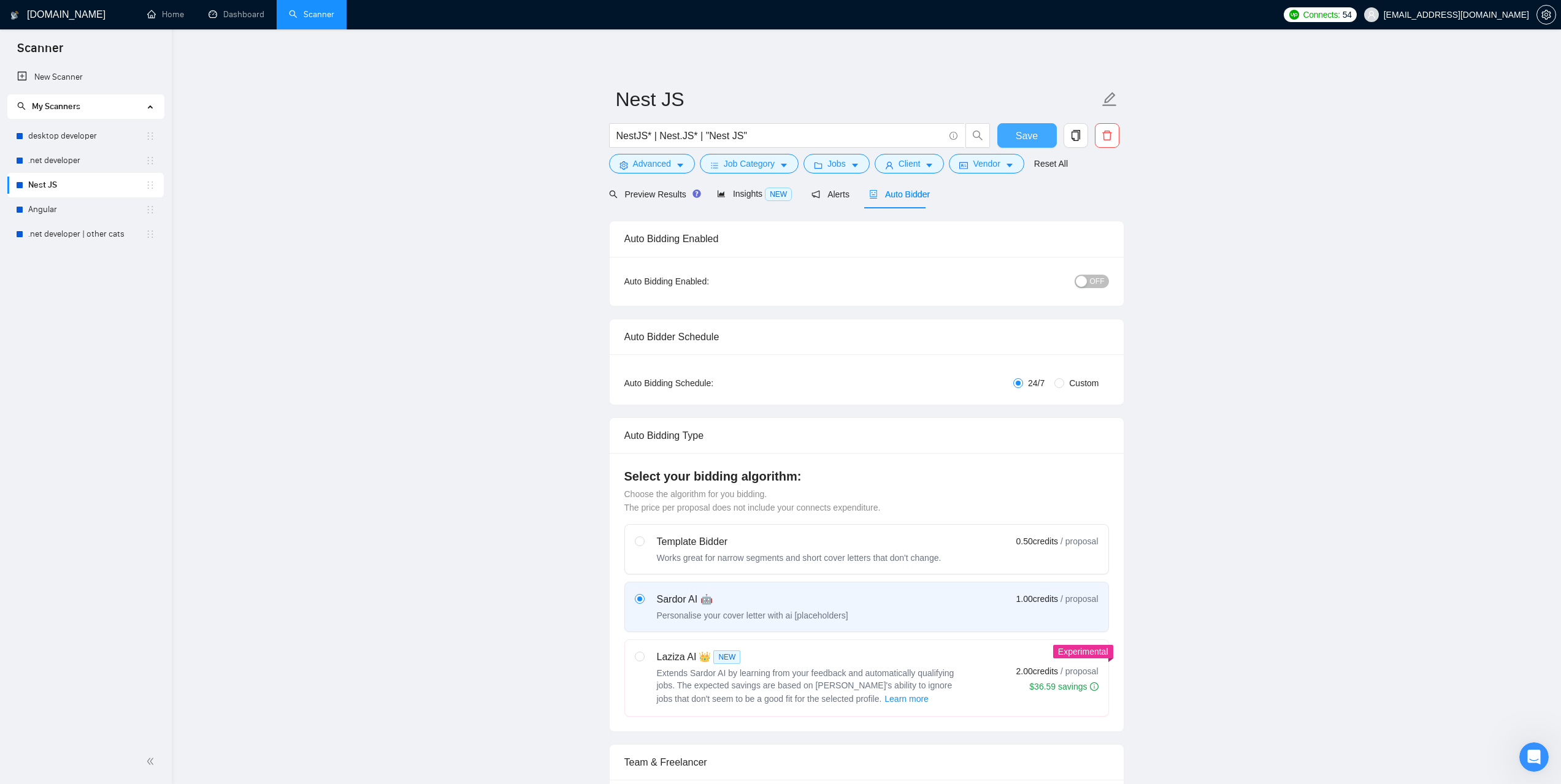
click at [1031, 132] on span "Save" at bounding box center [1026, 135] width 22 height 16
click at [69, 154] on link ".net developer" at bounding box center [86, 161] width 117 height 25
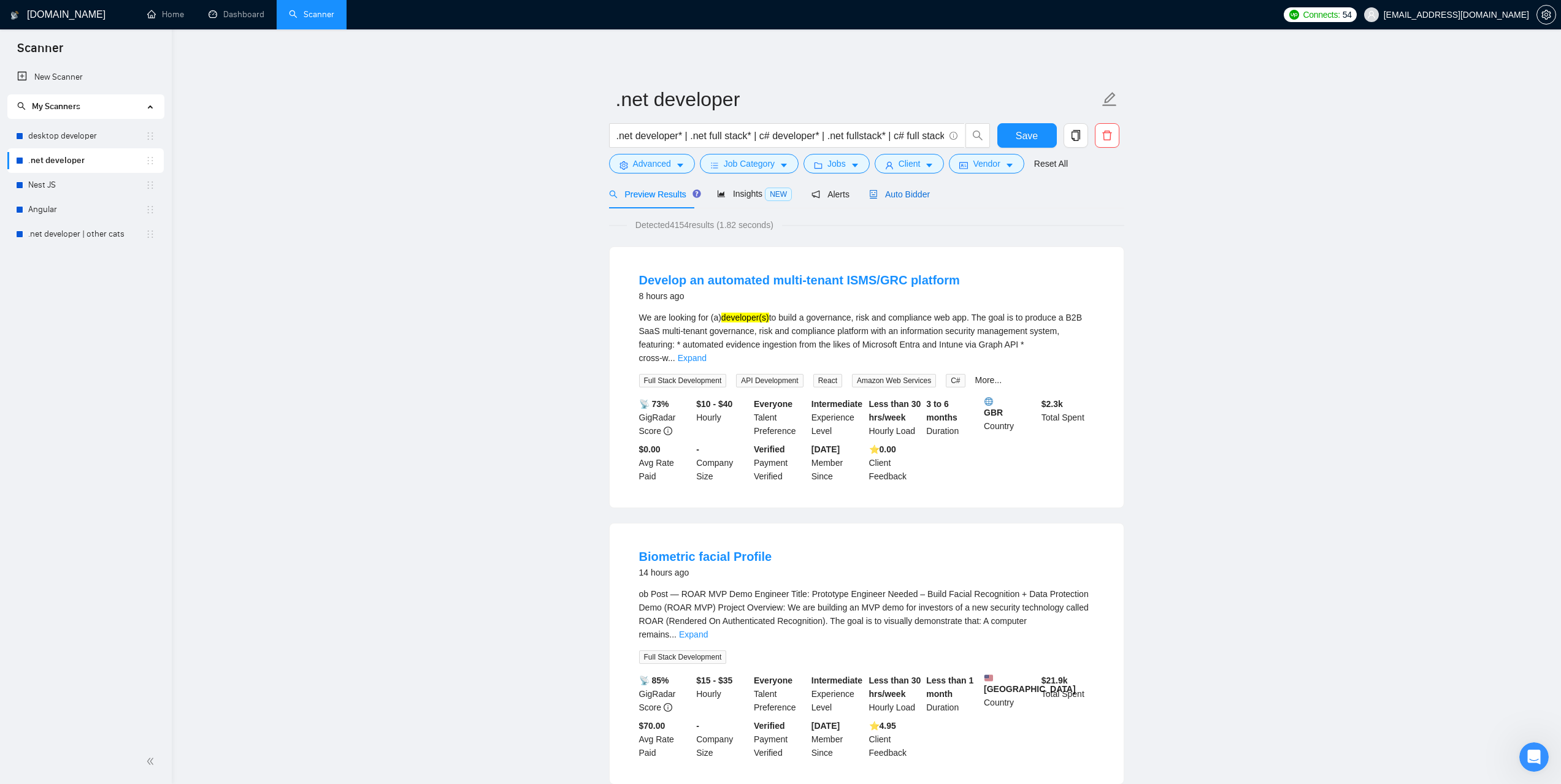
click at [911, 198] on span "Auto Bidder" at bounding box center [900, 194] width 61 height 10
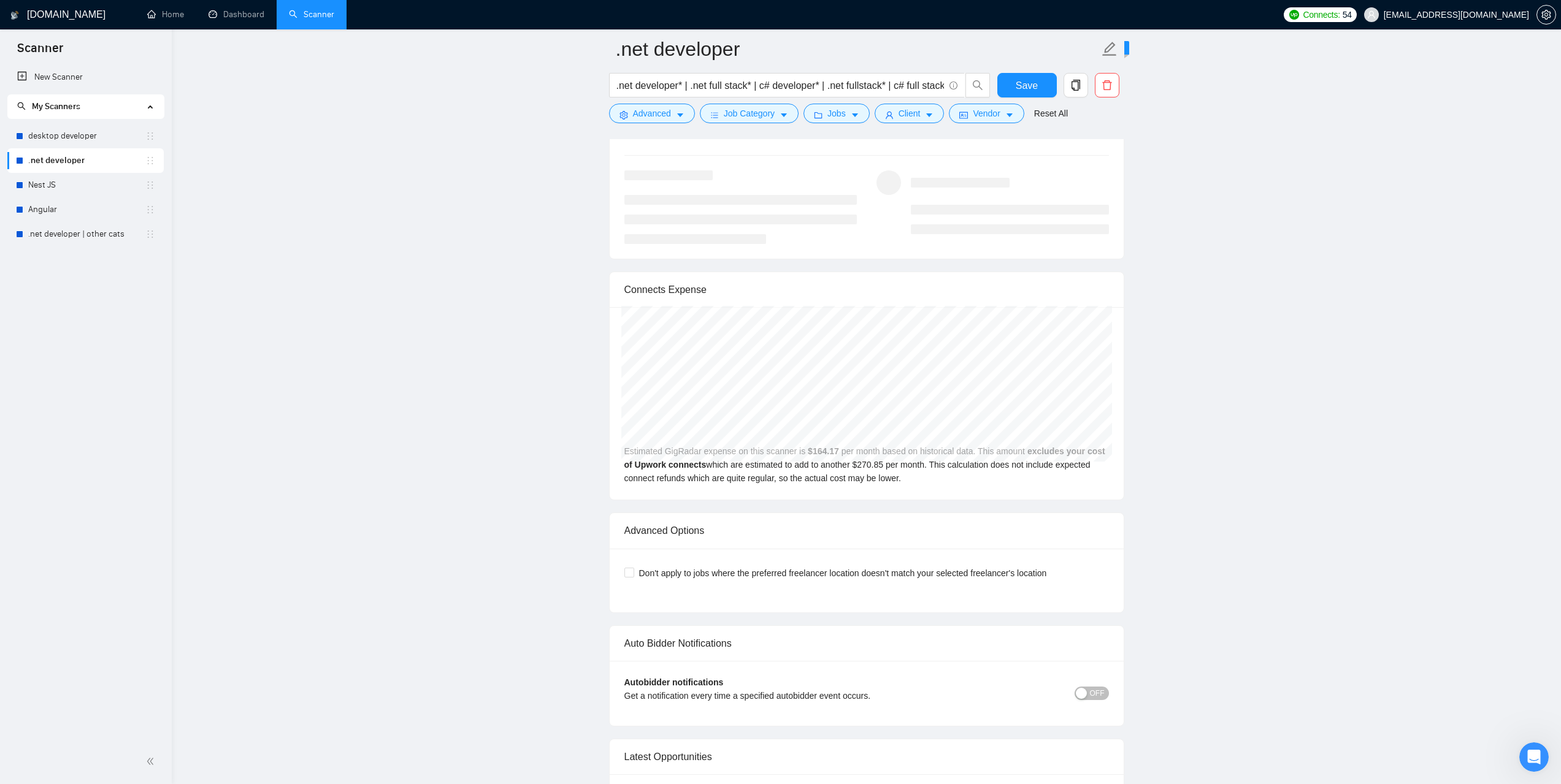
scroll to position [2637, 0]
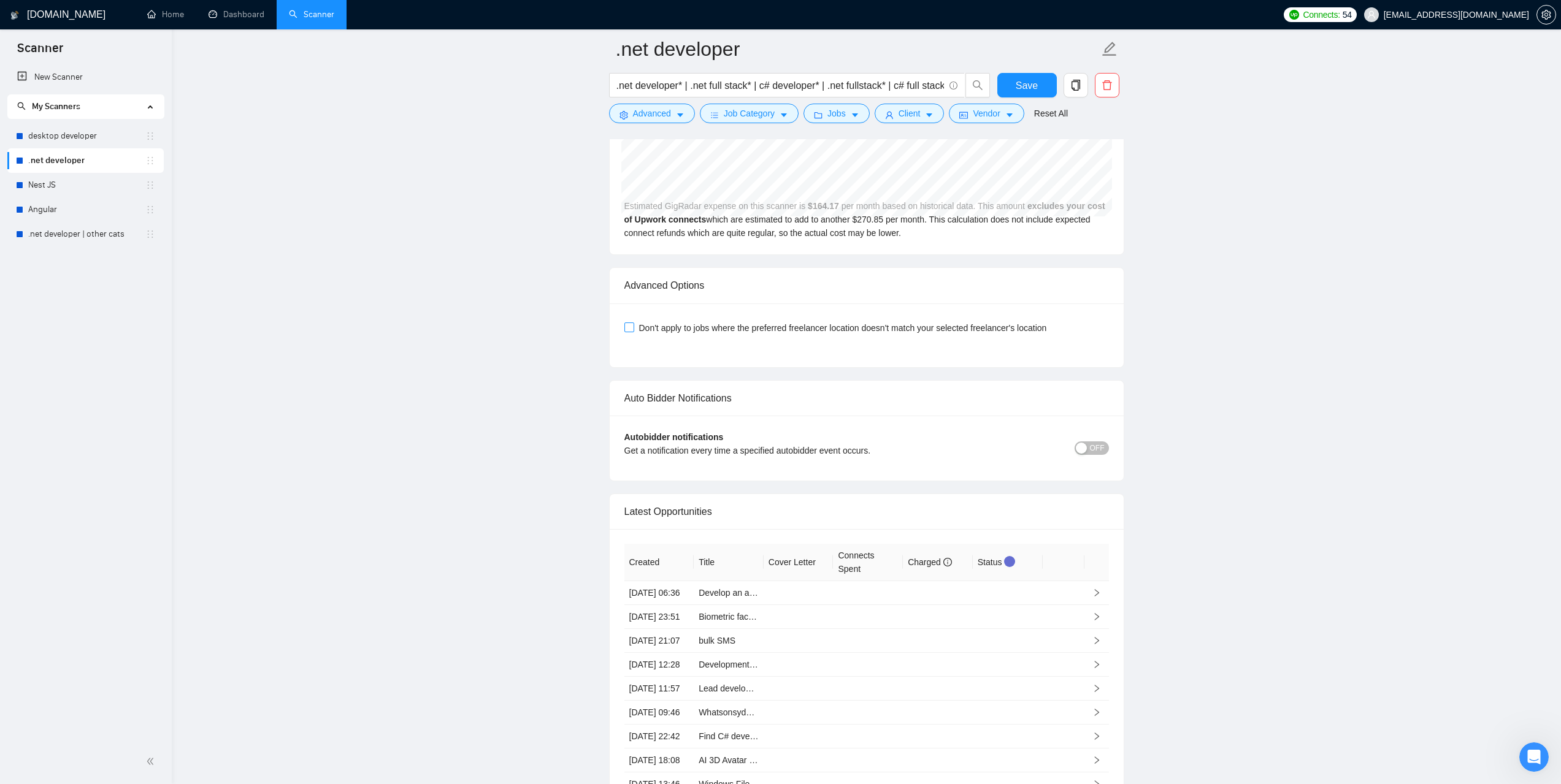
click at [632, 322] on input "Don't apply to jobs where the preferred freelancer location doesn't match your …" at bounding box center [628, 326] width 8 height 8
checkbox input "true"
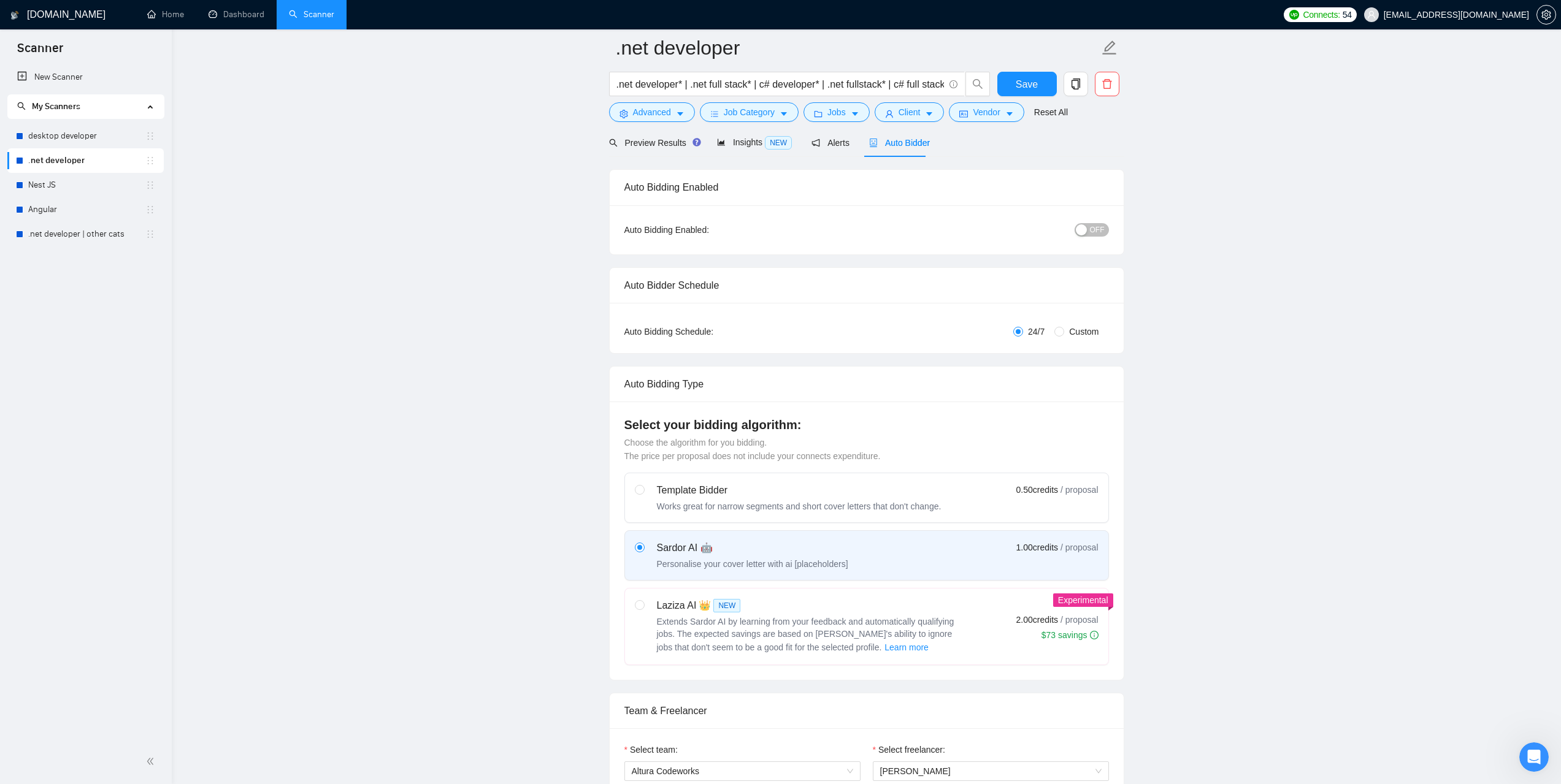
scroll to position [0, 0]
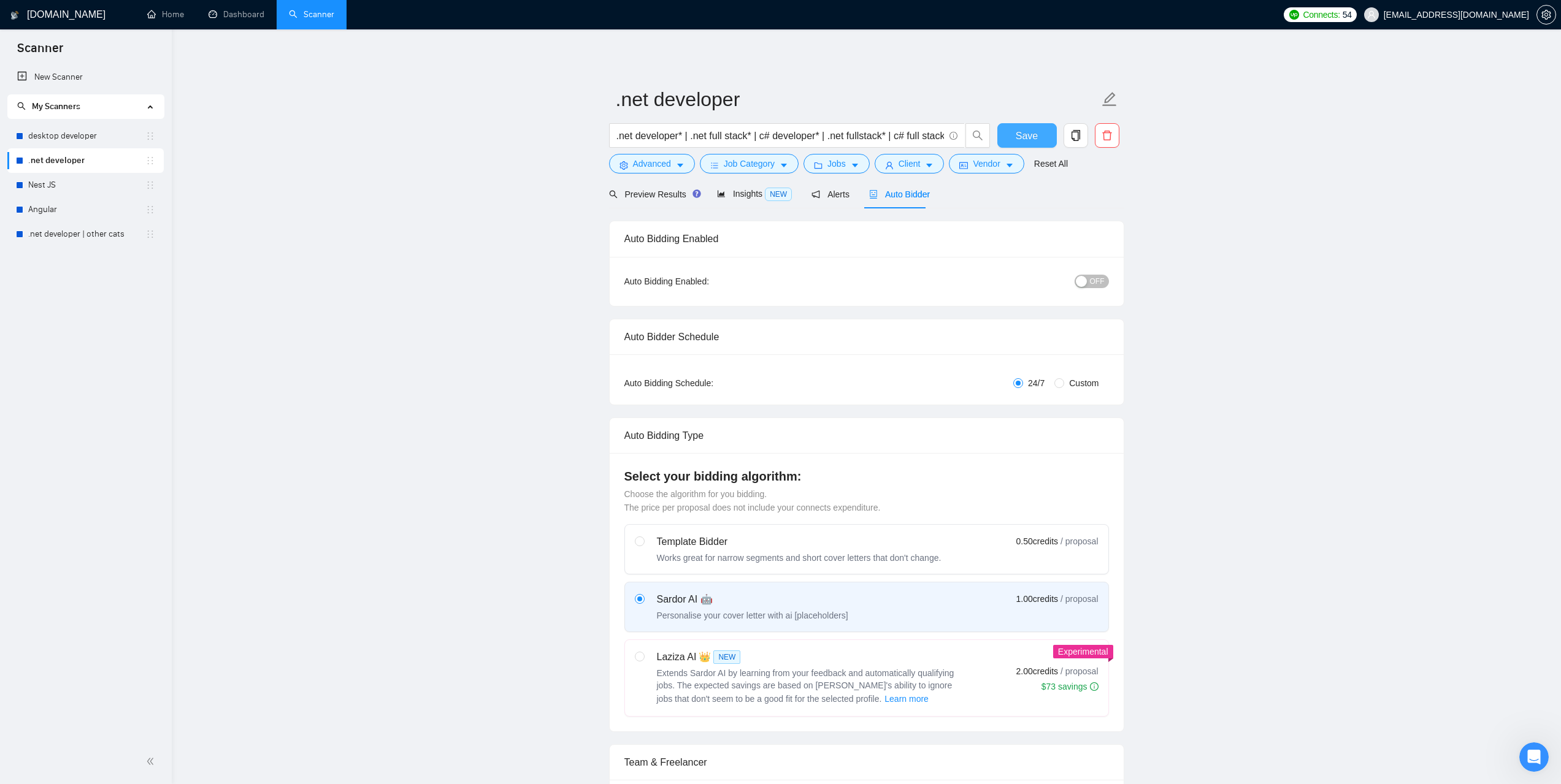
drag, startPoint x: 1039, startPoint y: 131, endPoint x: 1102, endPoint y: 148, distance: 65.3
click at [1039, 132] on button "Save" at bounding box center [1027, 135] width 60 height 25
click at [63, 130] on link "desktop developer" at bounding box center [86, 136] width 117 height 25
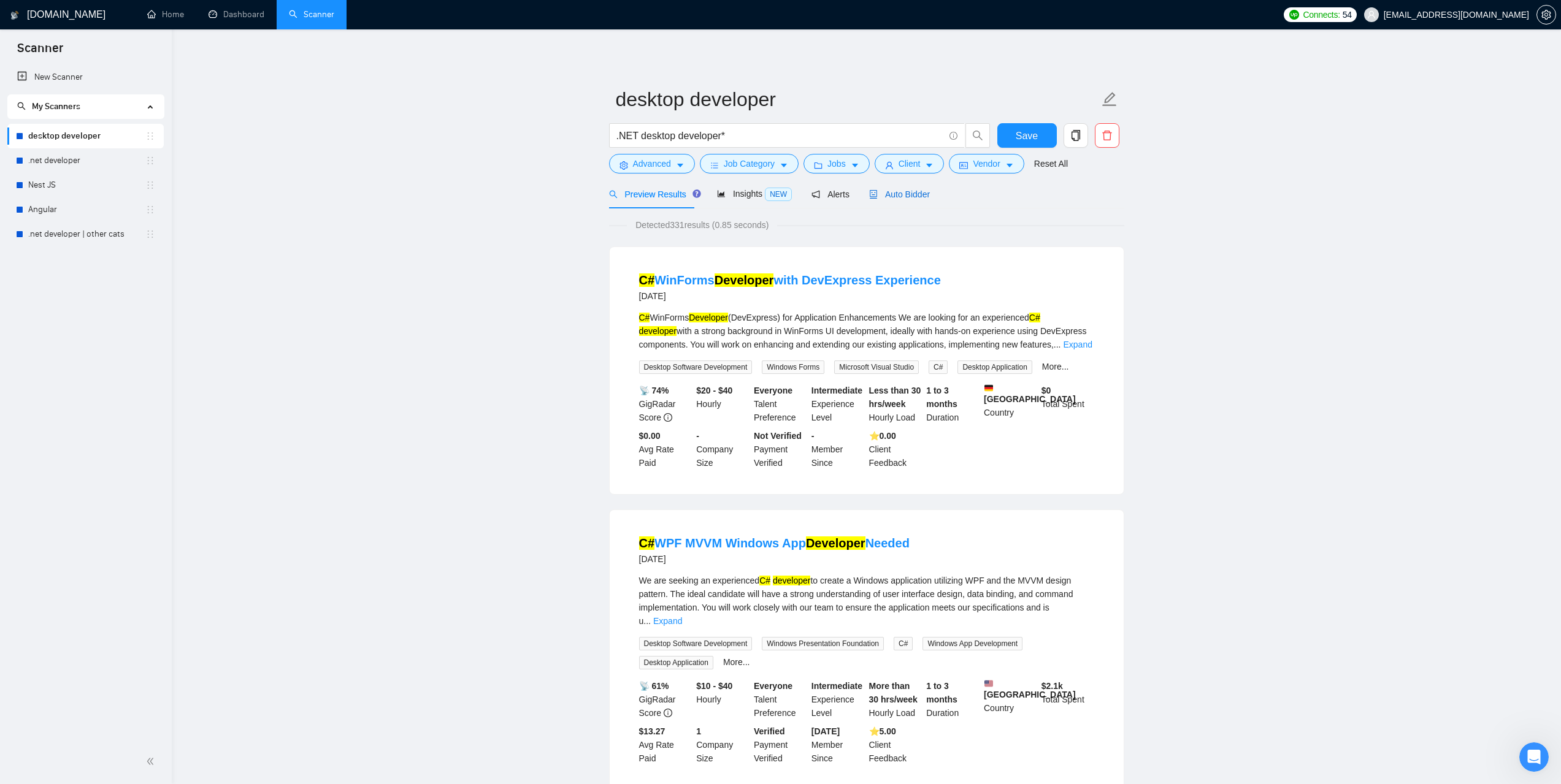
click at [917, 196] on span "Auto Bidder" at bounding box center [900, 194] width 61 height 10
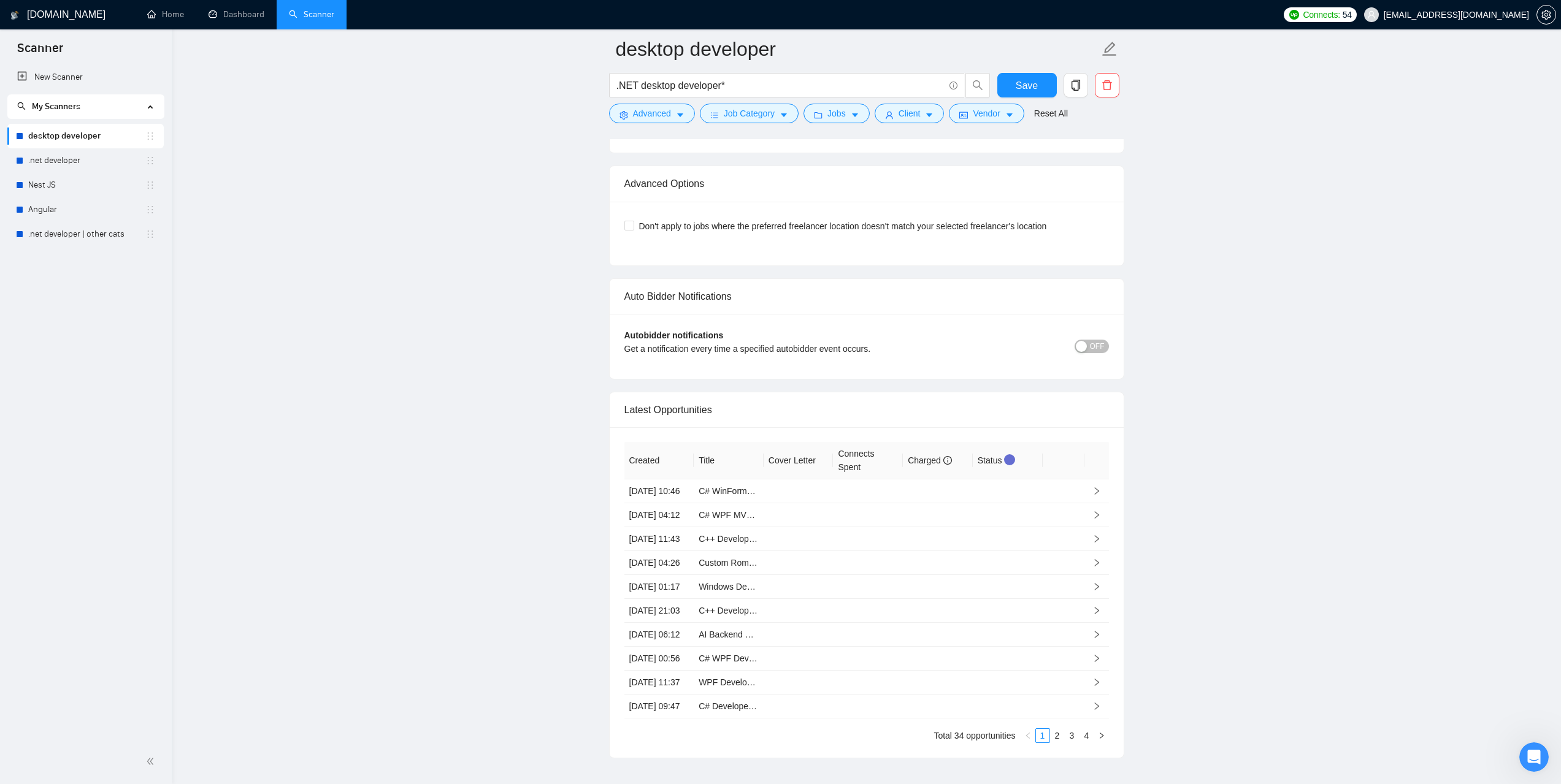
scroll to position [2696, 0]
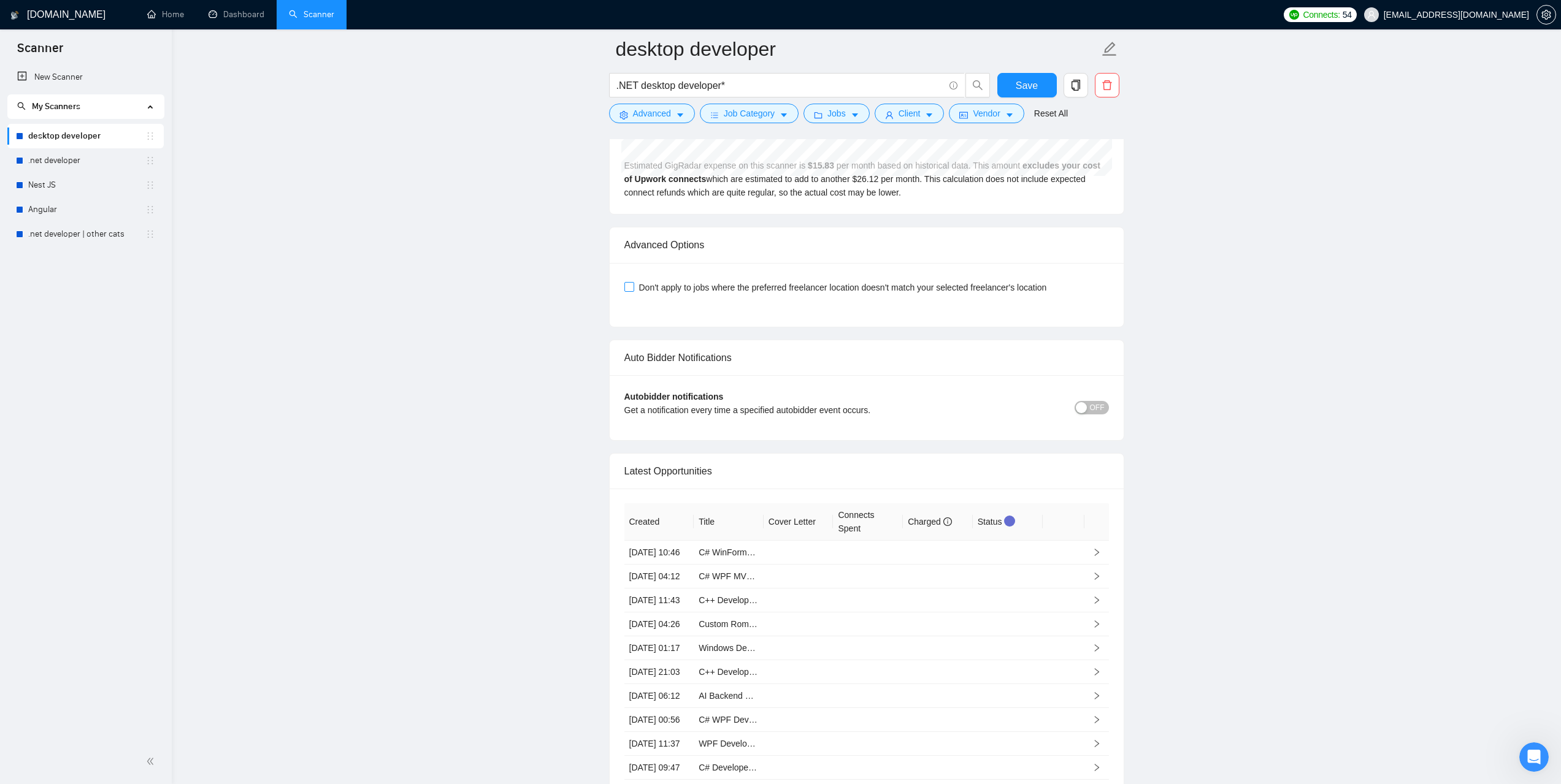
click at [636, 284] on span "Don't apply to jobs where the preferred freelancer location doesn't match your …" at bounding box center [842, 287] width 418 height 13
click at [633, 284] on input "Don't apply to jobs where the preferred freelancer location doesn't match your …" at bounding box center [628, 286] width 8 height 8
checkbox input "true"
click at [1020, 81] on span "Save" at bounding box center [1026, 85] width 22 height 16
click at [1043, 83] on button "Save" at bounding box center [1027, 85] width 60 height 25
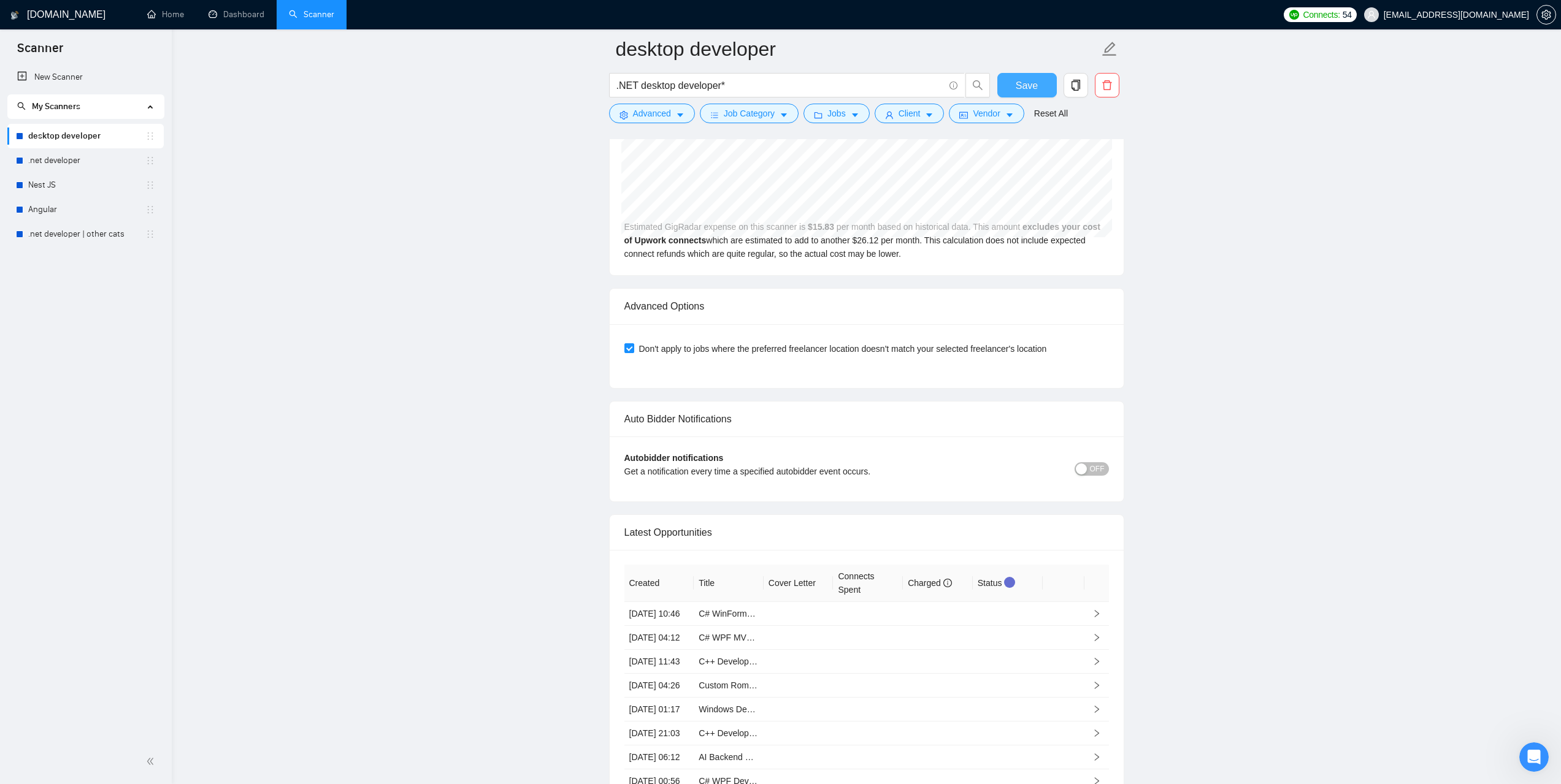
scroll to position [673, 0]
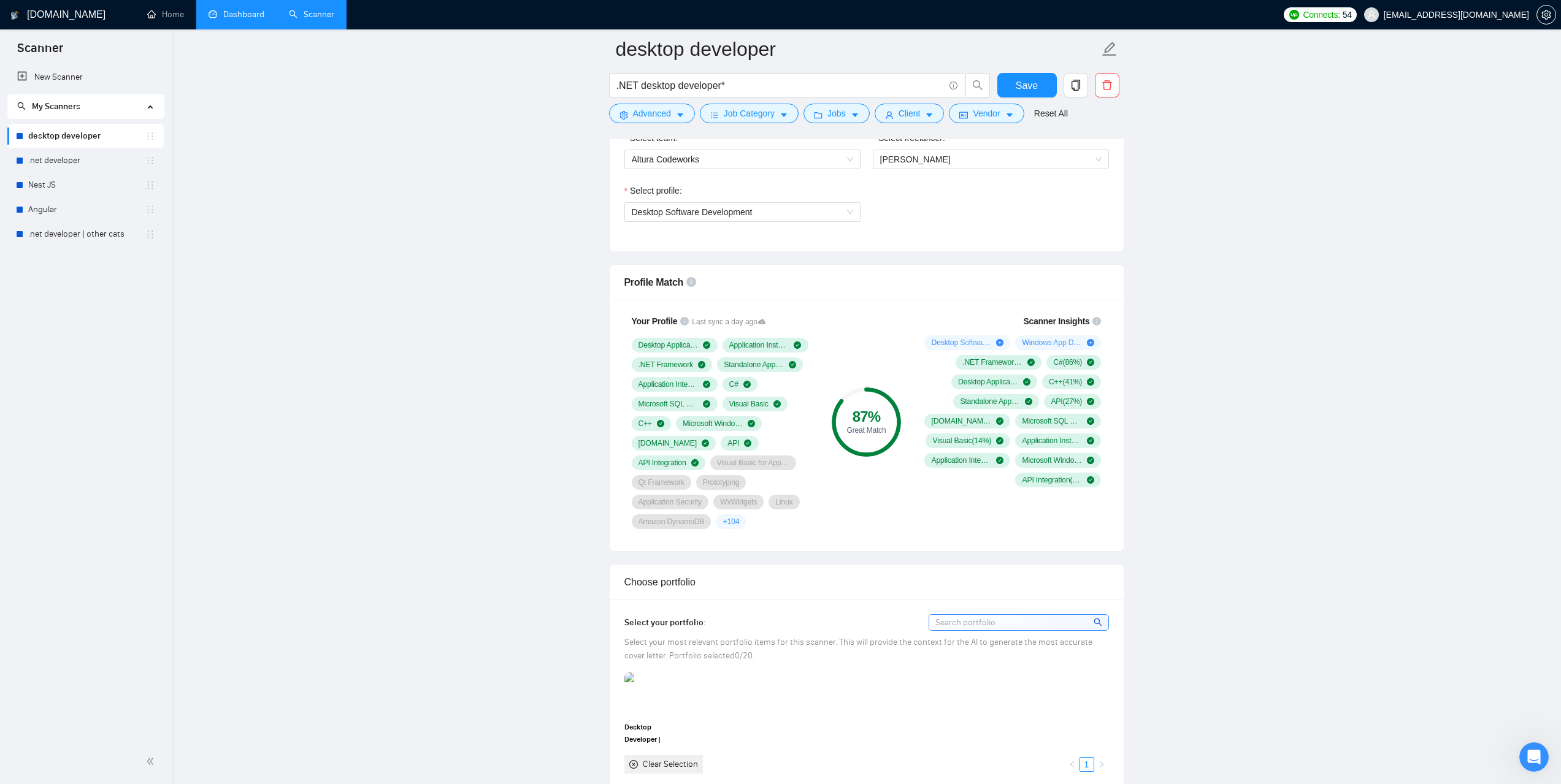
click at [217, 11] on link "Dashboard" at bounding box center [236, 14] width 56 height 11
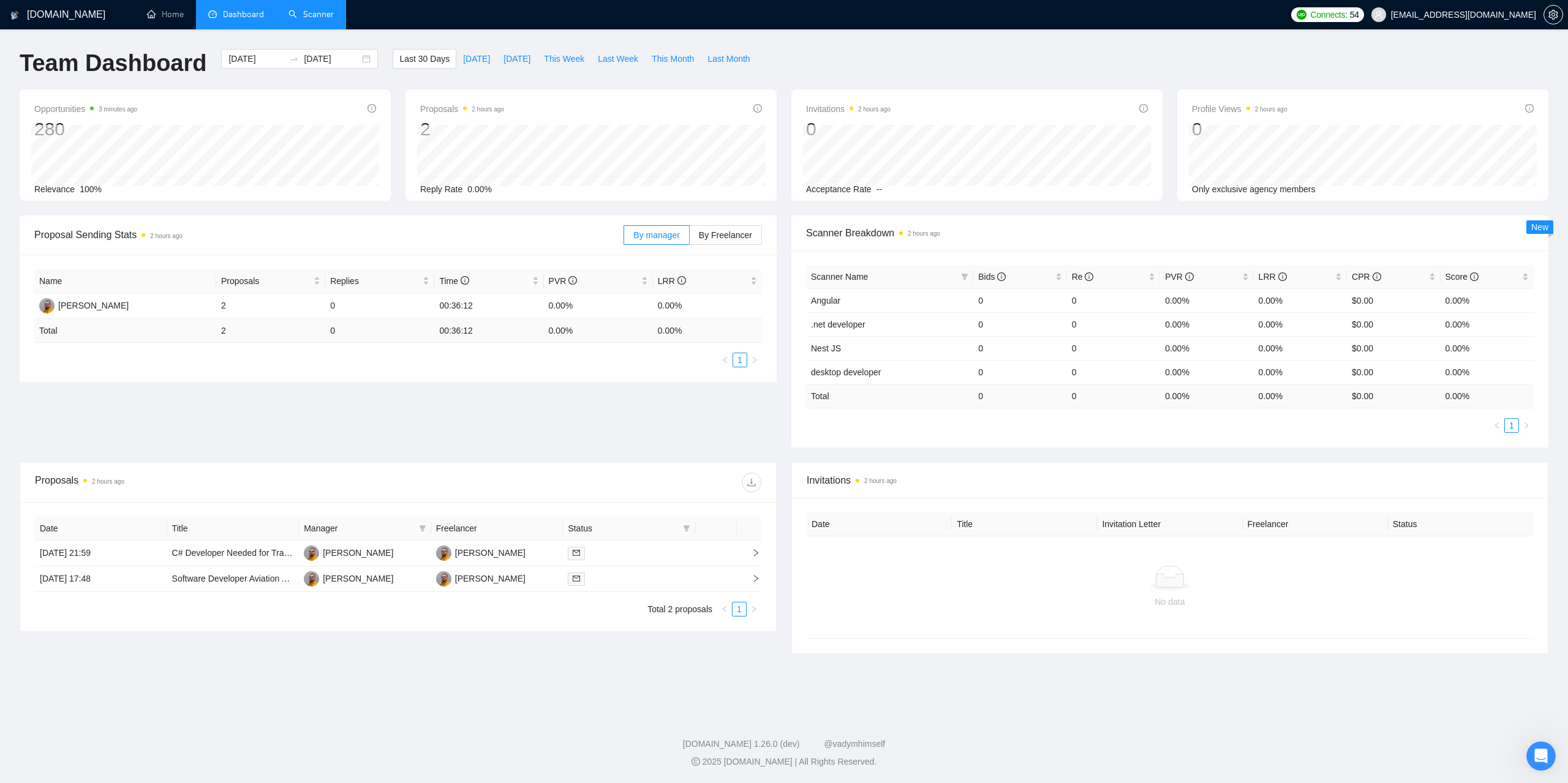
click at [320, 9] on link "Scanner" at bounding box center [310, 14] width 45 height 11
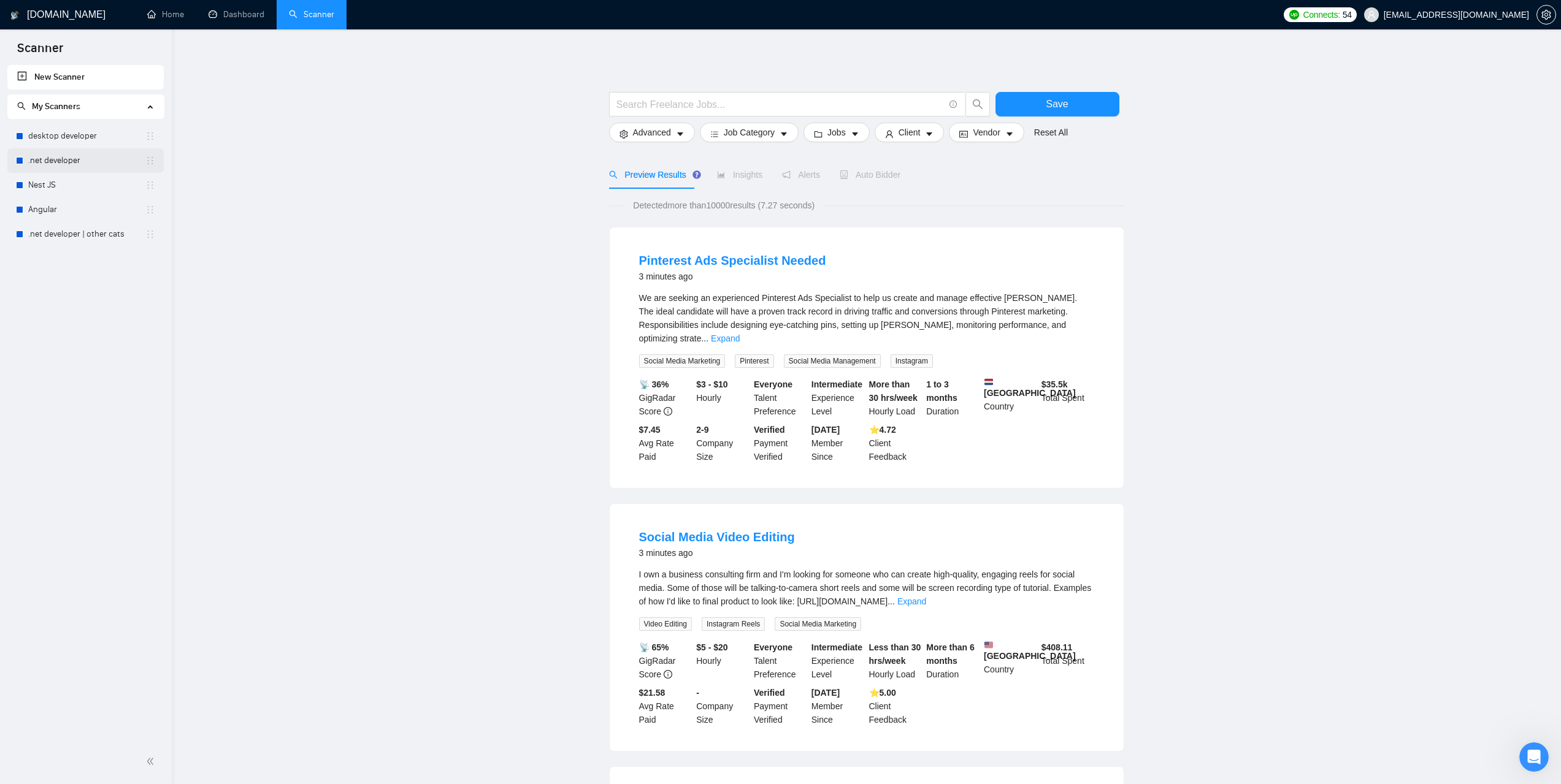
click at [58, 157] on link ".net developer" at bounding box center [86, 161] width 117 height 25
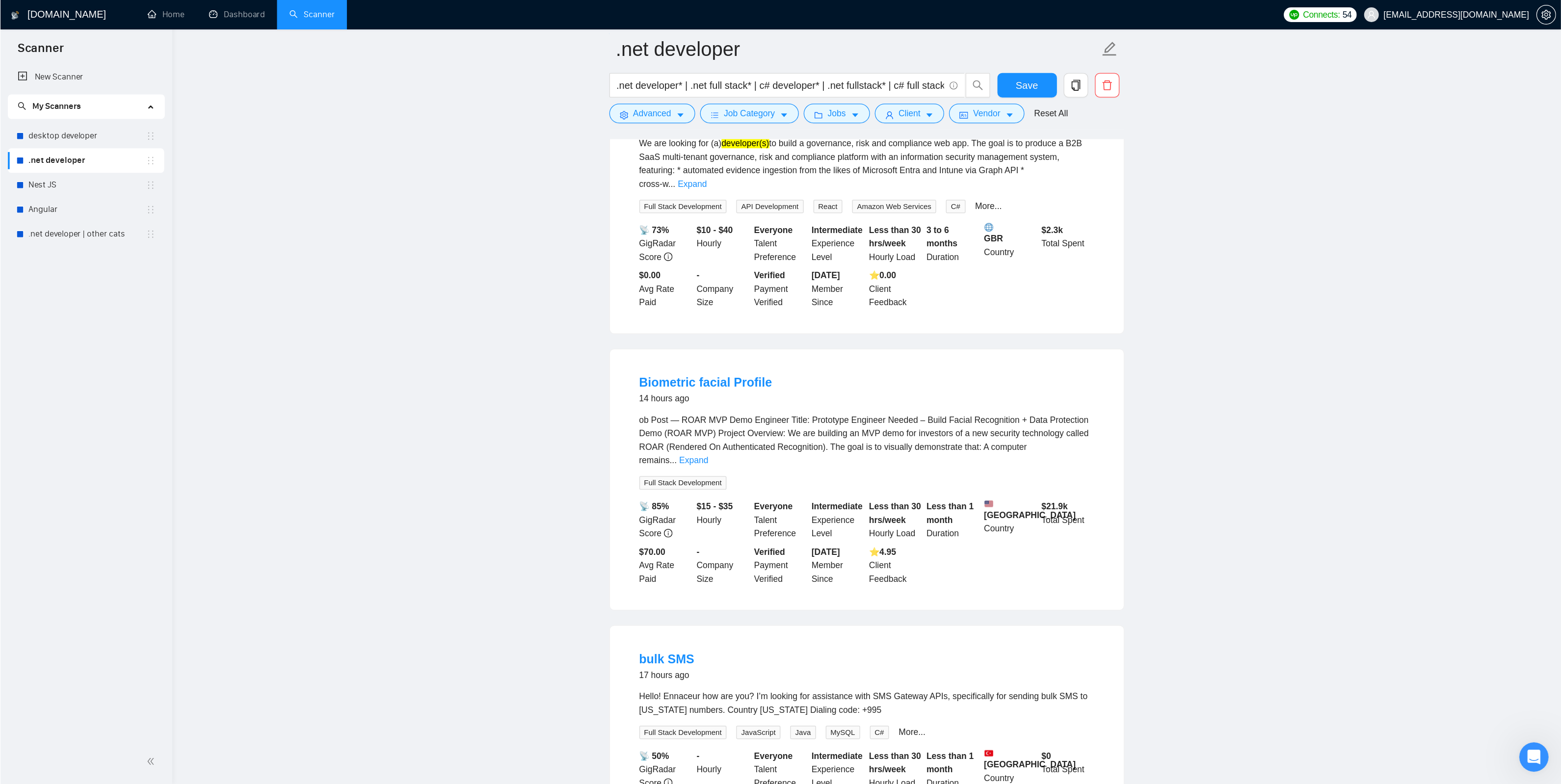
scroll to position [98, 0]
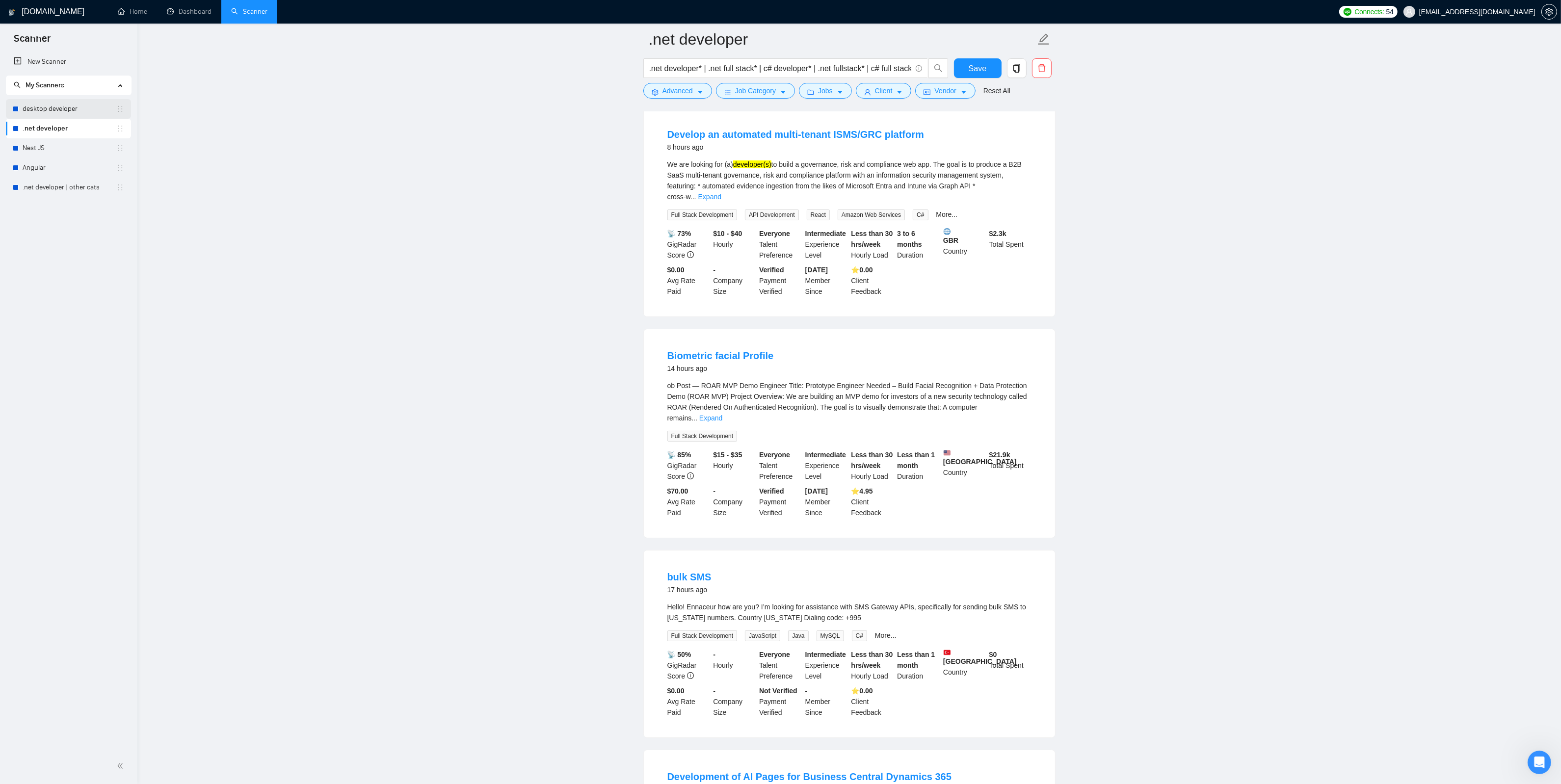
click at [77, 108] on link "desktop developer" at bounding box center [69, 109] width 94 height 20
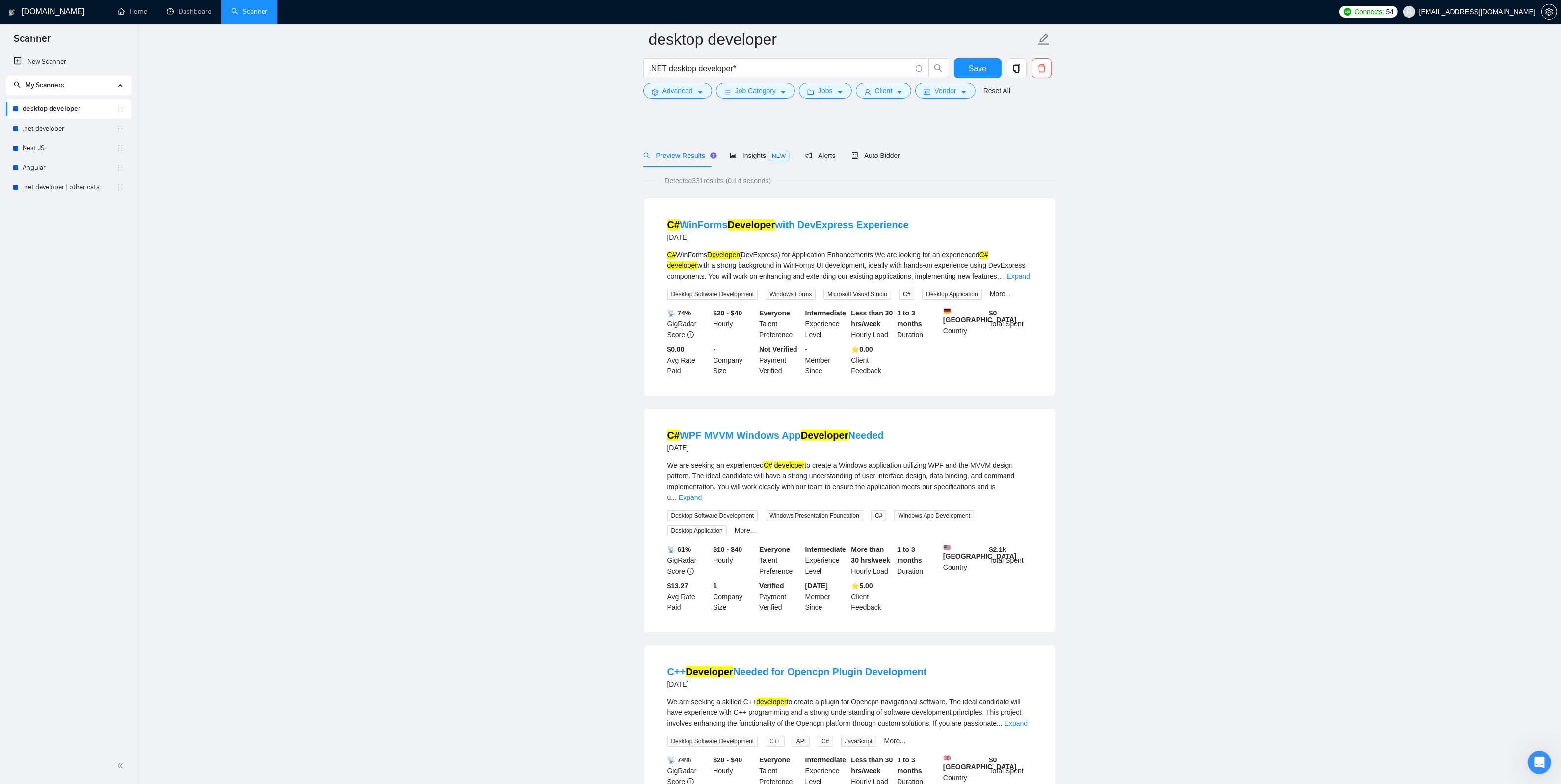
scroll to position [61, 0]
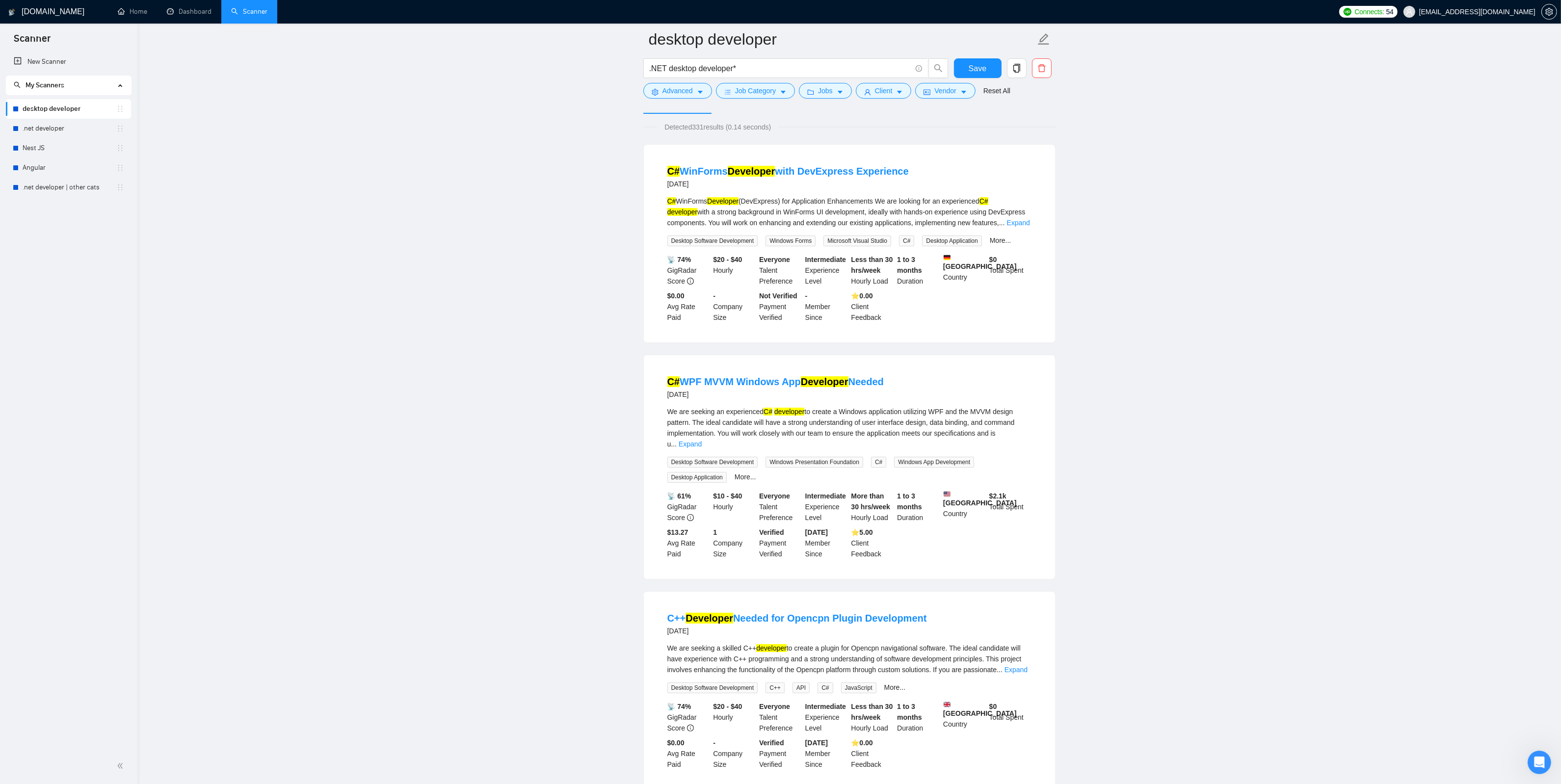
click at [30, 143] on link "Nest JS" at bounding box center [69, 148] width 94 height 20
